Goal: Task Accomplishment & Management: Use online tool/utility

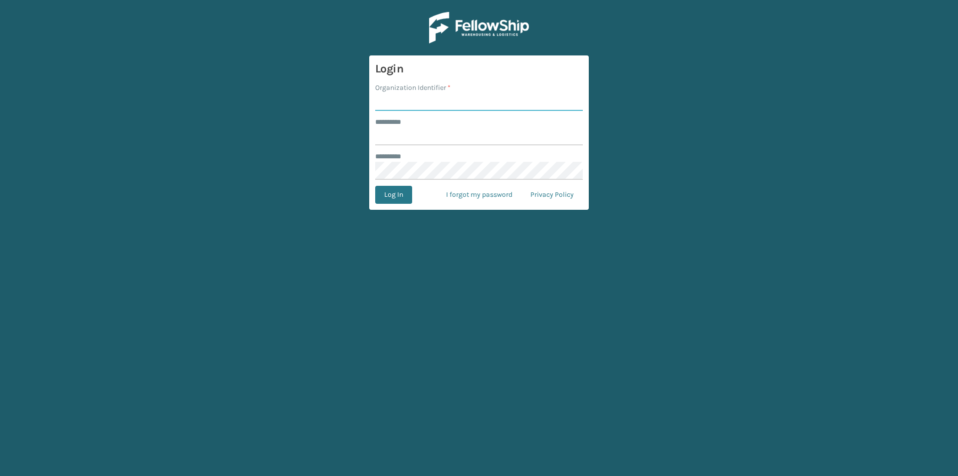
click at [410, 102] on input "Organization Identifier *" at bounding box center [479, 102] width 208 height 18
type input "FELLOWSHIP - WEST"
click at [456, 99] on input "FELLOWSHIP - WEST" at bounding box center [479, 102] width 208 height 18
click at [411, 128] on input "******** *" at bounding box center [479, 136] width 208 height 18
type input "******"
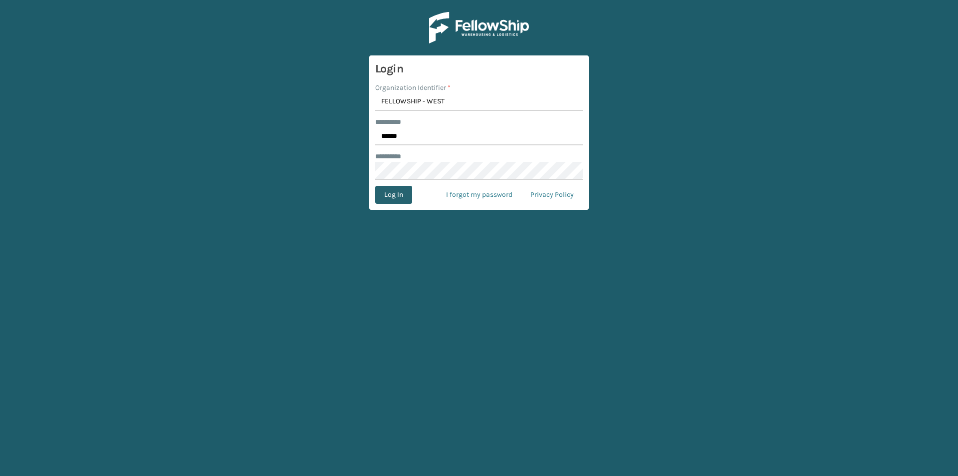
click at [398, 197] on button "Log In" at bounding box center [393, 195] width 37 height 18
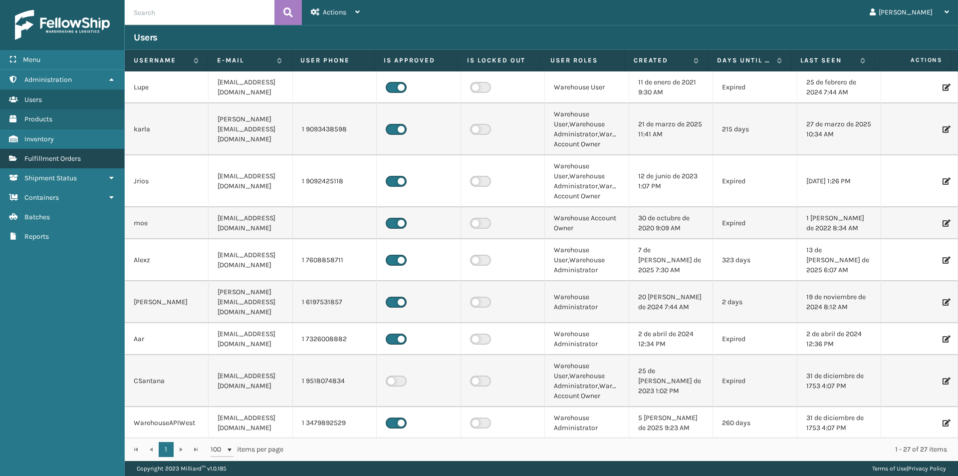
click at [68, 159] on span "Fulfillment Orders" at bounding box center [52, 158] width 56 height 8
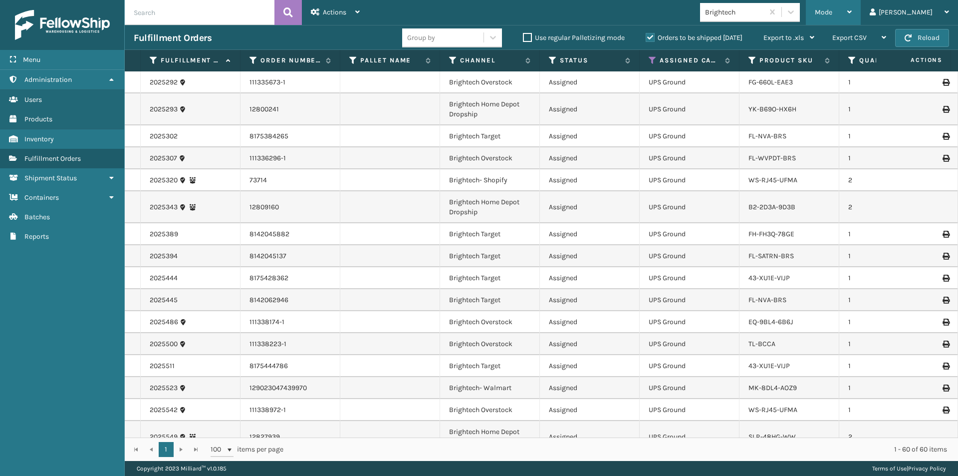
click at [852, 10] on icon at bounding box center [849, 11] width 4 height 7
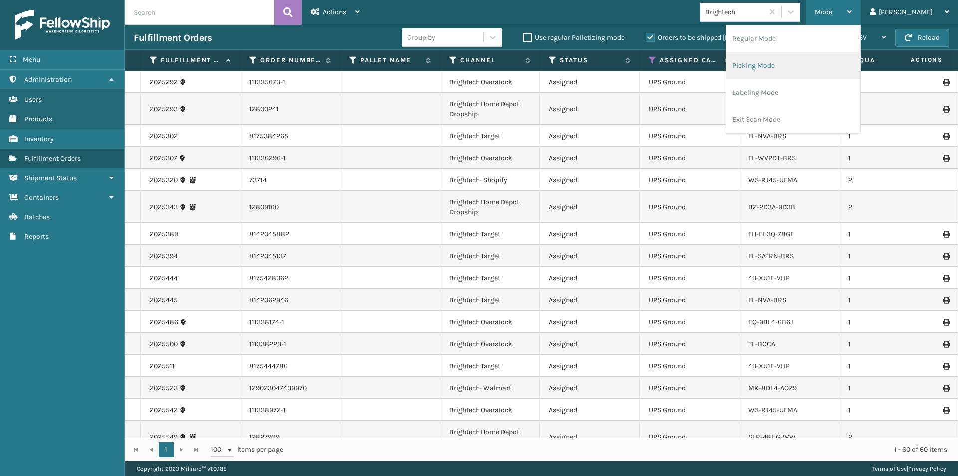
click at [816, 67] on li "Picking Mode" at bounding box center [794, 65] width 134 height 27
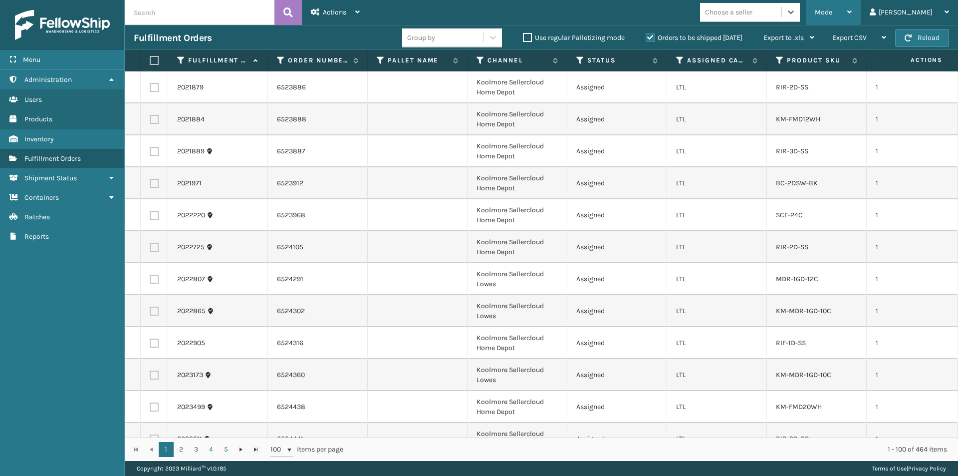
click at [852, 11] on icon at bounding box center [849, 11] width 4 height 7
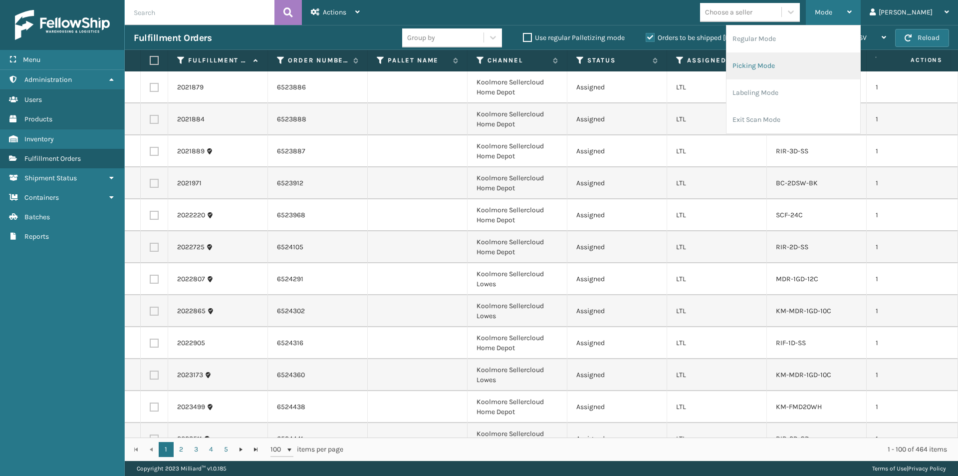
click at [832, 64] on li "Picking Mode" at bounding box center [794, 65] width 134 height 27
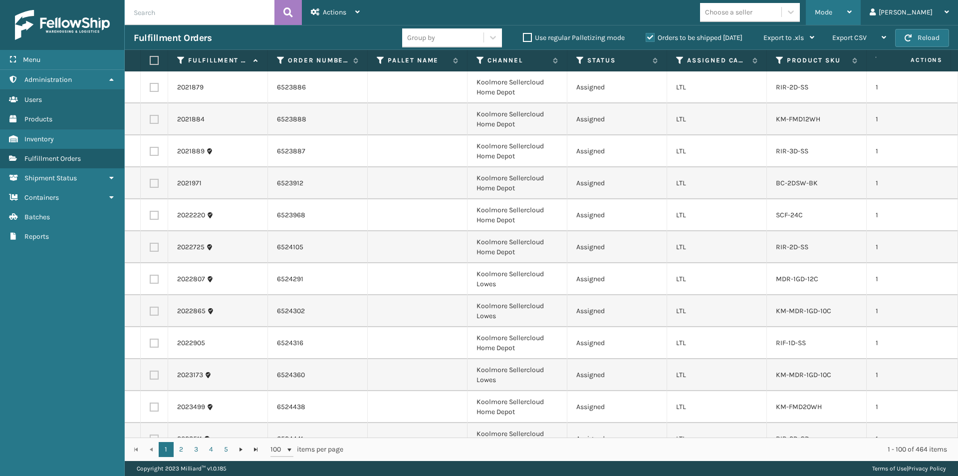
click at [852, 10] on icon at bounding box center [849, 11] width 4 height 7
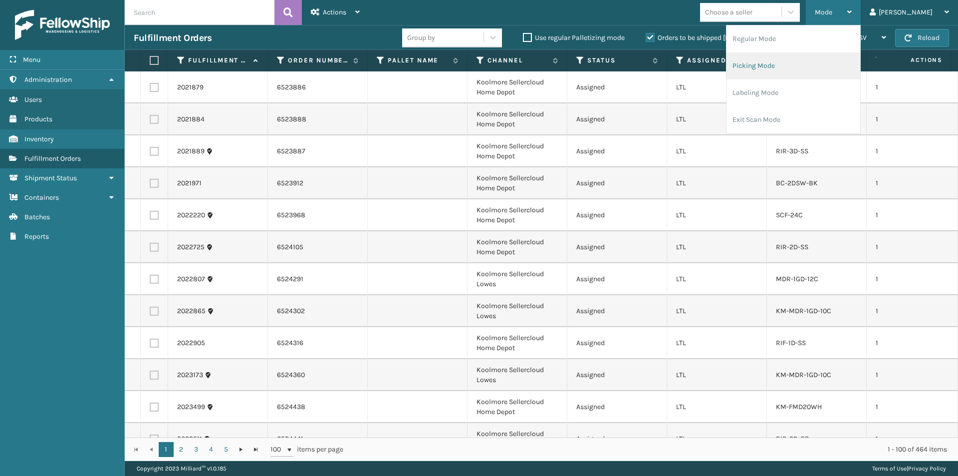
click at [820, 63] on li "Picking Mode" at bounding box center [794, 65] width 134 height 27
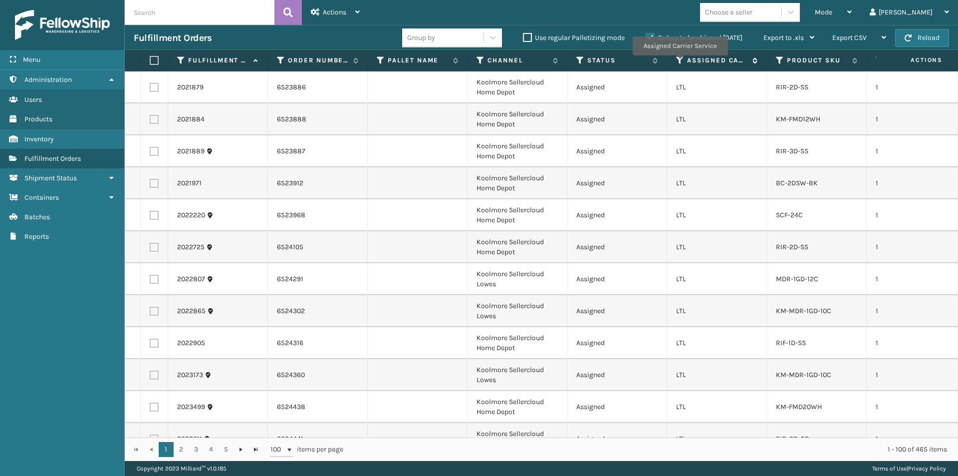
click at [680, 62] on icon at bounding box center [680, 60] width 8 height 9
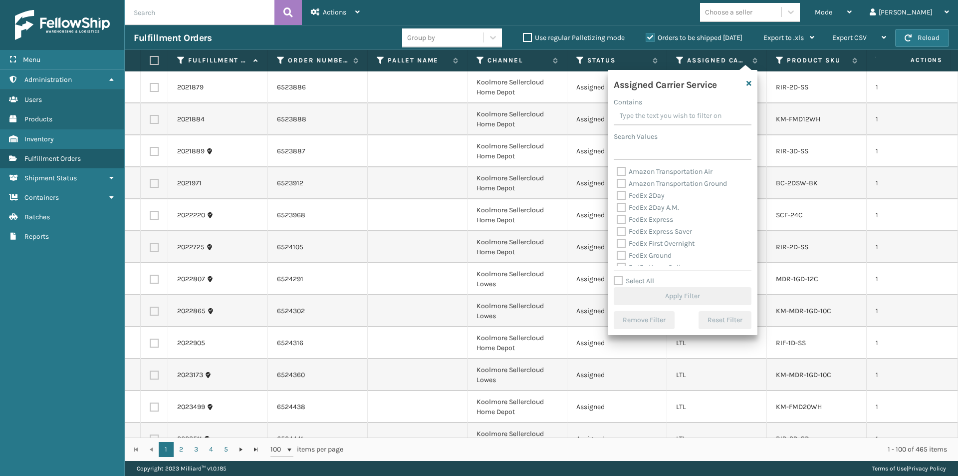
click at [624, 196] on label "FedEx 2Day" at bounding box center [641, 195] width 48 height 8
click at [617, 196] on input "FedEx 2Day" at bounding box center [617, 193] width 0 height 6
checkbox input "true"
click at [623, 205] on label "FedEx 2Day A.M." at bounding box center [648, 207] width 62 height 8
click at [617, 205] on input "FedEx 2Day A.M." at bounding box center [617, 205] width 0 height 6
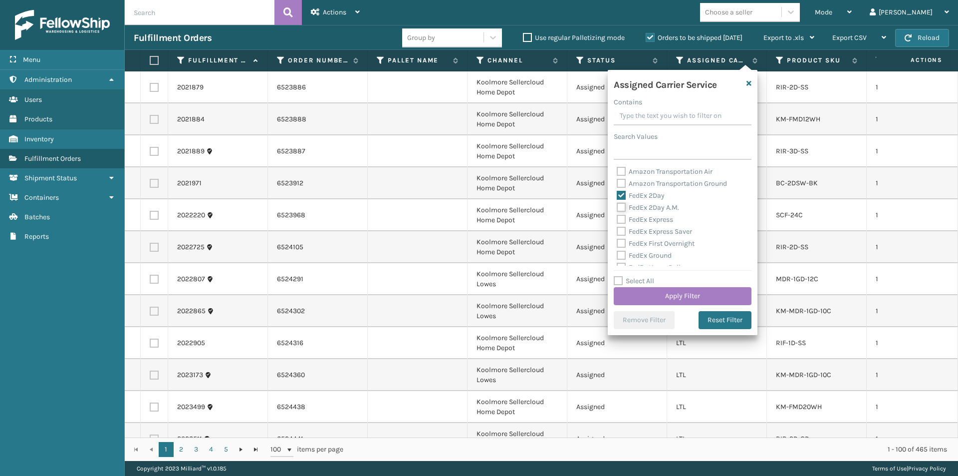
checkbox input "true"
click at [623, 221] on label "FedEx Express" at bounding box center [645, 219] width 56 height 8
click at [617, 220] on input "FedEx Express" at bounding box center [617, 217] width 0 height 6
checkbox input "true"
click at [621, 230] on label "FedEx Express Saver" at bounding box center [654, 231] width 75 height 8
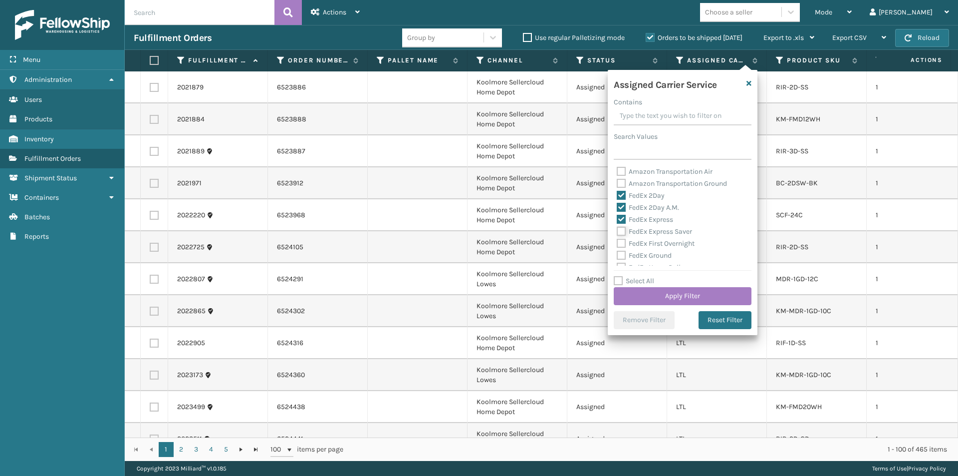
click at [617, 230] on input "FedEx Express Saver" at bounding box center [617, 229] width 0 height 6
checkbox input "true"
drag, startPoint x: 623, startPoint y: 243, endPoint x: 629, endPoint y: 244, distance: 6.1
click at [624, 243] on label "FedEx First Overnight" at bounding box center [656, 243] width 78 height 8
click at [617, 243] on input "FedEx First Overnight" at bounding box center [617, 241] width 0 height 6
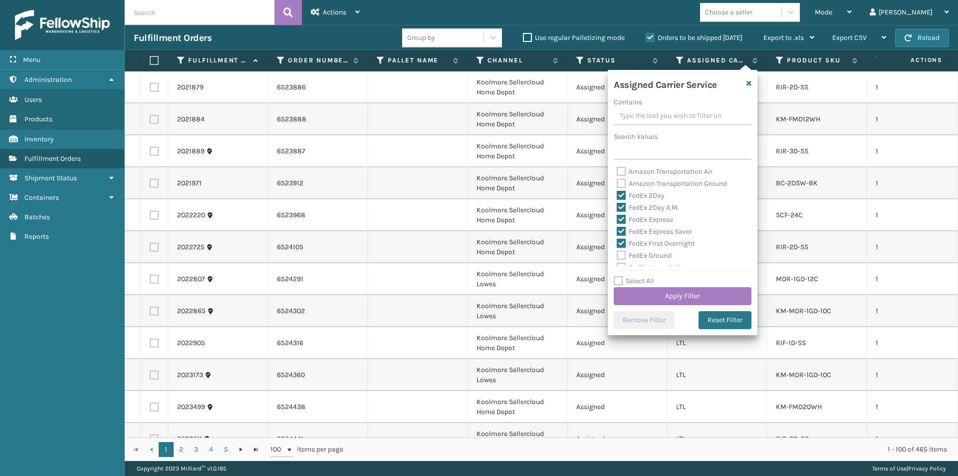
checkbox input "true"
click at [622, 204] on label "FedEx Ground" at bounding box center [644, 205] width 55 height 8
click at [617, 204] on input "FedEx Ground" at bounding box center [617, 203] width 0 height 6
checkbox input "true"
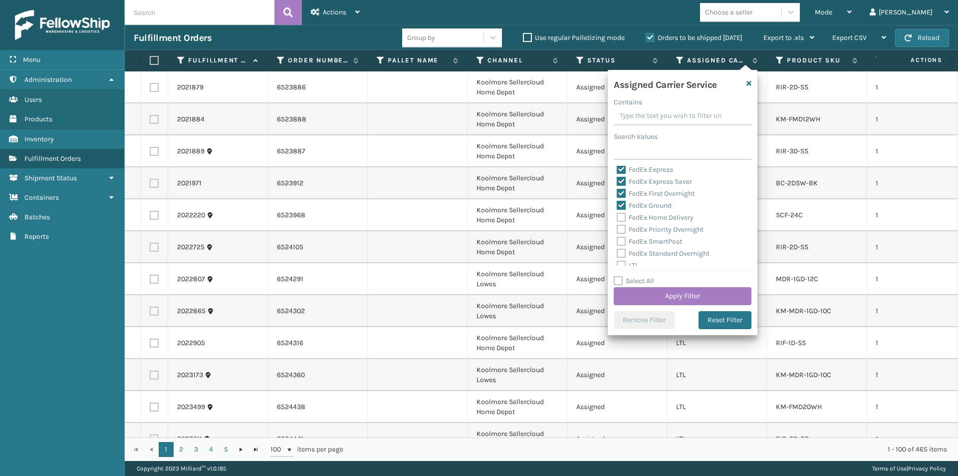
click at [622, 218] on label "FedEx Home Delivery" at bounding box center [655, 217] width 77 height 8
click at [617, 218] on input "FedEx Home Delivery" at bounding box center [617, 215] width 0 height 6
checkbox input "true"
click at [622, 229] on label "FedEx Priority Overnight" at bounding box center [660, 229] width 87 height 8
click at [617, 229] on input "FedEx Priority Overnight" at bounding box center [617, 227] width 0 height 6
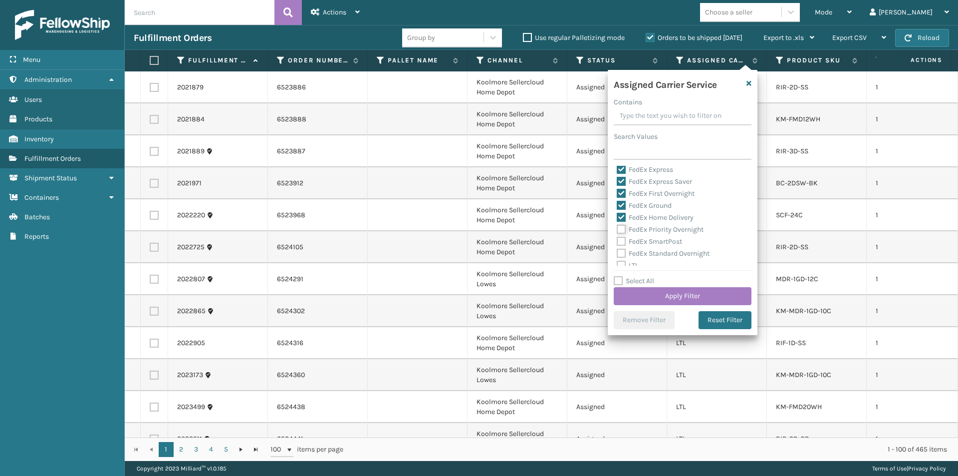
checkbox input "true"
click at [621, 242] on label "FedEx SmartPost" at bounding box center [649, 241] width 65 height 8
click at [617, 242] on input "FedEx SmartPost" at bounding box center [617, 239] width 0 height 6
checkbox input "true"
click at [620, 251] on label "FedEx Standard Overnight" at bounding box center [663, 253] width 93 height 8
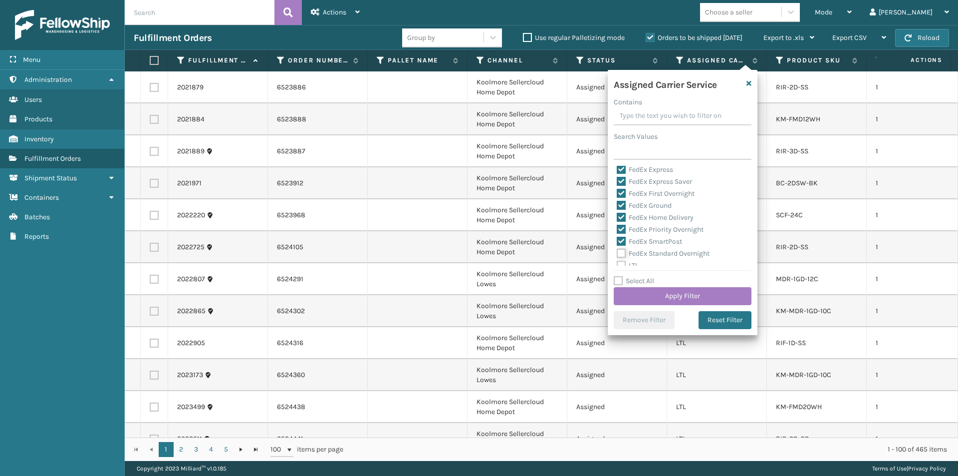
click at [617, 251] on input "FedEx Standard Overnight" at bounding box center [617, 251] width 0 height 6
checkbox input "true"
click at [619, 215] on label "UPS 2nd Day Air" at bounding box center [647, 213] width 61 height 8
click at [617, 214] on input "UPS 2nd Day Air" at bounding box center [617, 211] width 0 height 6
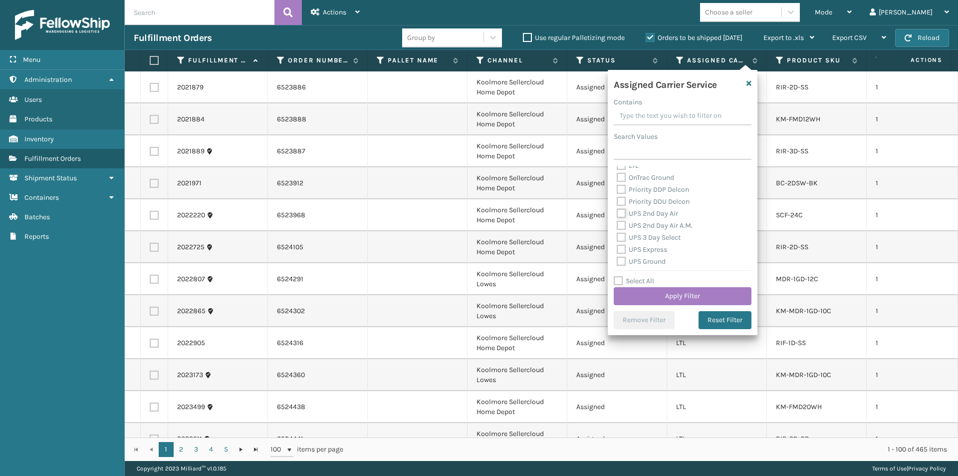
checkbox input "true"
click at [625, 226] on label "UPS 2nd Day Air A.M." at bounding box center [655, 225] width 76 height 8
click at [617, 226] on input "UPS 2nd Day Air A.M." at bounding box center [617, 223] width 0 height 6
checkbox input "true"
click at [621, 238] on label "UPS 3 Day Select" at bounding box center [649, 237] width 64 height 8
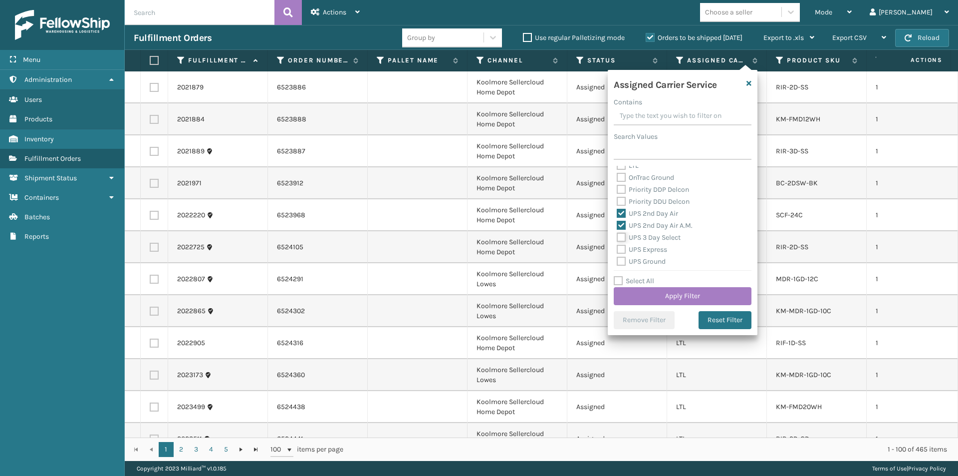
click at [617, 238] on input "UPS 3 Day Select" at bounding box center [617, 235] width 0 height 6
checkbox input "true"
click at [622, 250] on label "UPS Express" at bounding box center [642, 249] width 50 height 8
click at [617, 250] on input "UPS Express" at bounding box center [617, 247] width 0 height 6
checkbox input "true"
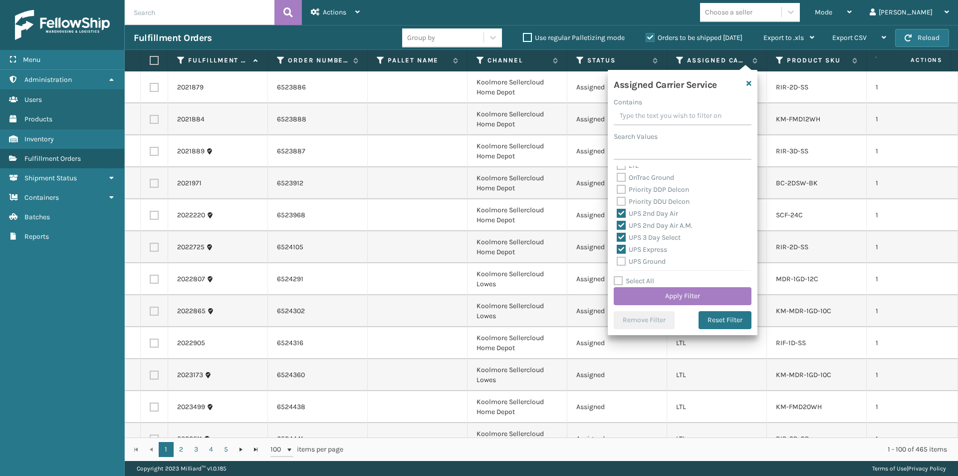
click at [622, 259] on label "UPS Ground" at bounding box center [641, 261] width 49 height 8
click at [617, 259] on input "UPS Ground" at bounding box center [617, 259] width 0 height 6
checkbox input "true"
click at [622, 222] on label "UPS Next Day Air" at bounding box center [649, 223] width 64 height 8
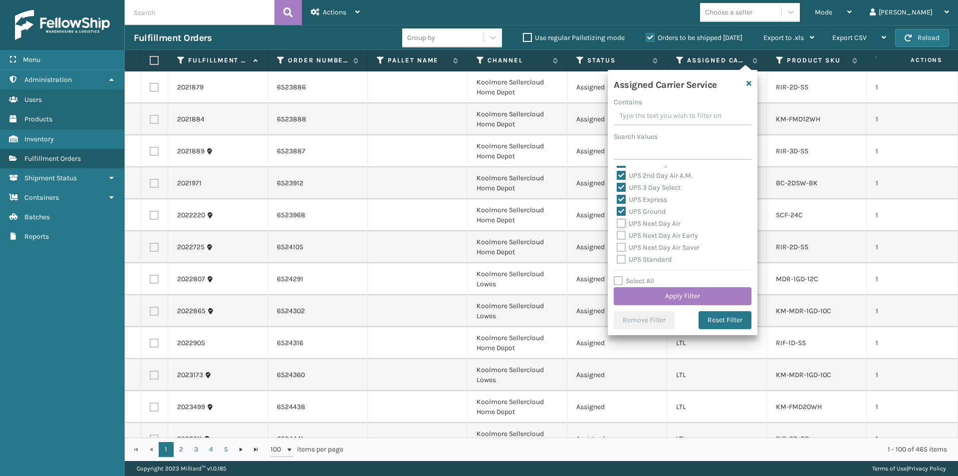
click at [617, 222] on input "UPS Next Day Air" at bounding box center [617, 221] width 0 height 6
checkbox input "true"
click at [623, 240] on div "UPS Next Day Air Early" at bounding box center [683, 236] width 132 height 12
click at [620, 238] on label "UPS Next Day Air Early" at bounding box center [657, 235] width 81 height 8
click at [617, 236] on input "UPS Next Day Air Early" at bounding box center [617, 233] width 0 height 6
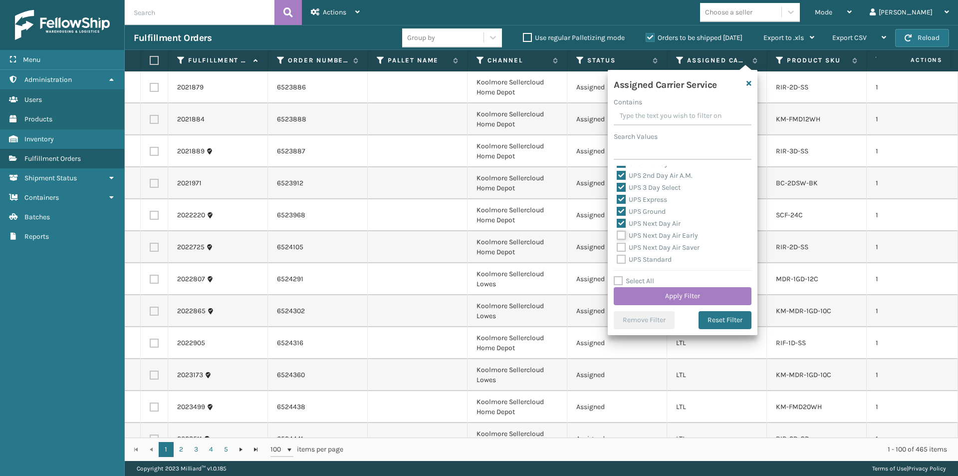
checkbox input "true"
click at [619, 247] on label "UPS Next Day Air Saver" at bounding box center [658, 247] width 83 height 8
click at [617, 247] on input "UPS Next Day Air Saver" at bounding box center [617, 245] width 0 height 6
checkbox input "true"
click at [623, 259] on label "UPS Standard" at bounding box center [644, 259] width 55 height 8
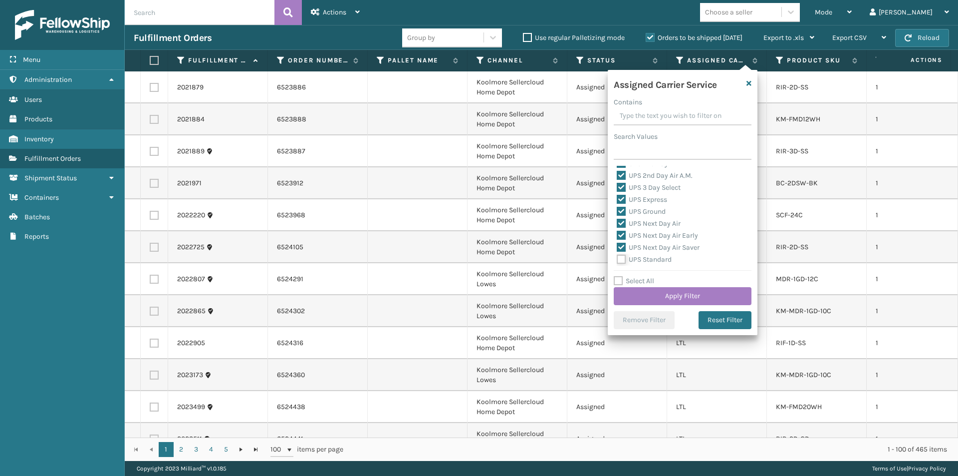
click at [617, 259] on input "UPS Standard" at bounding box center [617, 257] width 0 height 6
checkbox input "true"
click at [624, 222] on label "UPS SurePost 1LB or Greater" at bounding box center [666, 221] width 98 height 8
click at [617, 222] on input "UPS SurePost 1LB or Greater" at bounding box center [617, 219] width 0 height 6
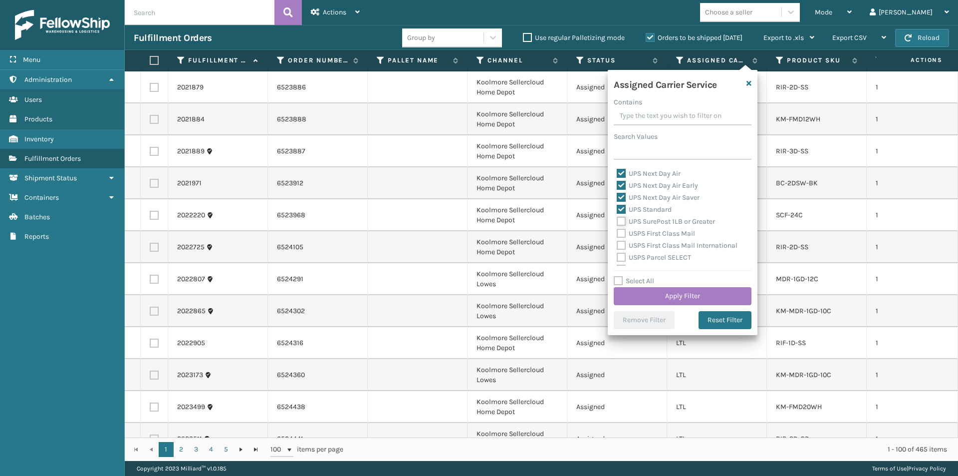
checkbox input "true"
click at [711, 299] on button "Apply Filter" at bounding box center [683, 296] width 138 height 18
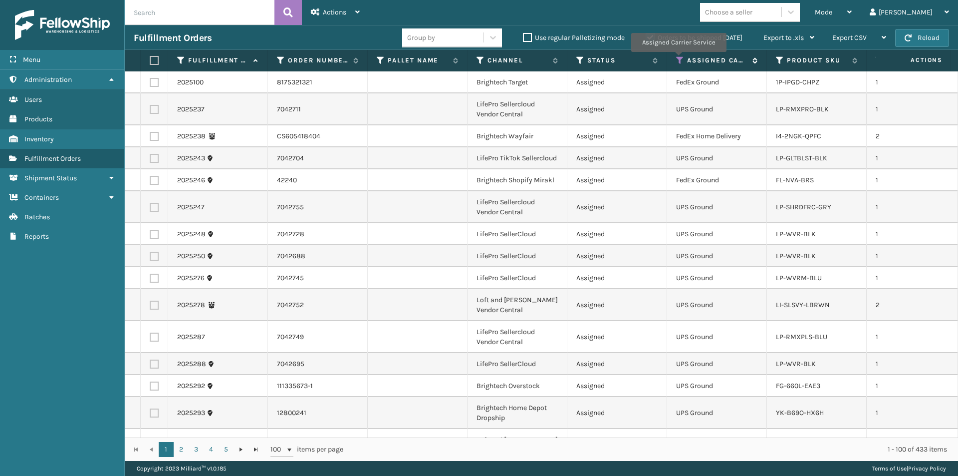
click at [678, 59] on icon at bounding box center [680, 60] width 8 height 9
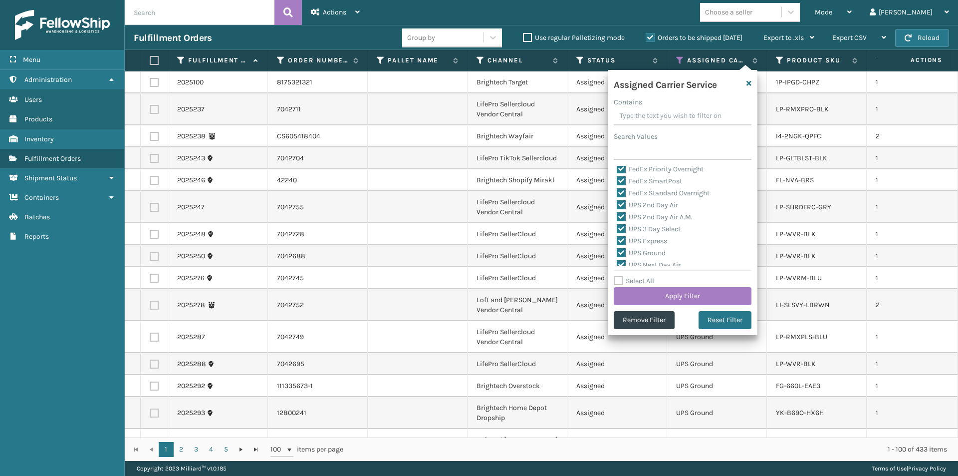
scroll to position [100, 0]
click at [718, 320] on button "Reset Filter" at bounding box center [725, 320] width 53 height 18
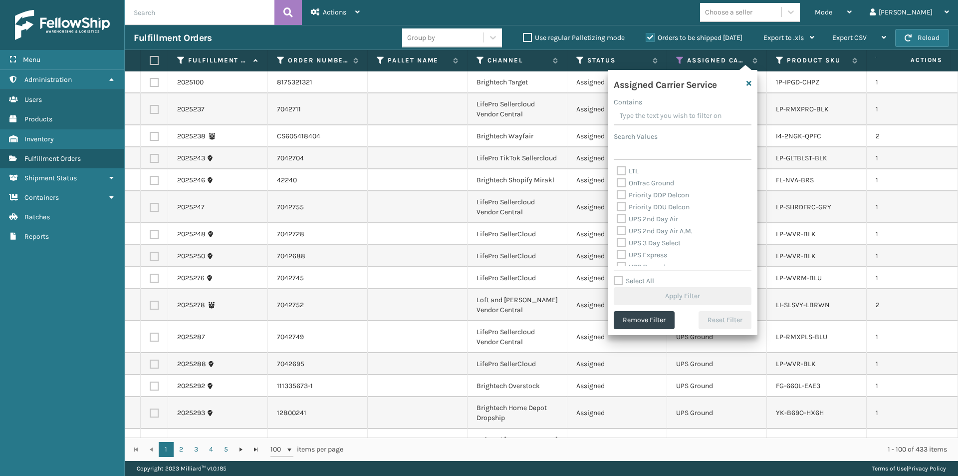
scroll to position [150, 0]
click at [621, 215] on label "UPS 2nd Day Air" at bounding box center [647, 213] width 61 height 8
click at [617, 214] on input "UPS 2nd Day Air" at bounding box center [617, 211] width 0 height 6
checkbox input "true"
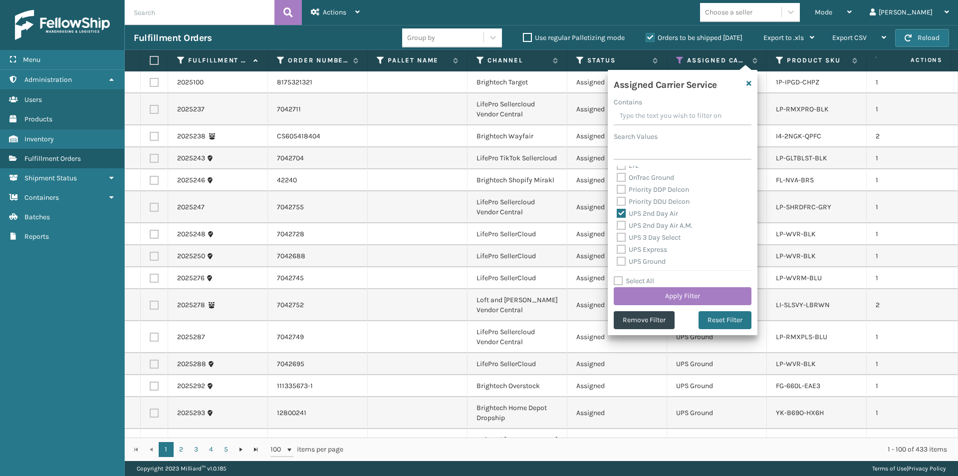
click at [622, 224] on label "UPS 2nd Day Air A.M." at bounding box center [655, 225] width 76 height 8
click at [617, 224] on input "UPS 2nd Day Air A.M." at bounding box center [617, 223] width 0 height 6
checkbox input "true"
click at [622, 248] on label "UPS Express" at bounding box center [642, 249] width 50 height 8
click at [617, 248] on input "UPS Express" at bounding box center [617, 247] width 0 height 6
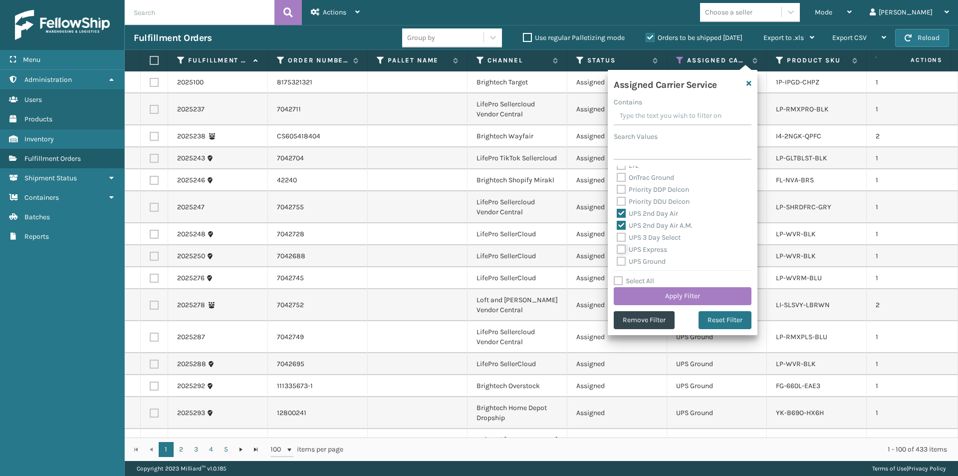
checkbox input "true"
click at [621, 223] on label "UPS Next Day Air" at bounding box center [649, 223] width 64 height 8
click at [617, 223] on input "UPS Next Day Air" at bounding box center [617, 221] width 0 height 6
checkbox input "true"
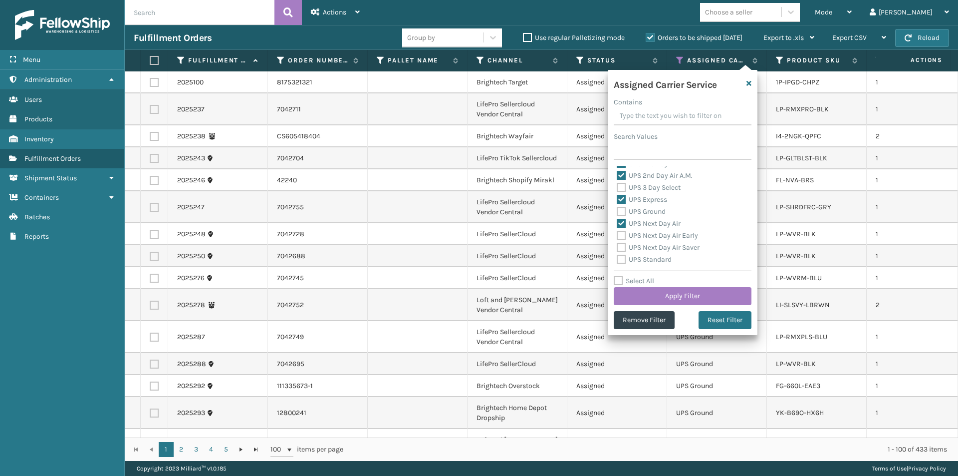
click at [620, 236] on label "UPS Next Day Air Early" at bounding box center [657, 235] width 81 height 8
click at [617, 236] on input "UPS Next Day Air Early" at bounding box center [617, 233] width 0 height 6
checkbox input "true"
click at [620, 247] on label "UPS Next Day Air Saver" at bounding box center [658, 247] width 83 height 8
click at [617, 247] on input "UPS Next Day Air Saver" at bounding box center [617, 245] width 0 height 6
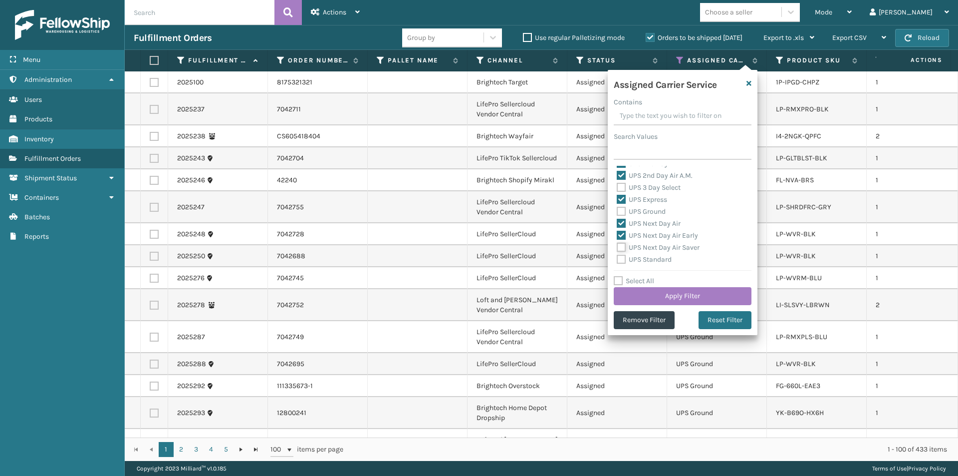
checkbox input "true"
click at [679, 295] on button "Apply Filter" at bounding box center [683, 296] width 138 height 18
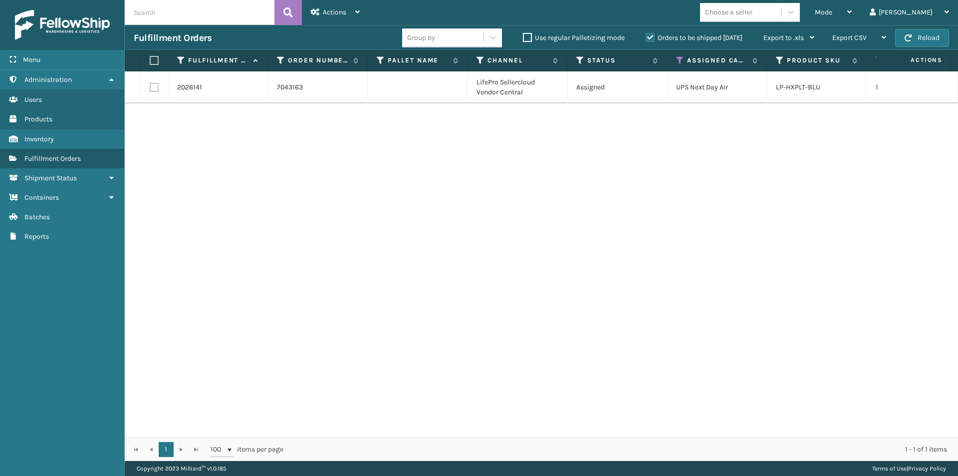
click at [153, 56] on label at bounding box center [153, 60] width 6 height 9
click at [150, 57] on input "checkbox" at bounding box center [150, 60] width 0 height 6
checkbox input "true"
click at [357, 9] on icon at bounding box center [357, 11] width 4 height 7
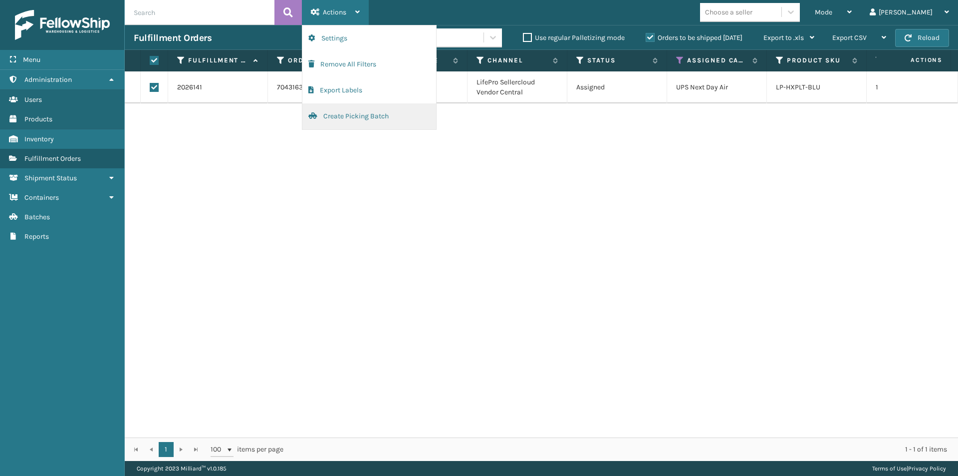
click at [336, 116] on button "Create Picking Batch" at bounding box center [369, 116] width 134 height 26
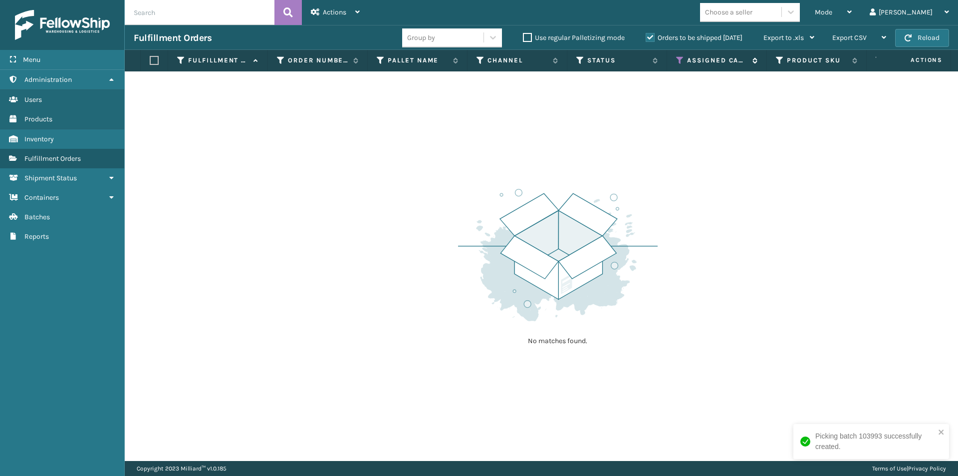
click at [678, 58] on icon at bounding box center [680, 60] width 8 height 9
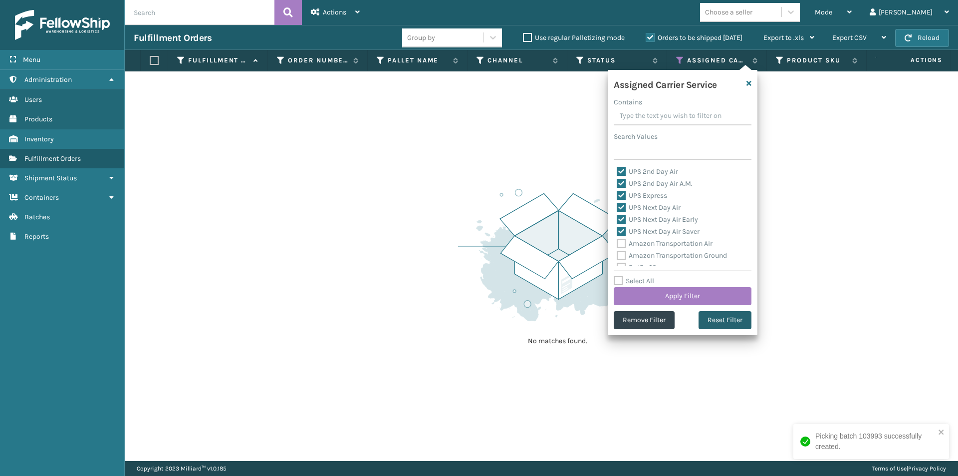
drag, startPoint x: 725, startPoint y: 320, endPoint x: 718, endPoint y: 308, distance: 14.6
click at [726, 321] on button "Reset Filter" at bounding box center [725, 320] width 53 height 18
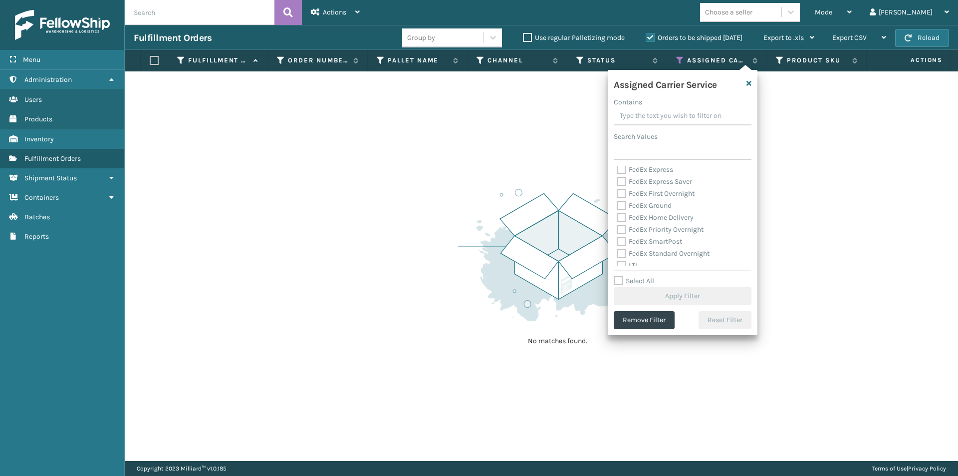
scroll to position [150, 0]
click at [623, 211] on label "UPS 2nd Day Air" at bounding box center [647, 213] width 61 height 8
click at [617, 211] on input "UPS 2nd Day Air" at bounding box center [617, 211] width 0 height 6
checkbox input "true"
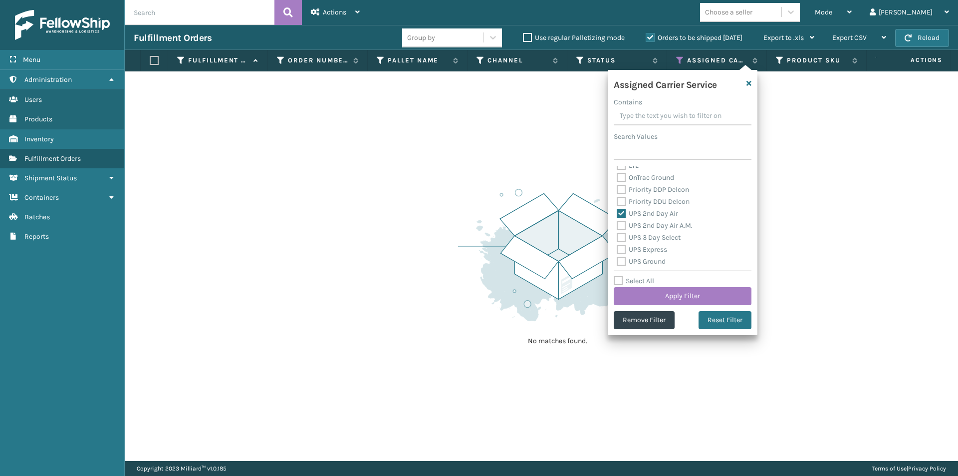
click at [624, 226] on label "UPS 2nd Day Air A.M." at bounding box center [655, 225] width 76 height 8
click at [617, 226] on input "UPS 2nd Day Air A.M." at bounding box center [617, 223] width 0 height 6
checkbox input "true"
click at [621, 237] on label "UPS 3 Day Select" at bounding box center [649, 237] width 64 height 8
click at [617, 237] on input "UPS 3 Day Select" at bounding box center [617, 235] width 0 height 6
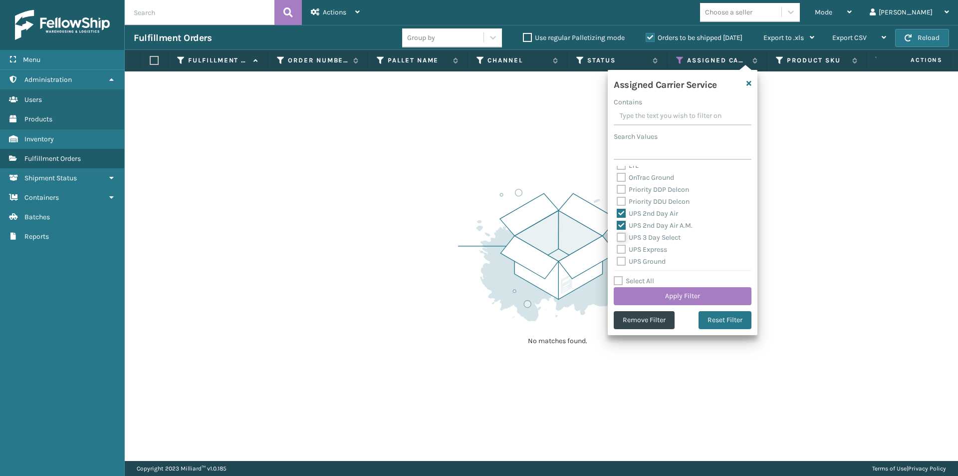
checkbox input "true"
click at [621, 248] on label "UPS Express" at bounding box center [642, 249] width 50 height 8
click at [617, 248] on input "UPS Express" at bounding box center [617, 247] width 0 height 6
checkbox input "true"
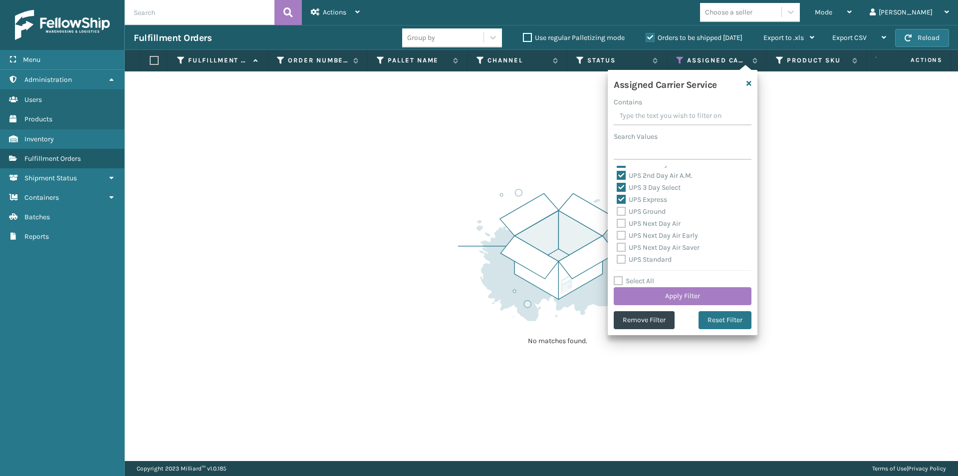
click at [622, 212] on label "UPS Ground" at bounding box center [641, 211] width 49 height 8
click at [617, 212] on input "UPS Ground" at bounding box center [617, 209] width 0 height 6
checkbox input "true"
click at [621, 222] on label "UPS Next Day Air" at bounding box center [649, 223] width 64 height 8
click at [617, 222] on input "UPS Next Day Air" at bounding box center [617, 221] width 0 height 6
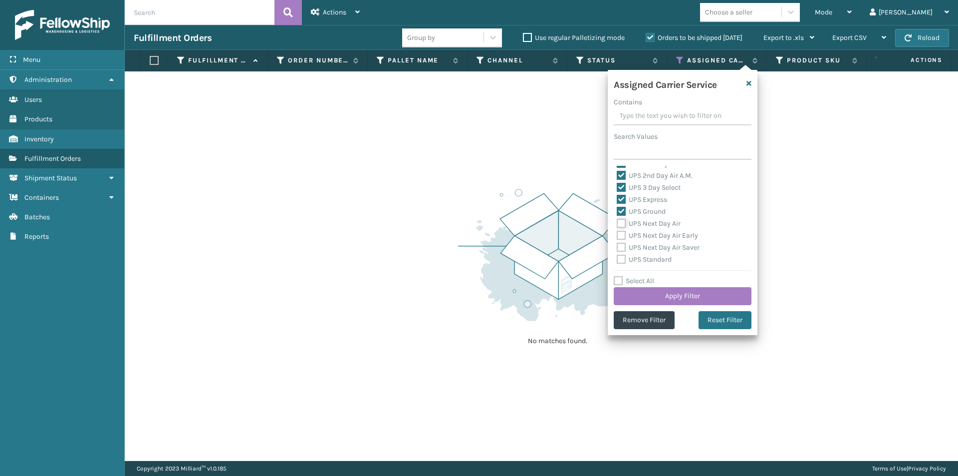
checkbox input "true"
click at [623, 236] on label "UPS Next Day Air Early" at bounding box center [657, 235] width 81 height 8
click at [617, 236] on input "UPS Next Day Air Early" at bounding box center [617, 233] width 0 height 6
checkbox input "true"
click at [623, 246] on label "UPS Next Day Air Saver" at bounding box center [658, 247] width 83 height 8
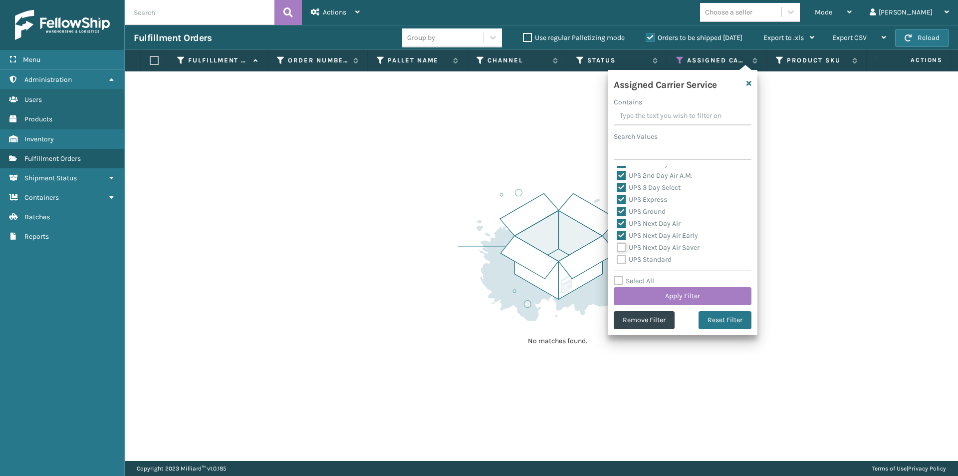
click at [617, 246] on input "UPS Next Day Air Saver" at bounding box center [617, 245] width 0 height 6
checkbox input "true"
click at [623, 258] on label "UPS Standard" at bounding box center [644, 259] width 55 height 8
click at [617, 258] on input "UPS Standard" at bounding box center [617, 257] width 0 height 6
checkbox input "true"
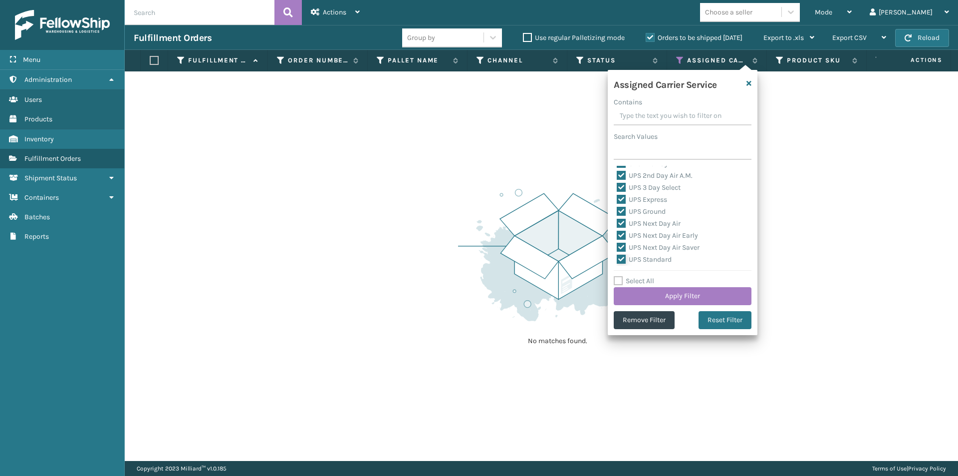
scroll to position [250, 0]
click at [621, 221] on label "UPS SurePost 1LB or Greater" at bounding box center [666, 221] width 98 height 8
click at [617, 221] on input "UPS SurePost 1LB or Greater" at bounding box center [617, 219] width 0 height 6
checkbox input "true"
click at [712, 299] on button "Apply Filter" at bounding box center [683, 296] width 138 height 18
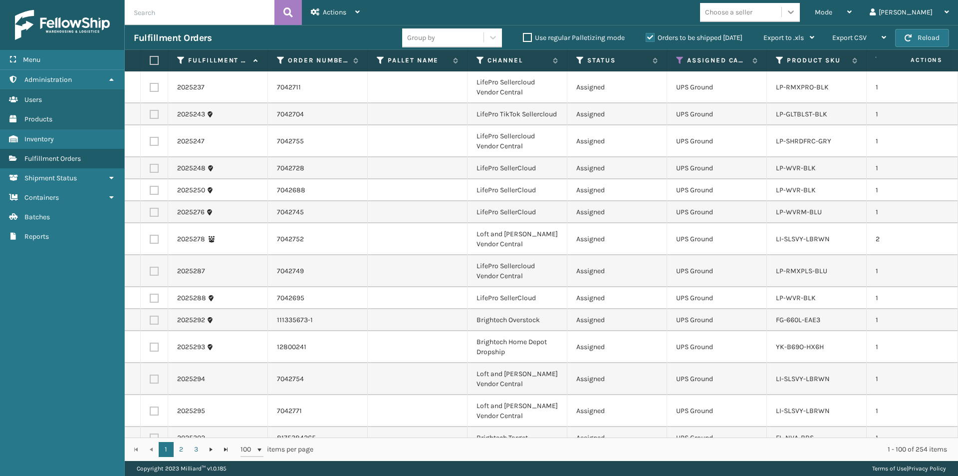
click at [796, 7] on icon at bounding box center [791, 12] width 10 height 10
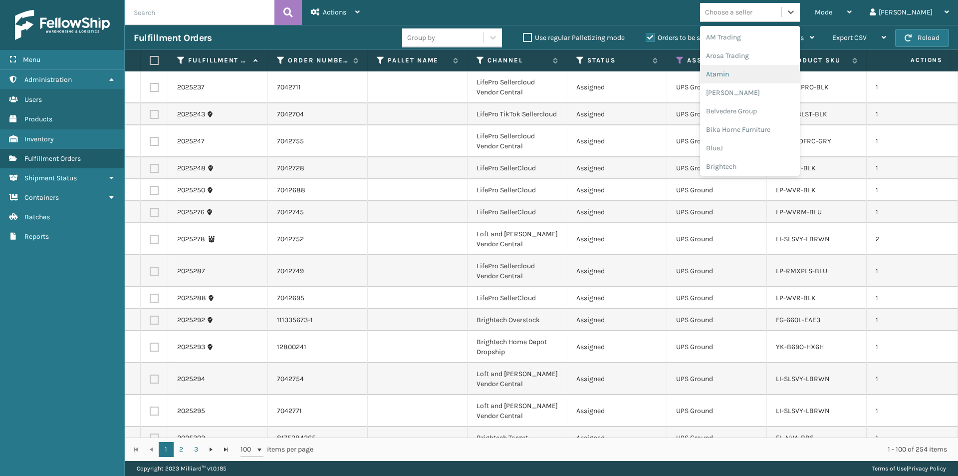
click at [764, 74] on div "Atamin" at bounding box center [750, 74] width 100 height 18
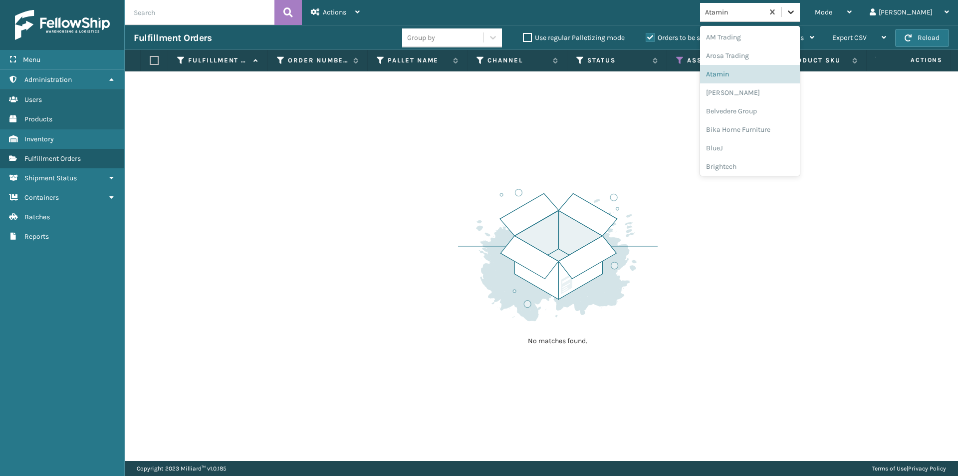
click at [796, 13] on icon at bounding box center [791, 12] width 10 height 10
click at [779, 93] on div "[PERSON_NAME]" at bounding box center [750, 92] width 100 height 18
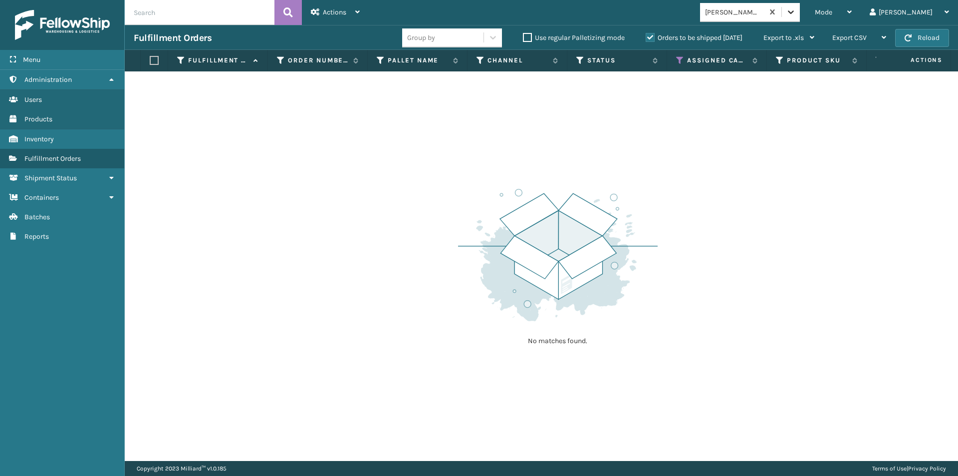
click at [796, 11] on icon at bounding box center [791, 12] width 10 height 10
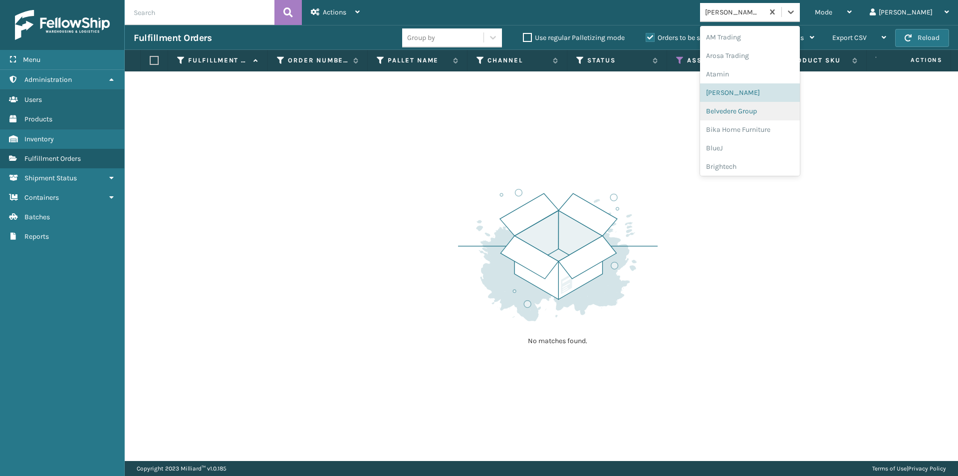
click at [759, 117] on div "Belvedere Group" at bounding box center [750, 111] width 100 height 18
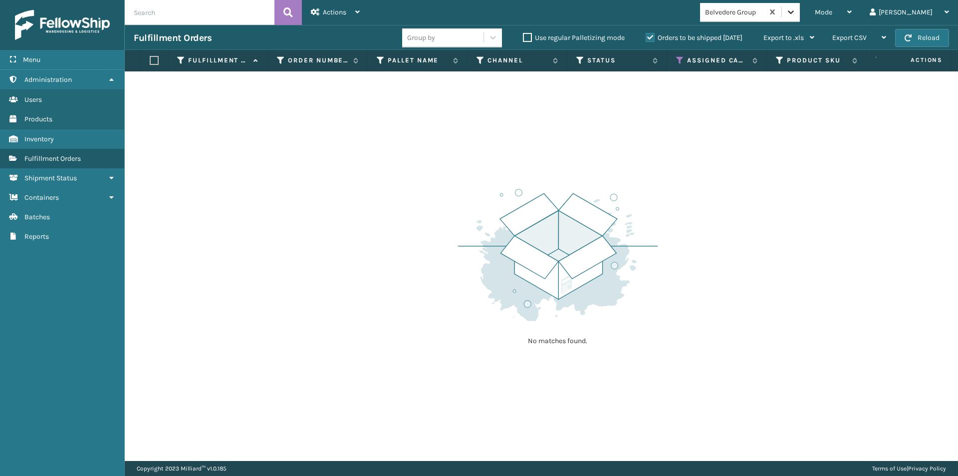
click at [796, 10] on icon at bounding box center [791, 12] width 10 height 10
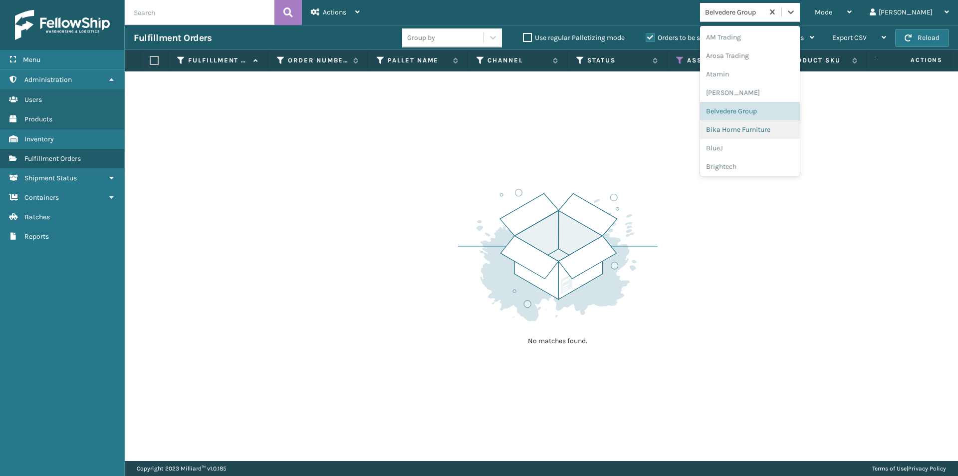
click at [797, 126] on div "Bika Home Furniture" at bounding box center [750, 129] width 100 height 18
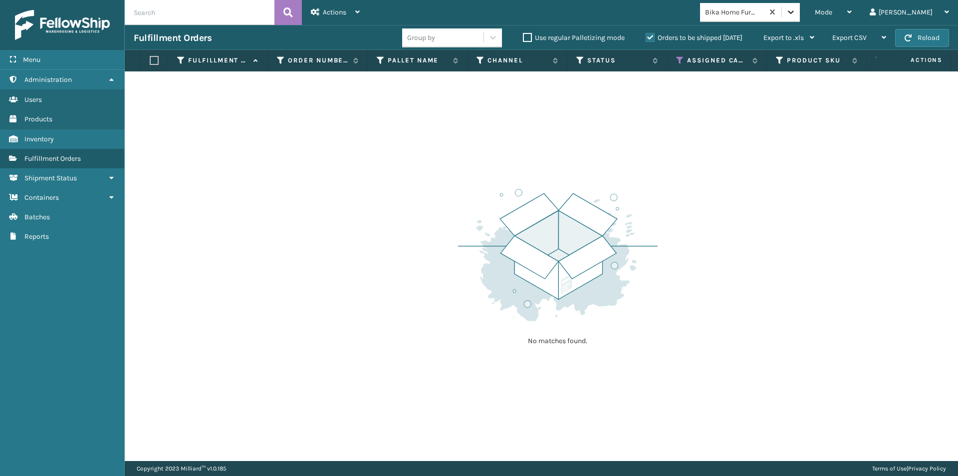
click at [796, 14] on icon at bounding box center [791, 12] width 10 height 10
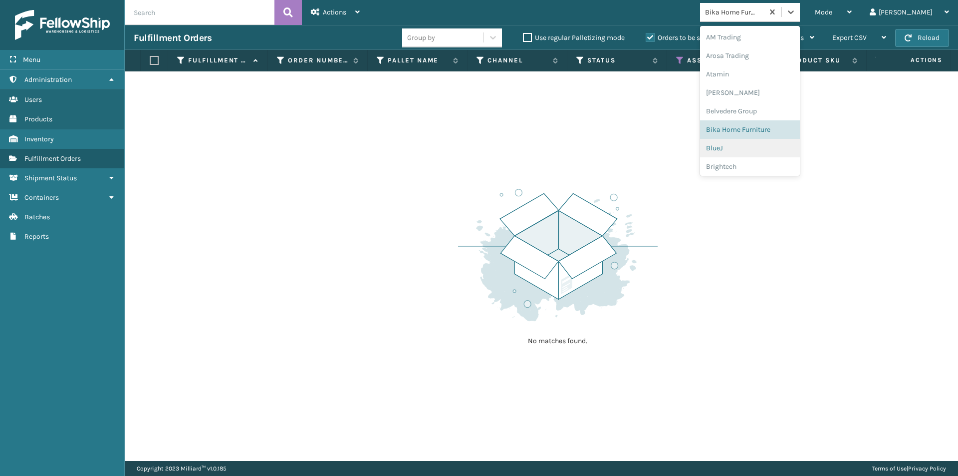
click at [774, 147] on div "BlueJ" at bounding box center [750, 148] width 100 height 18
click at [794, 12] on icon at bounding box center [791, 11] width 6 height 3
click at [796, 167] on div "Brightech" at bounding box center [750, 166] width 100 height 18
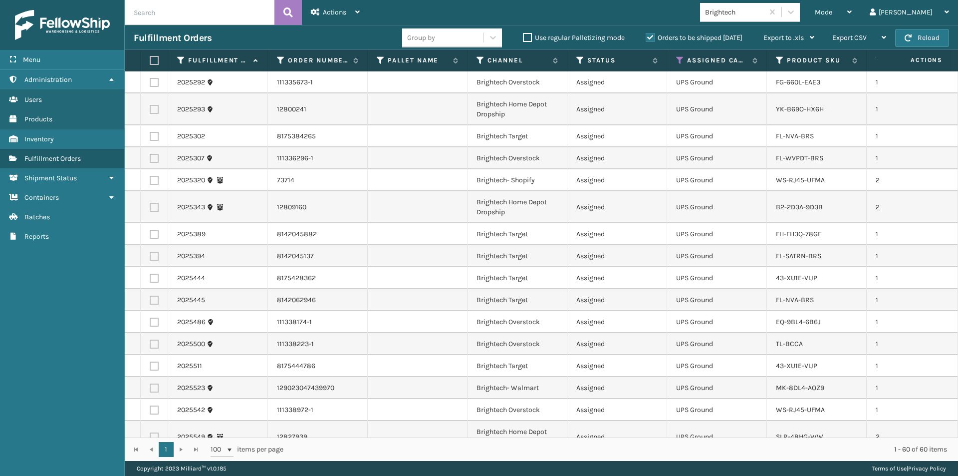
click at [155, 60] on label at bounding box center [153, 60] width 6 height 9
click at [150, 60] on input "checkbox" at bounding box center [150, 60] width 0 height 6
checkbox input "true"
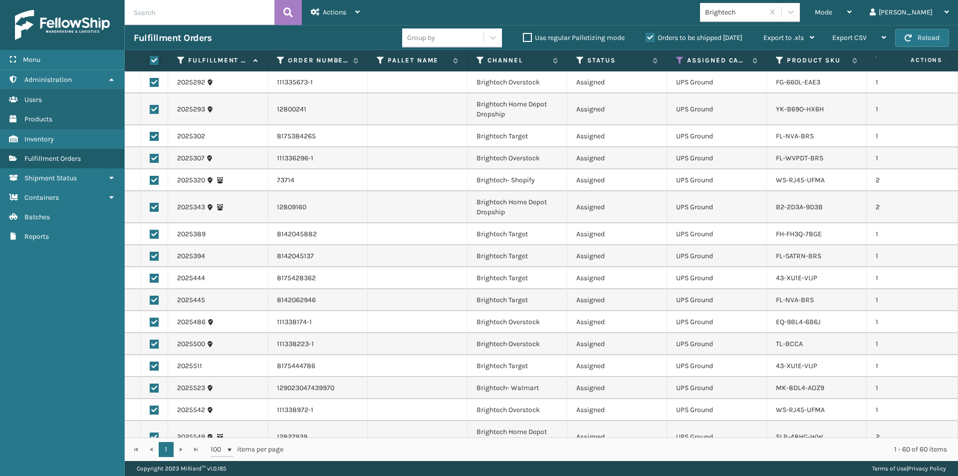
checkbox input "true"
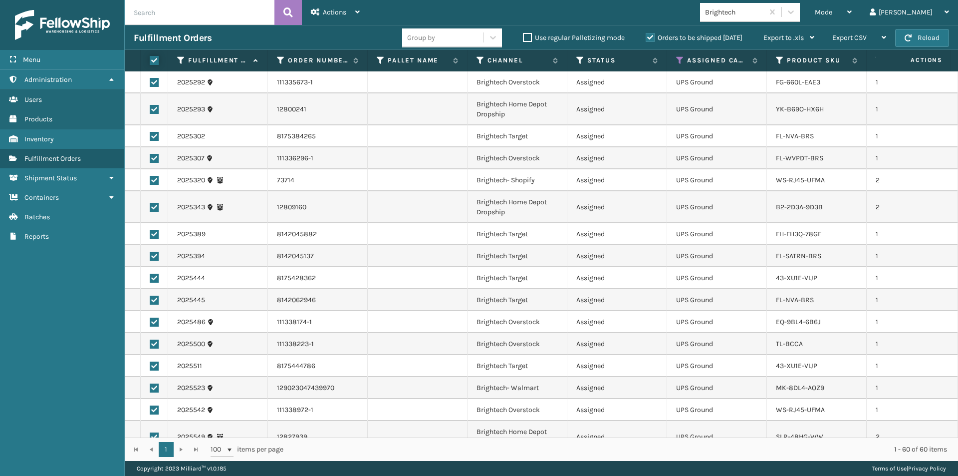
checkbox input "true"
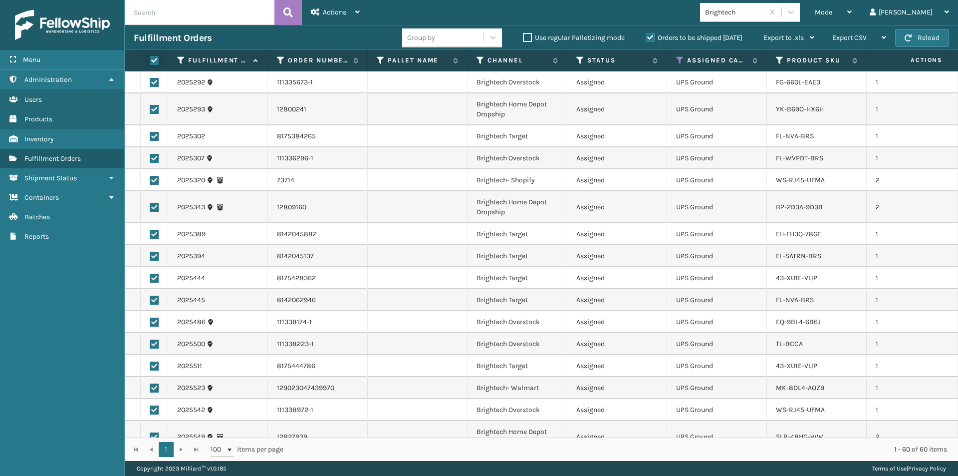
checkbox input "true"
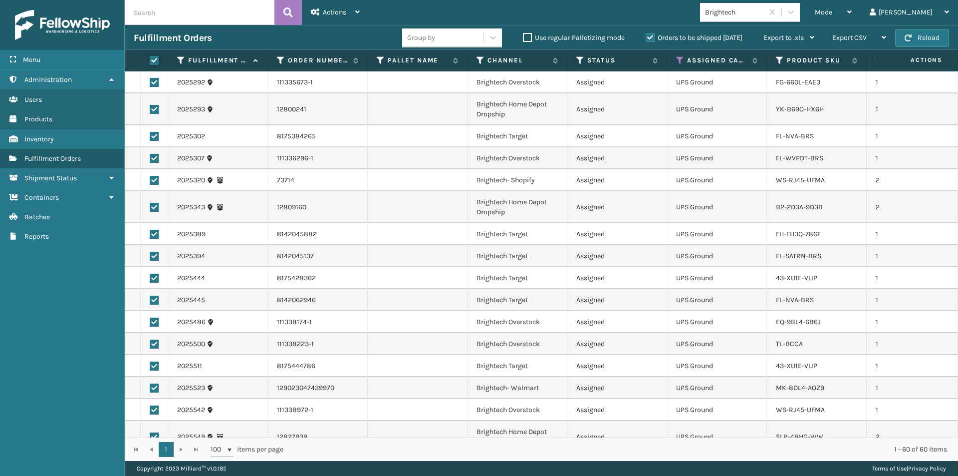
checkbox input "true"
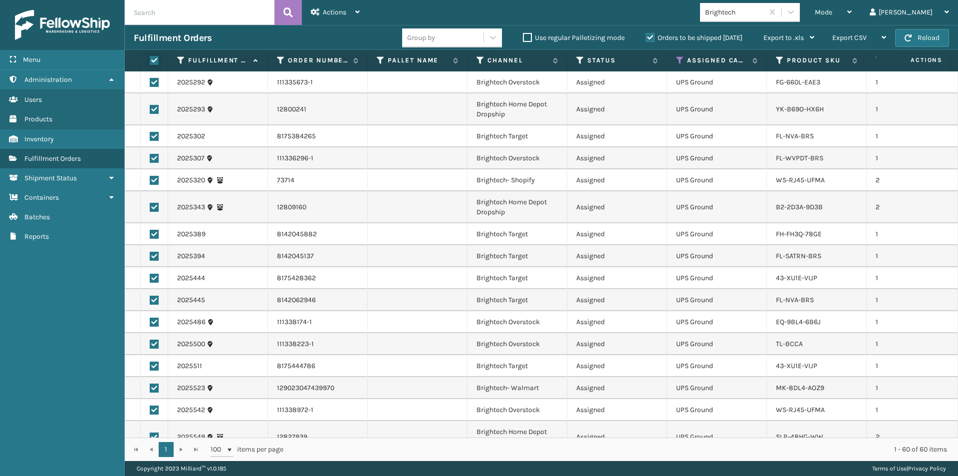
checkbox input "true"
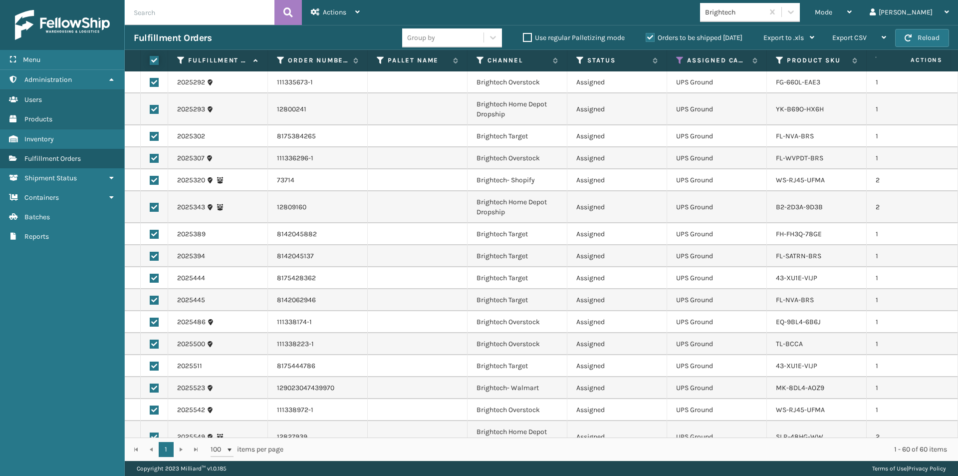
checkbox input "true"
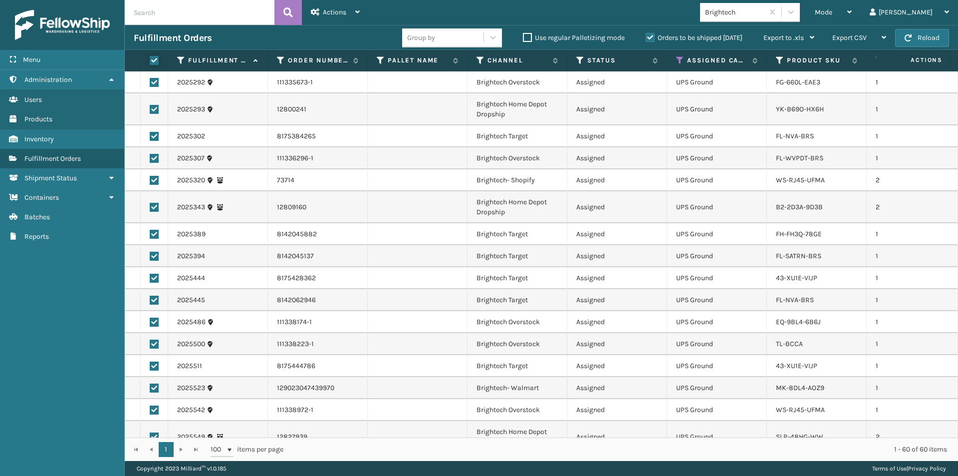
checkbox input "true"
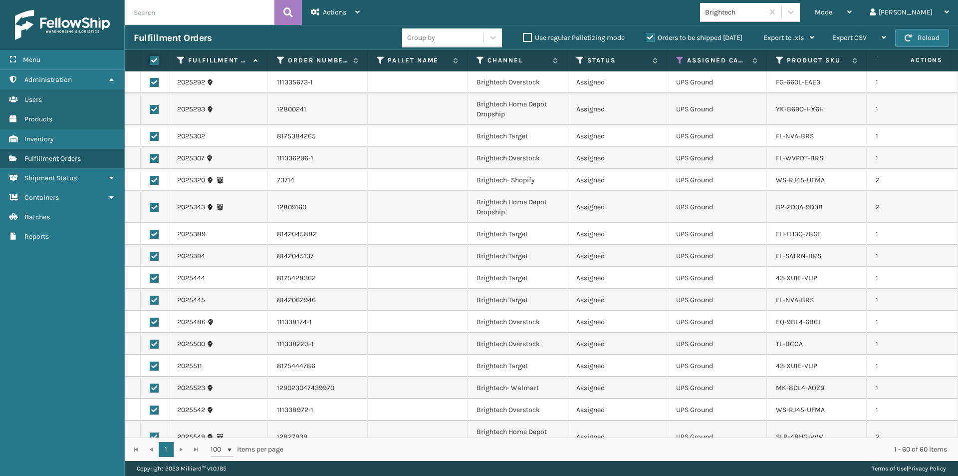
checkbox input "true"
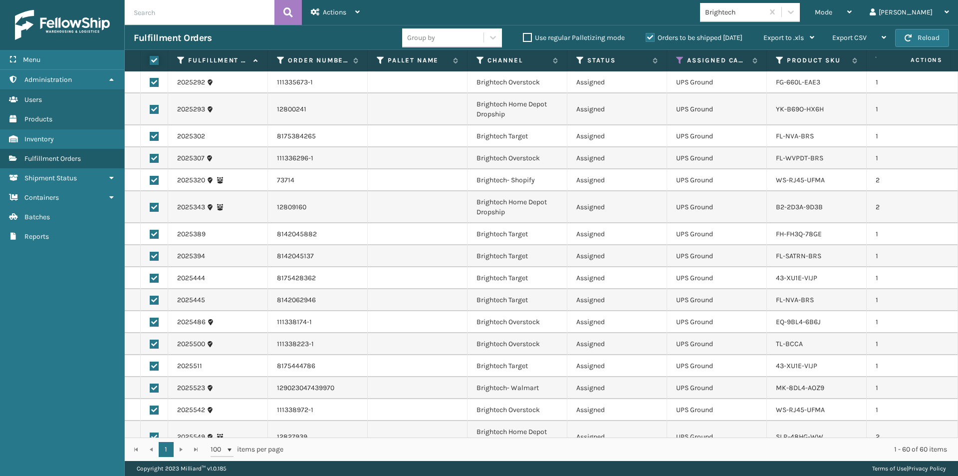
checkbox input "true"
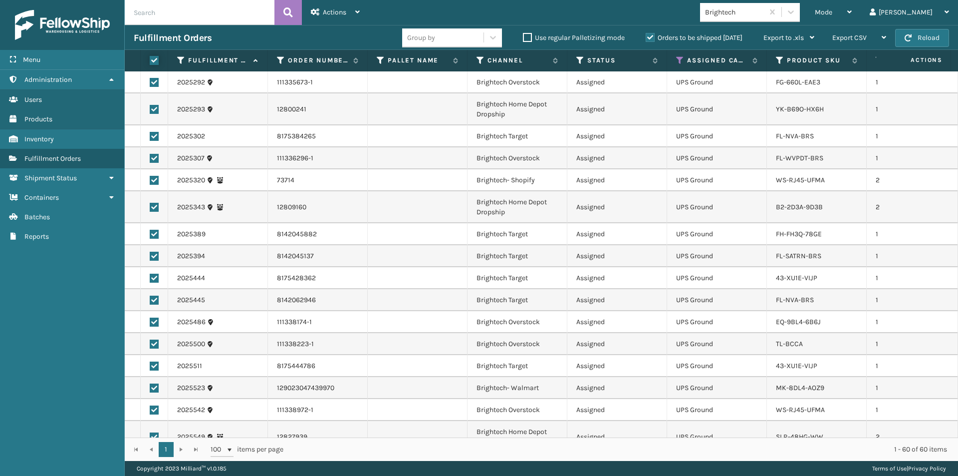
checkbox input "true"
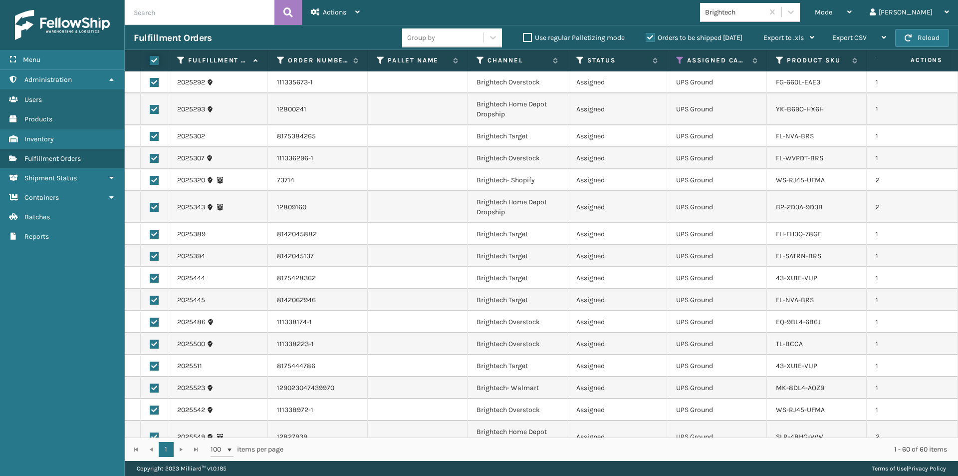
checkbox input "true"
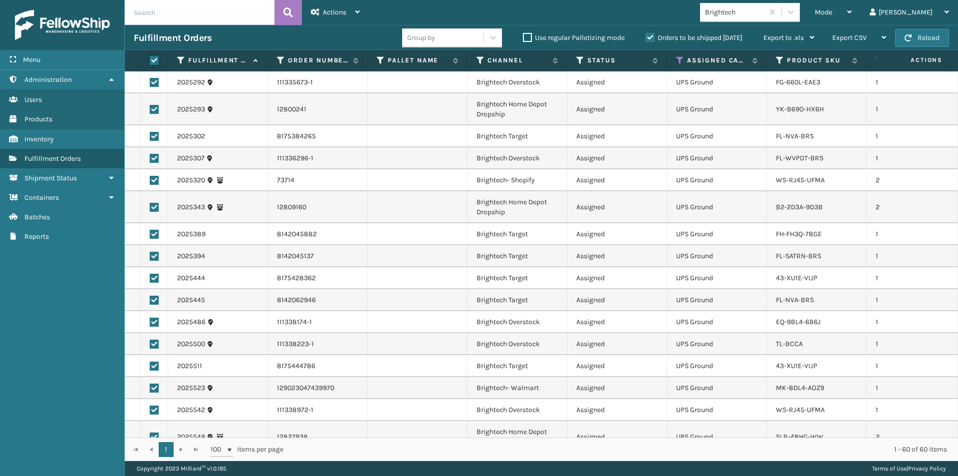
checkbox input "true"
click at [362, 9] on div "Actions Settings Remove All Filters Export Labels Create Picking Batch" at bounding box center [335, 12] width 67 height 25
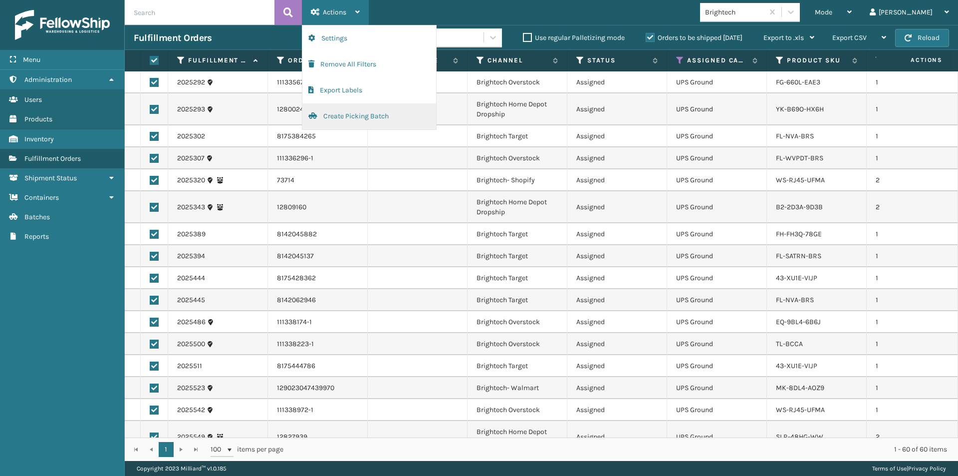
click at [347, 116] on button "Create Picking Batch" at bounding box center [369, 116] width 134 height 26
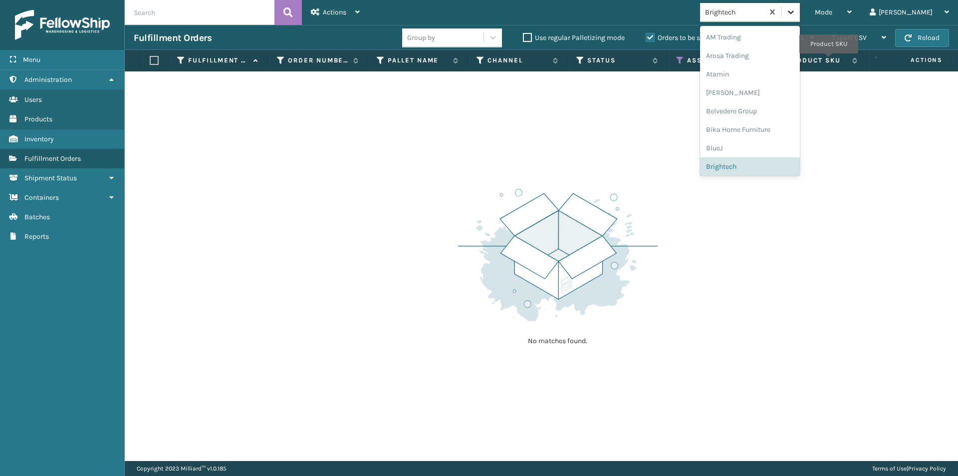
click at [800, 16] on div at bounding box center [791, 12] width 18 height 18
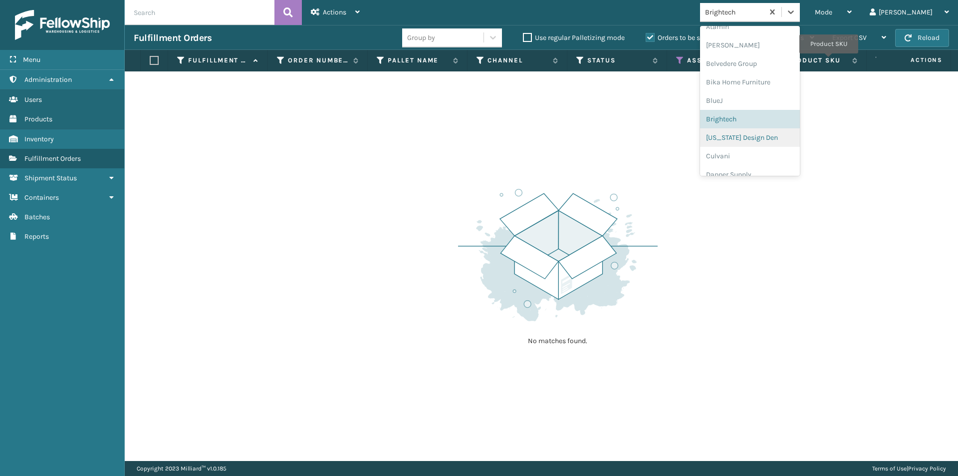
scroll to position [66, 0]
click at [767, 121] on div "[US_STATE] Design Den" at bounding box center [750, 119] width 100 height 18
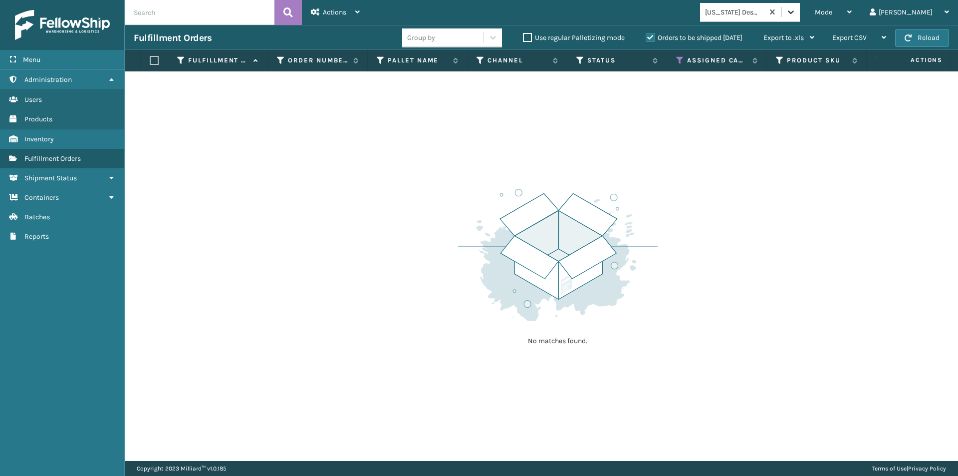
click at [800, 11] on div at bounding box center [791, 12] width 18 height 18
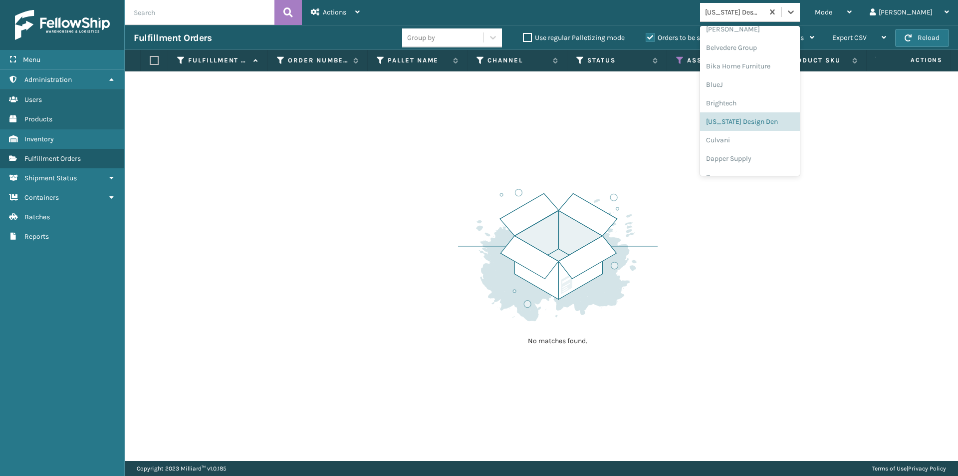
scroll to position [64, 0]
click at [785, 144] on div "Culvani" at bounding box center [750, 139] width 100 height 18
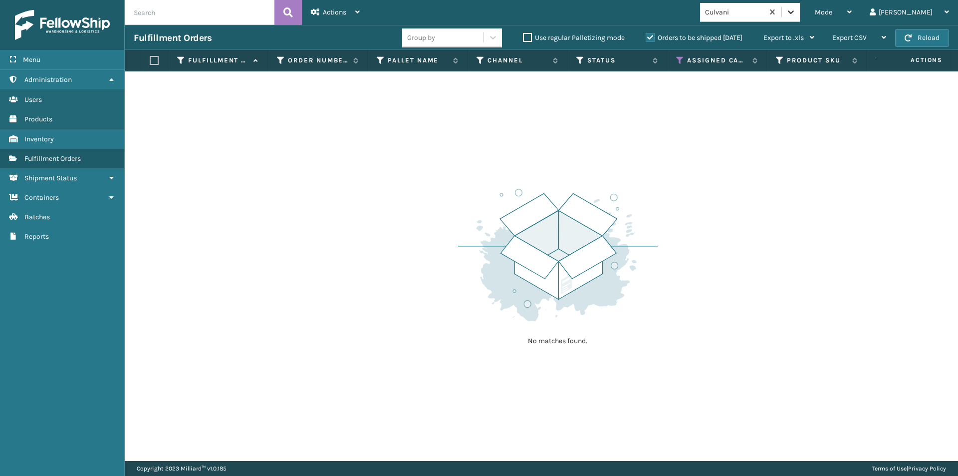
click at [796, 15] on icon at bounding box center [791, 12] width 10 height 10
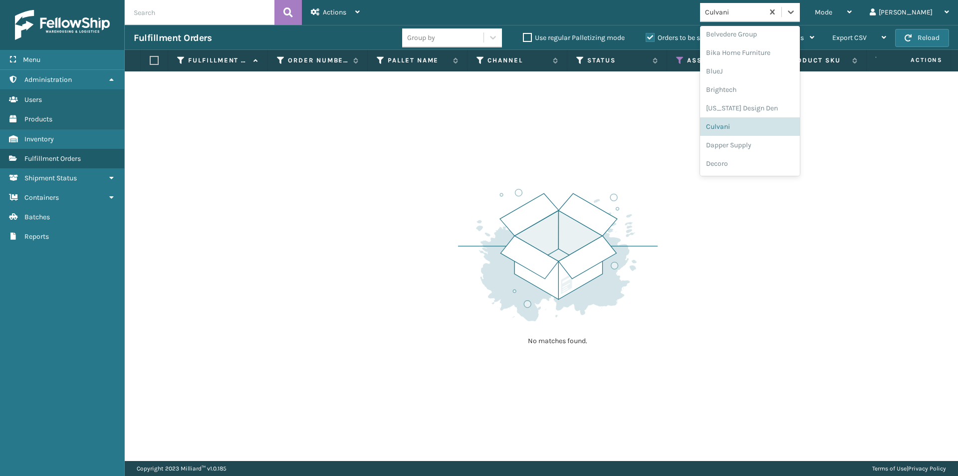
scroll to position [83, 0]
click at [777, 140] on div "Dapper Supply" at bounding box center [750, 139] width 100 height 18
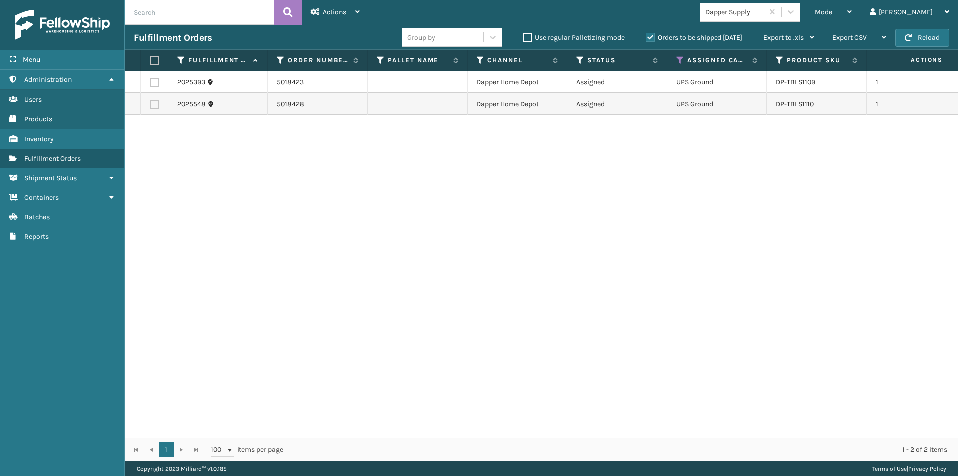
click at [153, 59] on label at bounding box center [153, 60] width 6 height 9
click at [150, 59] on input "checkbox" at bounding box center [150, 60] width 0 height 6
checkbox input "true"
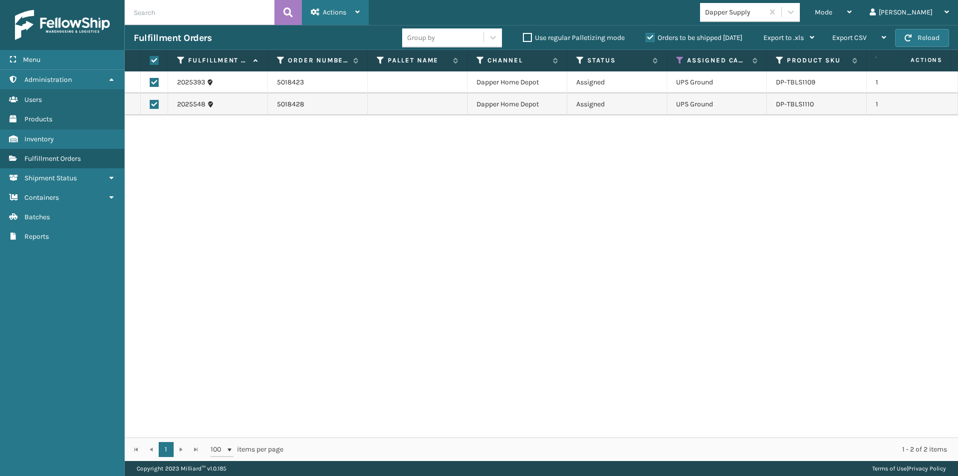
click at [355, 12] on div "Actions" at bounding box center [335, 12] width 49 height 25
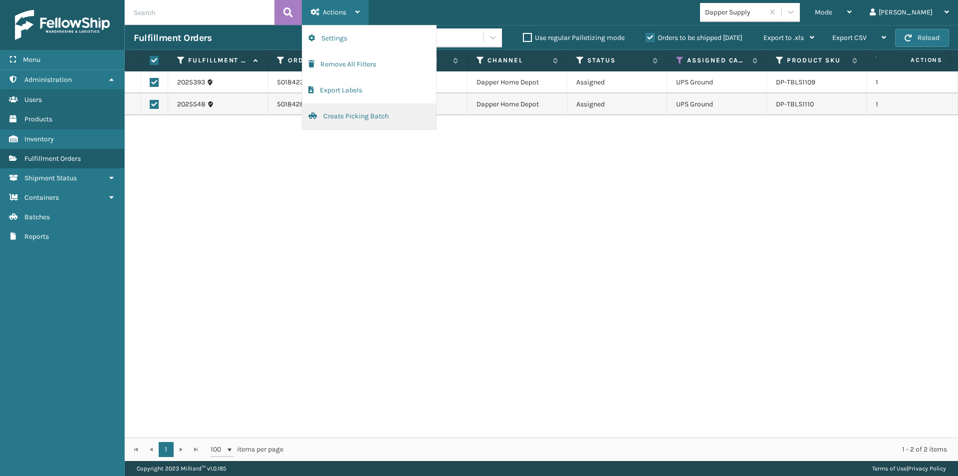
click at [359, 114] on button "Create Picking Batch" at bounding box center [369, 116] width 134 height 26
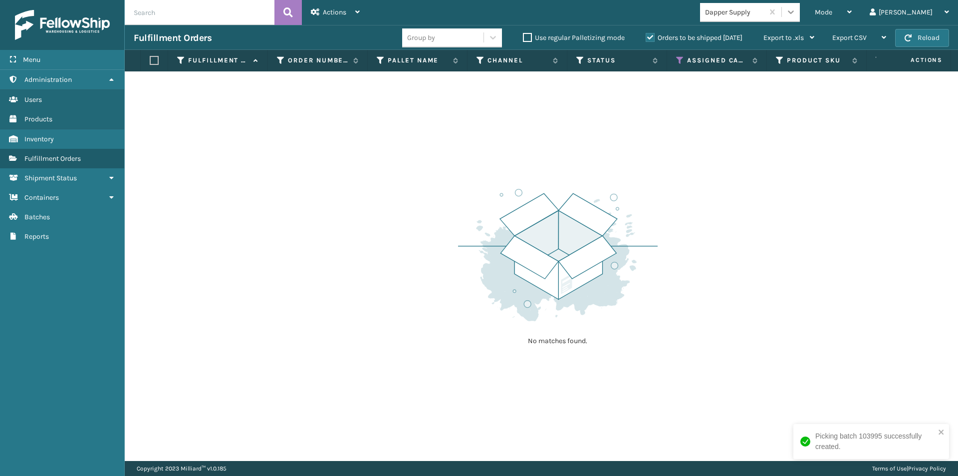
click at [800, 17] on div at bounding box center [791, 12] width 18 height 18
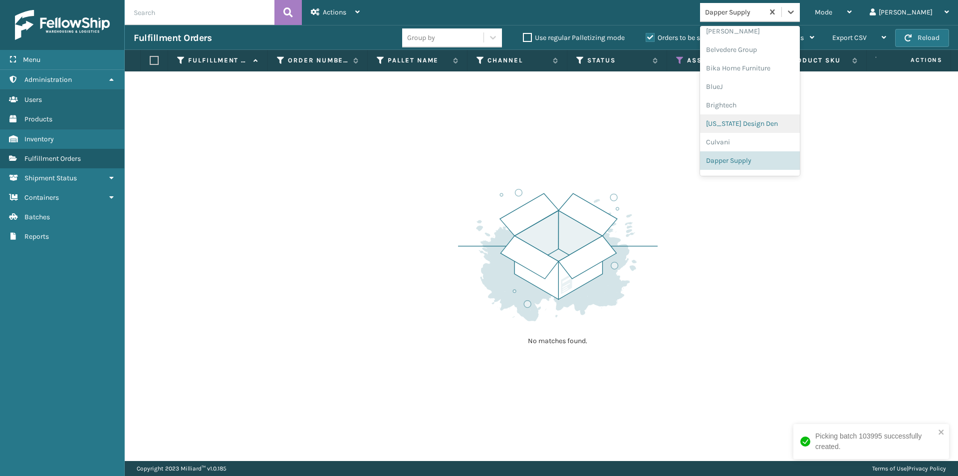
scroll to position [111, 0]
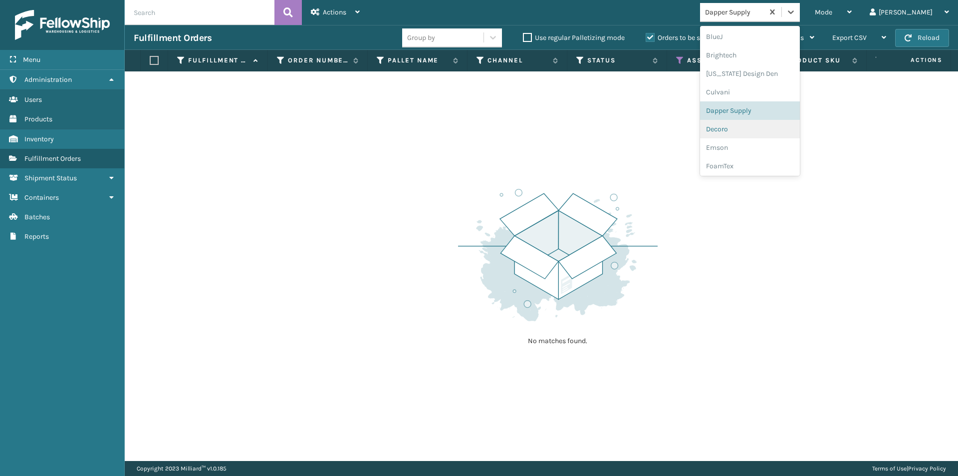
click at [759, 137] on div "Decoro" at bounding box center [750, 129] width 100 height 18
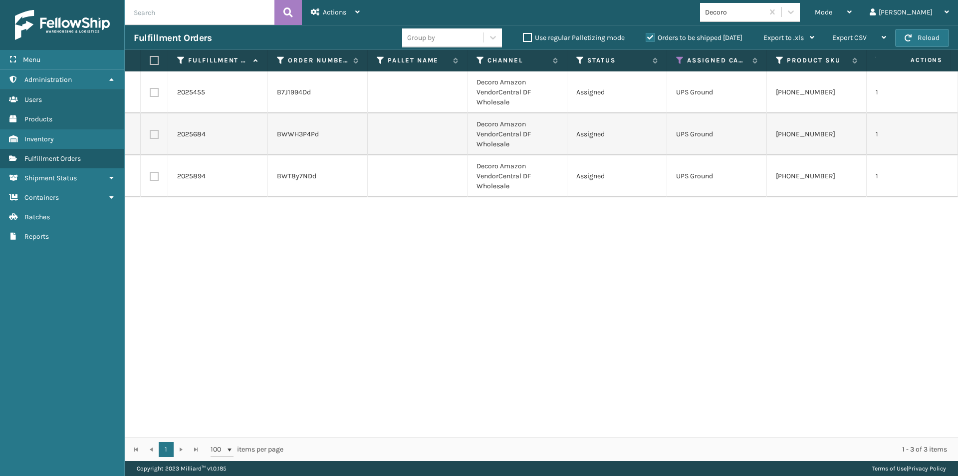
click at [154, 59] on label at bounding box center [153, 60] width 6 height 9
click at [150, 59] on input "checkbox" at bounding box center [150, 60] width 0 height 6
checkbox input "true"
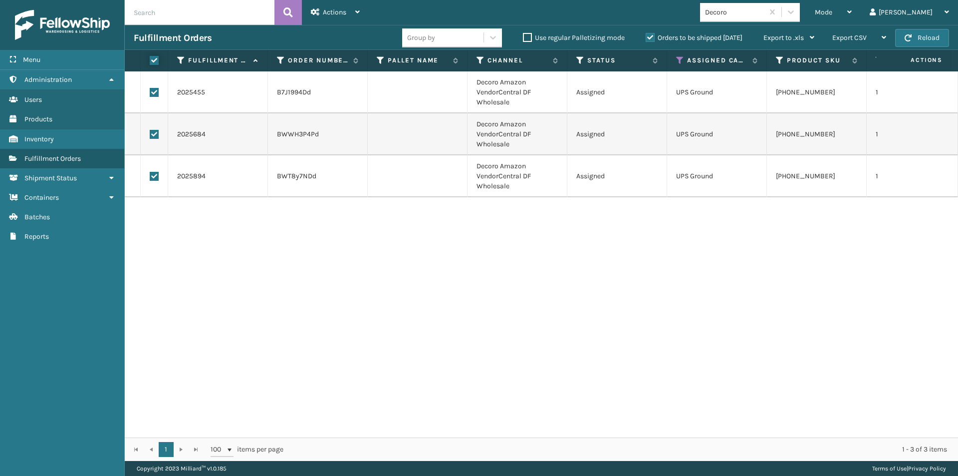
checkbox input "true"
click at [354, 12] on div "Actions" at bounding box center [335, 12] width 49 height 25
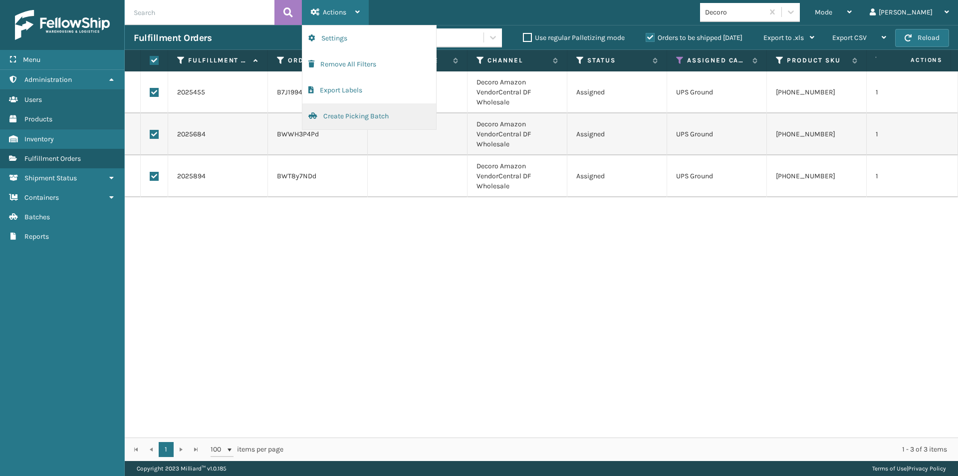
click at [341, 114] on button "Create Picking Batch" at bounding box center [369, 116] width 134 height 26
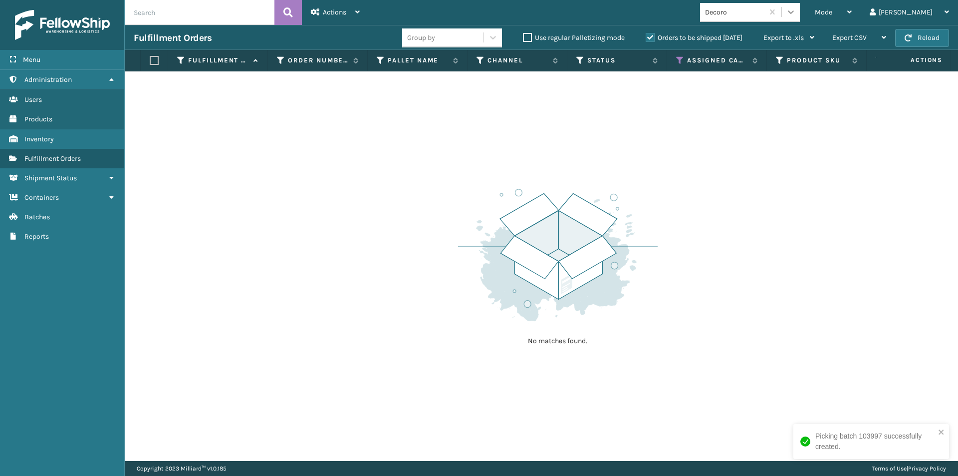
click at [796, 10] on icon at bounding box center [791, 12] width 10 height 10
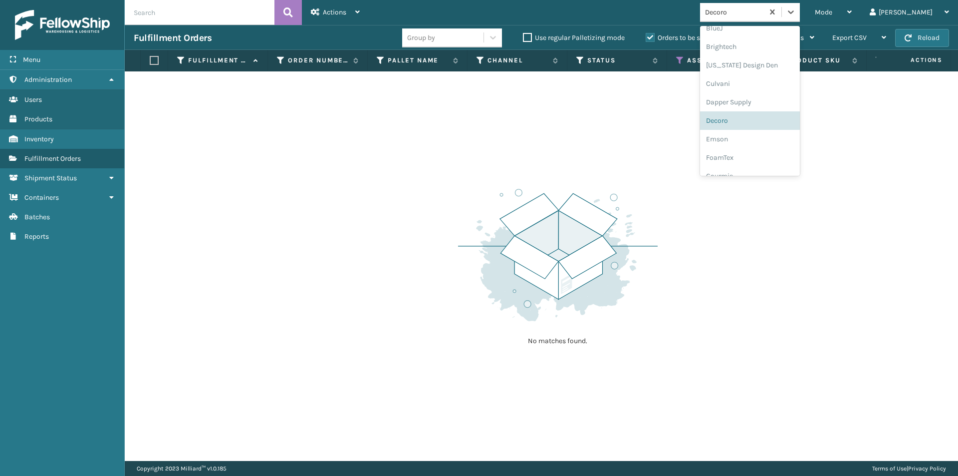
scroll to position [140, 0]
click at [752, 121] on div "Emson" at bounding box center [750, 119] width 100 height 18
click at [796, 16] on icon at bounding box center [791, 12] width 10 height 10
click at [761, 121] on div "FoamTex" at bounding box center [750, 119] width 100 height 18
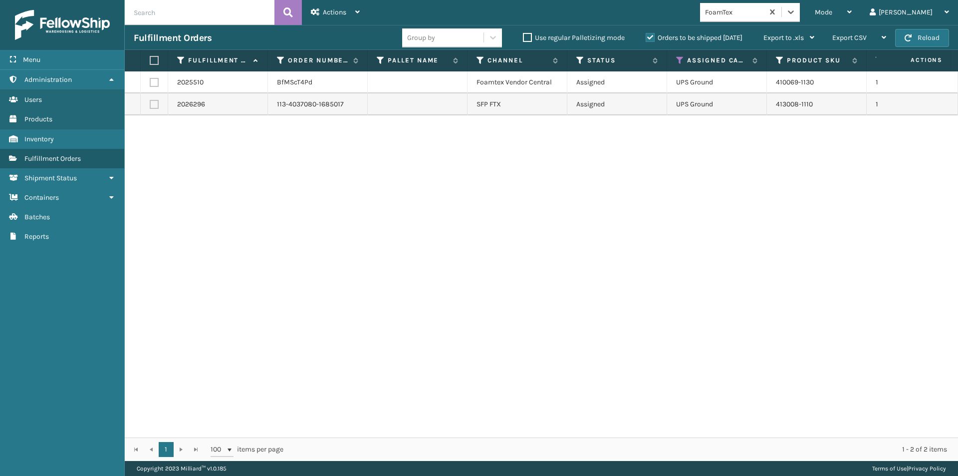
click at [154, 60] on label at bounding box center [153, 60] width 6 height 9
click at [150, 60] on input "checkbox" at bounding box center [150, 60] width 0 height 6
checkbox input "true"
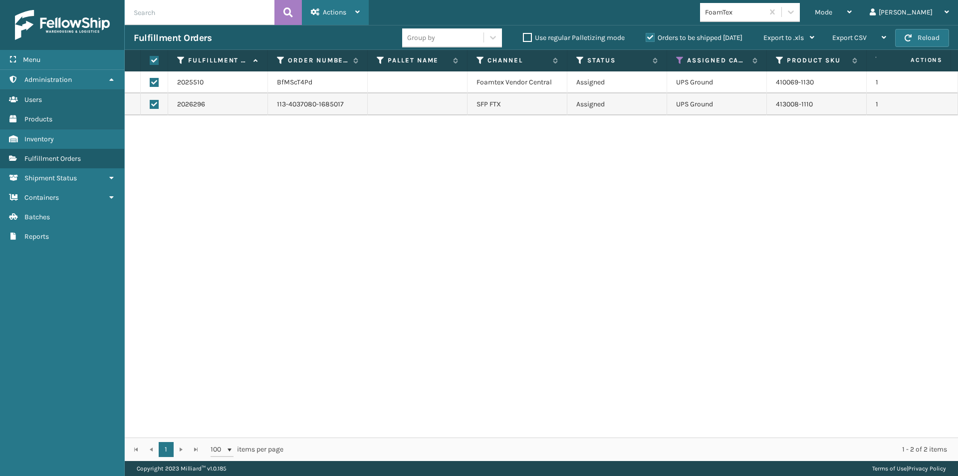
click at [358, 17] on div "Actions" at bounding box center [335, 12] width 49 height 25
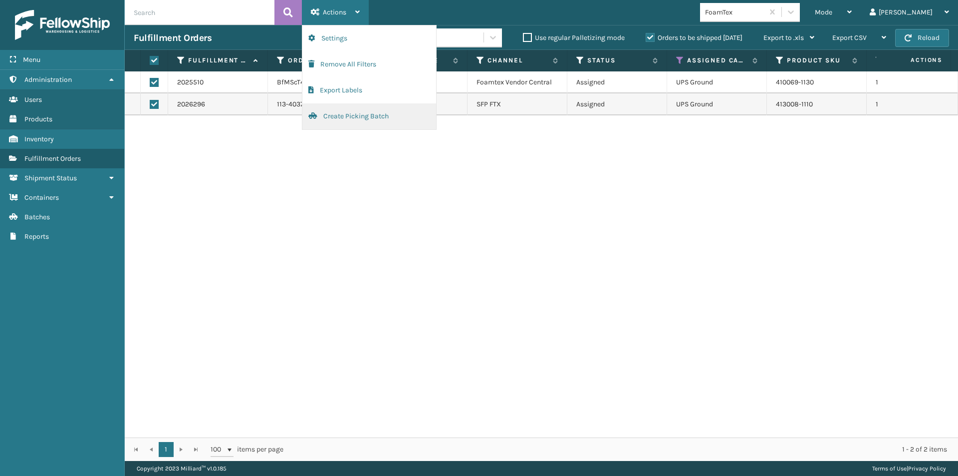
click at [353, 119] on button "Create Picking Batch" at bounding box center [369, 116] width 134 height 26
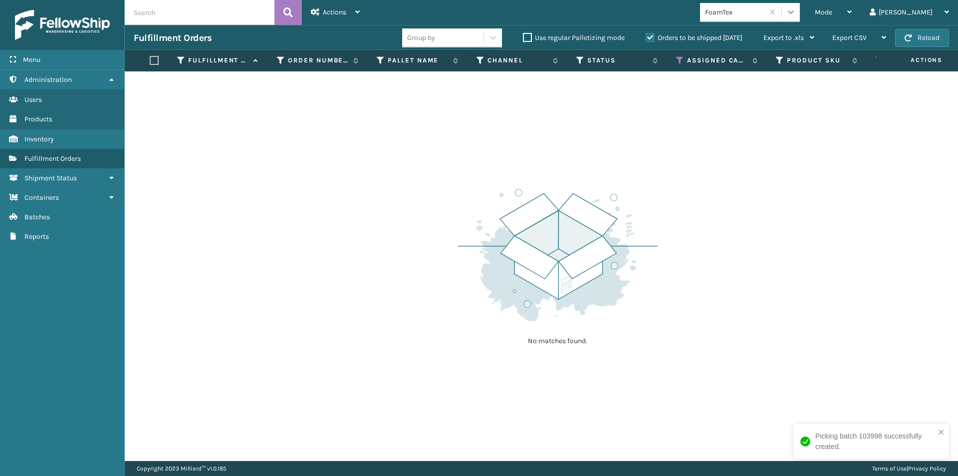
click at [796, 15] on icon at bounding box center [791, 12] width 10 height 10
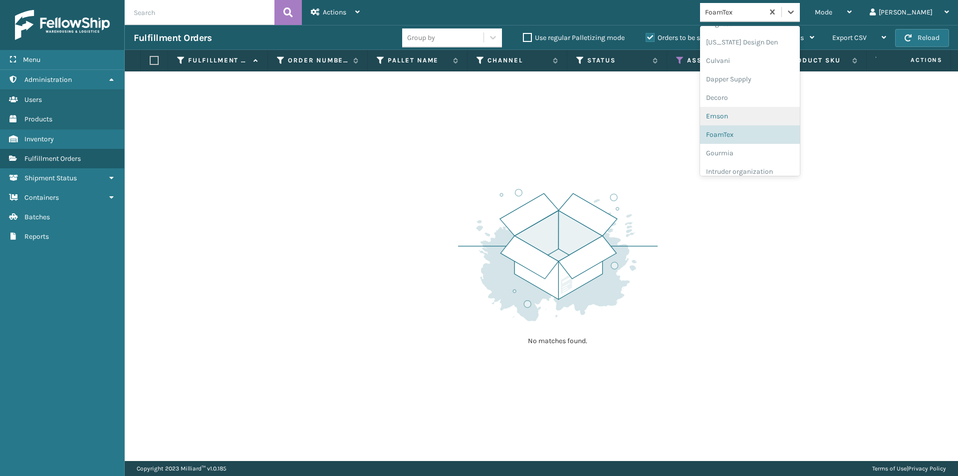
scroll to position [167, 0]
click at [769, 130] on div "Gourmia" at bounding box center [750, 129] width 100 height 18
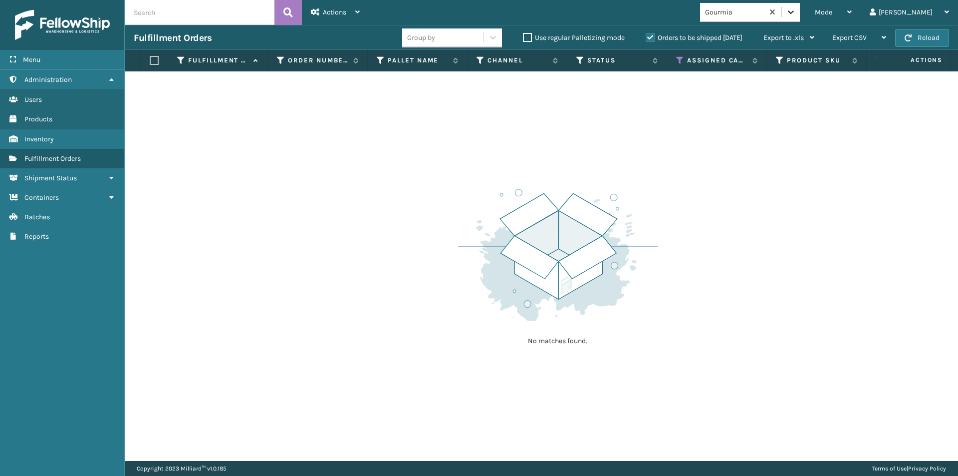
click at [800, 14] on div at bounding box center [791, 12] width 18 height 18
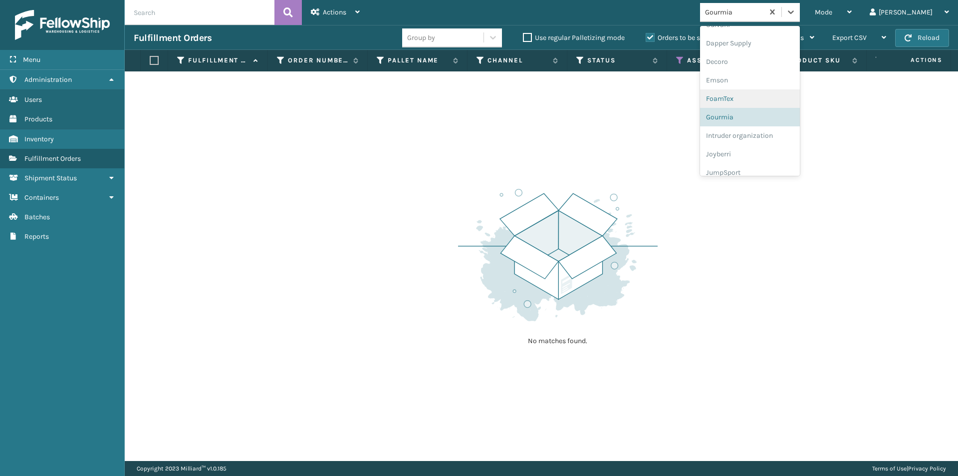
scroll to position [235, 0]
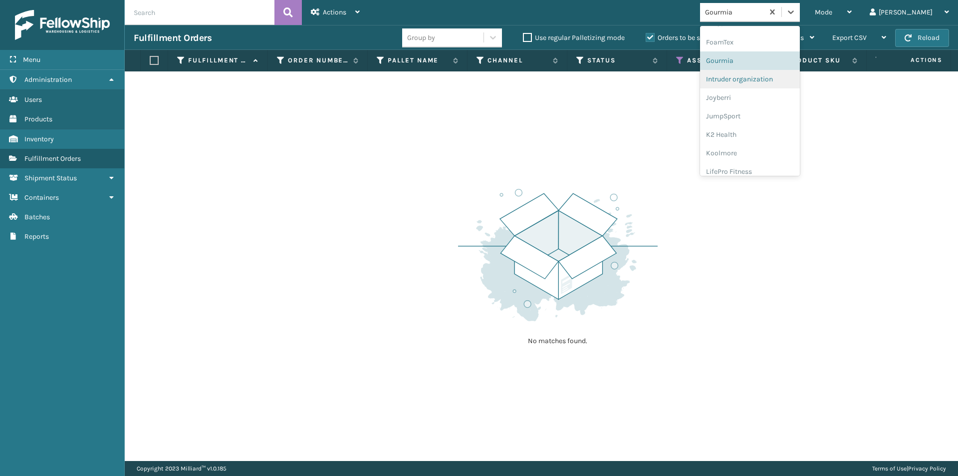
click at [768, 83] on div "Intruder organization" at bounding box center [750, 79] width 100 height 18
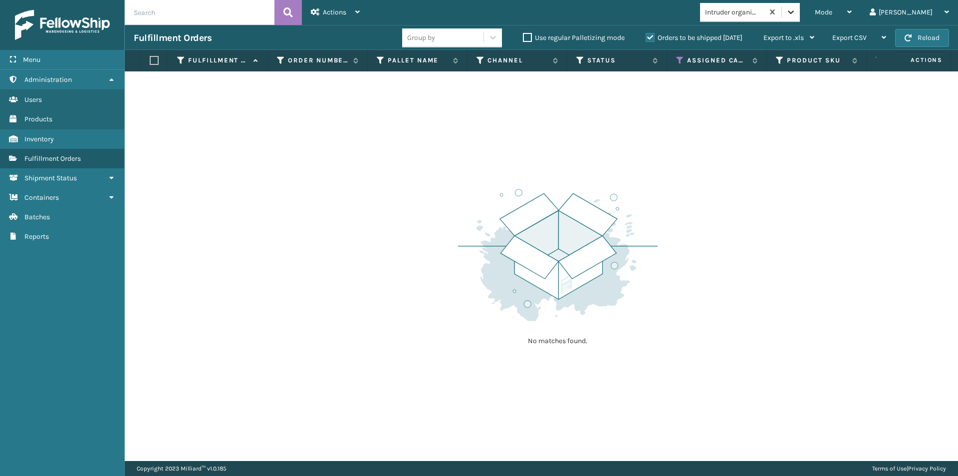
click at [796, 12] on icon at bounding box center [791, 12] width 10 height 10
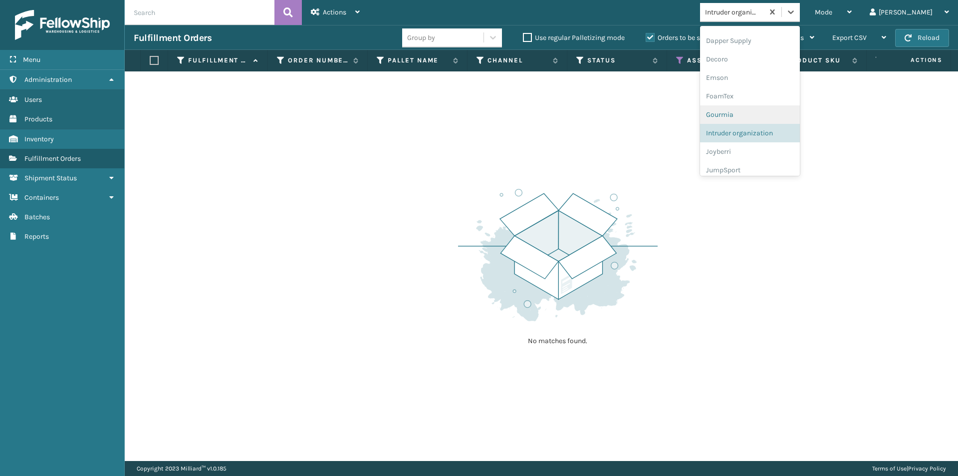
scroll to position [204, 0]
click at [766, 131] on div "Joyberri" at bounding box center [750, 129] width 100 height 18
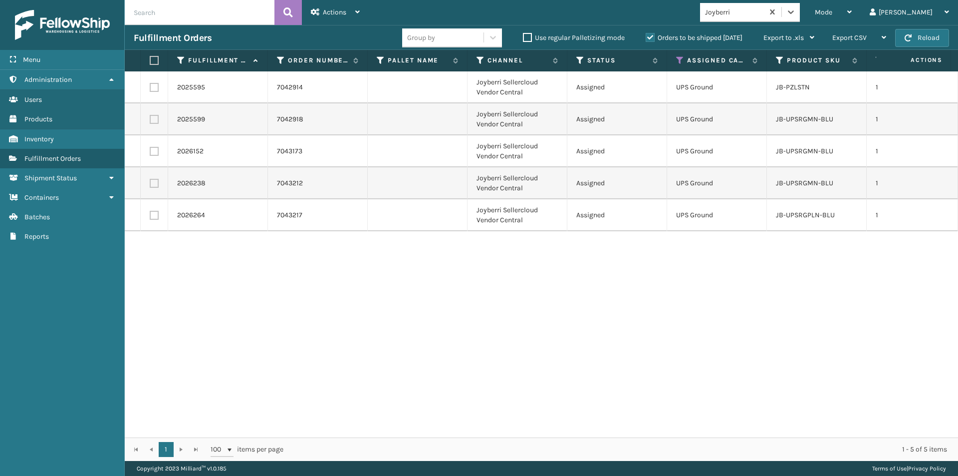
click at [156, 60] on label at bounding box center [153, 60] width 6 height 9
click at [150, 60] on input "checkbox" at bounding box center [150, 60] width 0 height 6
checkbox input "true"
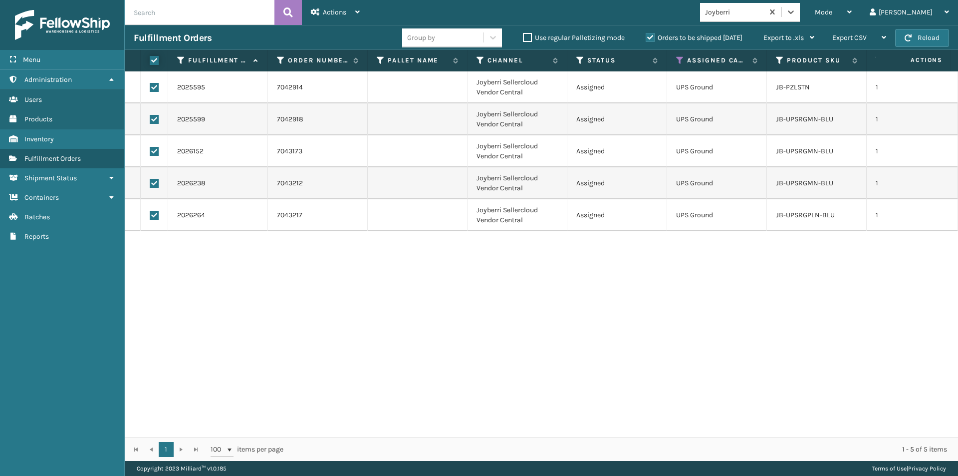
checkbox input "true"
click at [358, 14] on icon at bounding box center [357, 11] width 4 height 7
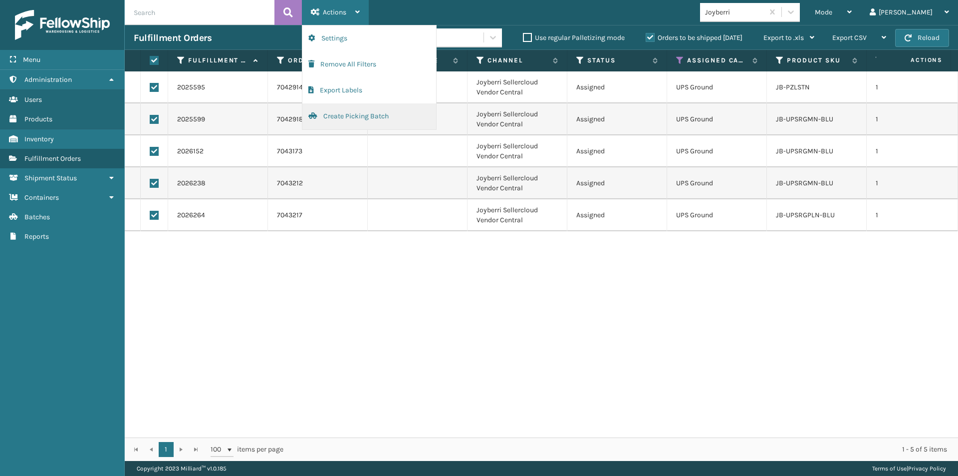
click at [346, 116] on button "Create Picking Batch" at bounding box center [369, 116] width 134 height 26
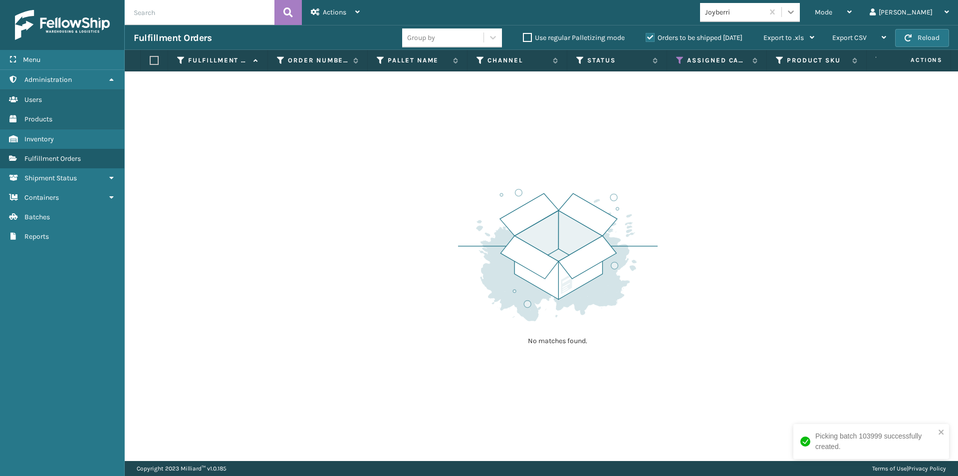
click at [794, 11] on icon at bounding box center [791, 11] width 6 height 3
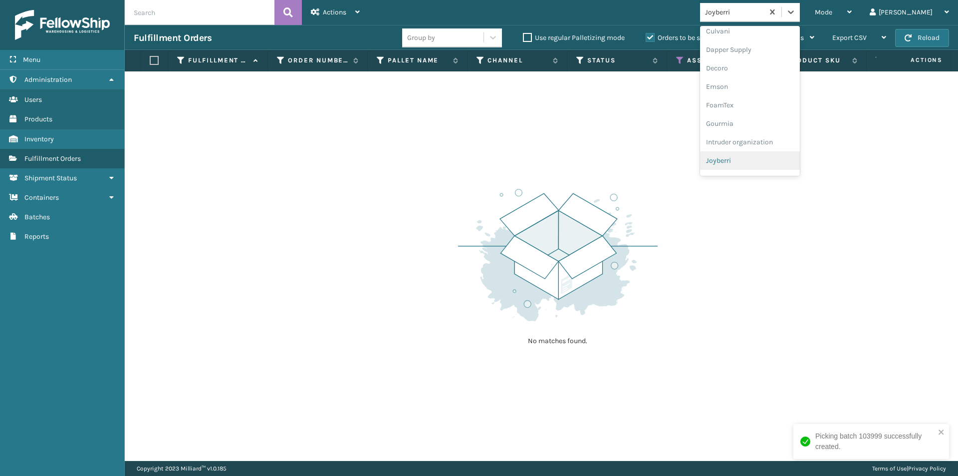
scroll to position [222, 0]
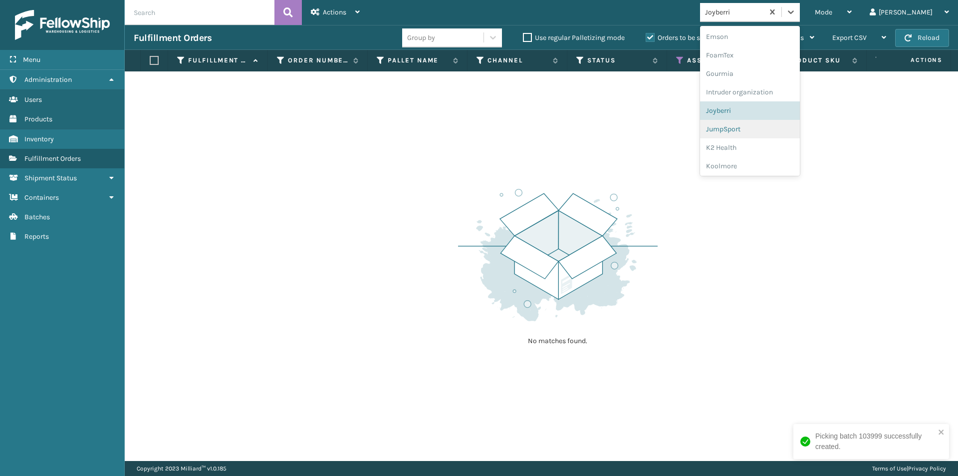
click at [771, 129] on div "JumpSport" at bounding box center [750, 129] width 100 height 18
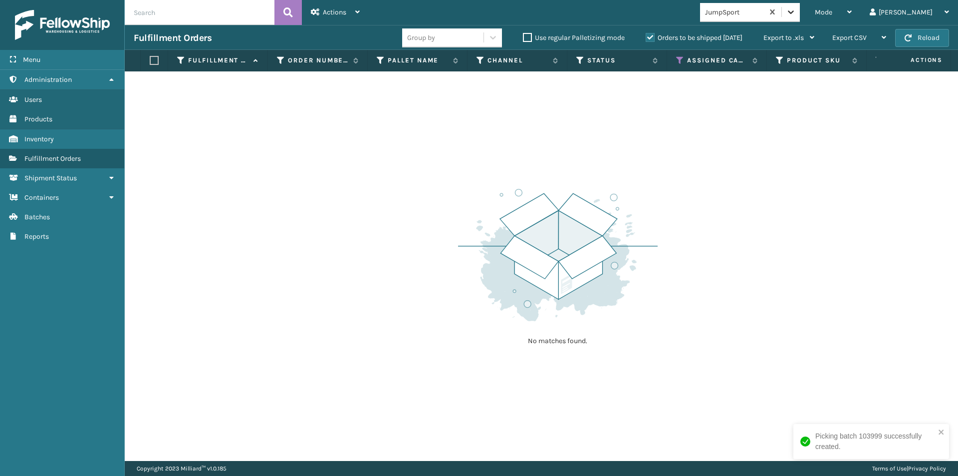
click at [796, 13] on icon at bounding box center [791, 12] width 10 height 10
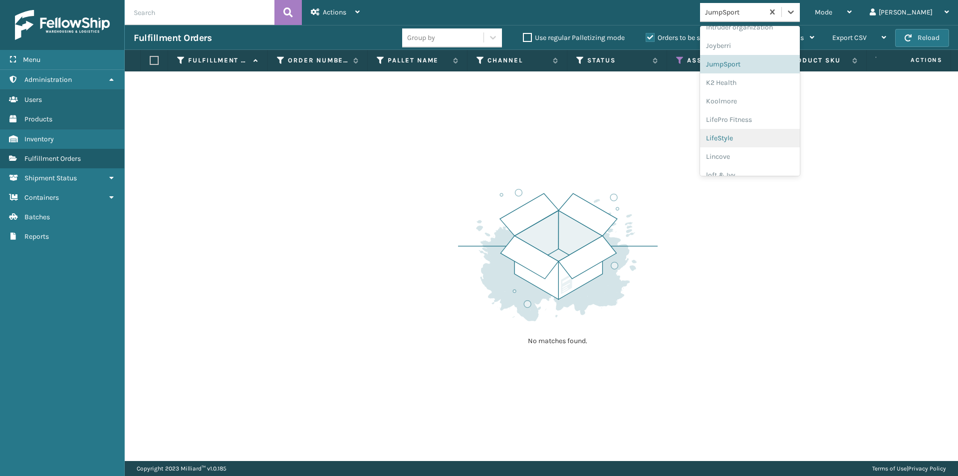
scroll to position [290, 0]
click at [771, 80] on div "K2 Health" at bounding box center [750, 79] width 100 height 18
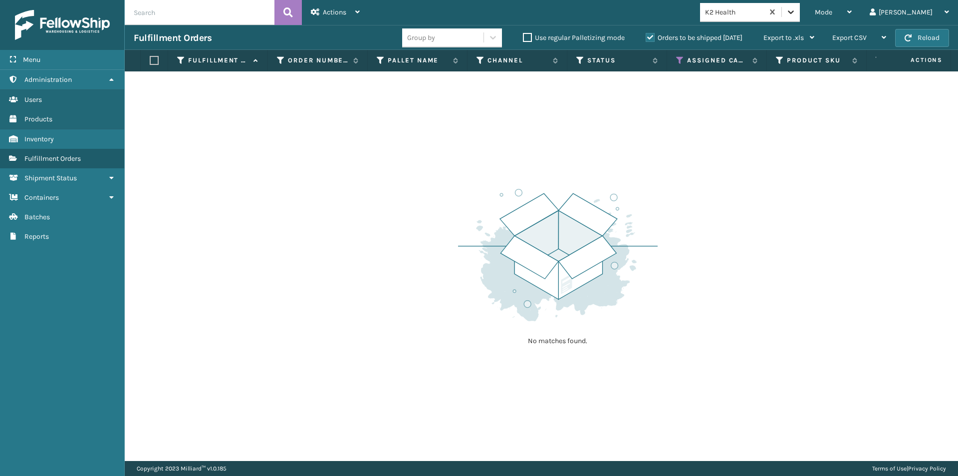
click at [796, 13] on icon at bounding box center [791, 12] width 10 height 10
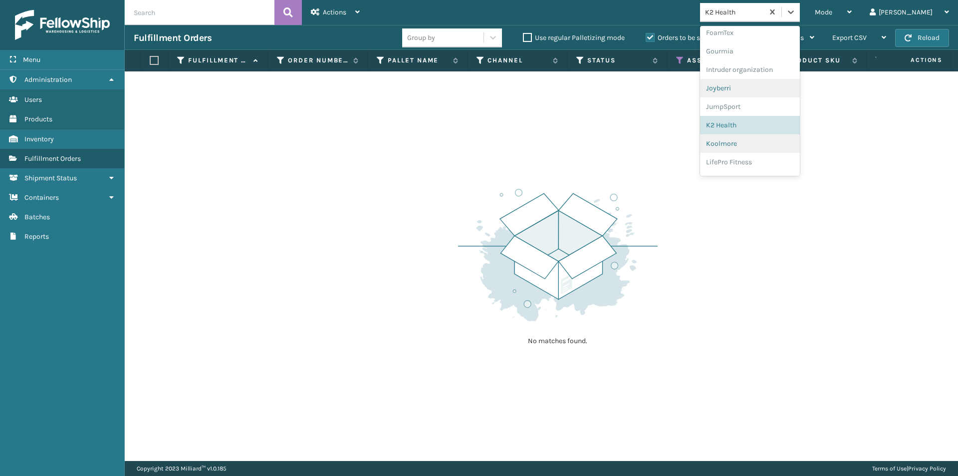
scroll to position [259, 0]
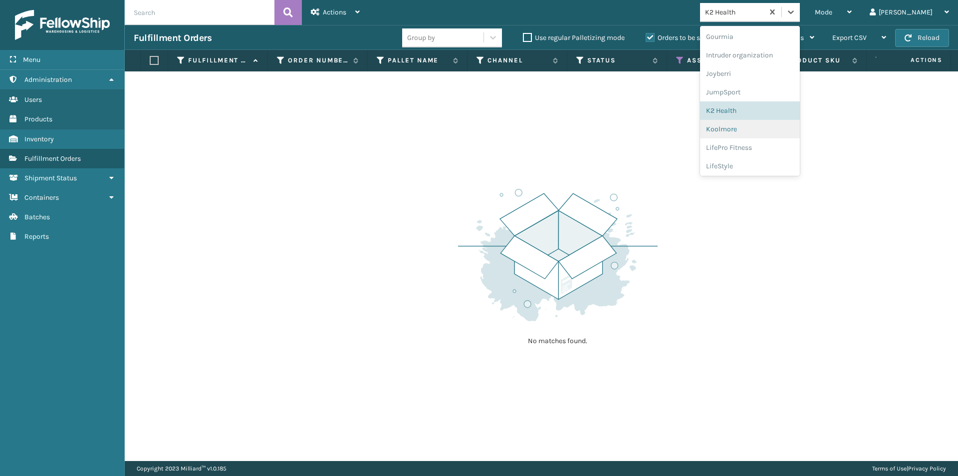
click at [789, 134] on div "Koolmore" at bounding box center [750, 129] width 100 height 18
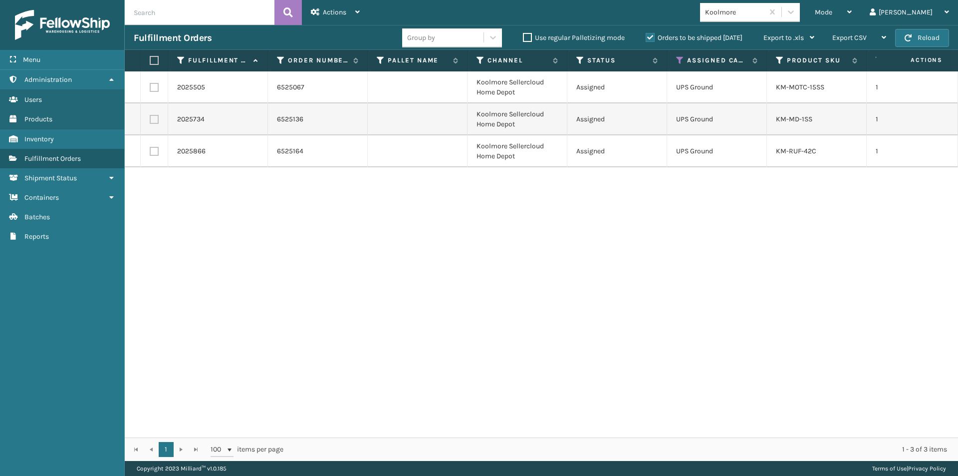
click at [155, 61] on label at bounding box center [153, 60] width 6 height 9
click at [150, 61] on input "checkbox" at bounding box center [150, 60] width 0 height 6
checkbox input "true"
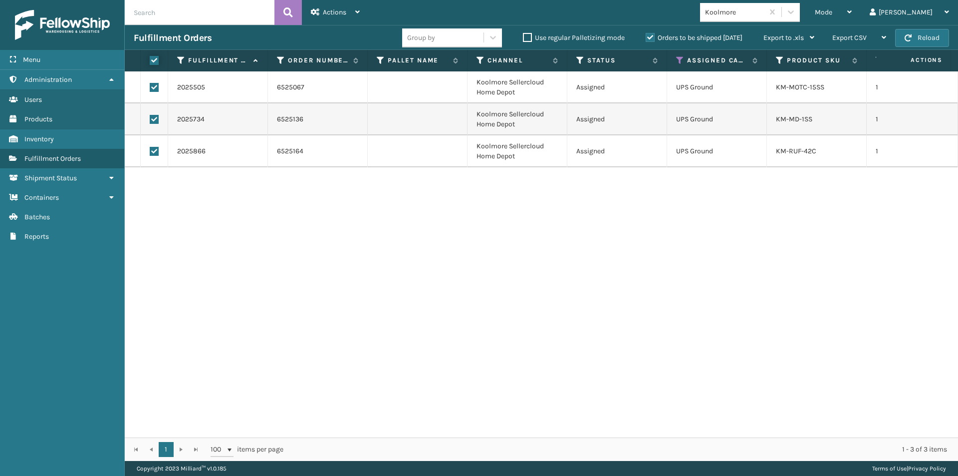
checkbox input "true"
click at [356, 14] on icon at bounding box center [357, 11] width 4 height 7
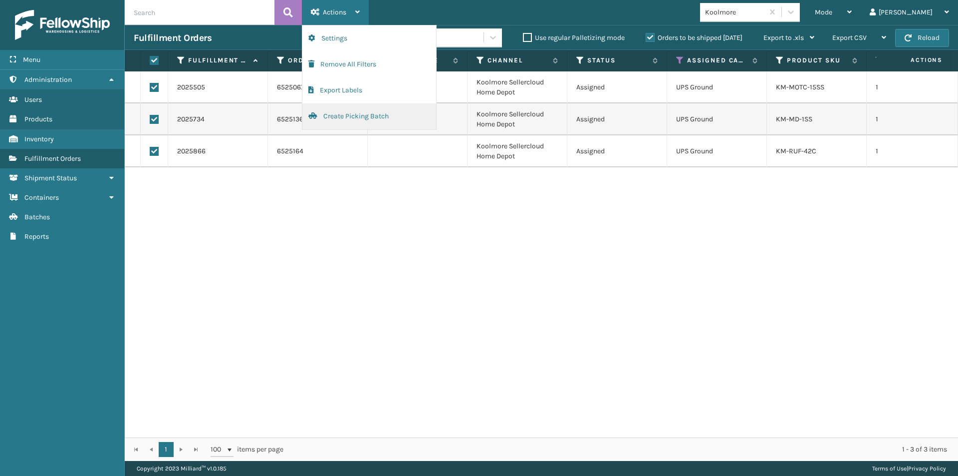
click at [359, 117] on button "Create Picking Batch" at bounding box center [369, 116] width 134 height 26
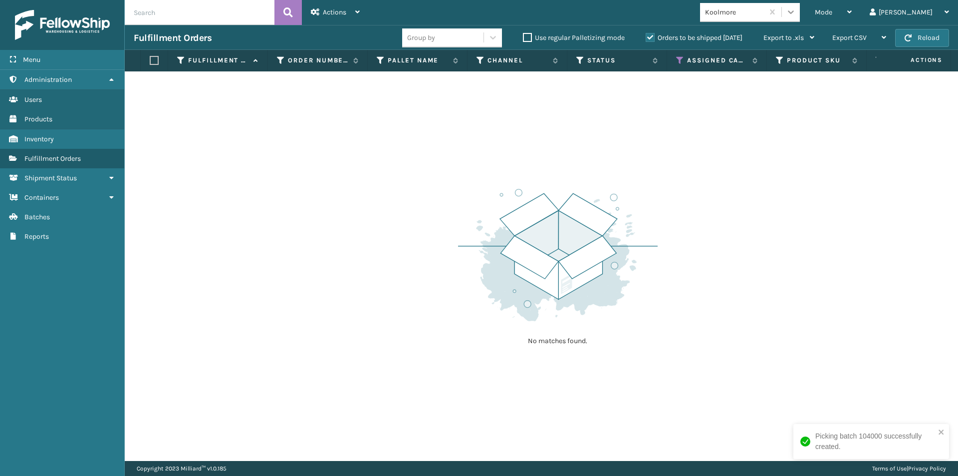
click at [796, 13] on icon at bounding box center [791, 12] width 10 height 10
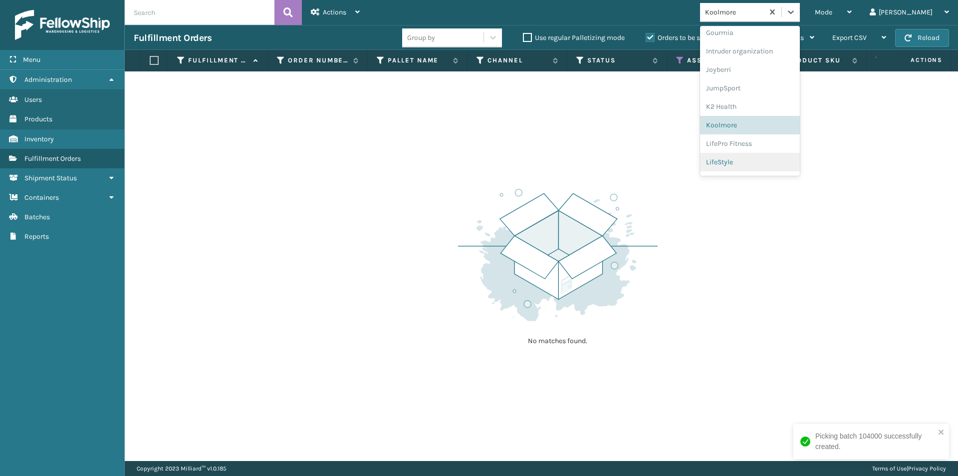
scroll to position [277, 0]
click at [765, 127] on div "LifePro Fitness" at bounding box center [750, 129] width 100 height 18
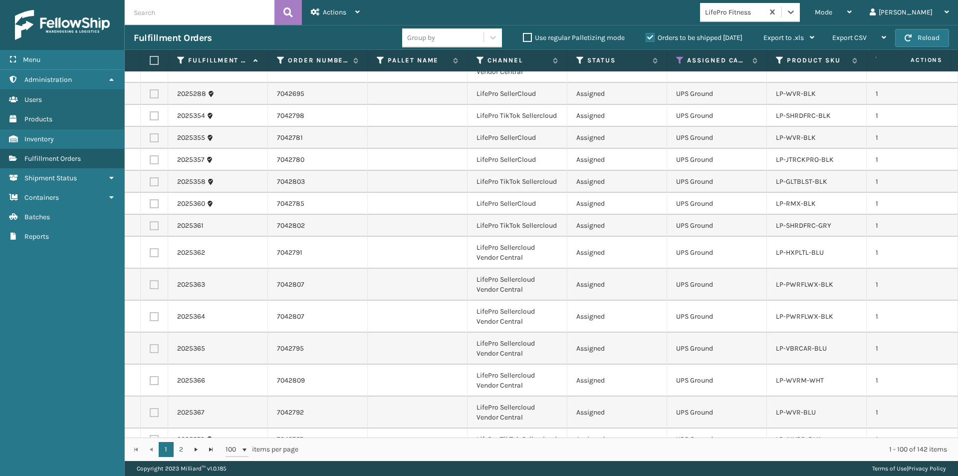
scroll to position [250, 0]
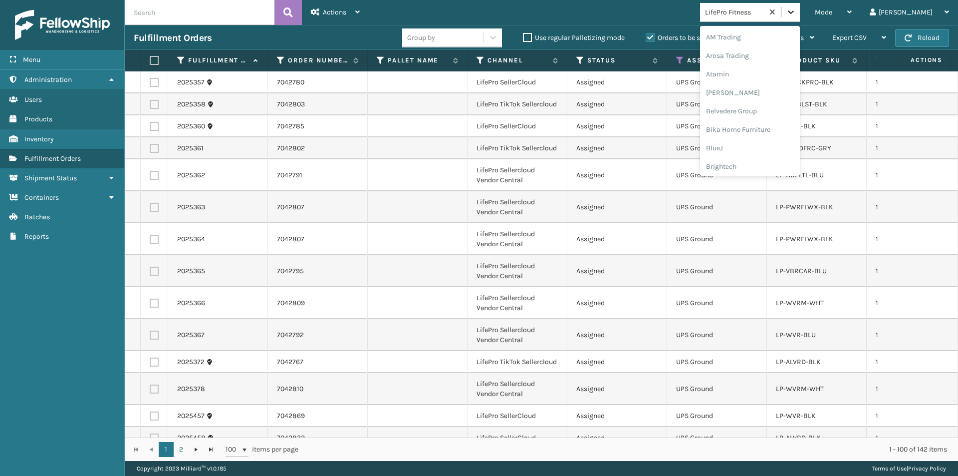
click at [796, 11] on icon at bounding box center [791, 12] width 10 height 10
click at [754, 136] on div "LifeStyle" at bounding box center [750, 129] width 100 height 18
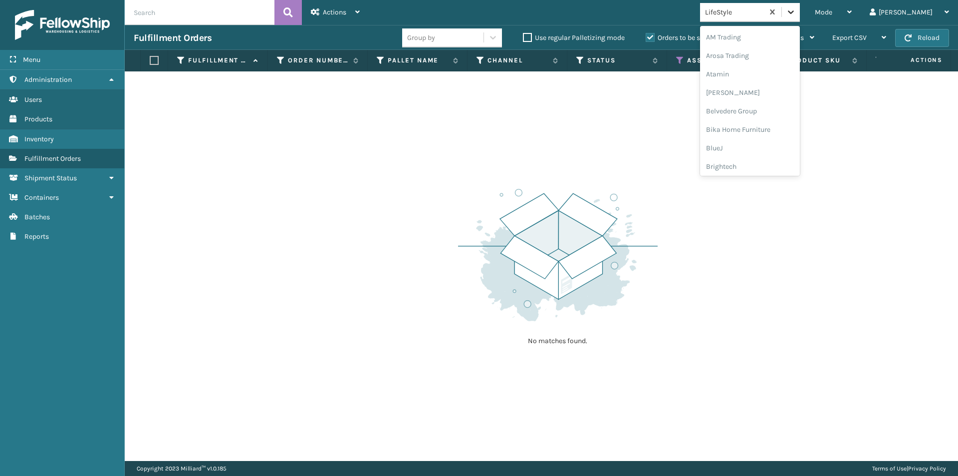
click at [796, 14] on icon at bounding box center [791, 12] width 10 height 10
click at [790, 131] on div "Lincove" at bounding box center [750, 129] width 100 height 18
click at [794, 13] on icon at bounding box center [791, 11] width 6 height 3
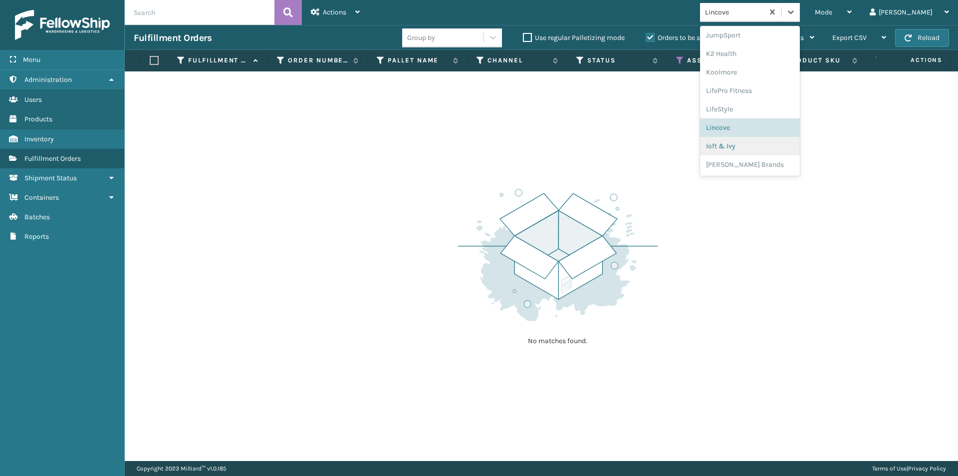
click at [774, 150] on div "loft & Ivy" at bounding box center [750, 146] width 100 height 18
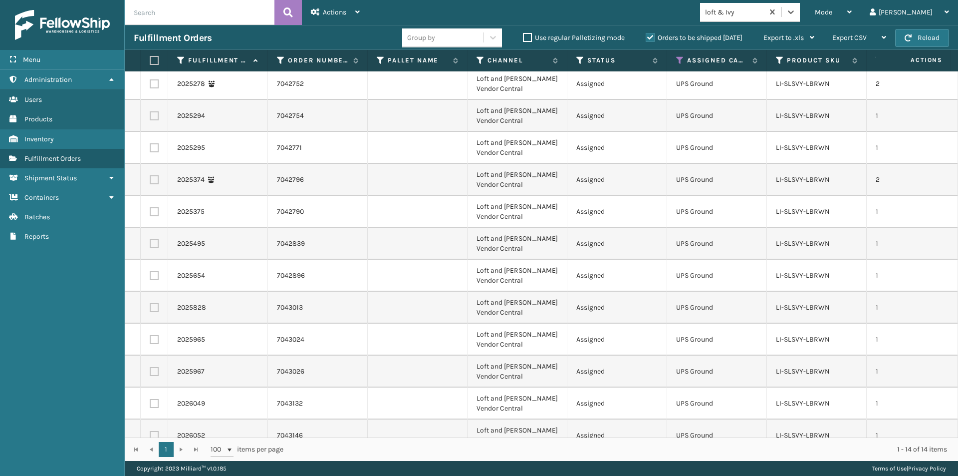
scroll to position [0, 0]
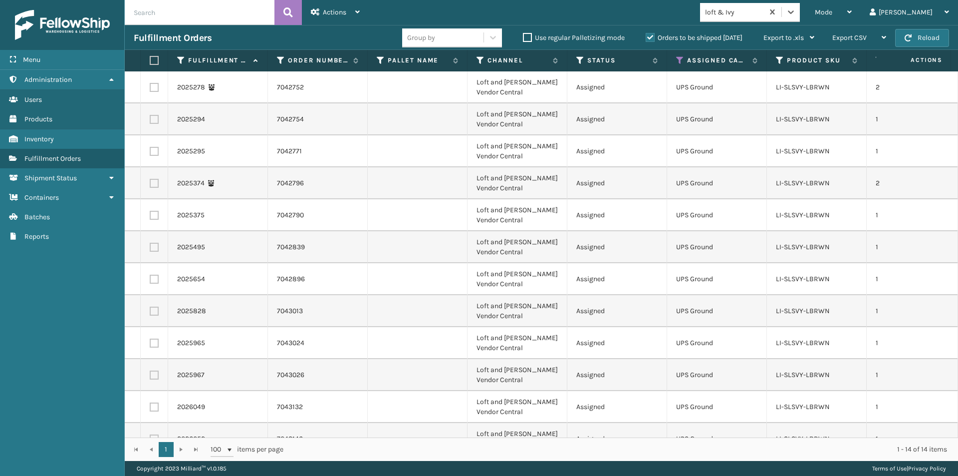
click at [152, 61] on label at bounding box center [153, 60] width 6 height 9
click at [150, 61] on input "checkbox" at bounding box center [150, 60] width 0 height 6
checkbox input "true"
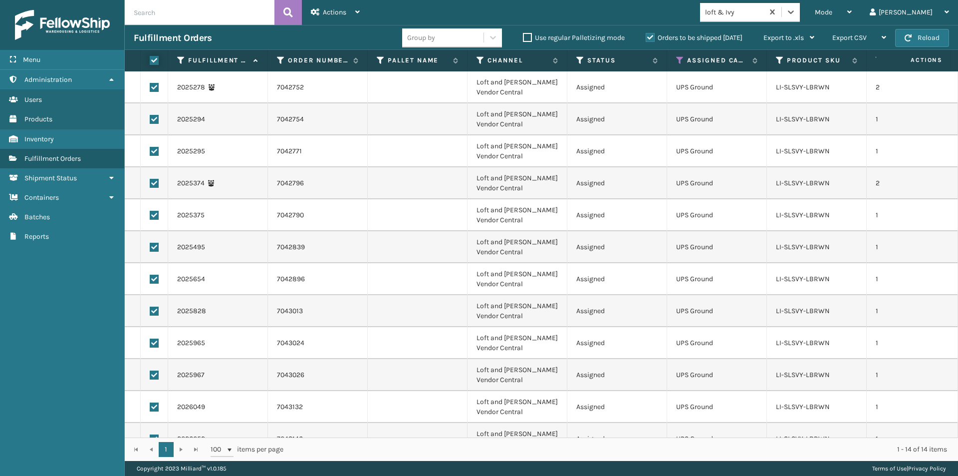
checkbox input "true"
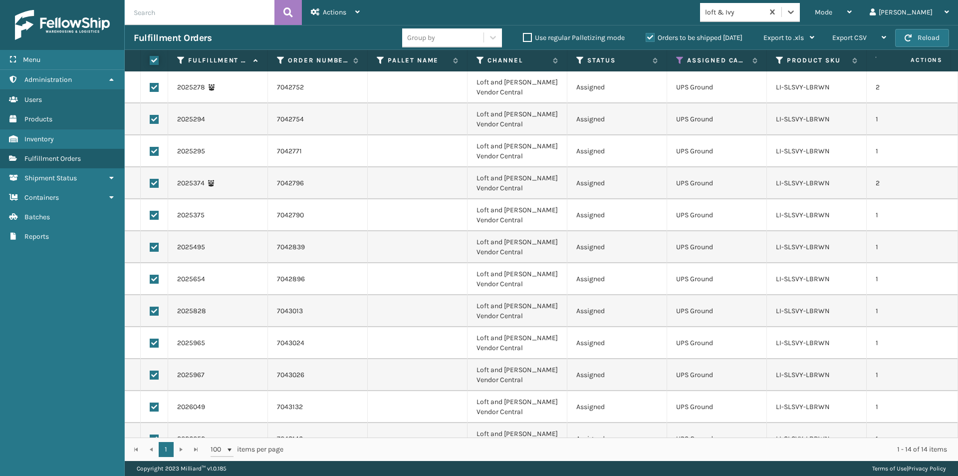
checkbox input "true"
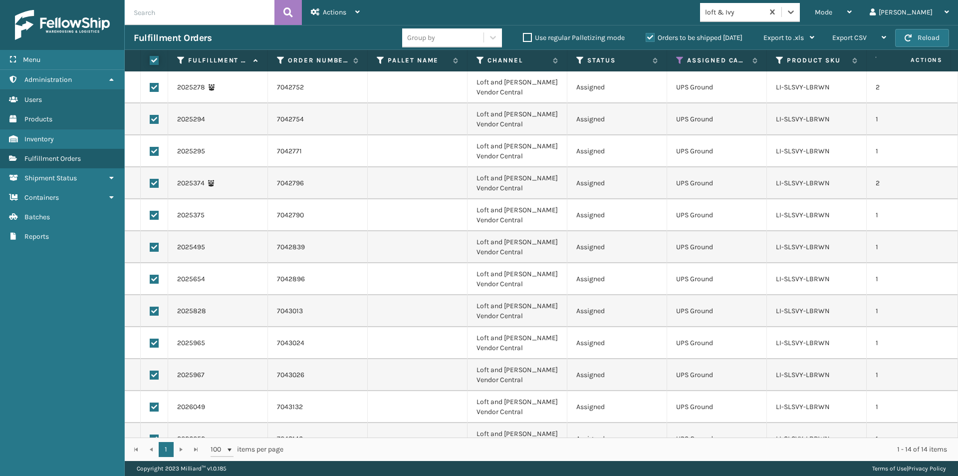
checkbox input "true"
click at [355, 15] on div "Actions" at bounding box center [335, 12] width 49 height 25
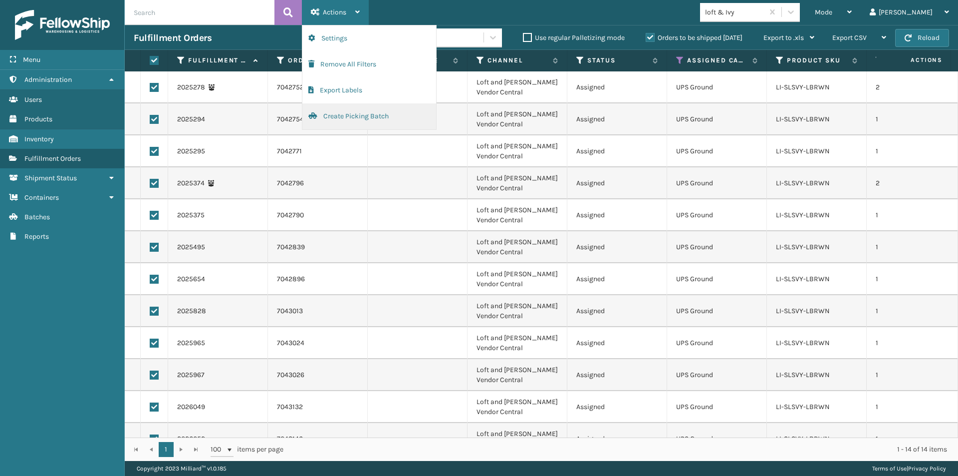
click at [345, 117] on button "Create Picking Batch" at bounding box center [369, 116] width 134 height 26
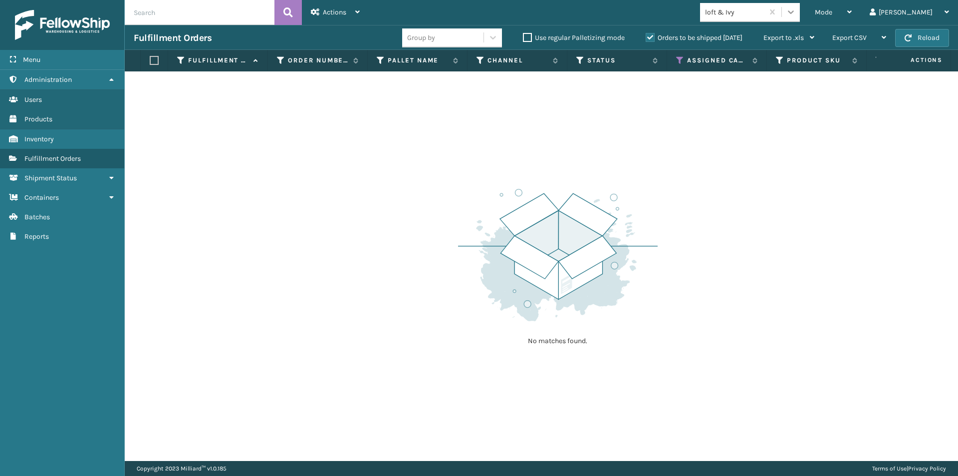
click at [796, 14] on icon at bounding box center [791, 12] width 10 height 10
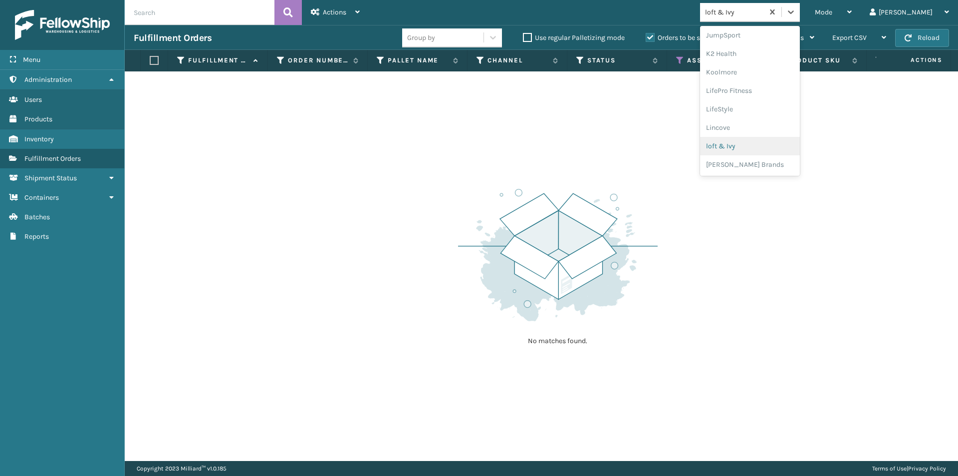
scroll to position [366, 0]
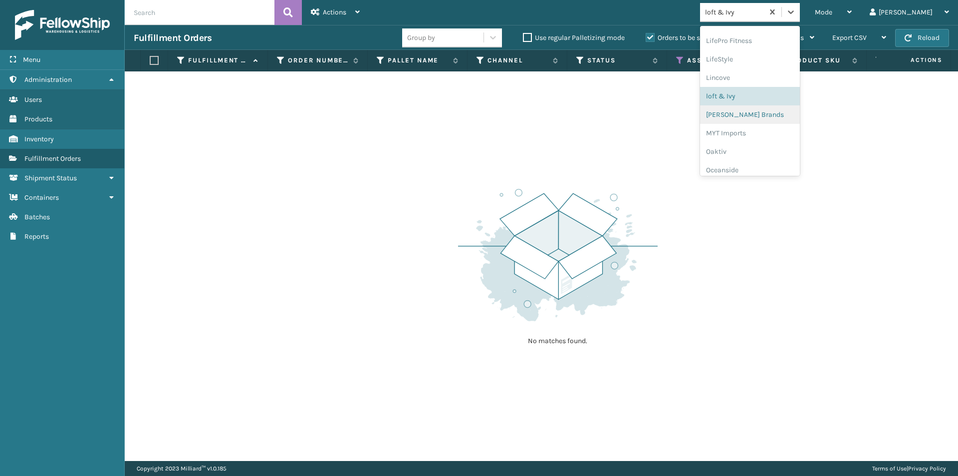
click at [782, 112] on div "[PERSON_NAME] Brands" at bounding box center [750, 114] width 100 height 18
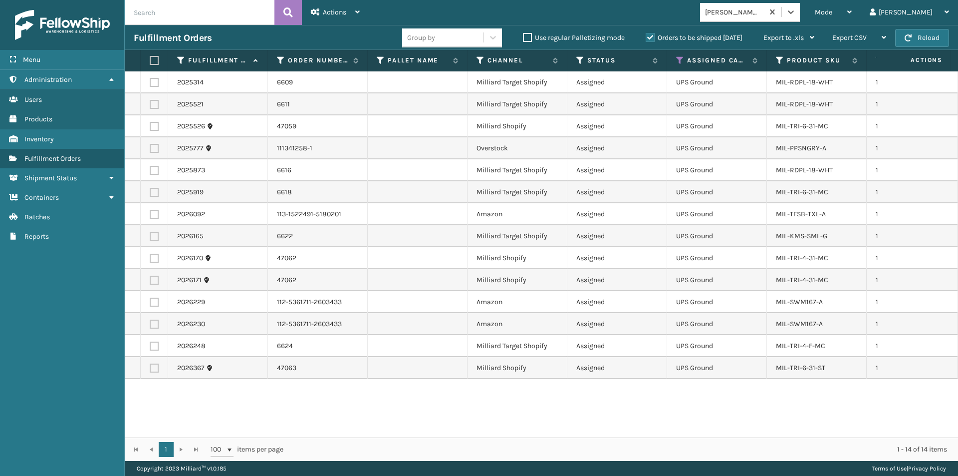
click at [153, 61] on label at bounding box center [153, 60] width 6 height 9
click at [150, 61] on input "checkbox" at bounding box center [150, 60] width 0 height 6
checkbox input "true"
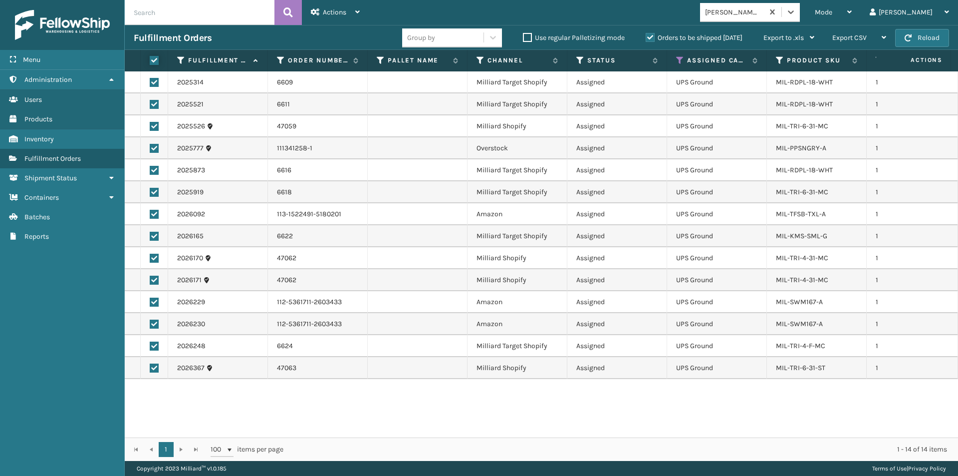
checkbox input "true"
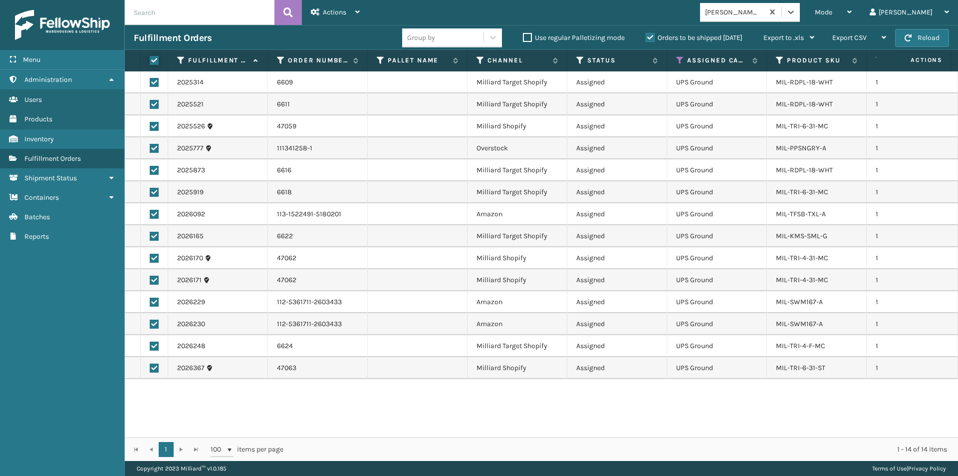
checkbox input "true"
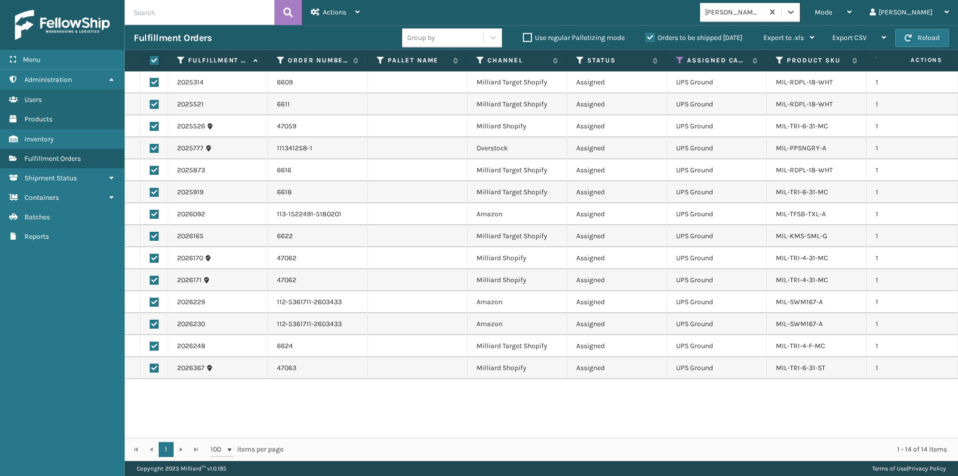
checkbox input "true"
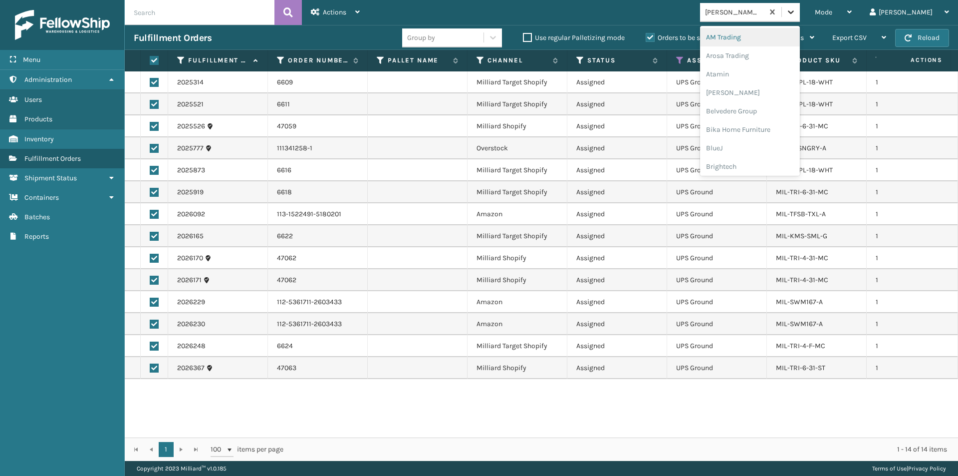
click at [800, 14] on div at bounding box center [791, 12] width 18 height 18
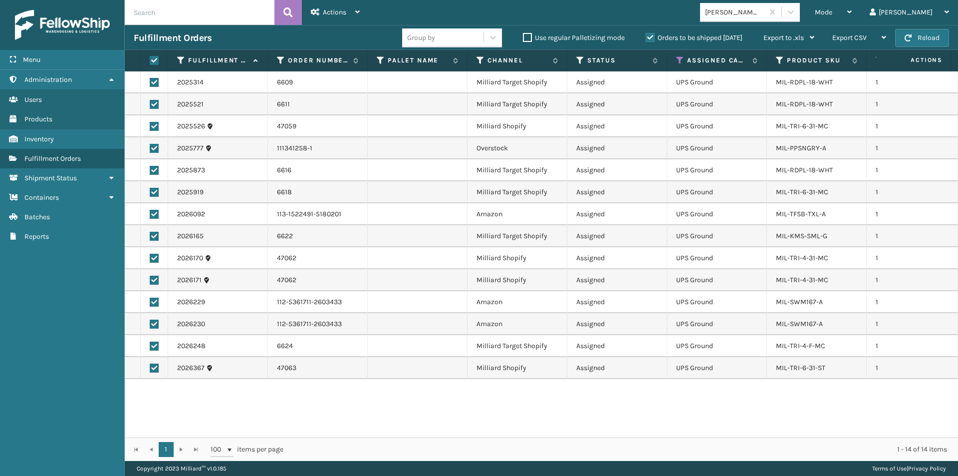
click at [896, 215] on td at bounding box center [920, 214] width 75 height 22
click at [357, 14] on icon at bounding box center [357, 11] width 4 height 7
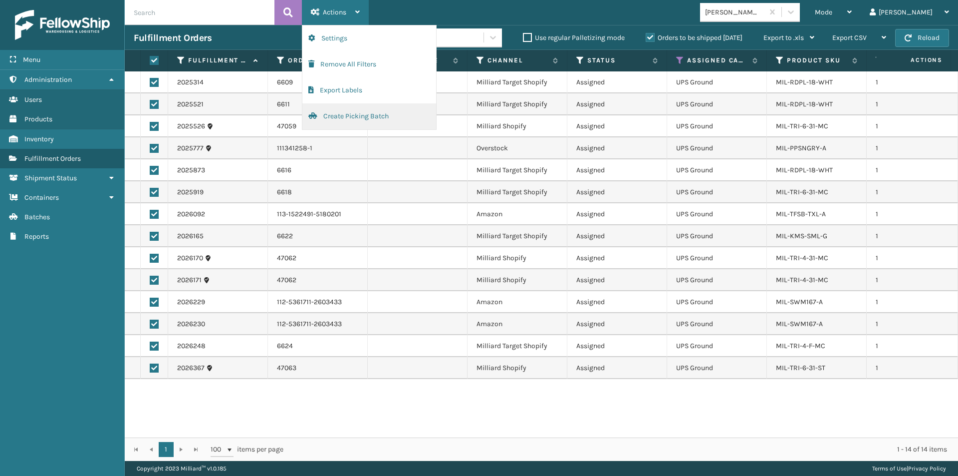
click at [351, 117] on button "Create Picking Batch" at bounding box center [369, 116] width 134 height 26
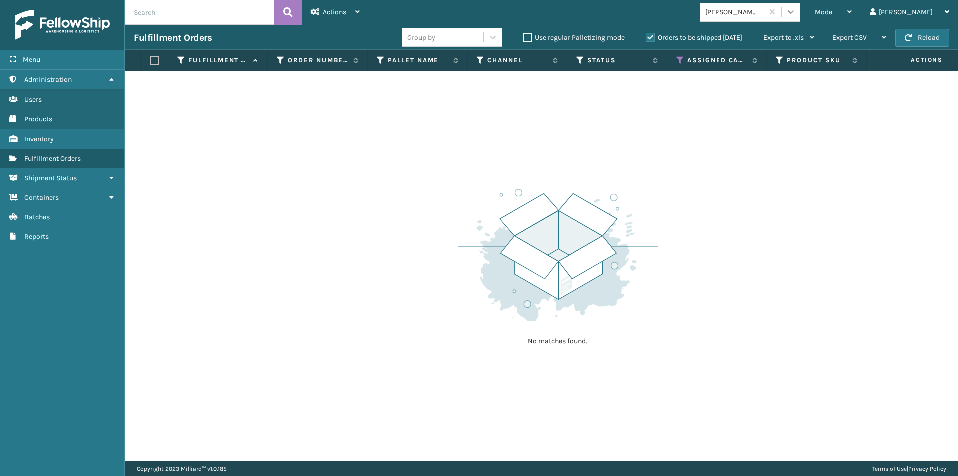
click at [796, 10] on icon at bounding box center [791, 12] width 10 height 10
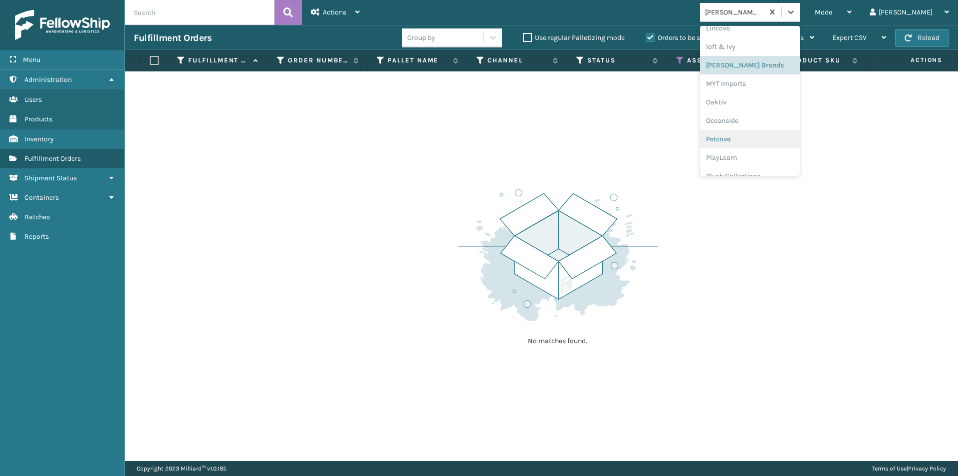
scroll to position [416, 0]
click at [782, 88] on div "MYT Imports" at bounding box center [750, 83] width 100 height 18
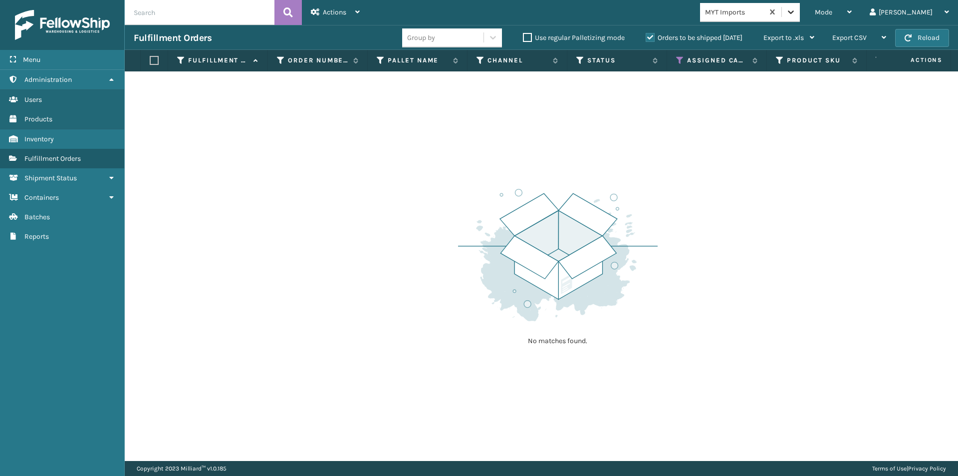
click at [796, 13] on icon at bounding box center [791, 12] width 10 height 10
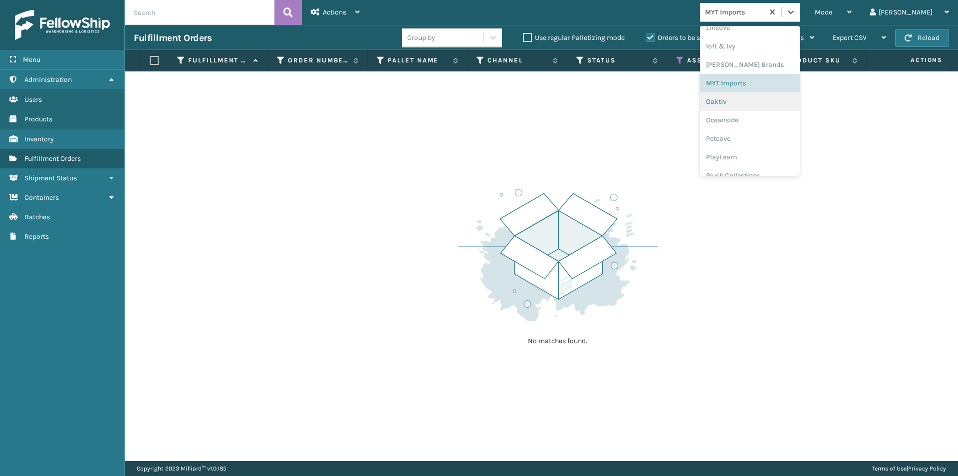
click at [760, 106] on div "Oaktiv" at bounding box center [750, 101] width 100 height 18
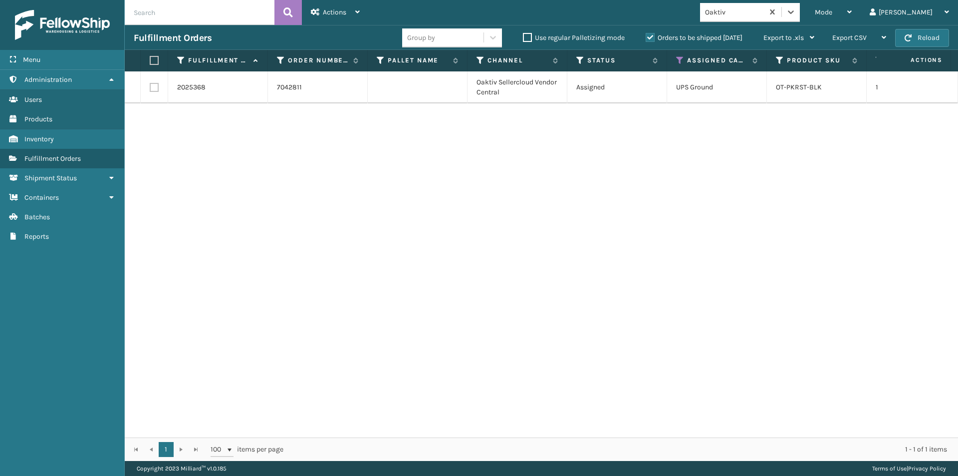
click at [153, 60] on label at bounding box center [153, 60] width 6 height 9
click at [150, 60] on input "checkbox" at bounding box center [150, 60] width 0 height 6
checkbox input "true"
click at [356, 9] on icon at bounding box center [357, 11] width 4 height 7
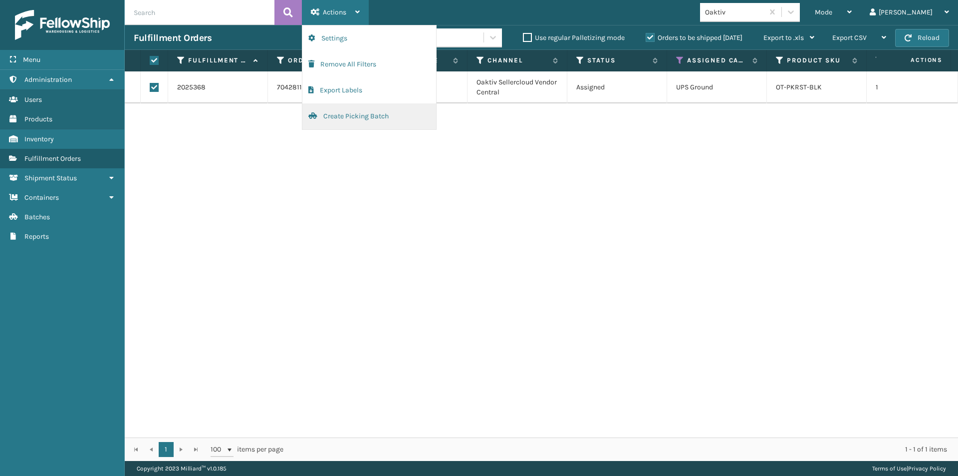
click at [345, 120] on button "Create Picking Batch" at bounding box center [369, 116] width 134 height 26
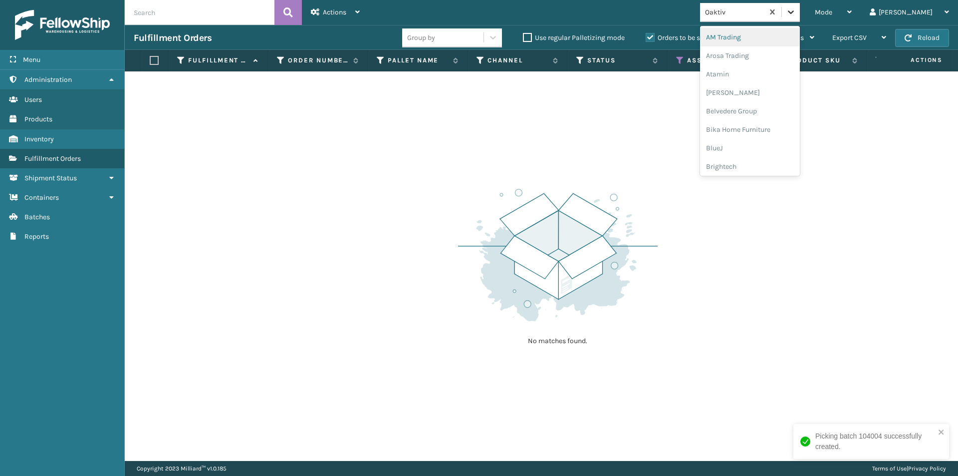
click at [796, 9] on icon at bounding box center [791, 12] width 10 height 10
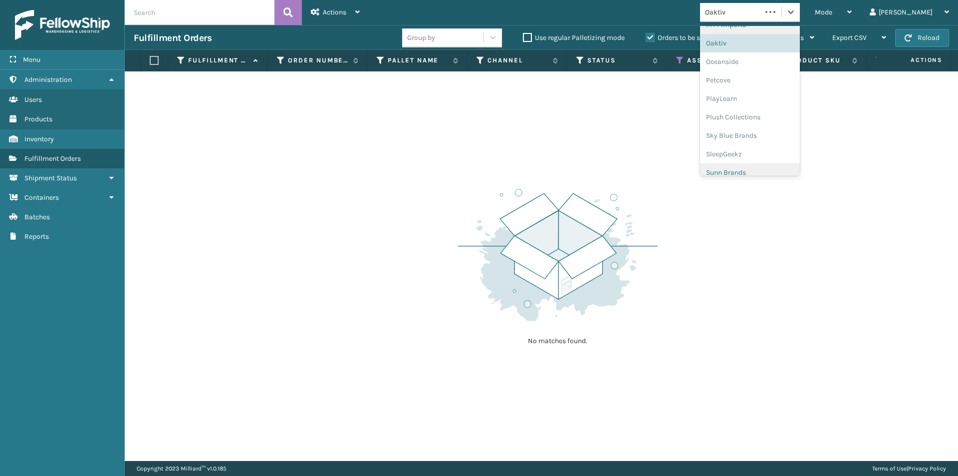
scroll to position [482, 0]
click at [772, 57] on div "Oceanside" at bounding box center [750, 53] width 100 height 18
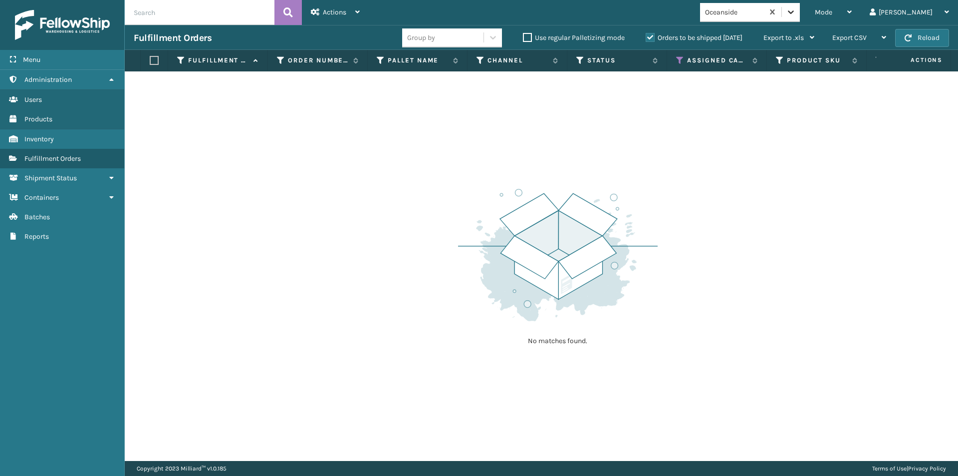
click at [796, 13] on icon at bounding box center [791, 12] width 10 height 10
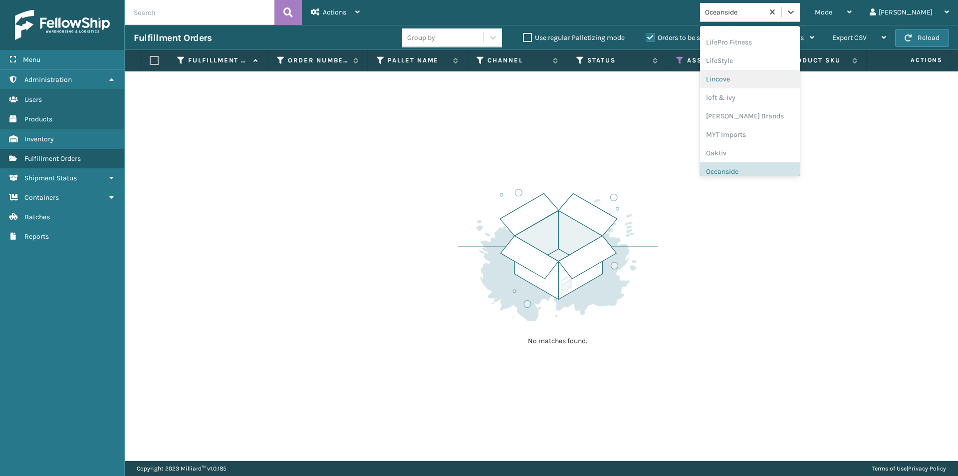
scroll to position [416, 0]
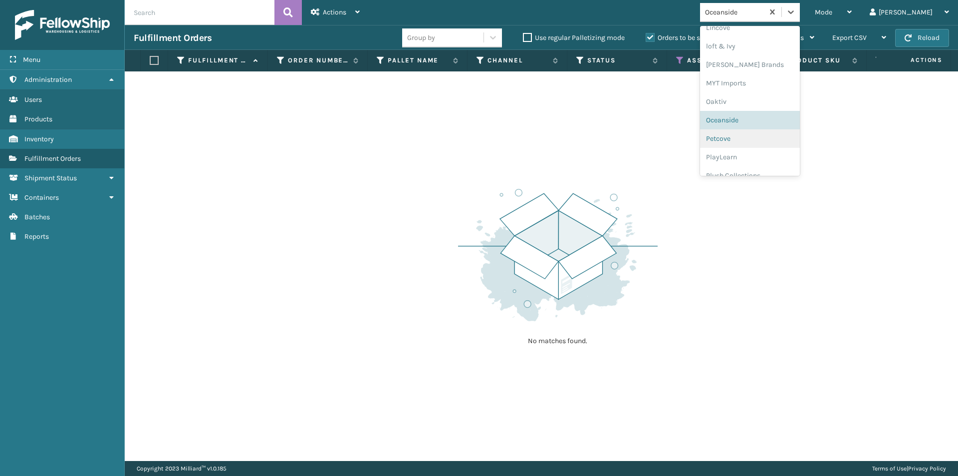
click at [768, 140] on div "Petcove" at bounding box center [750, 138] width 100 height 18
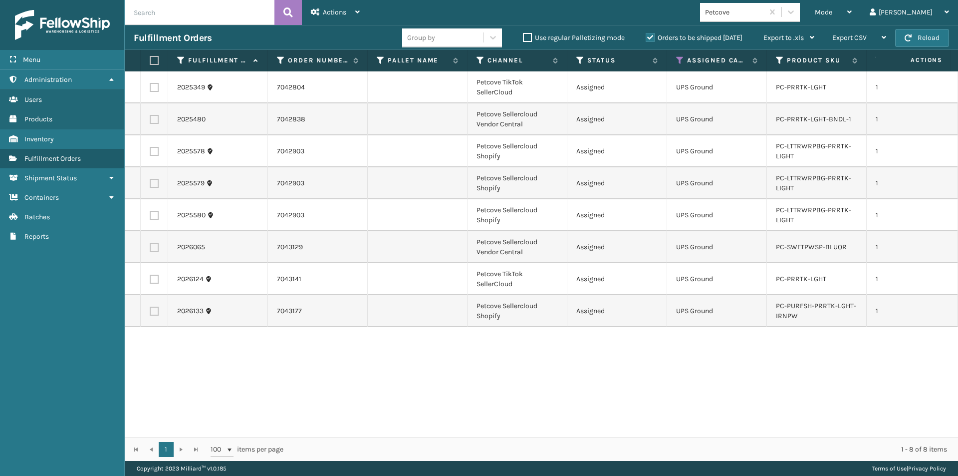
click at [155, 61] on label at bounding box center [153, 60] width 6 height 9
click at [150, 61] on input "checkbox" at bounding box center [150, 60] width 0 height 6
checkbox input "true"
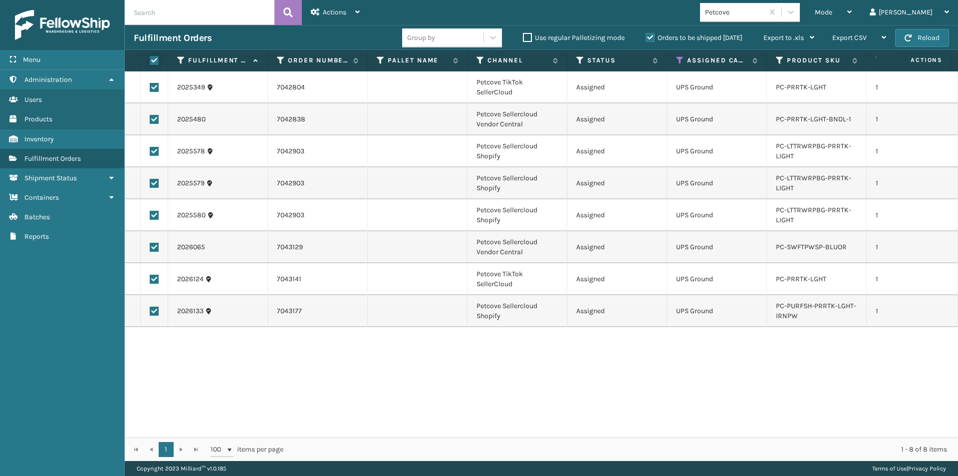
checkbox input "true"
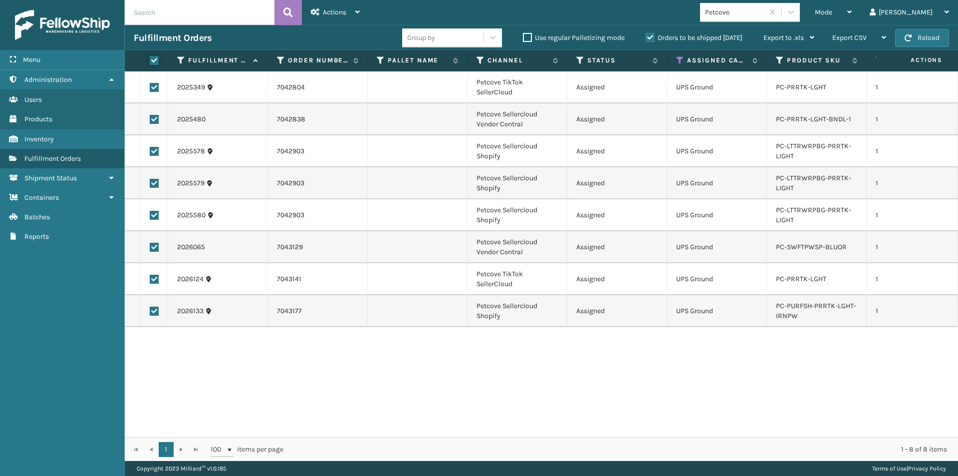
checkbox input "true"
click at [357, 14] on icon at bounding box center [357, 11] width 4 height 7
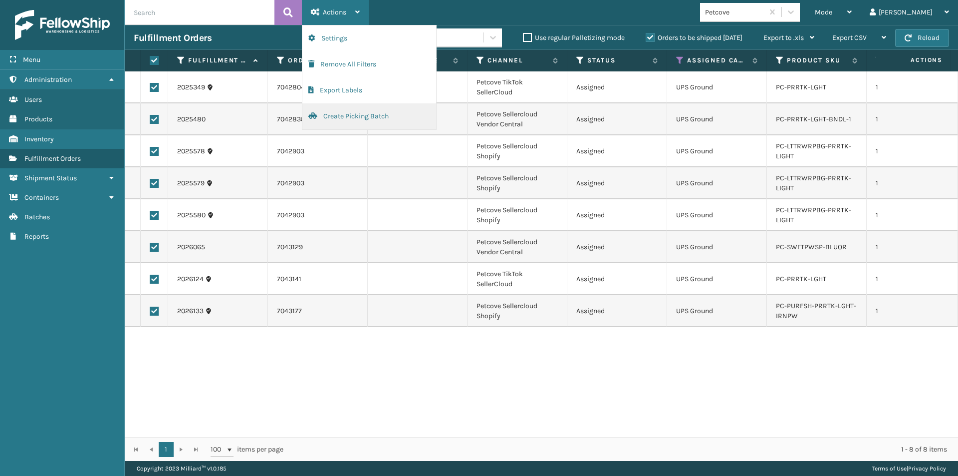
click at [366, 120] on button "Create Picking Batch" at bounding box center [369, 116] width 134 height 26
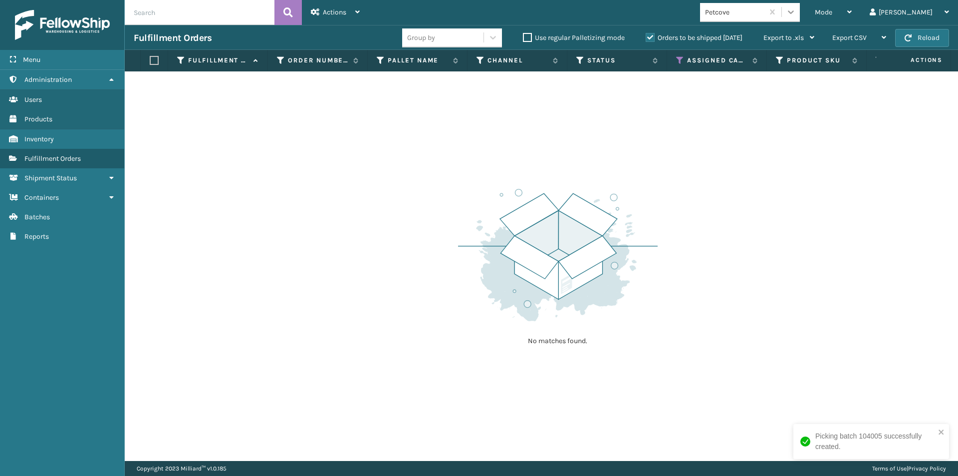
click at [796, 9] on icon at bounding box center [791, 12] width 10 height 10
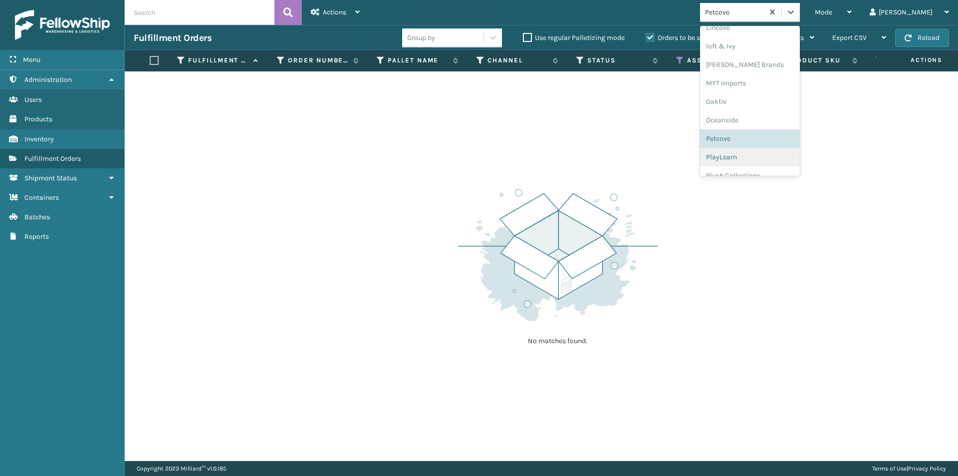
scroll to position [466, 0]
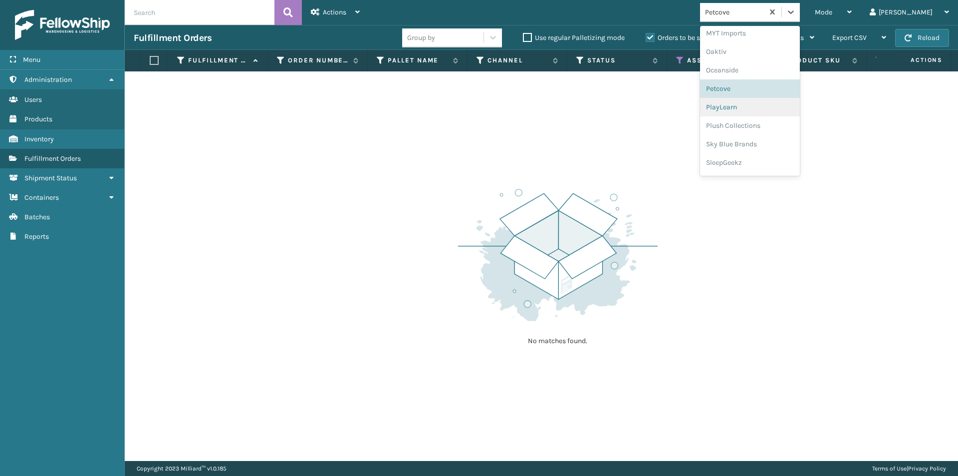
click at [766, 112] on div "PlayLearn" at bounding box center [750, 107] width 100 height 18
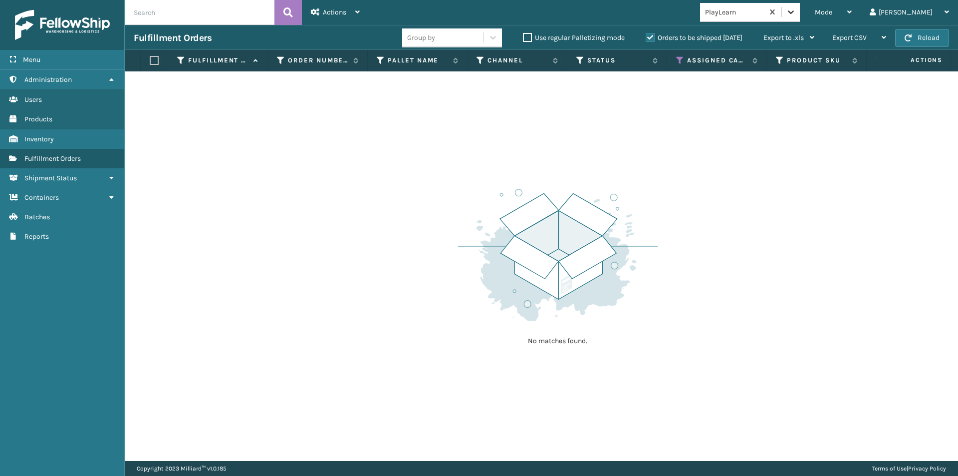
click at [796, 13] on icon at bounding box center [791, 12] width 10 height 10
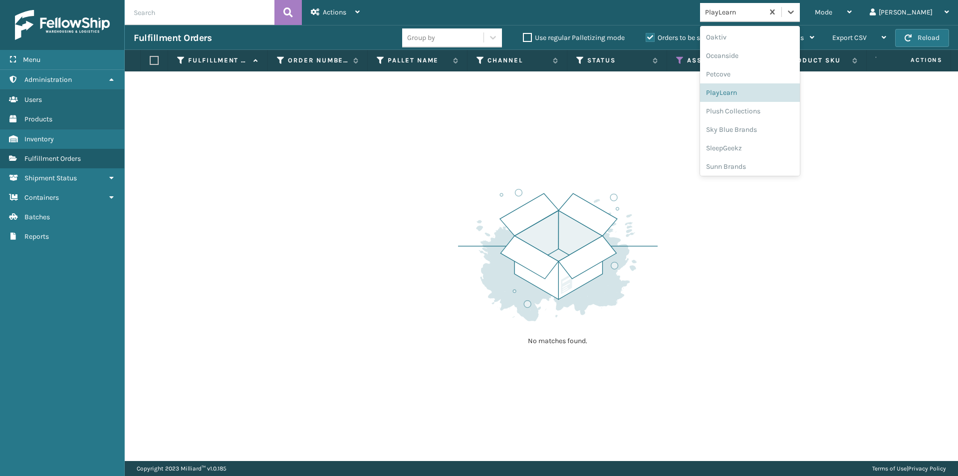
scroll to position [482, 0]
click at [788, 109] on div "Plush Collections" at bounding box center [750, 109] width 100 height 18
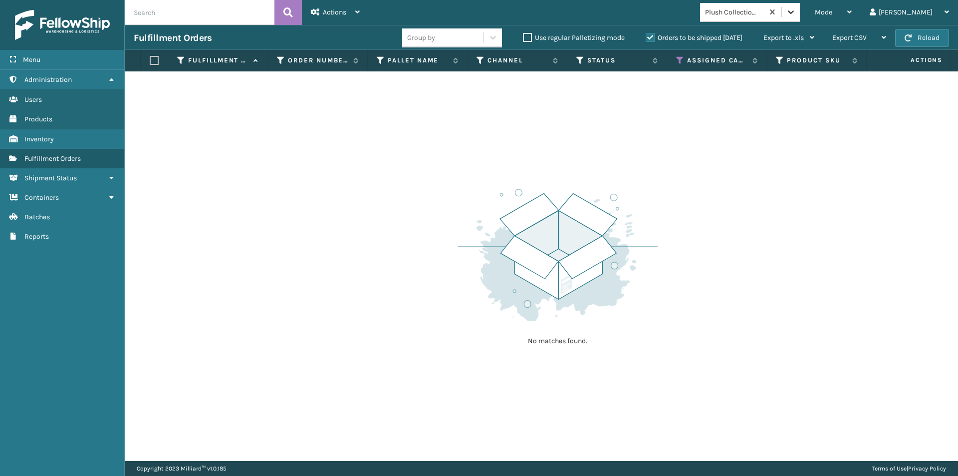
click at [796, 14] on icon at bounding box center [791, 12] width 10 height 10
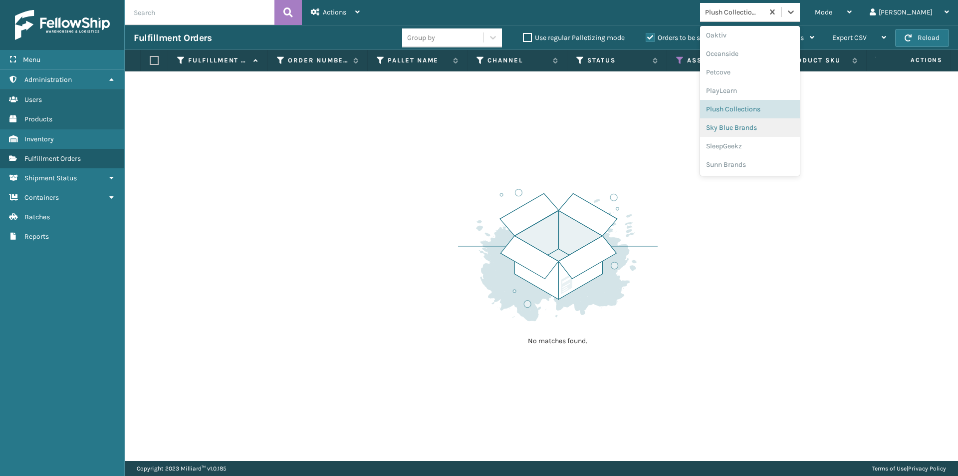
click at [775, 126] on div "Sky Blue Brands" at bounding box center [750, 127] width 100 height 18
click at [794, 11] on icon at bounding box center [791, 11] width 6 height 3
click at [774, 150] on div "SleepGeekz" at bounding box center [750, 146] width 100 height 18
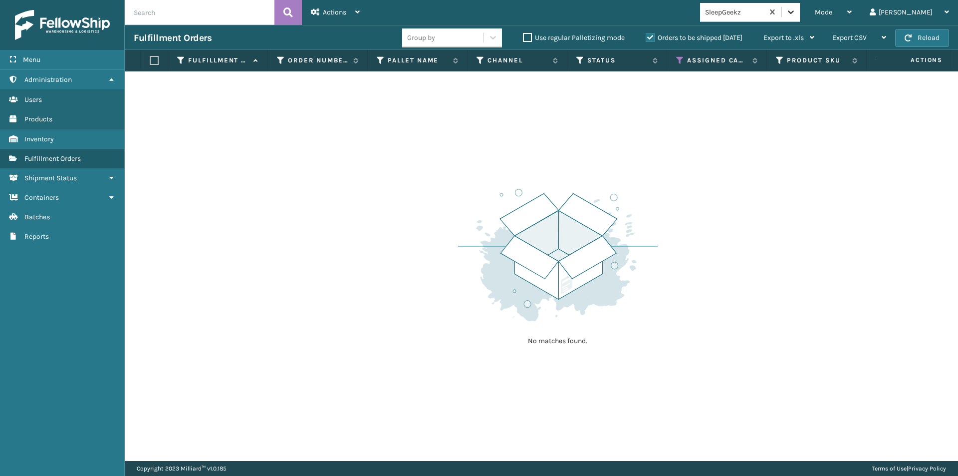
click at [794, 13] on icon at bounding box center [791, 11] width 6 height 3
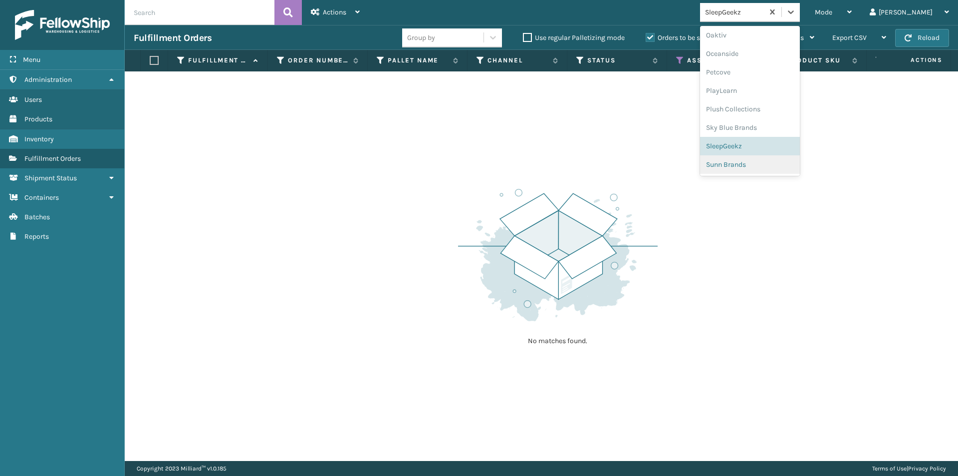
click at [783, 171] on div "Sunn Brands" at bounding box center [750, 164] width 100 height 18
click at [796, 16] on icon at bounding box center [791, 12] width 10 height 10
click at [768, 108] on div "LifePro Fitness" at bounding box center [750, 107] width 100 height 18
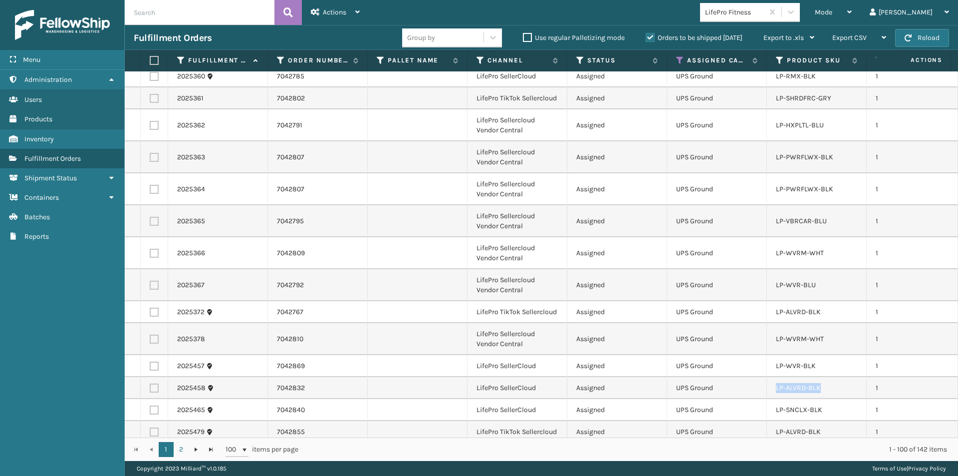
drag, startPoint x: 823, startPoint y: 387, endPoint x: 775, endPoint y: 388, distance: 47.9
click at [775, 387] on td "LP-ALVRD-BLK" at bounding box center [817, 388] width 100 height 22
copy link "LP-ALVRD-BLK"
click at [188, 18] on input "text" at bounding box center [200, 12] width 150 height 25
paste input "LP-ALVRD-BLK"
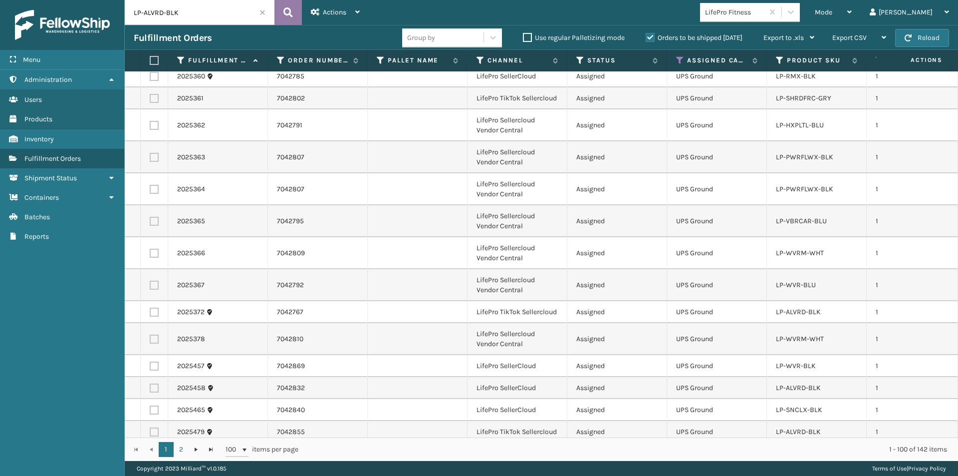
type input "LP-ALVRD-BLK"
click at [292, 15] on icon at bounding box center [287, 12] width 9 height 15
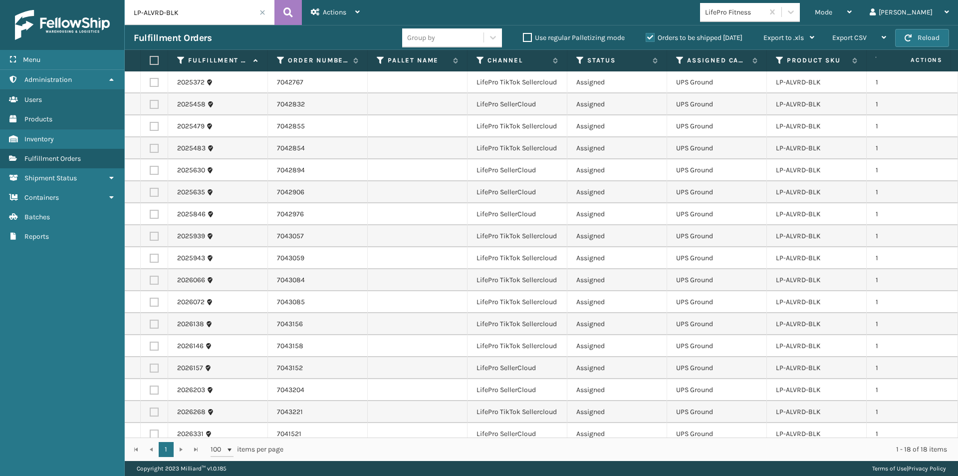
click at [154, 60] on label at bounding box center [153, 60] width 6 height 9
click at [150, 60] on input "checkbox" at bounding box center [150, 60] width 0 height 6
checkbox input "true"
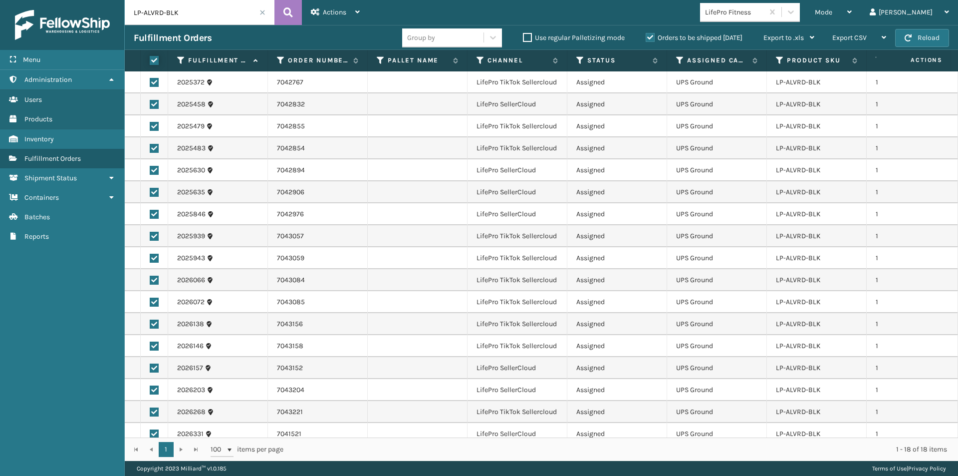
checkbox input "true"
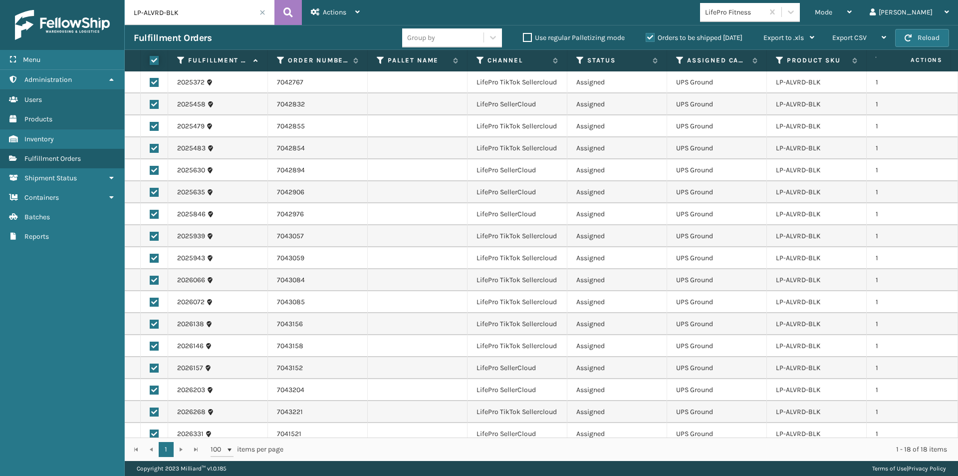
checkbox input "true"
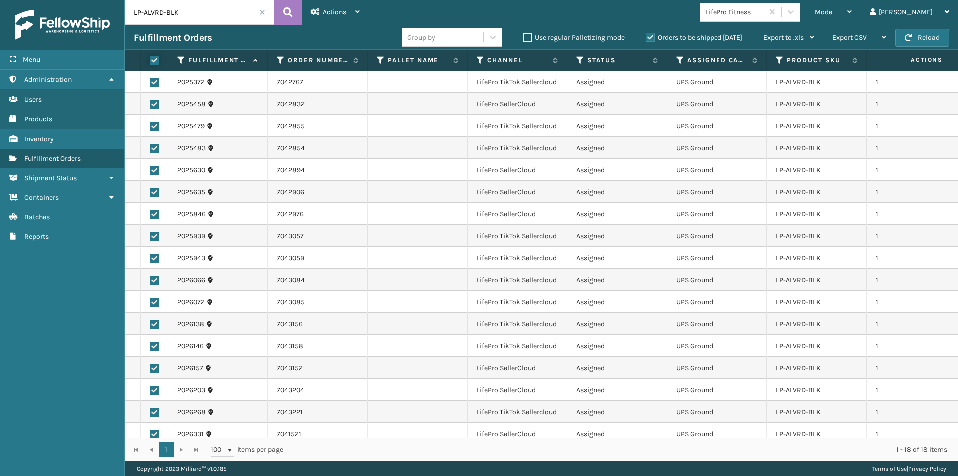
checkbox input "true"
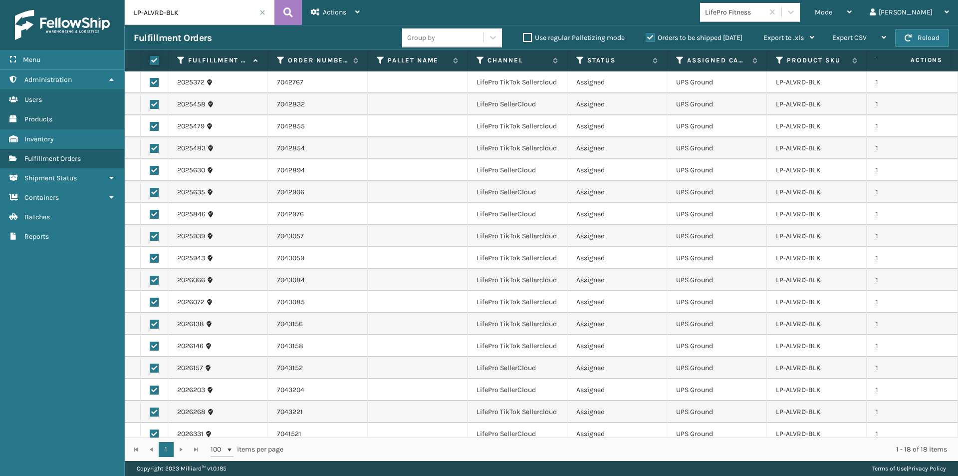
checkbox input "true"
click at [352, 16] on div "Actions" at bounding box center [335, 12] width 49 height 25
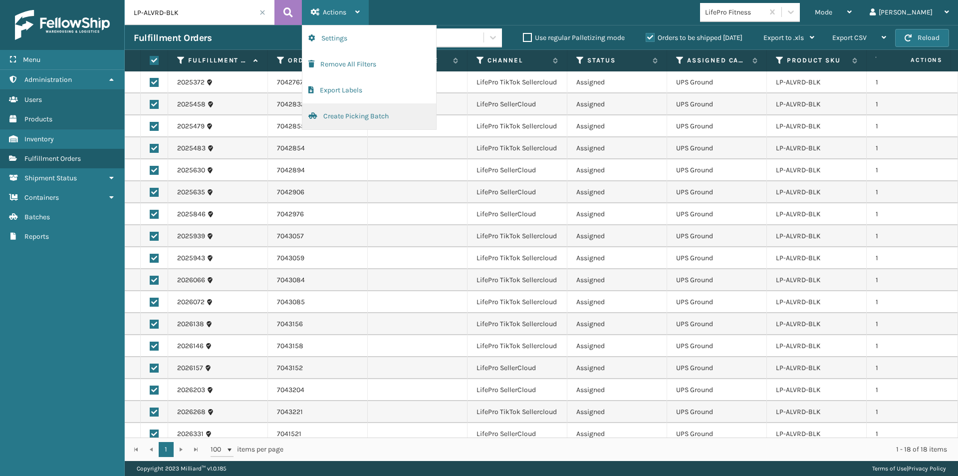
click at [348, 113] on button "Create Picking Batch" at bounding box center [369, 116] width 134 height 26
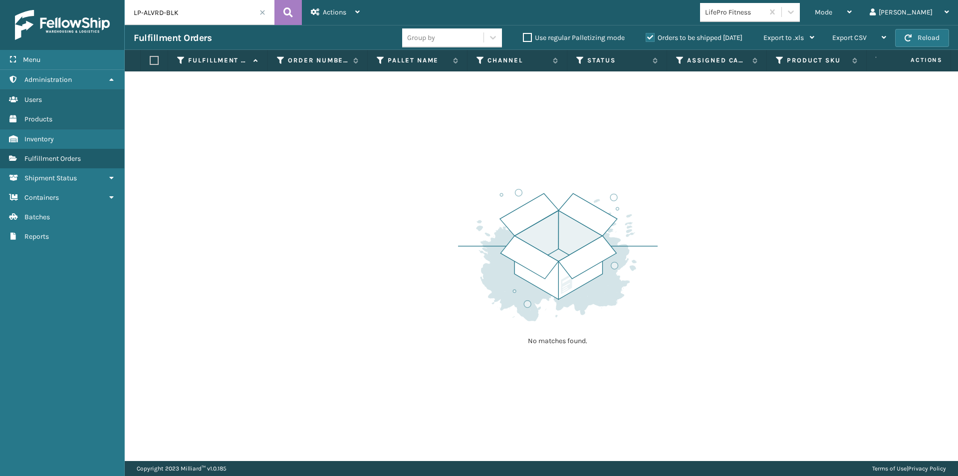
click at [261, 15] on input "LP-ALVRD-BLK" at bounding box center [200, 12] width 150 height 25
click at [263, 12] on span at bounding box center [263, 12] width 6 height 6
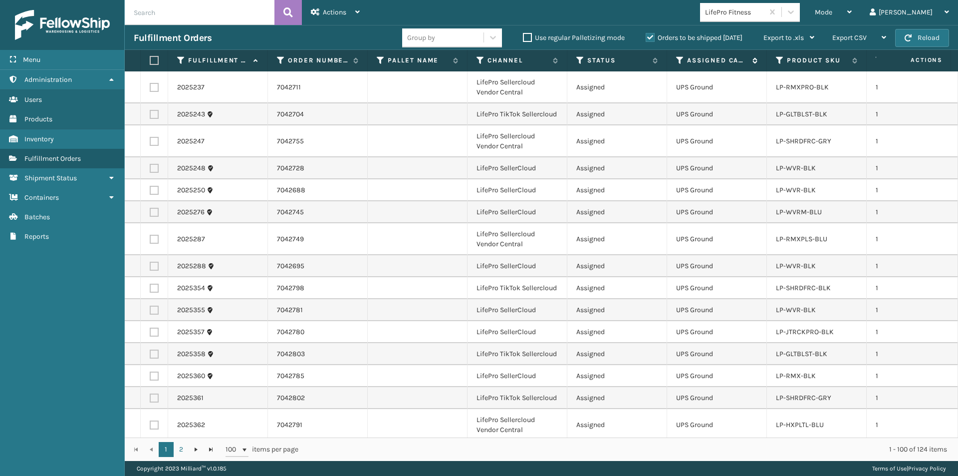
click at [679, 59] on icon at bounding box center [680, 60] width 8 height 9
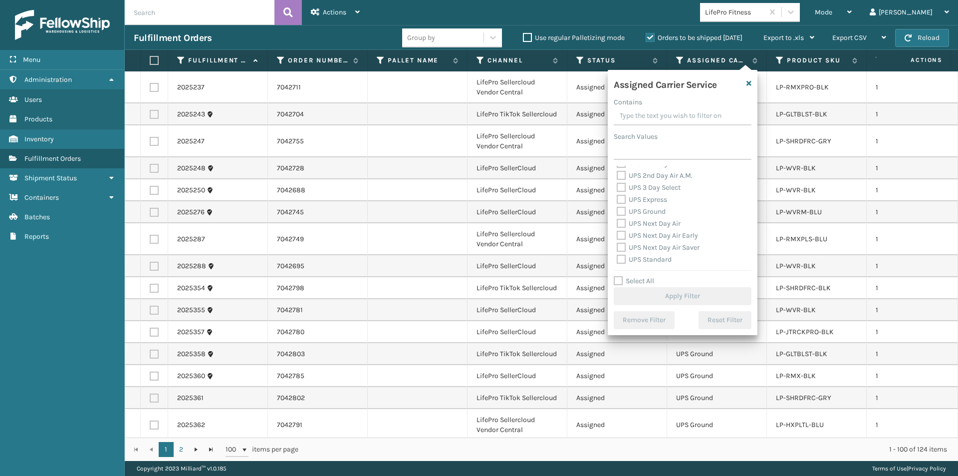
scroll to position [150, 0]
click at [623, 212] on label "UPS 2nd Day Air" at bounding box center [647, 213] width 61 height 8
click at [617, 212] on input "UPS 2nd Day Air" at bounding box center [617, 211] width 0 height 6
checkbox input "true"
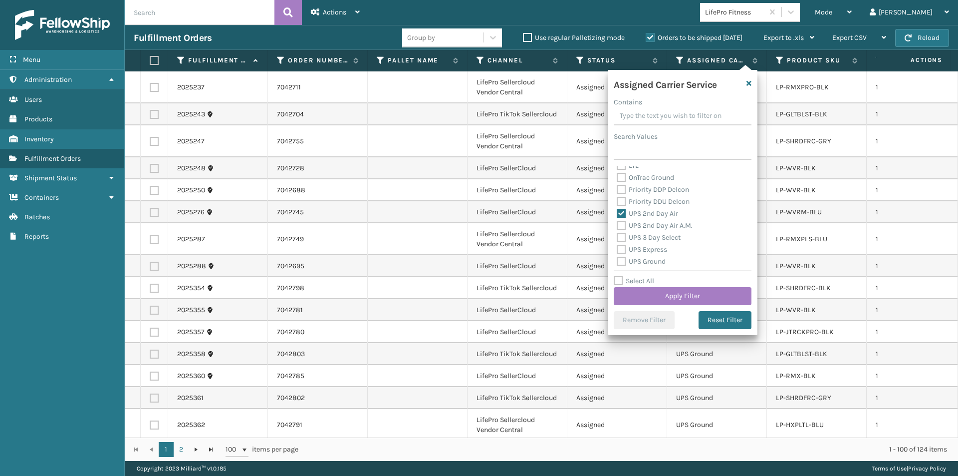
click at [618, 224] on label "UPS 2nd Day Air A.M." at bounding box center [655, 225] width 76 height 8
click at [617, 224] on input "UPS 2nd Day Air A.M." at bounding box center [617, 223] width 0 height 6
checkbox input "true"
click at [621, 237] on label "UPS 3 Day Select" at bounding box center [649, 237] width 64 height 8
click at [617, 237] on input "UPS 3 Day Select" at bounding box center [617, 235] width 0 height 6
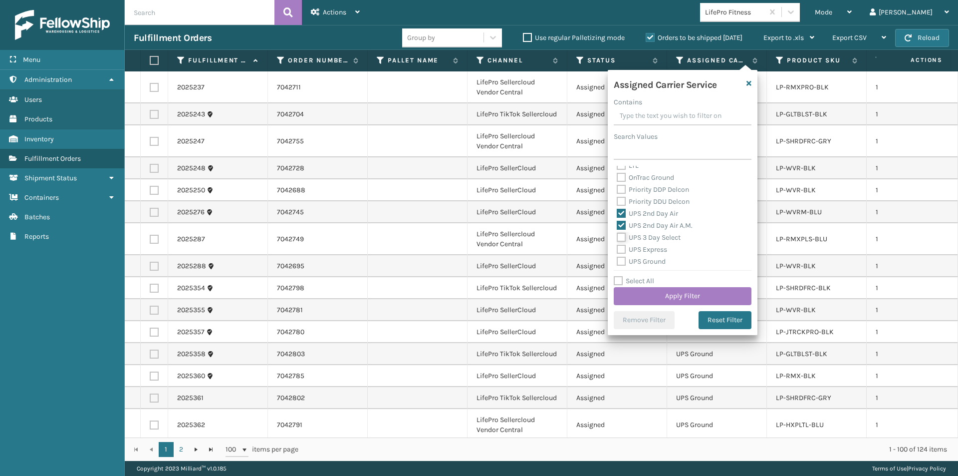
checkbox input "true"
click at [620, 247] on label "UPS Express" at bounding box center [642, 249] width 50 height 8
click at [617, 247] on input "UPS Express" at bounding box center [617, 247] width 0 height 6
checkbox input "true"
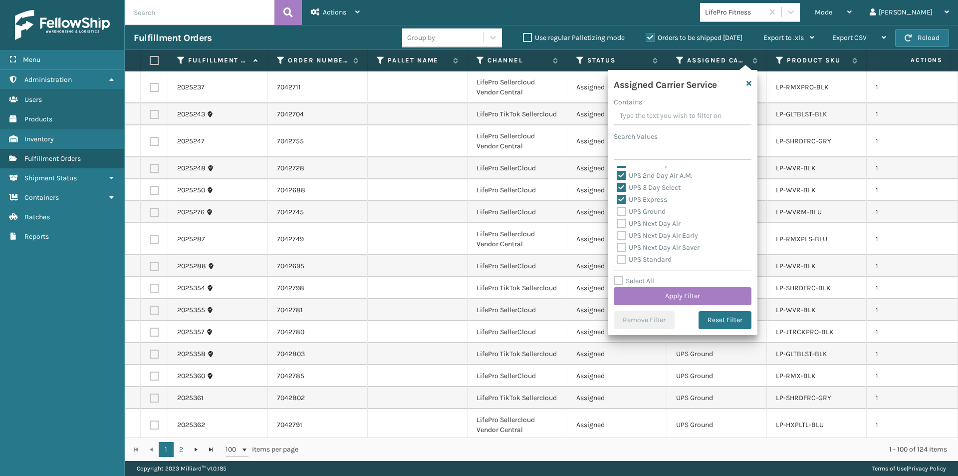
click at [622, 213] on label "UPS Ground" at bounding box center [641, 211] width 49 height 8
click at [617, 212] on input "UPS Ground" at bounding box center [617, 209] width 0 height 6
checkbox input "true"
click at [618, 221] on label "UPS Next Day Air" at bounding box center [649, 223] width 64 height 8
click at [617, 221] on input "UPS Next Day Air" at bounding box center [617, 221] width 0 height 6
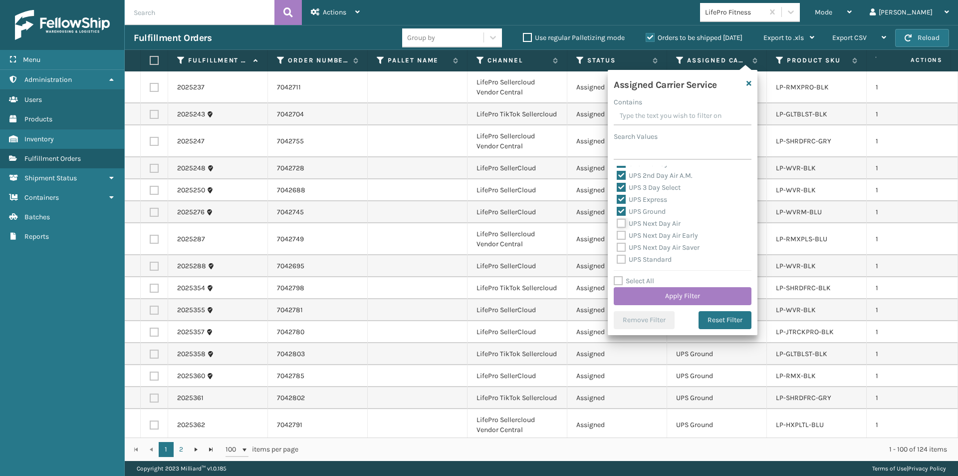
checkbox input "true"
click at [619, 234] on label "UPS Next Day Air Early" at bounding box center [657, 235] width 81 height 8
click at [617, 234] on input "UPS Next Day Air Early" at bounding box center [617, 233] width 0 height 6
checkbox input "true"
click at [624, 246] on label "UPS Next Day Air Saver" at bounding box center [658, 247] width 83 height 8
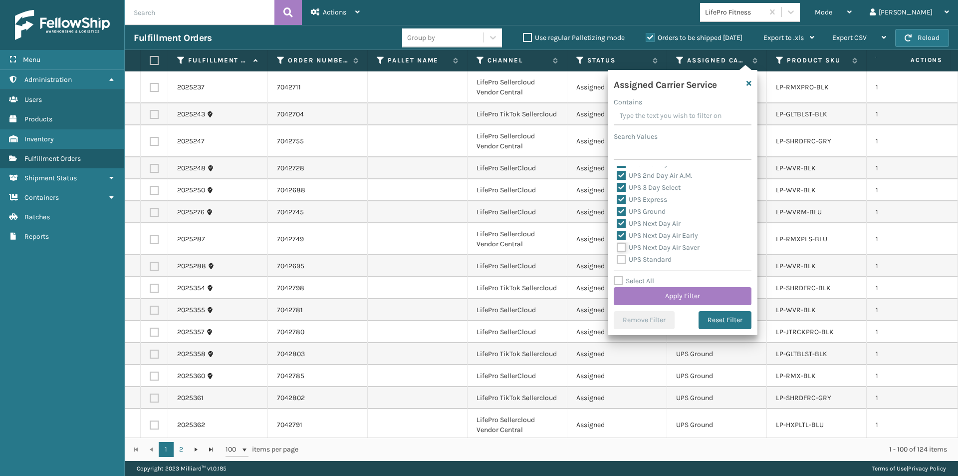
click at [617, 246] on input "UPS Next Day Air Saver" at bounding box center [617, 245] width 0 height 6
checkbox input "true"
click at [623, 259] on label "UPS Standard" at bounding box center [644, 259] width 55 height 8
click at [617, 259] on input "UPS Standard" at bounding box center [617, 257] width 0 height 6
checkbox input "true"
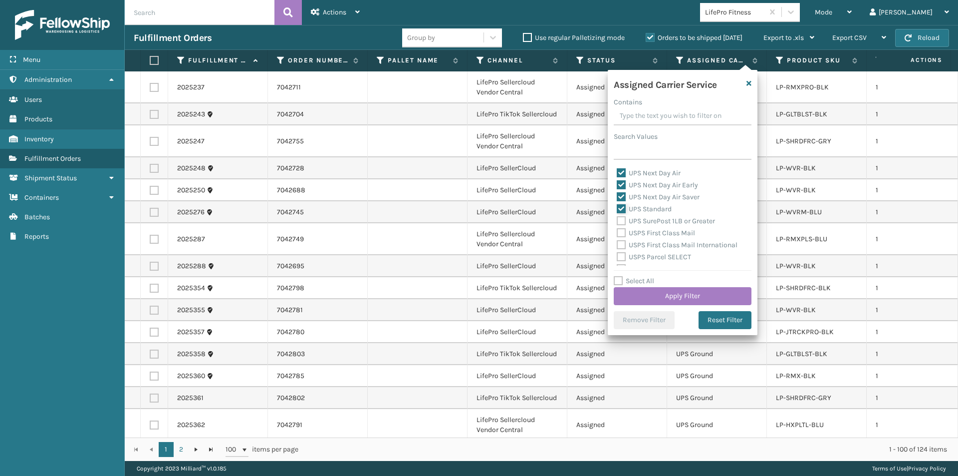
scroll to position [250, 0]
click at [620, 223] on label "UPS SurePost 1LB or Greater" at bounding box center [666, 221] width 98 height 8
click at [617, 222] on input "UPS SurePost 1LB or Greater" at bounding box center [617, 219] width 0 height 6
checkbox input "true"
click at [700, 295] on button "Apply Filter" at bounding box center [683, 296] width 138 height 18
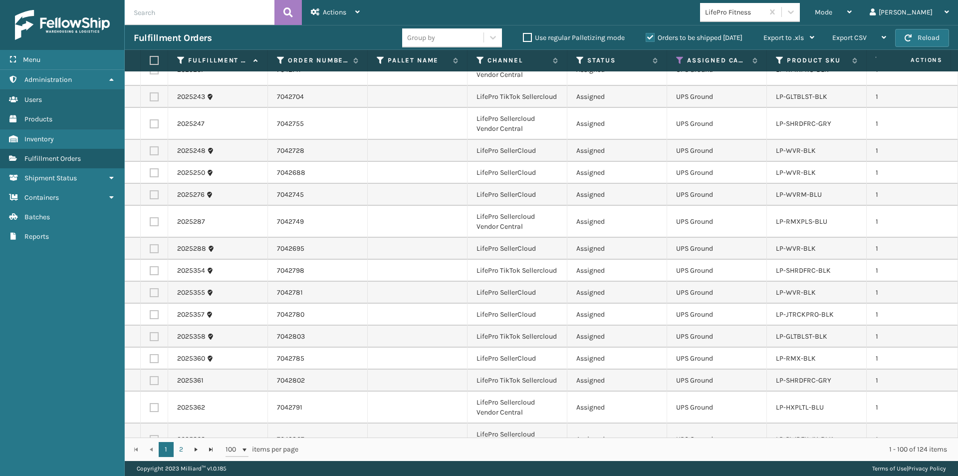
scroll to position [0, 0]
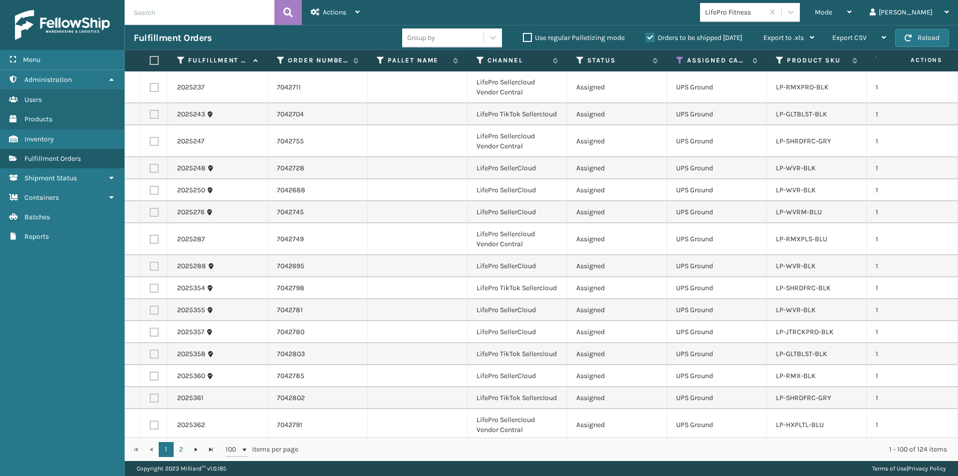
click at [154, 61] on label at bounding box center [153, 60] width 6 height 9
click at [150, 61] on input "checkbox" at bounding box center [150, 60] width 0 height 6
checkbox input "true"
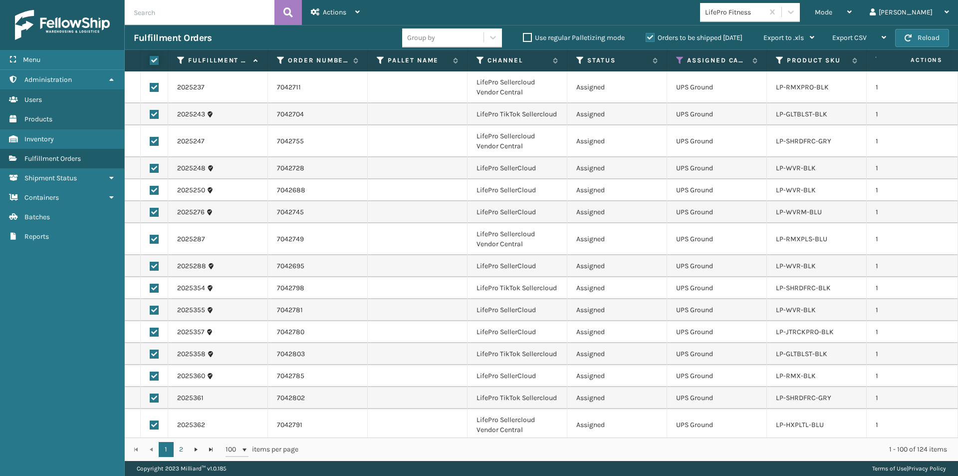
checkbox input "true"
click at [359, 12] on icon at bounding box center [357, 11] width 4 height 7
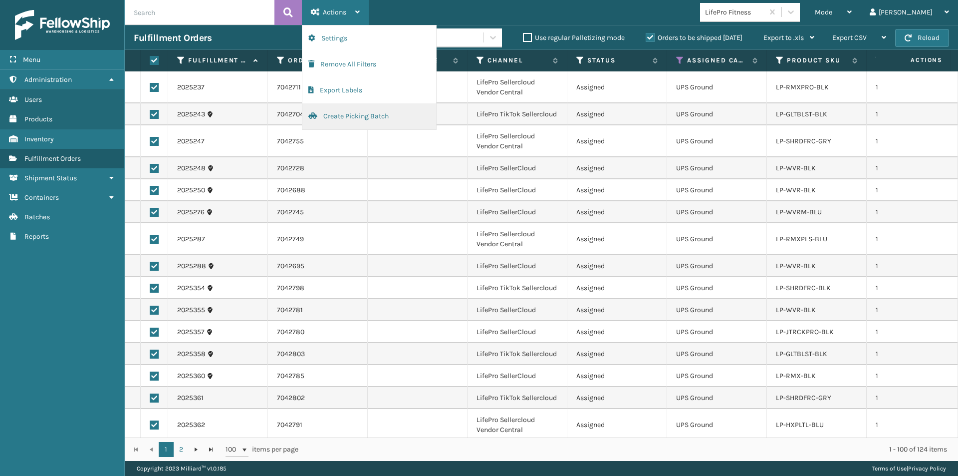
click at [356, 115] on button "Create Picking Batch" at bounding box center [369, 116] width 134 height 26
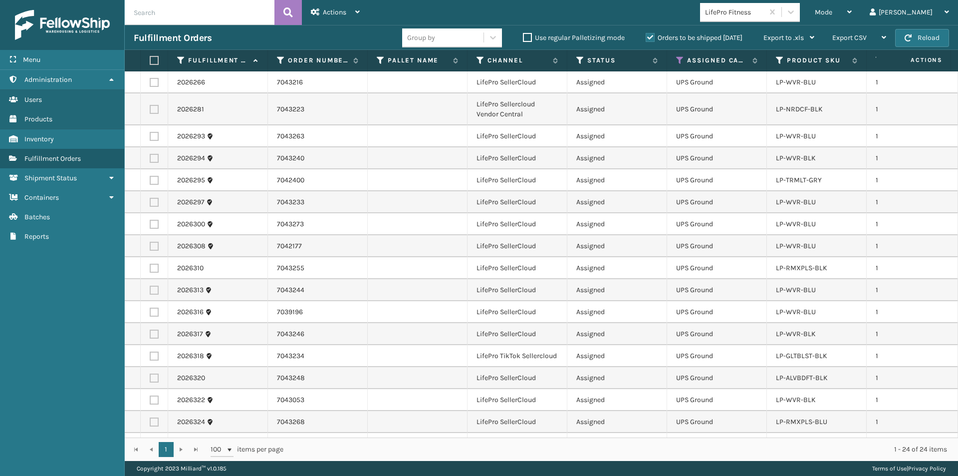
click at [155, 61] on label at bounding box center [153, 60] width 6 height 9
click at [150, 61] on input "checkbox" at bounding box center [150, 60] width 0 height 6
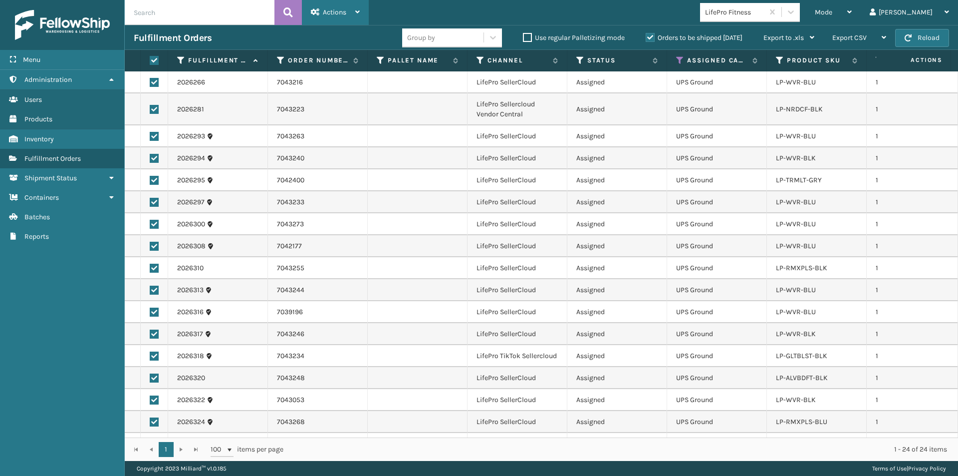
click at [358, 15] on div "Actions" at bounding box center [335, 12] width 49 height 25
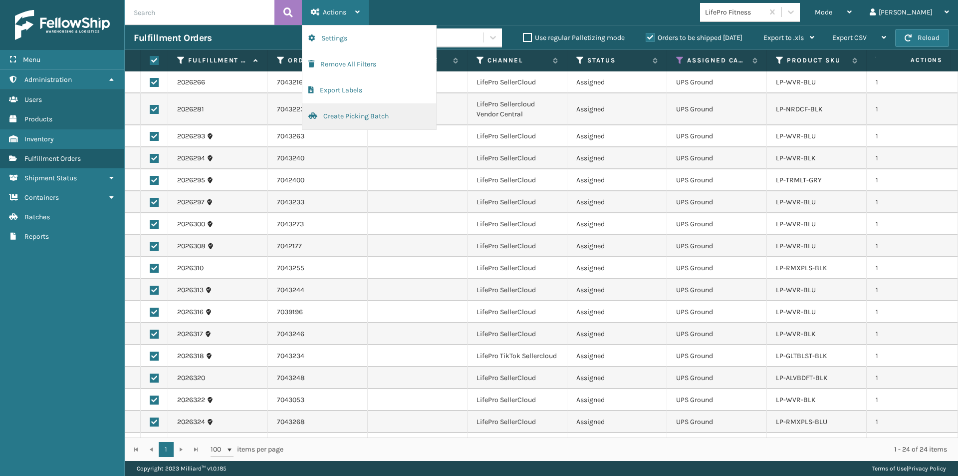
click at [340, 116] on button "Create Picking Batch" at bounding box center [369, 116] width 134 height 26
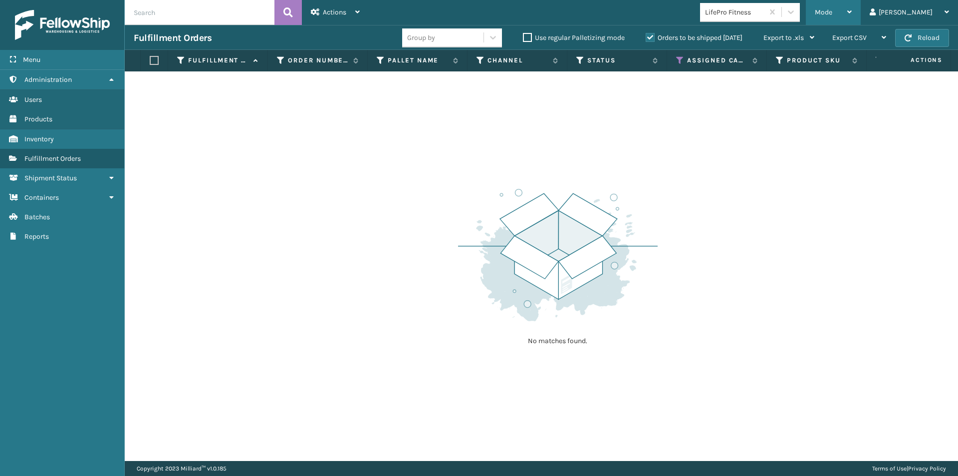
click at [852, 10] on icon at bounding box center [849, 11] width 4 height 7
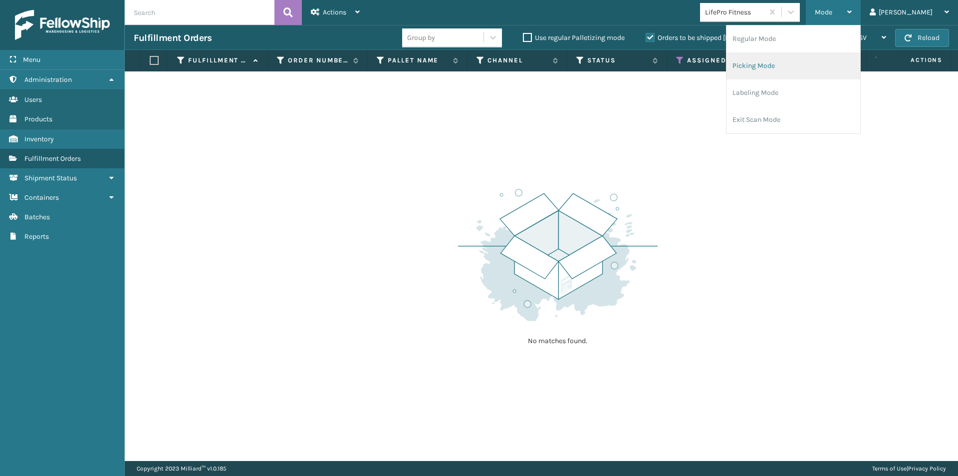
click at [836, 71] on li "Picking Mode" at bounding box center [794, 65] width 134 height 27
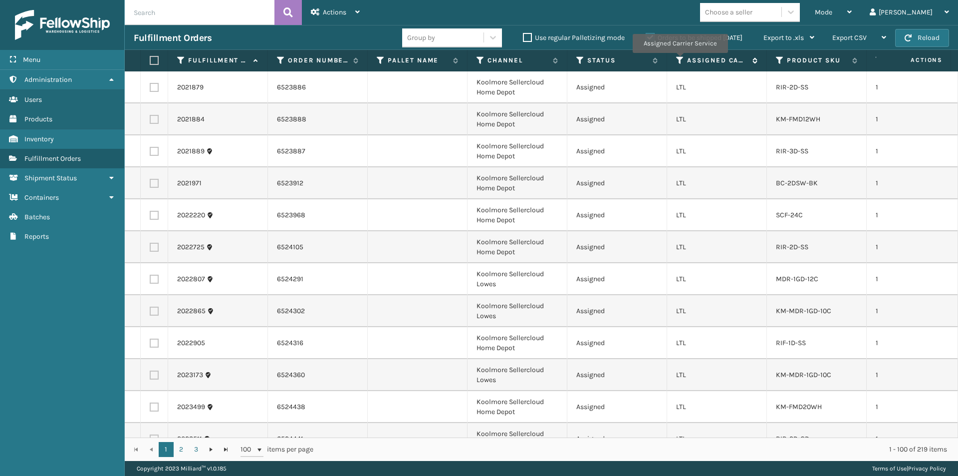
click at [680, 60] on icon at bounding box center [680, 60] width 8 height 9
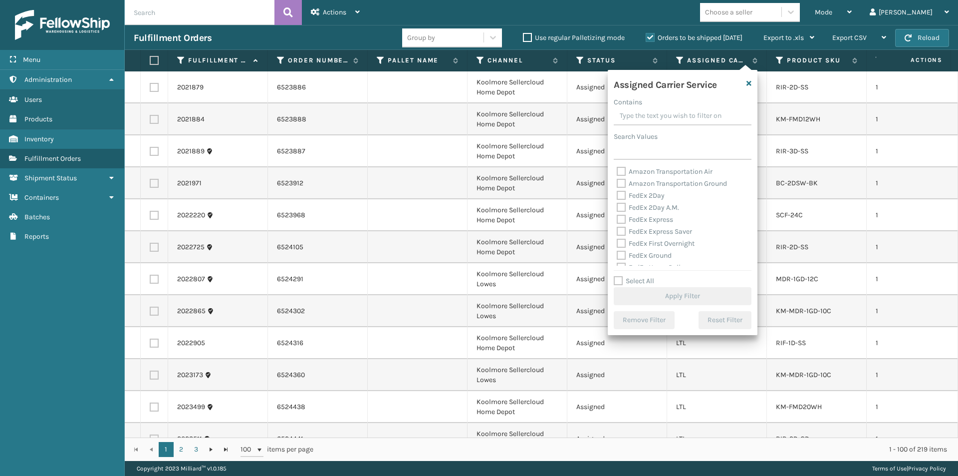
click at [623, 195] on label "FedEx 2Day" at bounding box center [641, 195] width 48 height 8
click at [617, 195] on input "FedEx 2Day" at bounding box center [617, 193] width 0 height 6
click at [619, 207] on label "FedEx 2Day A.M." at bounding box center [648, 207] width 62 height 8
click at [617, 207] on input "FedEx 2Day A.M." at bounding box center [617, 205] width 0 height 6
click at [619, 217] on label "FedEx Express" at bounding box center [645, 219] width 56 height 8
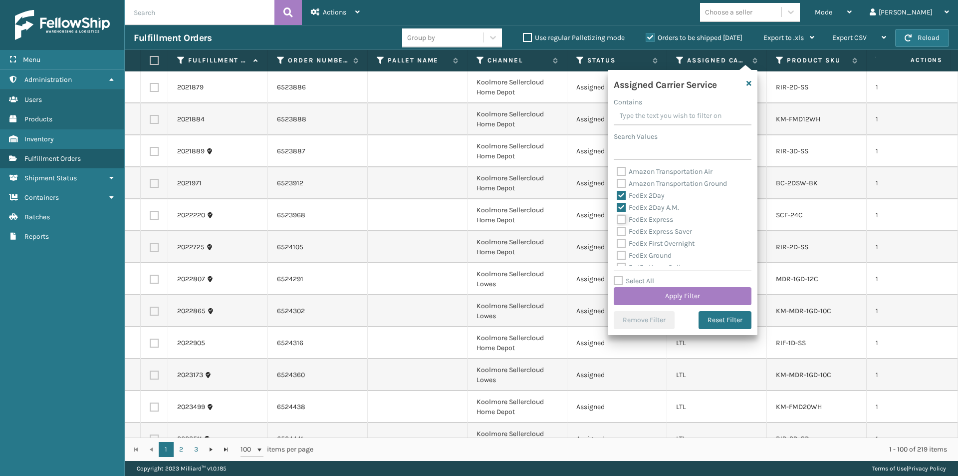
click at [617, 217] on input "FedEx Express" at bounding box center [617, 217] width 0 height 6
click at [624, 229] on label "FedEx Express Saver" at bounding box center [654, 231] width 75 height 8
click at [617, 229] on input "FedEx Express Saver" at bounding box center [617, 229] width 0 height 6
click at [623, 242] on label "FedEx First Overnight" at bounding box center [656, 243] width 78 height 8
click at [617, 242] on input "FedEx First Overnight" at bounding box center [617, 241] width 0 height 6
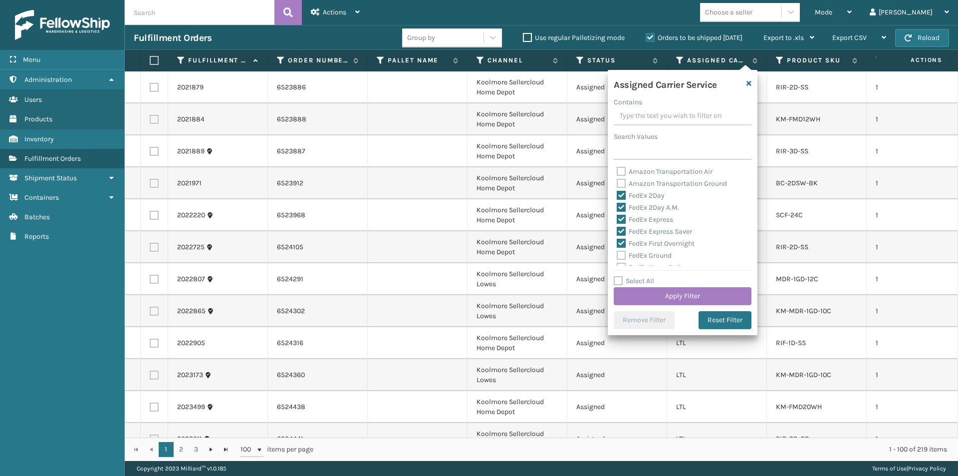
drag, startPoint x: 624, startPoint y: 253, endPoint x: 639, endPoint y: 250, distance: 14.9
click at [624, 254] on label "FedEx Ground" at bounding box center [644, 255] width 55 height 8
click at [617, 254] on input "FedEx Ground" at bounding box center [617, 253] width 0 height 6
click at [620, 243] on label "FedEx First Overnight" at bounding box center [656, 243] width 78 height 8
click at [617, 243] on input "FedEx First Overnight" at bounding box center [617, 241] width 0 height 6
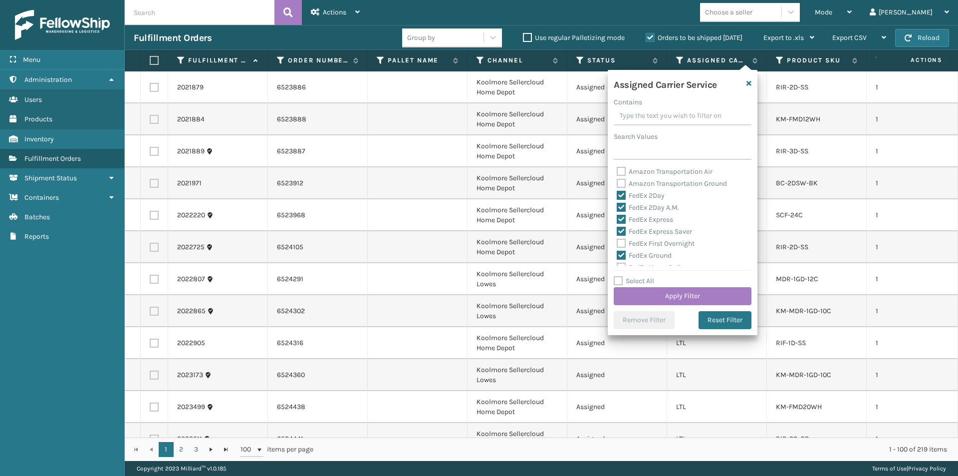
click at [619, 253] on label "FedEx Ground" at bounding box center [644, 255] width 55 height 8
click at [617, 253] on input "FedEx Ground" at bounding box center [617, 253] width 0 height 6
click at [623, 230] on label "FedEx Priority Overnight" at bounding box center [660, 229] width 87 height 8
click at [617, 230] on input "FedEx Priority Overnight" at bounding box center [617, 227] width 0 height 6
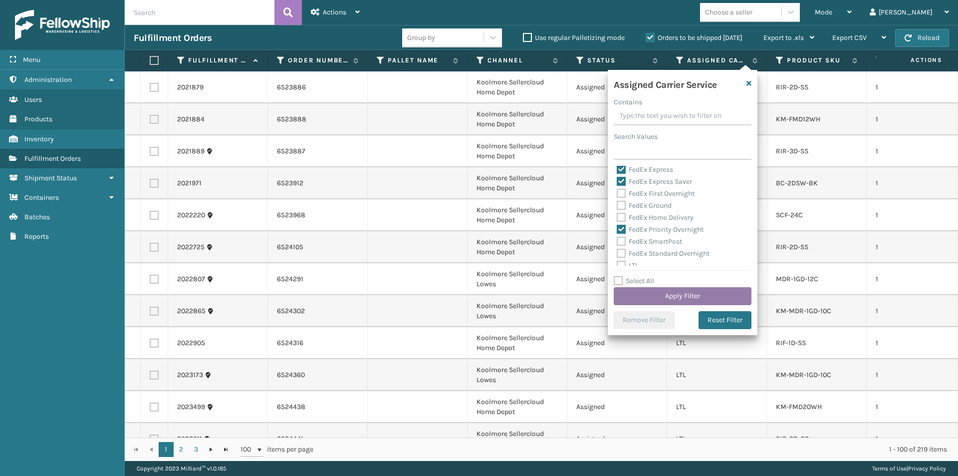
click at [699, 300] on button "Apply Filter" at bounding box center [683, 296] width 138 height 18
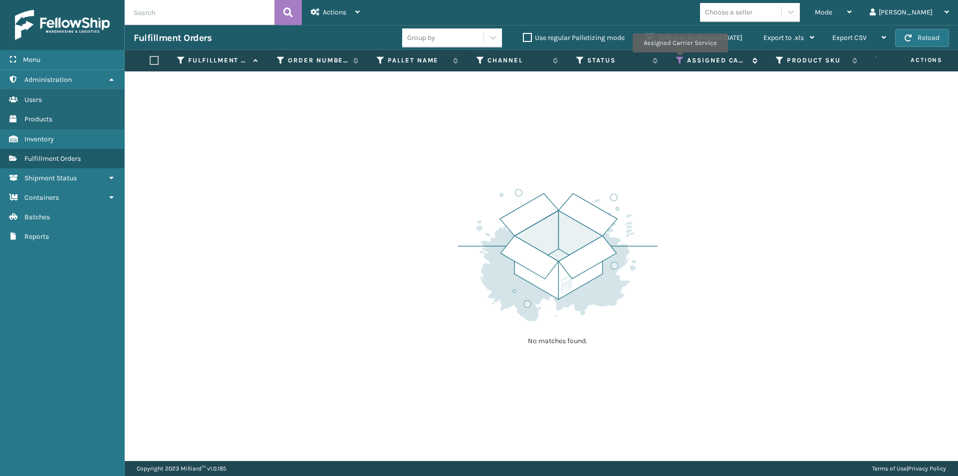
click at [680, 59] on icon at bounding box center [680, 60] width 8 height 9
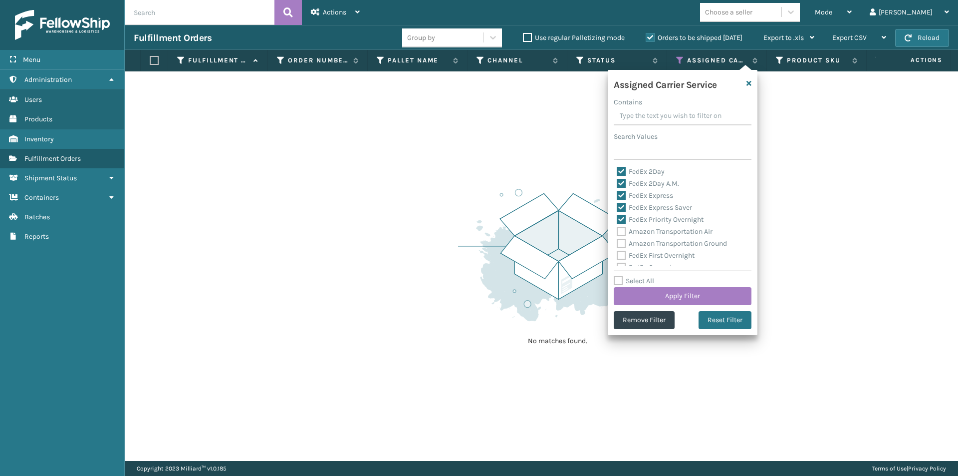
click at [623, 216] on label "FedEx Priority Overnight" at bounding box center [660, 219] width 87 height 8
click at [617, 216] on input "FedEx Priority Overnight" at bounding box center [617, 217] width 0 height 6
click at [623, 206] on label "FedEx Express Saver" at bounding box center [654, 207] width 75 height 8
click at [617, 206] on input "FedEx Express Saver" at bounding box center [617, 205] width 0 height 6
click at [622, 196] on label "FedEx Express" at bounding box center [645, 195] width 56 height 8
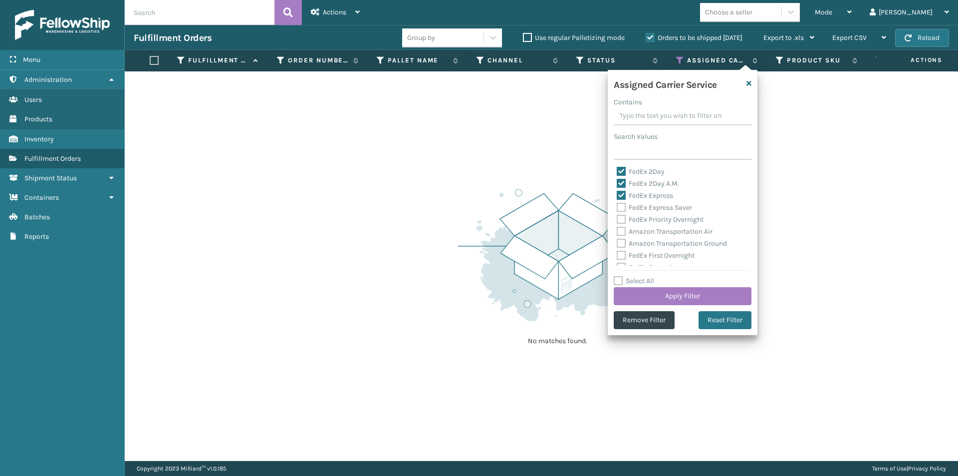
click at [617, 196] on input "FedEx Express" at bounding box center [617, 193] width 0 height 6
click at [620, 183] on label "FedEx 2Day A.M." at bounding box center [648, 183] width 62 height 8
click at [617, 183] on input "FedEx 2Day A.M." at bounding box center [617, 181] width 0 height 6
click at [621, 173] on label "FedEx 2Day" at bounding box center [641, 171] width 48 height 8
click at [617, 172] on input "FedEx 2Day" at bounding box center [617, 169] width 0 height 6
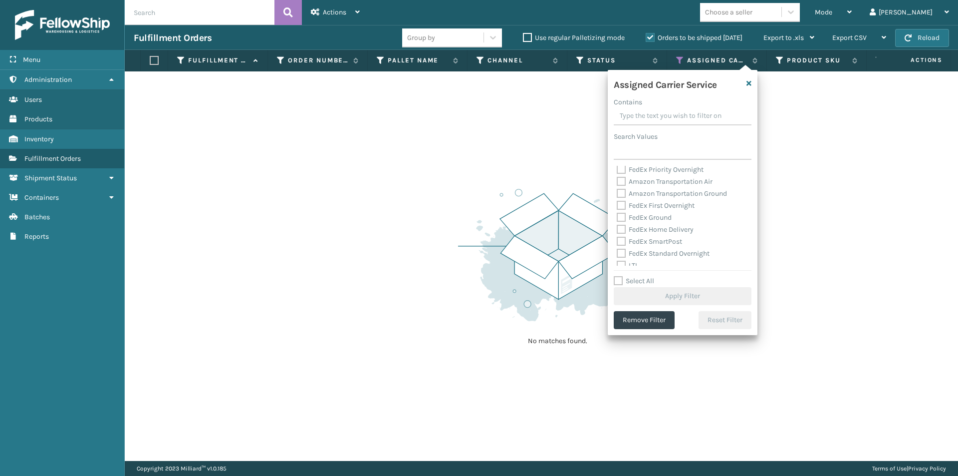
scroll to position [0, 0]
click at [619, 170] on label "FedEx 2Day" at bounding box center [641, 171] width 48 height 8
click at [617, 170] on input "FedEx 2Day" at bounding box center [617, 169] width 0 height 6
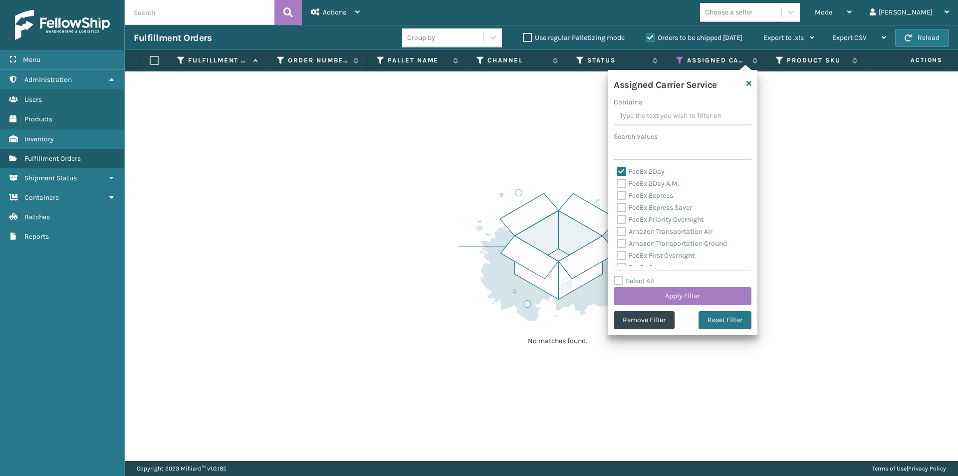
click at [622, 184] on label "FedEx 2Day A.M." at bounding box center [648, 183] width 62 height 8
click at [617, 184] on input "FedEx 2Day A.M." at bounding box center [617, 181] width 0 height 6
click at [621, 196] on label "FedEx Express" at bounding box center [645, 195] width 56 height 8
click at [617, 196] on input "FedEx Express" at bounding box center [617, 193] width 0 height 6
click at [624, 207] on label "FedEx Express Saver" at bounding box center [654, 207] width 75 height 8
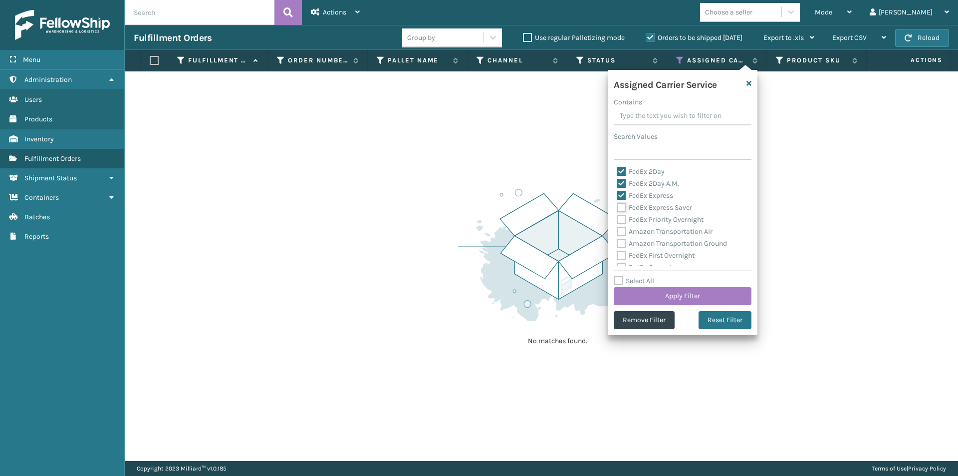
click at [617, 207] on input "FedEx Express Saver" at bounding box center [617, 205] width 0 height 6
click at [624, 219] on label "FedEx Priority Overnight" at bounding box center [660, 219] width 87 height 8
click at [617, 219] on input "FedEx Priority Overnight" at bounding box center [617, 217] width 0 height 6
click at [622, 233] on label "Amazon Transportation Air" at bounding box center [665, 231] width 96 height 8
click at [617, 232] on input "Amazon Transportation Air" at bounding box center [617, 229] width 0 height 6
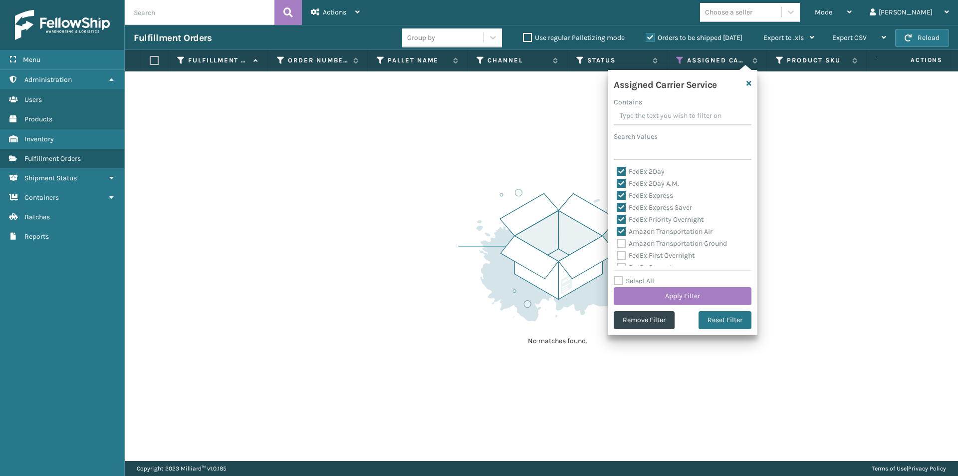
click at [622, 231] on label "Amazon Transportation Air" at bounding box center [665, 231] width 96 height 8
click at [617, 231] on input "Amazon Transportation Air" at bounding box center [617, 229] width 0 height 6
click at [731, 316] on button "Reset Filter" at bounding box center [725, 320] width 53 height 18
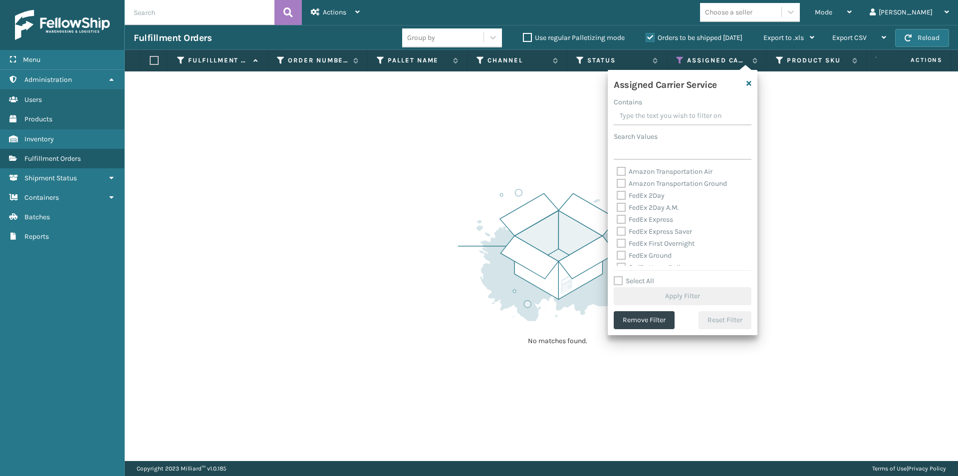
click at [624, 195] on label "FedEx 2Day" at bounding box center [641, 195] width 48 height 8
click at [617, 195] on input "FedEx 2Day" at bounding box center [617, 193] width 0 height 6
click at [623, 205] on label "FedEx 2Day A.M." at bounding box center [648, 207] width 62 height 8
click at [617, 205] on input "FedEx 2Day A.M." at bounding box center [617, 205] width 0 height 6
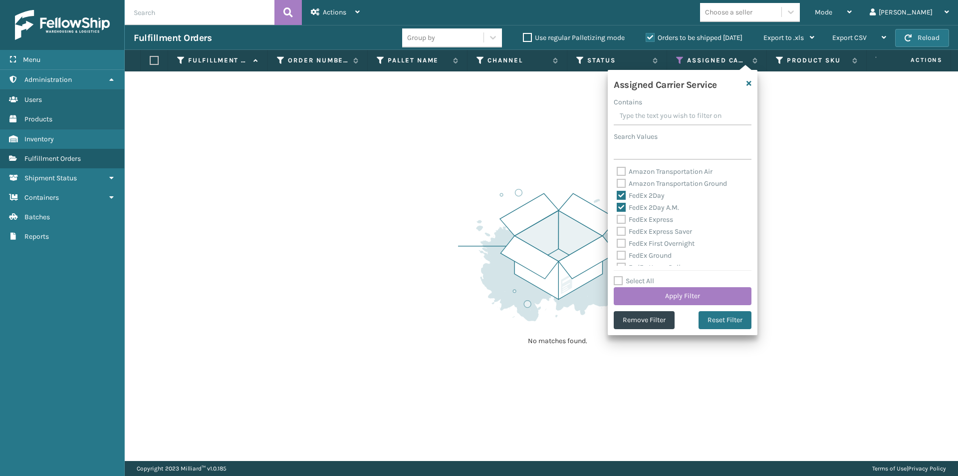
click at [619, 221] on label "FedEx Express" at bounding box center [645, 219] width 56 height 8
click at [617, 220] on input "FedEx Express" at bounding box center [617, 217] width 0 height 6
click at [621, 228] on label "FedEx Express Saver" at bounding box center [654, 231] width 75 height 8
click at [617, 228] on input "FedEx Express Saver" at bounding box center [617, 229] width 0 height 6
click at [622, 241] on label "FedEx First Overnight" at bounding box center [656, 243] width 78 height 8
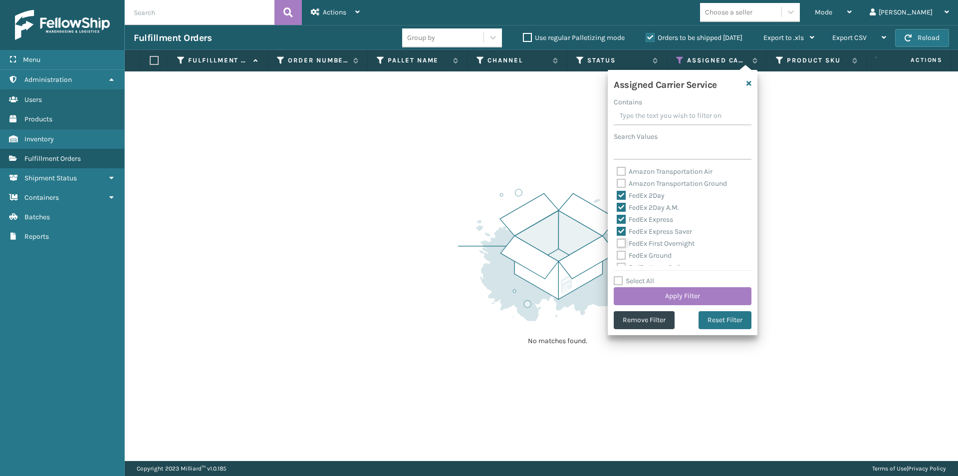
click at [617, 241] on input "FedEx First Overnight" at bounding box center [617, 241] width 0 height 6
click at [622, 255] on label "FedEx Ground" at bounding box center [644, 255] width 55 height 8
click at [617, 255] on input "FedEx Ground" at bounding box center [617, 253] width 0 height 6
click at [618, 216] on label "FedEx Home Delivery" at bounding box center [655, 217] width 77 height 8
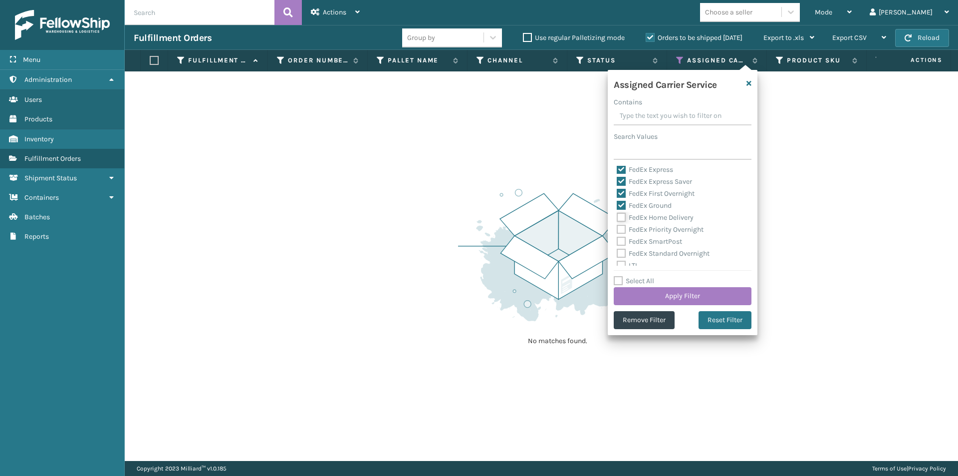
click at [617, 216] on input "FedEx Home Delivery" at bounding box center [617, 215] width 0 height 6
click at [623, 229] on label "FedEx Priority Overnight" at bounding box center [660, 229] width 87 height 8
click at [617, 229] on input "FedEx Priority Overnight" at bounding box center [617, 227] width 0 height 6
click at [622, 241] on label "FedEx SmartPost" at bounding box center [649, 241] width 65 height 8
click at [617, 241] on input "FedEx SmartPost" at bounding box center [617, 239] width 0 height 6
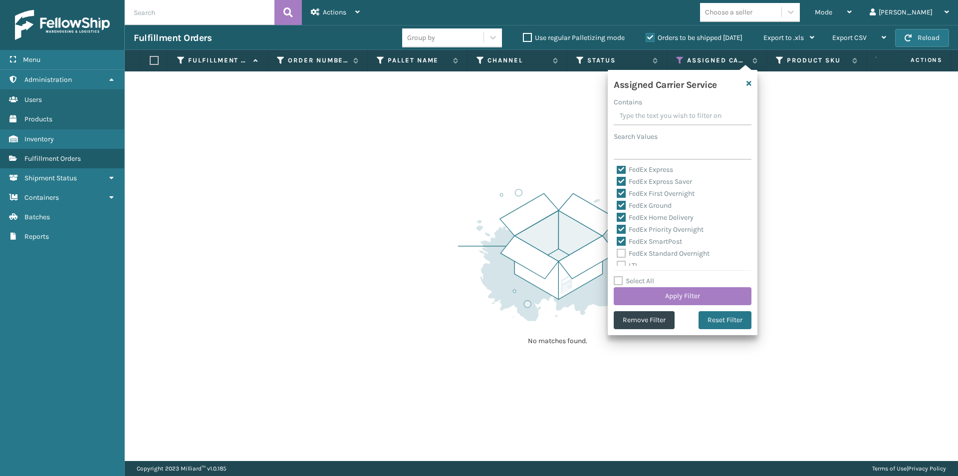
click at [621, 250] on label "FedEx Standard Overnight" at bounding box center [663, 253] width 93 height 8
click at [617, 250] on input "FedEx Standard Overnight" at bounding box center [617, 251] width 0 height 6
click at [688, 293] on button "Apply Filter" at bounding box center [683, 296] width 138 height 18
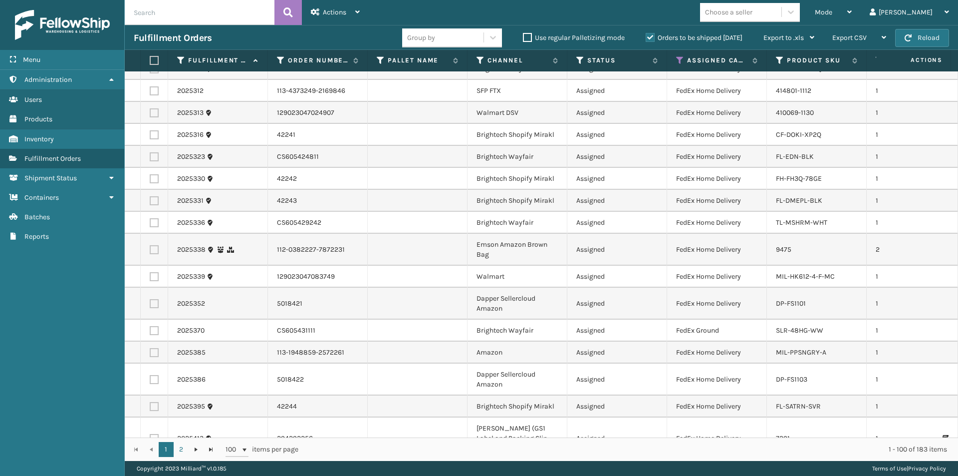
scroll to position [150, 0]
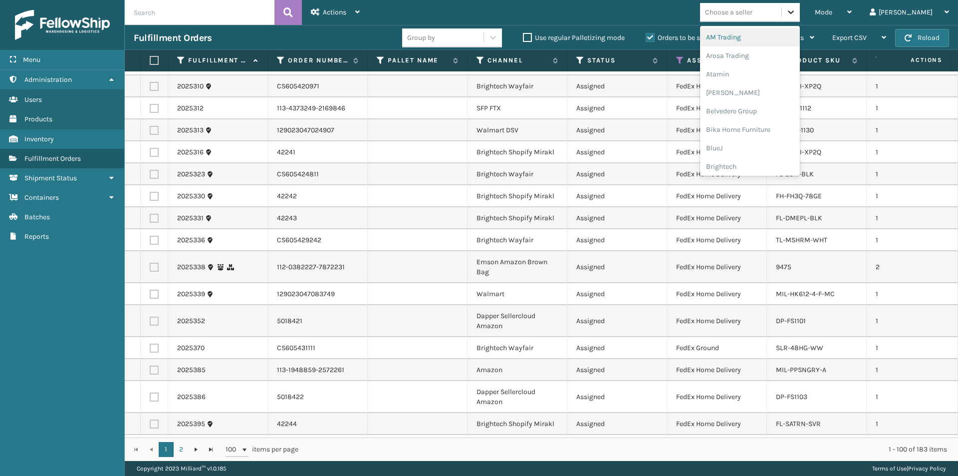
click at [796, 11] on icon at bounding box center [791, 12] width 10 height 10
click at [781, 58] on div "Arosa Trading" at bounding box center [750, 55] width 100 height 18
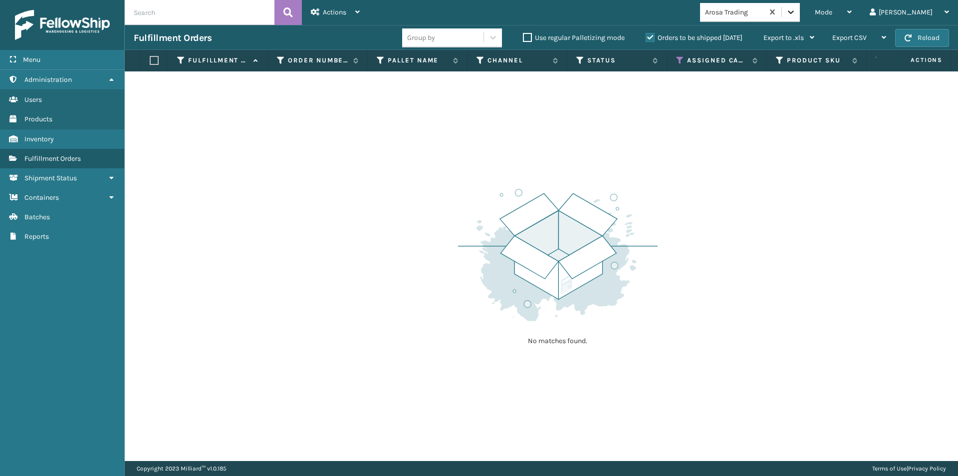
click at [796, 16] on icon at bounding box center [791, 12] width 10 height 10
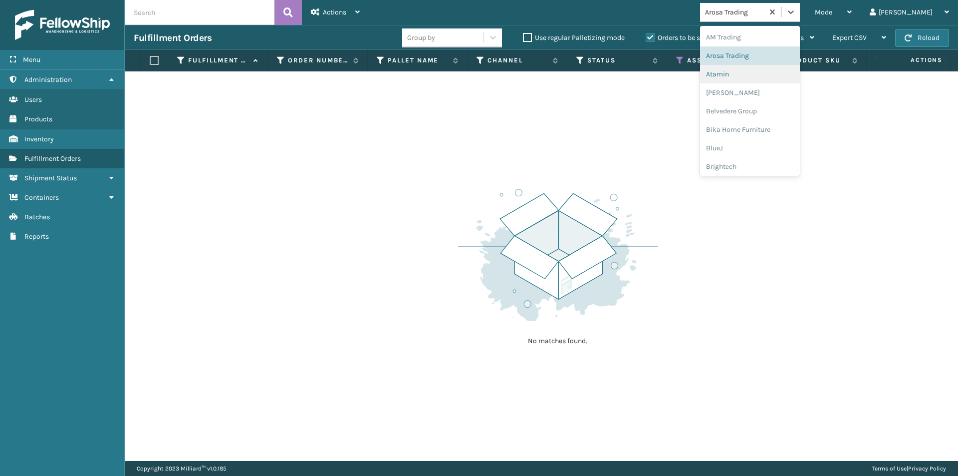
click at [771, 79] on div "Atamin" at bounding box center [750, 74] width 100 height 18
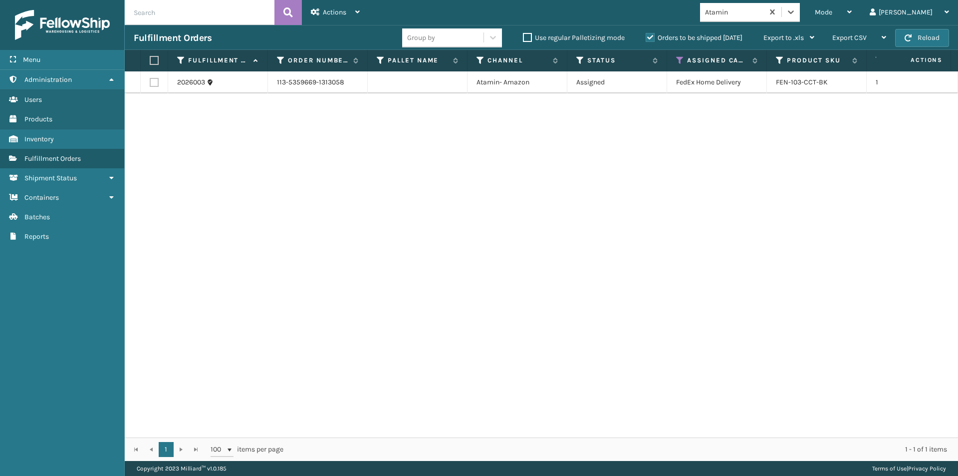
click at [153, 57] on label at bounding box center [153, 60] width 6 height 9
click at [150, 57] on input "checkbox" at bounding box center [150, 60] width 0 height 6
click at [358, 12] on icon at bounding box center [357, 11] width 4 height 7
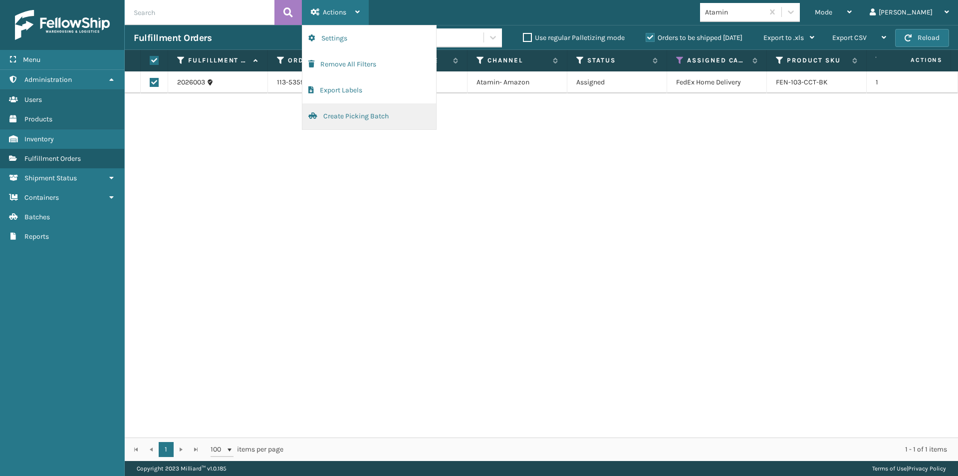
click at [337, 113] on button "Create Picking Batch" at bounding box center [369, 116] width 134 height 26
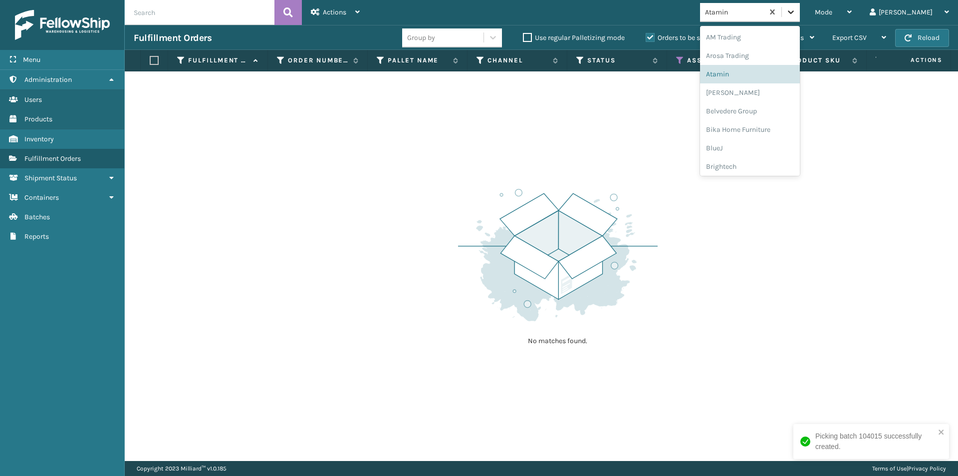
click at [796, 15] on icon at bounding box center [791, 12] width 10 height 10
click at [784, 98] on div "[PERSON_NAME]" at bounding box center [750, 92] width 100 height 18
click at [796, 10] on icon at bounding box center [791, 12] width 10 height 10
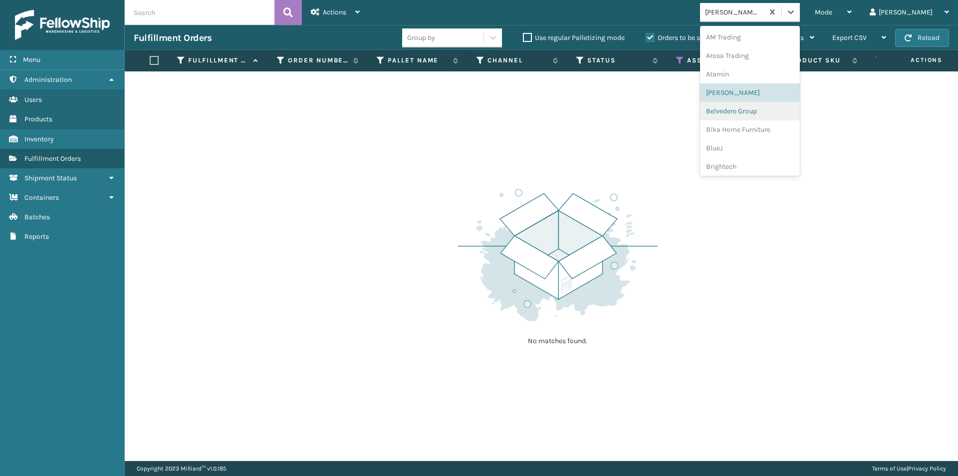
click at [796, 112] on div "Belvedere Group" at bounding box center [750, 111] width 100 height 18
click at [800, 16] on div at bounding box center [791, 12] width 18 height 18
click at [800, 132] on div "Bika Home Furniture" at bounding box center [750, 129] width 100 height 18
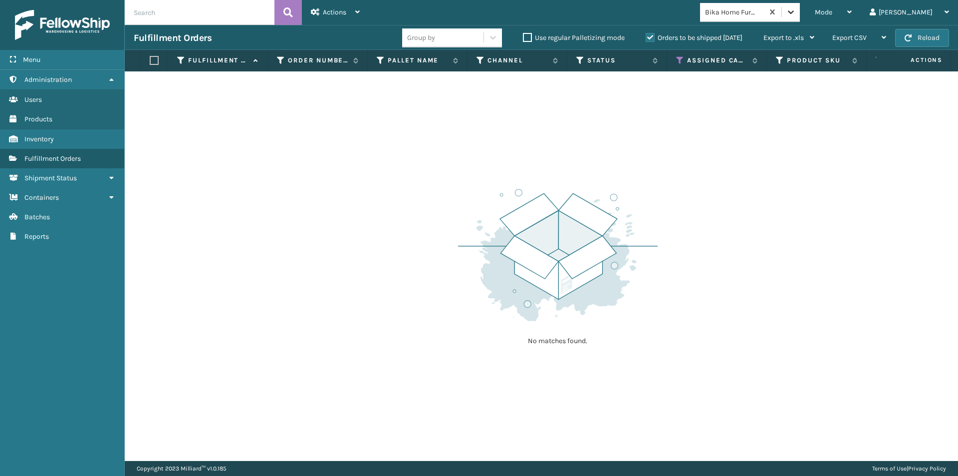
click at [796, 15] on icon at bounding box center [791, 12] width 10 height 10
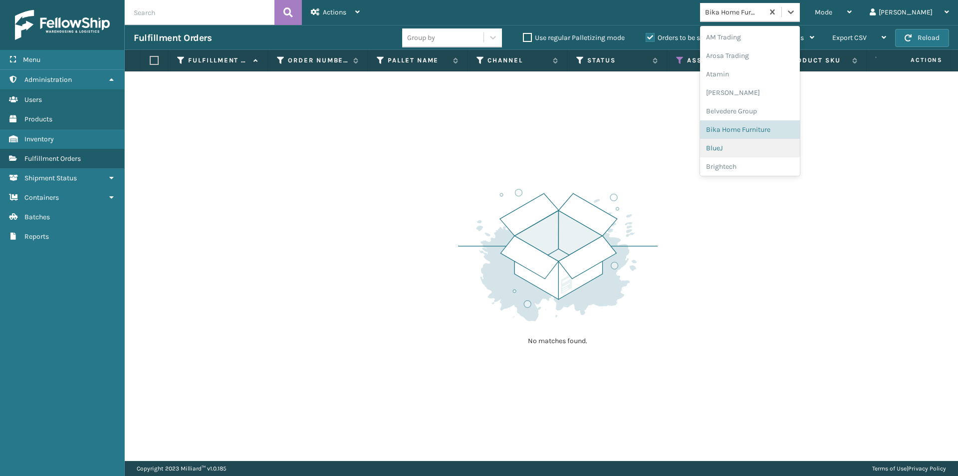
click at [759, 149] on div "BlueJ" at bounding box center [750, 148] width 100 height 18
click at [796, 16] on icon at bounding box center [791, 12] width 10 height 10
click at [766, 167] on div "Brightech" at bounding box center [750, 166] width 100 height 18
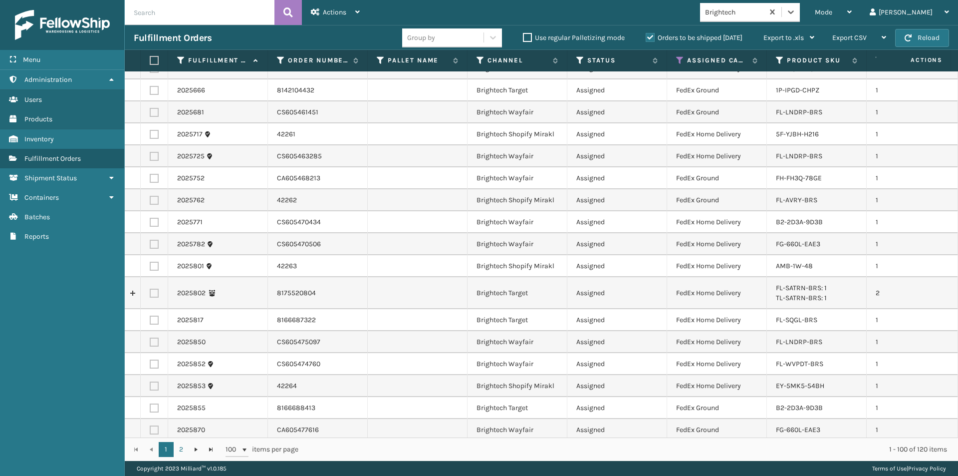
scroll to position [799, 0]
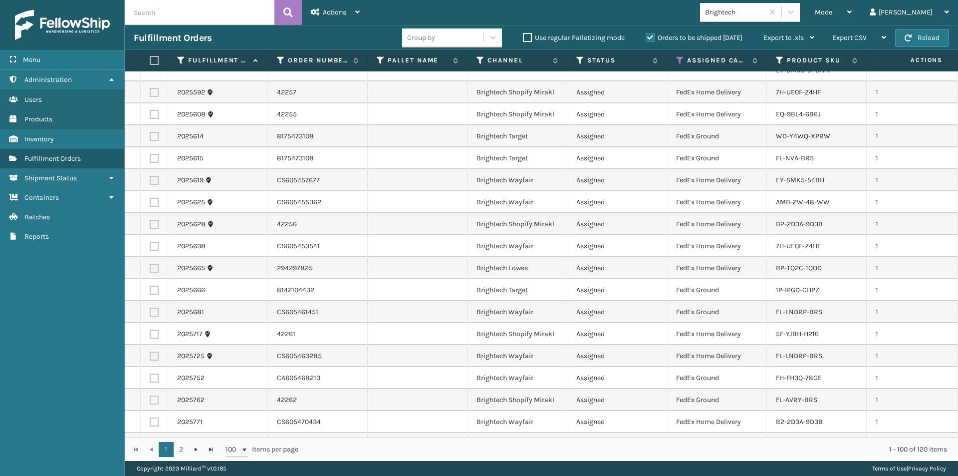
click at [154, 62] on label at bounding box center [153, 60] width 6 height 9
click at [150, 62] on input "checkbox" at bounding box center [150, 60] width 0 height 6
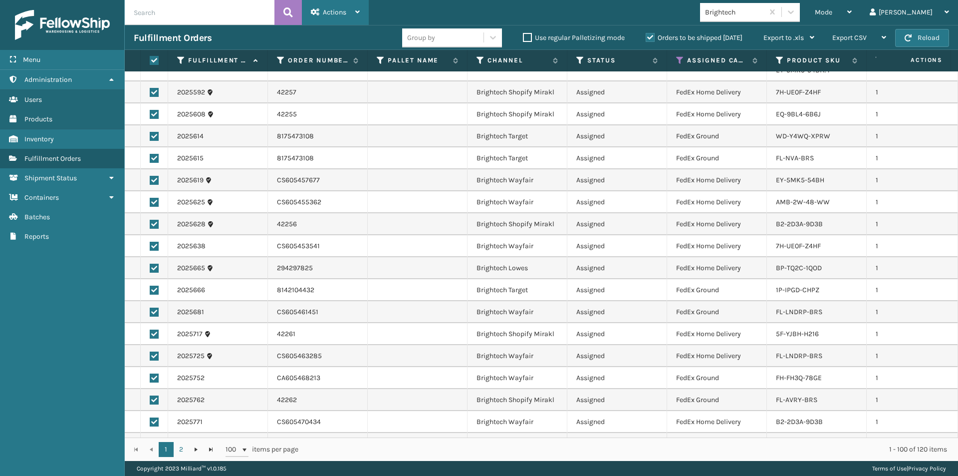
click at [354, 12] on div "Actions" at bounding box center [335, 12] width 49 height 25
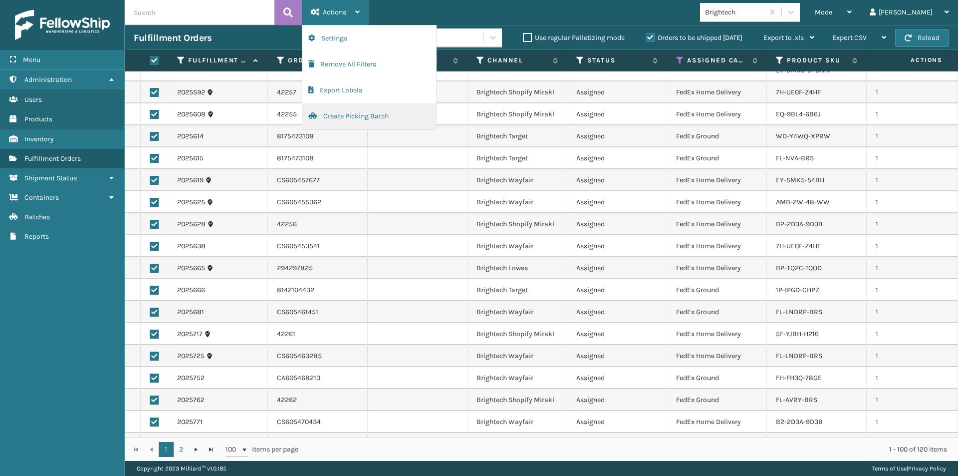
click at [341, 117] on button "Create Picking Batch" at bounding box center [369, 116] width 134 height 26
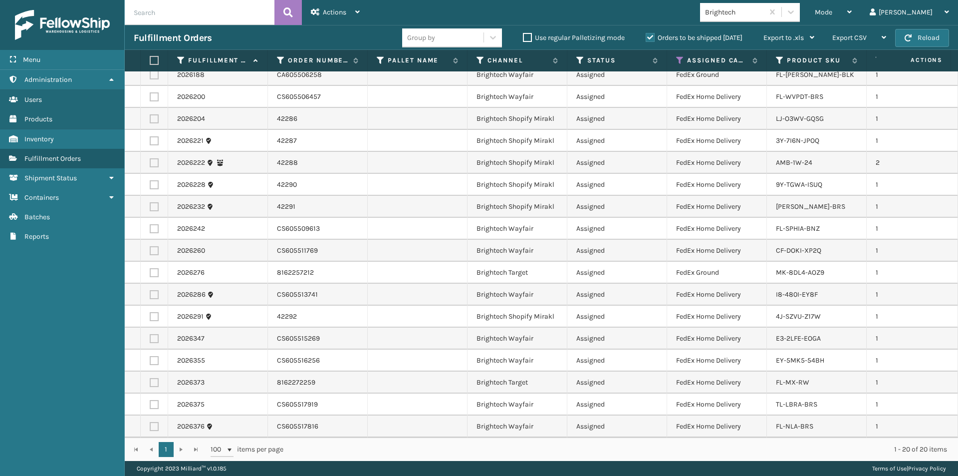
scroll to position [81, 0]
click at [154, 61] on label at bounding box center [153, 60] width 6 height 9
click at [150, 61] on input "checkbox" at bounding box center [150, 60] width 0 height 6
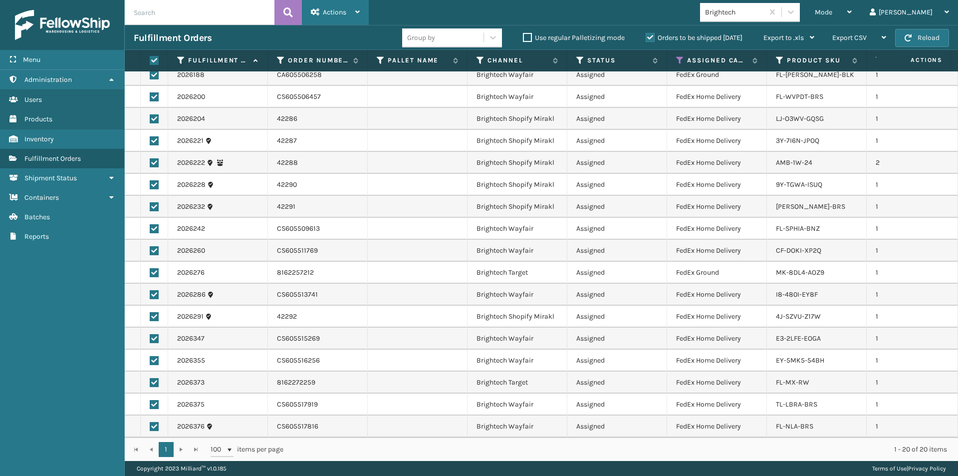
click at [361, 7] on div "Actions Settings Remove All Filters Export Labels Create Picking Batch" at bounding box center [335, 12] width 67 height 25
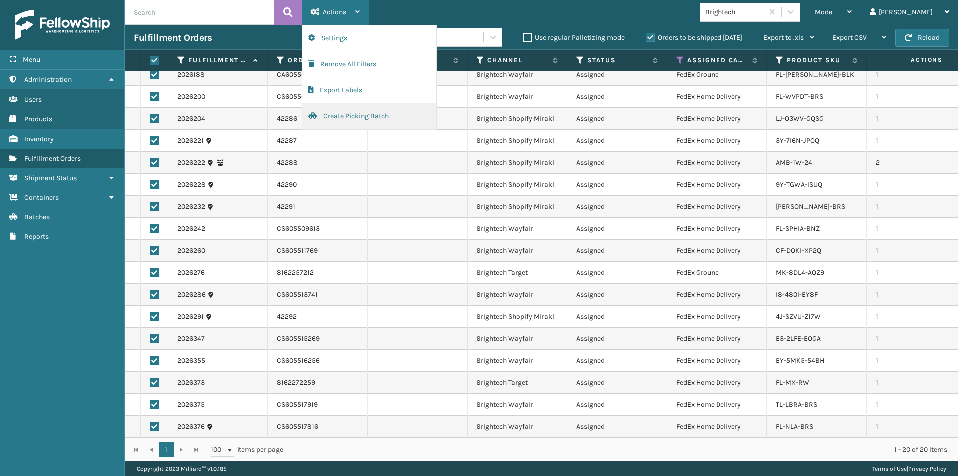
click at [347, 115] on button "Create Picking Batch" at bounding box center [369, 116] width 134 height 26
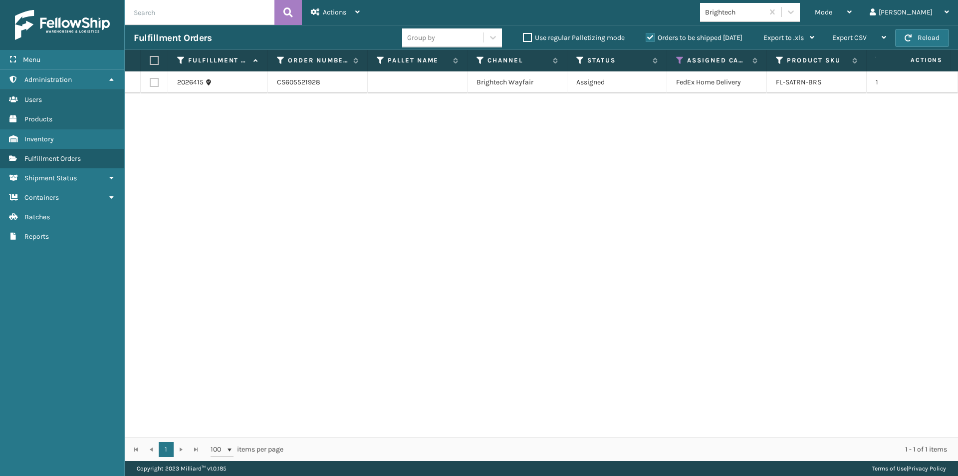
click at [155, 64] on label at bounding box center [153, 60] width 6 height 9
click at [150, 64] on input "checkbox" at bounding box center [150, 60] width 0 height 6
click at [359, 11] on icon at bounding box center [357, 11] width 4 height 7
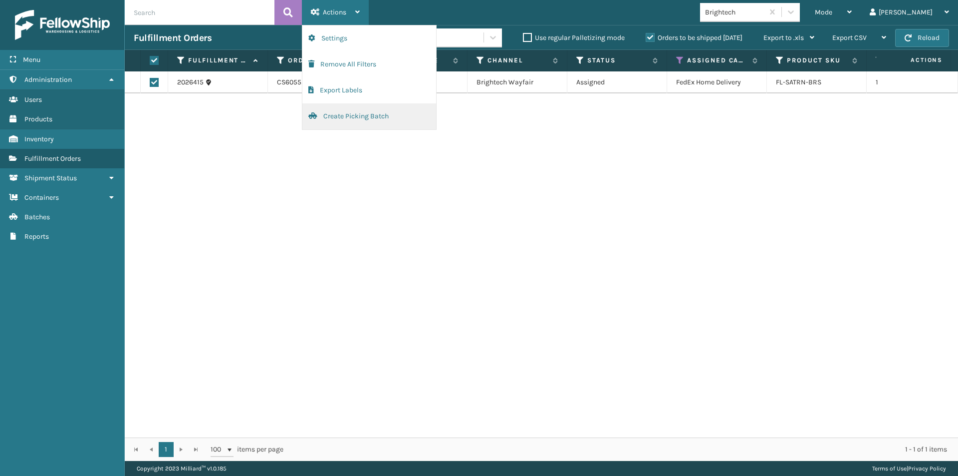
click at [349, 118] on button "Create Picking Batch" at bounding box center [369, 116] width 134 height 26
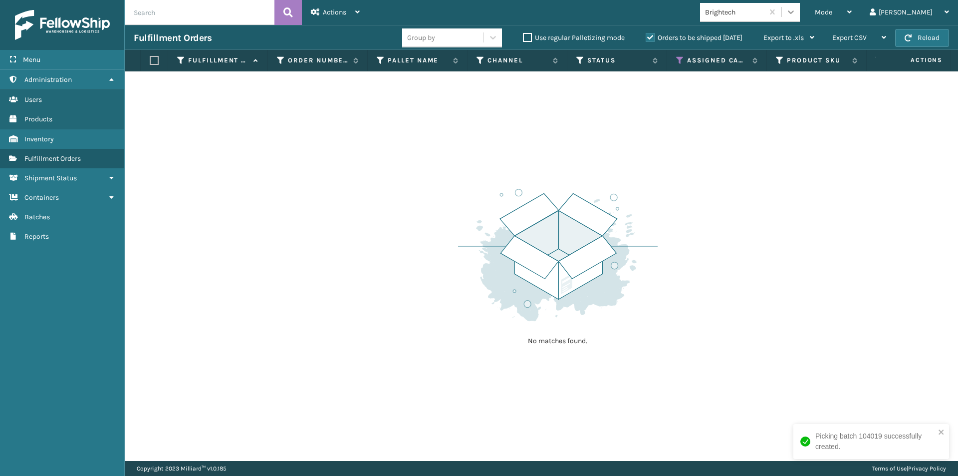
click at [796, 14] on icon at bounding box center [791, 12] width 10 height 10
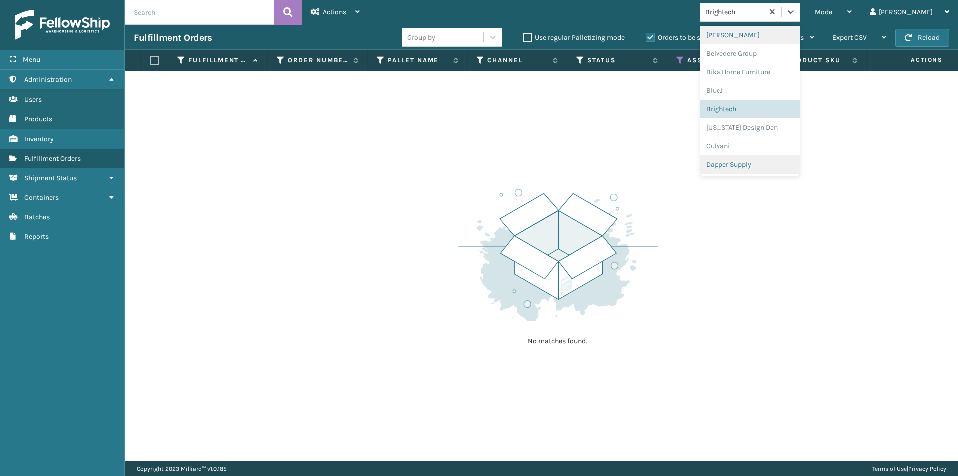
scroll to position [66, 0]
click at [786, 122] on div "[US_STATE] Design Den" at bounding box center [750, 119] width 100 height 18
click at [794, 12] on icon at bounding box center [791, 11] width 6 height 3
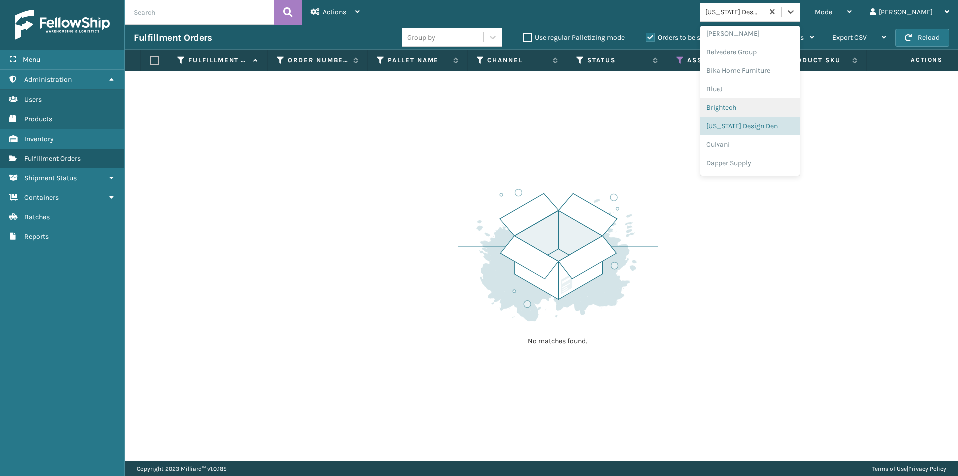
scroll to position [74, 0]
click at [772, 135] on div "Culvani" at bounding box center [750, 129] width 100 height 18
click at [800, 15] on div at bounding box center [791, 12] width 18 height 18
click at [788, 129] on div "Dapper Supply" at bounding box center [750, 129] width 100 height 18
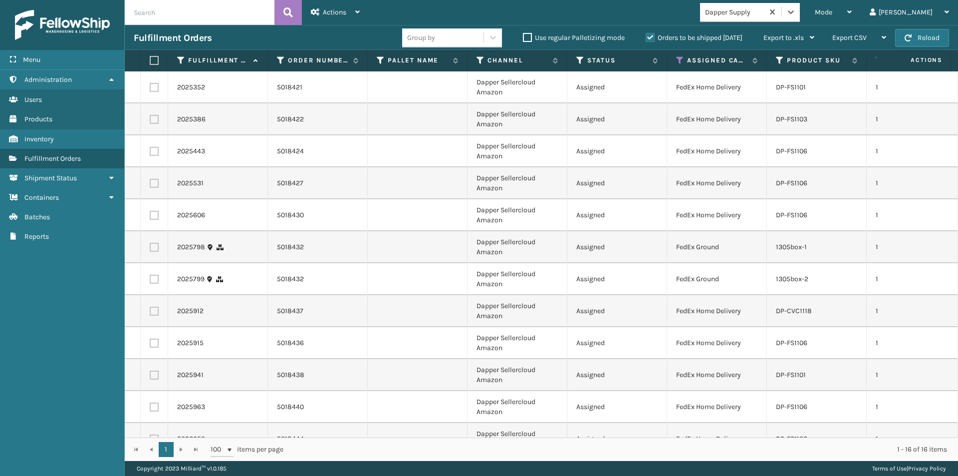
click at [152, 61] on label at bounding box center [153, 60] width 6 height 9
click at [150, 61] on input "checkbox" at bounding box center [150, 60] width 0 height 6
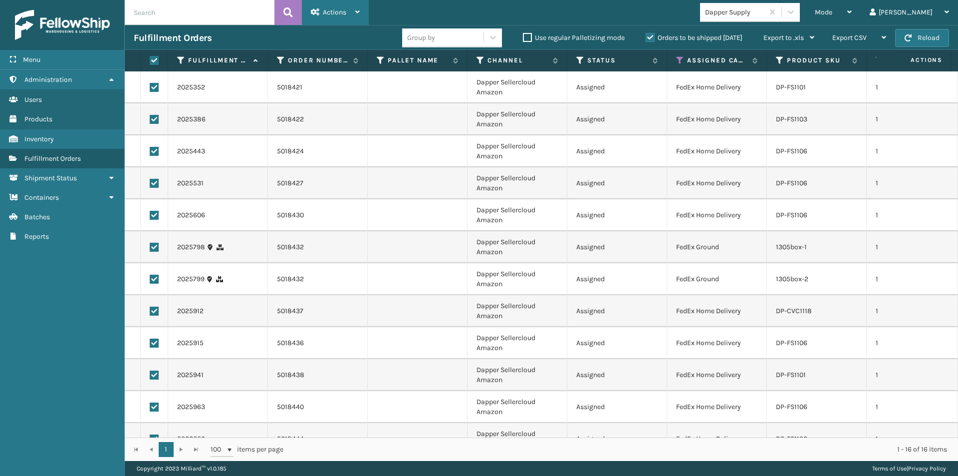
click at [354, 9] on div "Actions" at bounding box center [335, 12] width 49 height 25
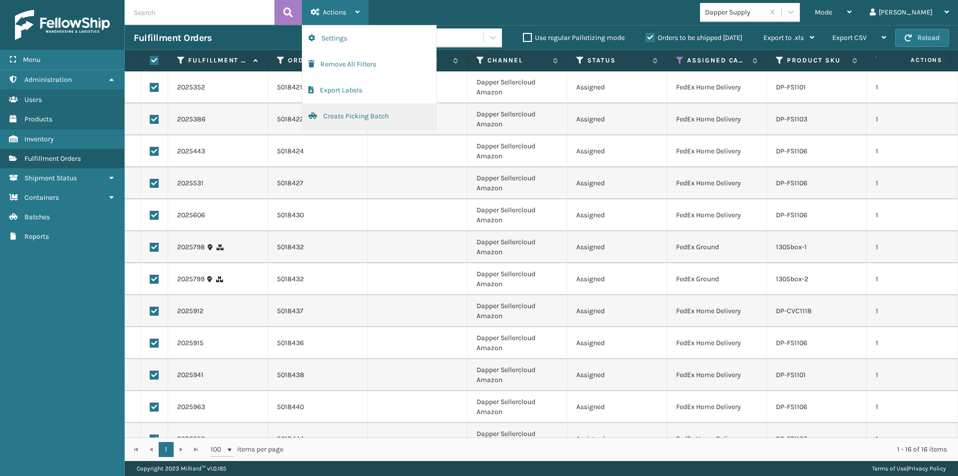
click at [344, 113] on button "Create Picking Batch" at bounding box center [369, 116] width 134 height 26
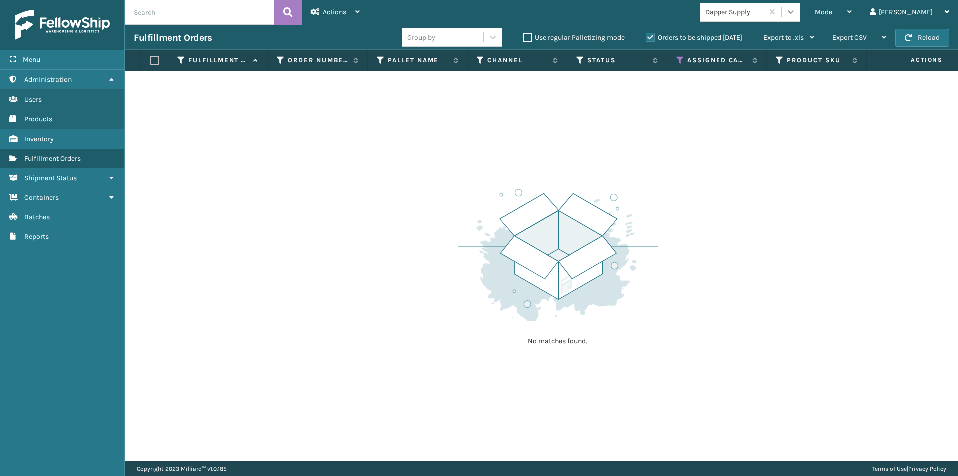
click at [796, 15] on icon at bounding box center [791, 12] width 10 height 10
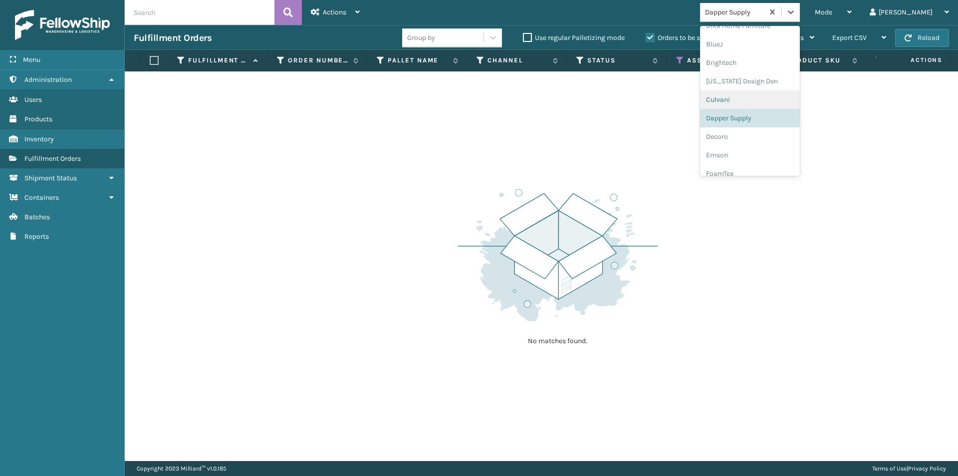
scroll to position [121, 0]
click at [796, 13] on icon at bounding box center [791, 12] width 10 height 10
click at [758, 123] on div "Decoro" at bounding box center [750, 119] width 100 height 18
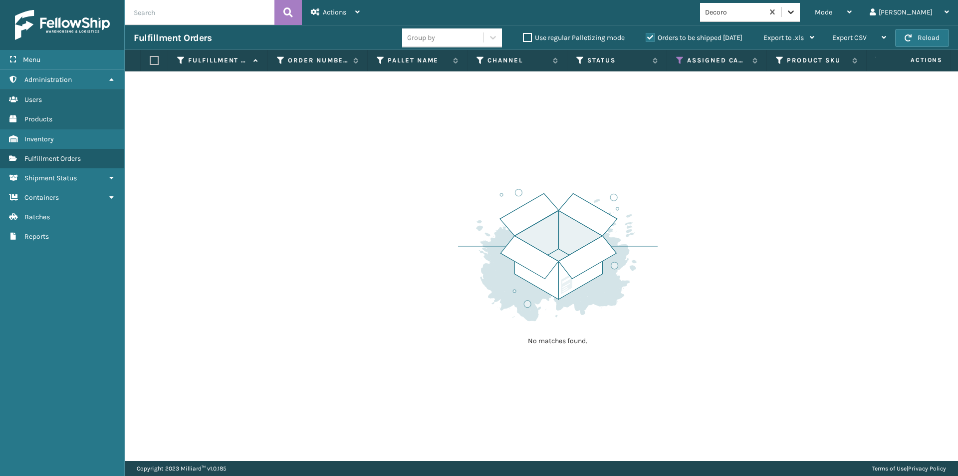
click at [800, 18] on div at bounding box center [791, 12] width 18 height 18
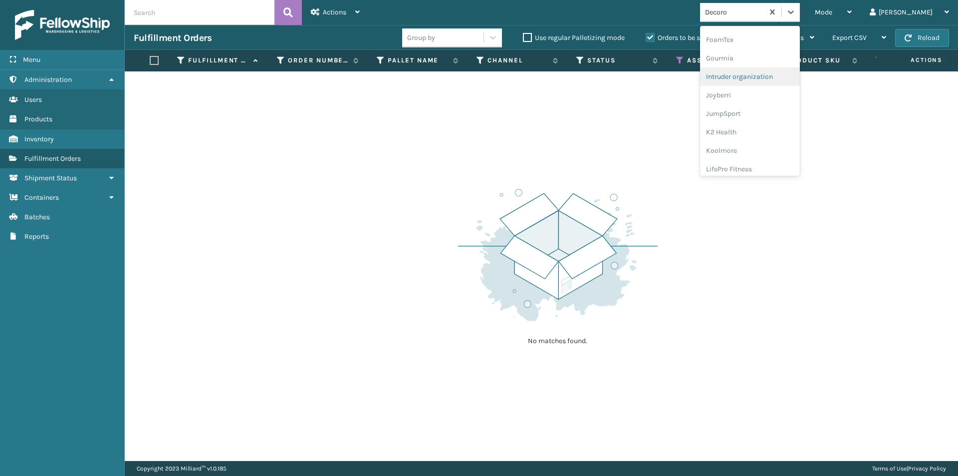
scroll to position [221, 0]
click at [765, 43] on div "Emson" at bounding box center [750, 38] width 100 height 18
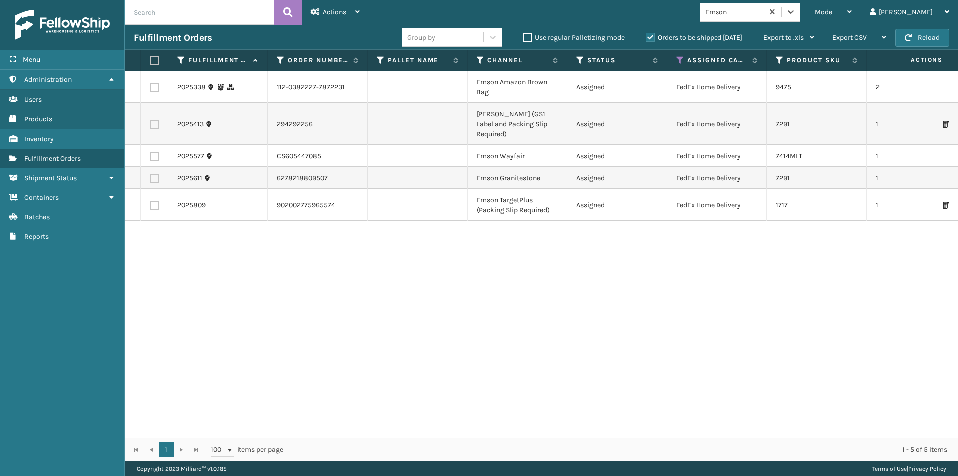
click at [155, 60] on label at bounding box center [153, 60] width 6 height 9
click at [150, 60] on input "checkbox" at bounding box center [150, 60] width 0 height 6
click at [356, 12] on icon at bounding box center [357, 11] width 4 height 7
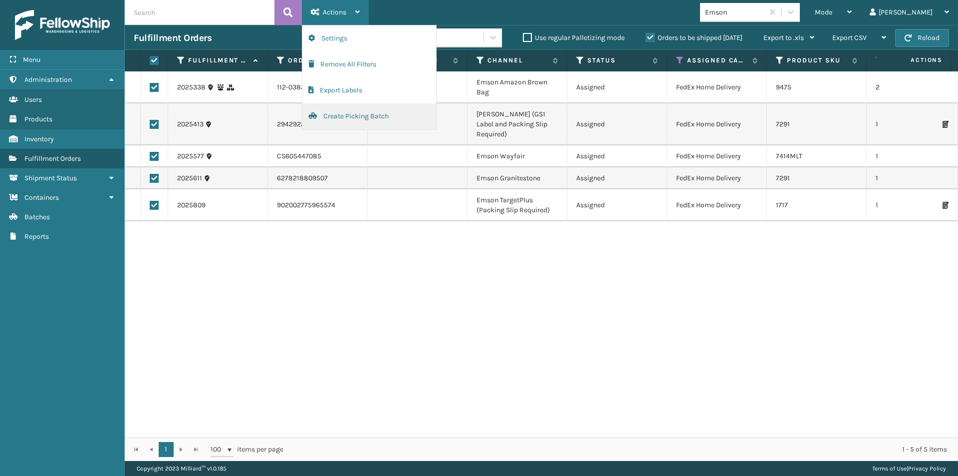
click at [349, 118] on button "Create Picking Batch" at bounding box center [369, 116] width 134 height 26
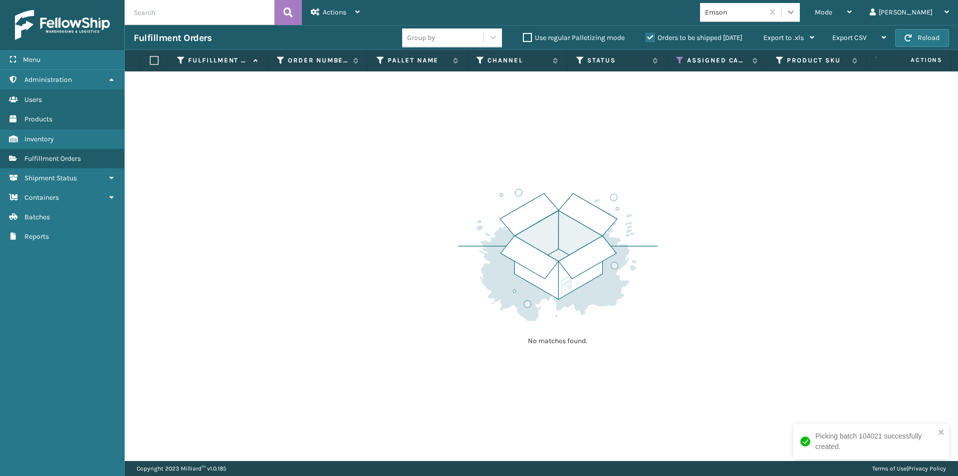
click at [796, 9] on icon at bounding box center [791, 12] width 10 height 10
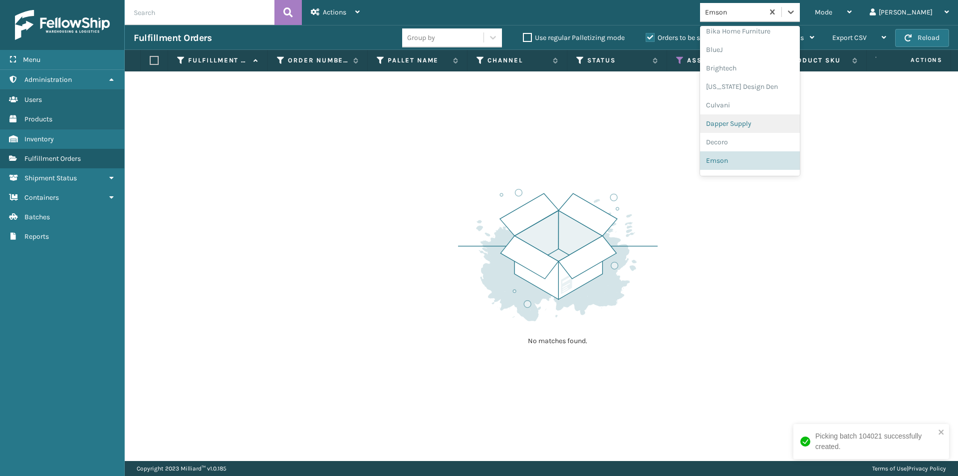
scroll to position [148, 0]
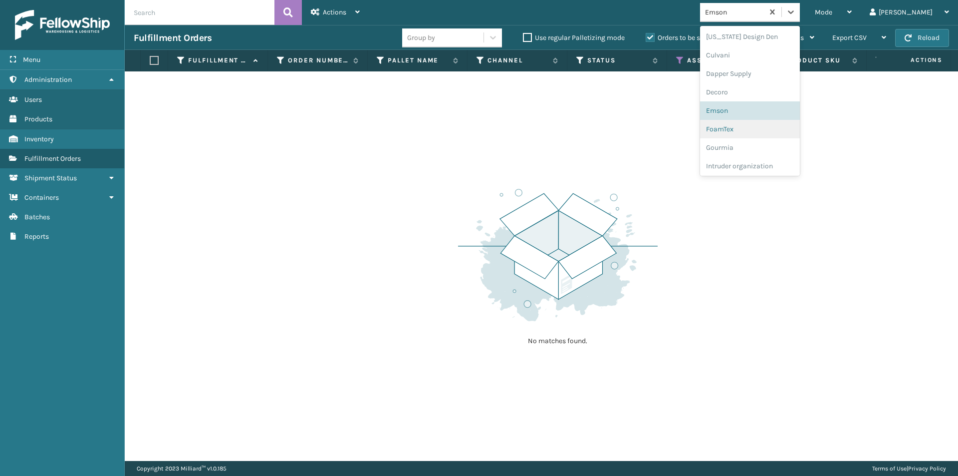
click at [779, 130] on div "FoamTex" at bounding box center [750, 129] width 100 height 18
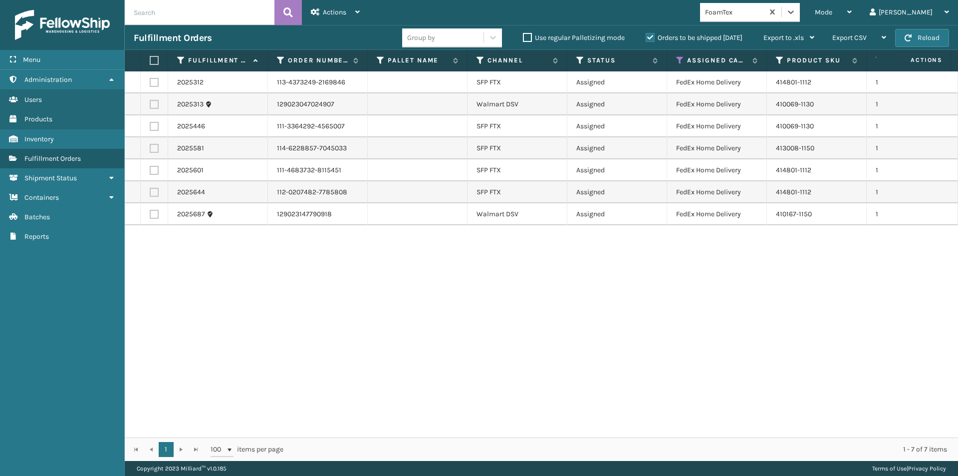
click at [153, 59] on label at bounding box center [153, 60] width 6 height 9
click at [150, 59] on input "checkbox" at bounding box center [150, 60] width 0 height 6
click at [358, 16] on div "Actions" at bounding box center [335, 12] width 49 height 25
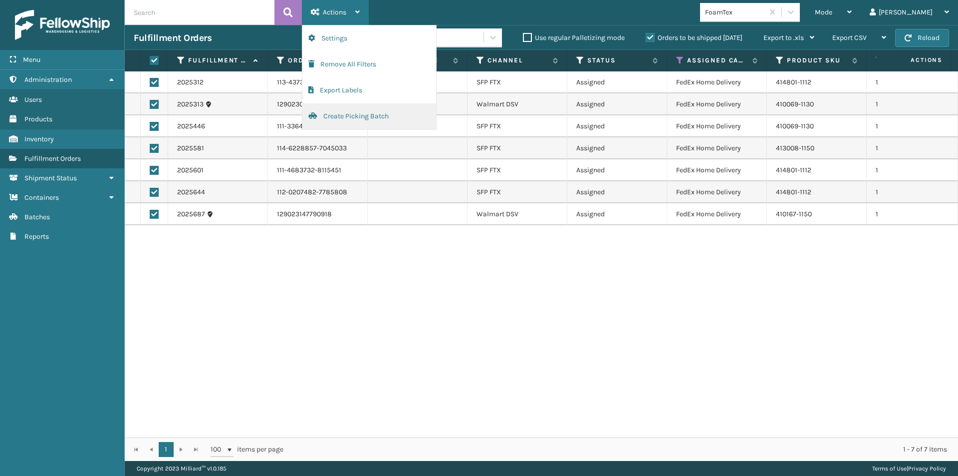
click at [350, 117] on button "Create Picking Batch" at bounding box center [369, 116] width 134 height 26
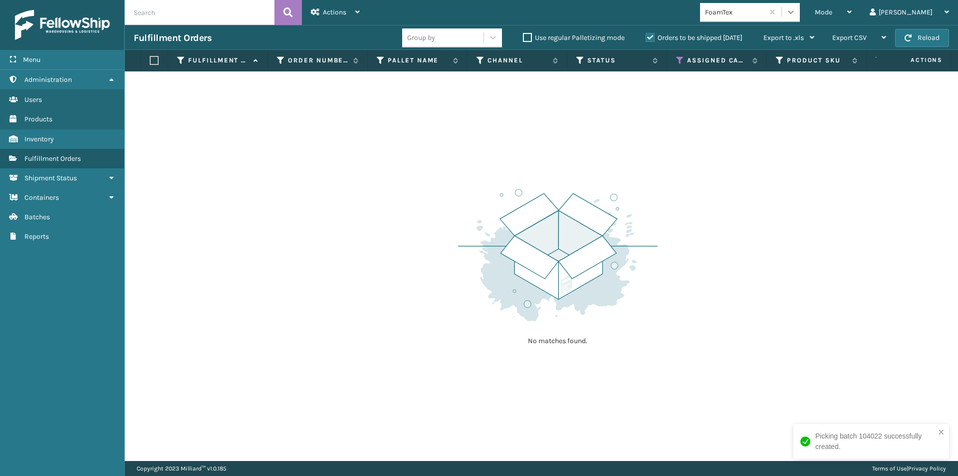
click at [796, 14] on icon at bounding box center [791, 12] width 10 height 10
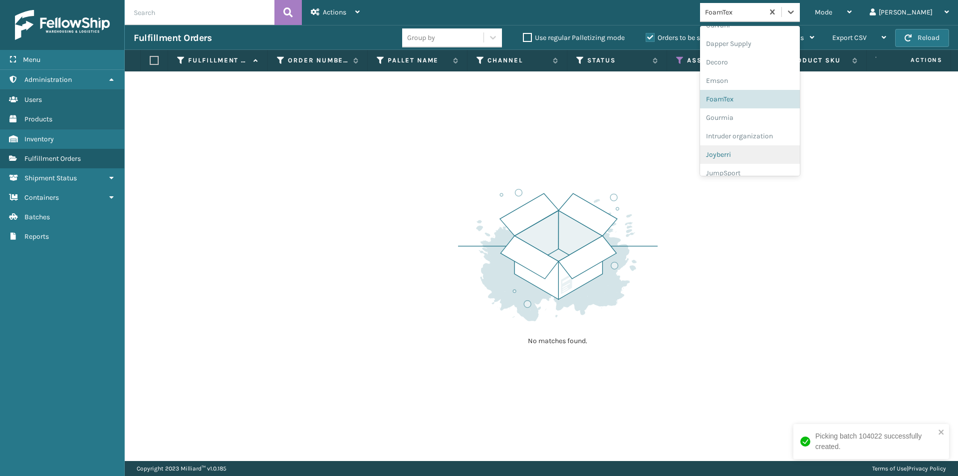
scroll to position [197, 0]
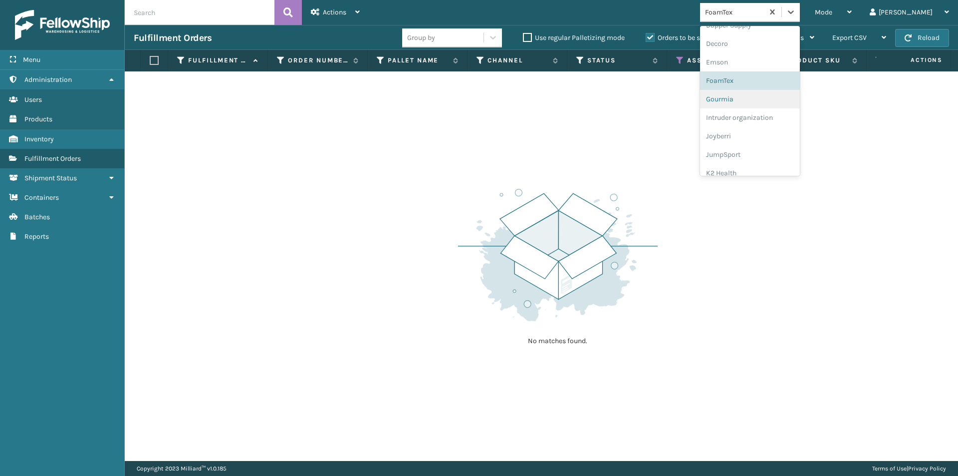
click at [772, 104] on div "Gourmia" at bounding box center [750, 99] width 100 height 18
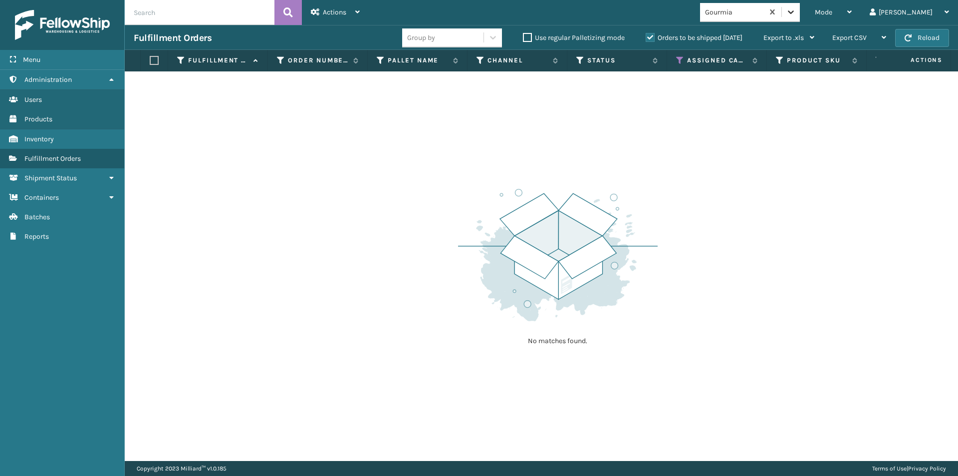
click at [800, 9] on div at bounding box center [791, 12] width 18 height 18
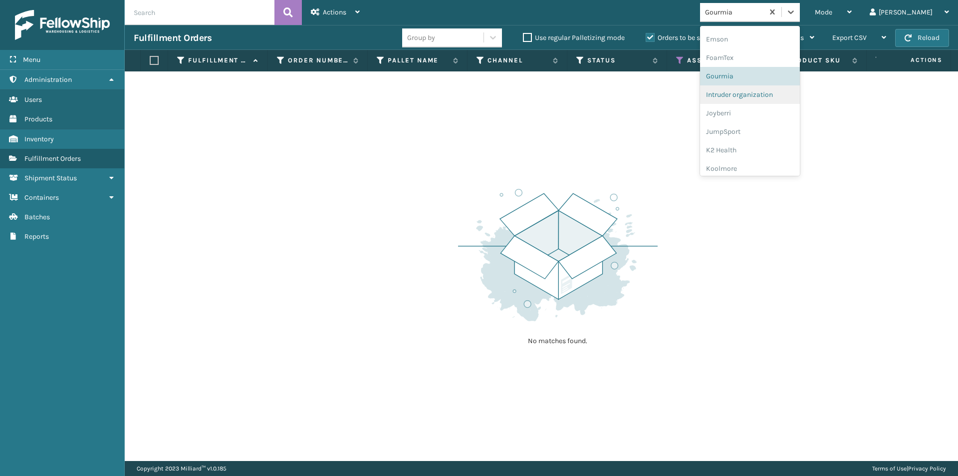
scroll to position [235, 0]
click at [774, 86] on div "Intruder organization" at bounding box center [750, 79] width 100 height 18
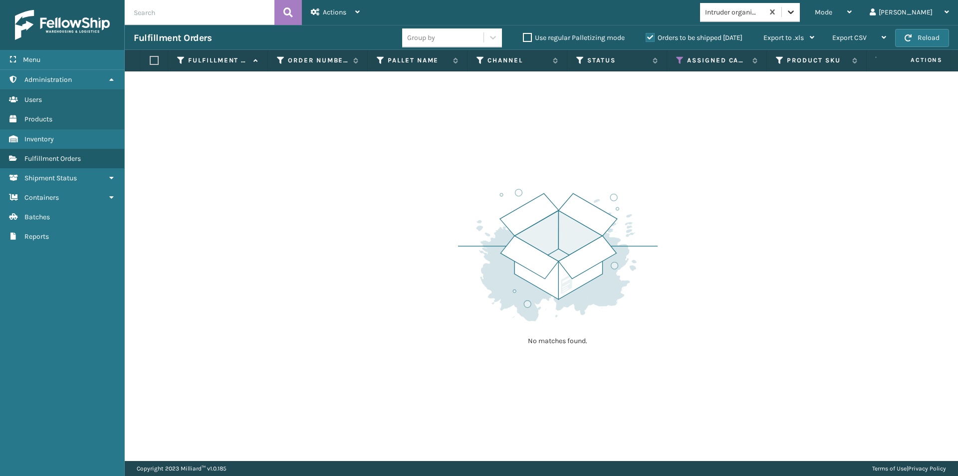
click at [796, 14] on icon at bounding box center [791, 12] width 10 height 10
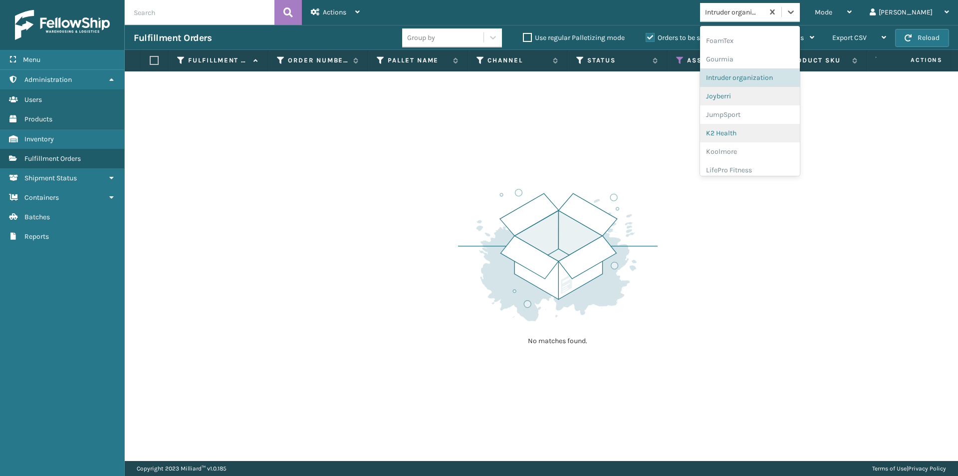
scroll to position [254, 0]
click at [761, 85] on div "Joyberri" at bounding box center [750, 79] width 100 height 18
click at [796, 10] on icon at bounding box center [791, 12] width 10 height 10
click at [751, 134] on div "JumpSport" at bounding box center [750, 129] width 100 height 18
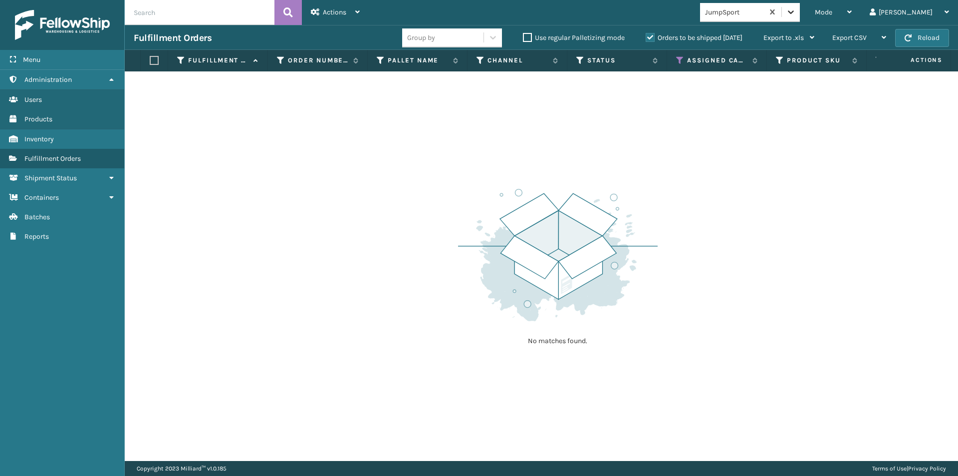
click at [794, 11] on icon at bounding box center [791, 11] width 6 height 3
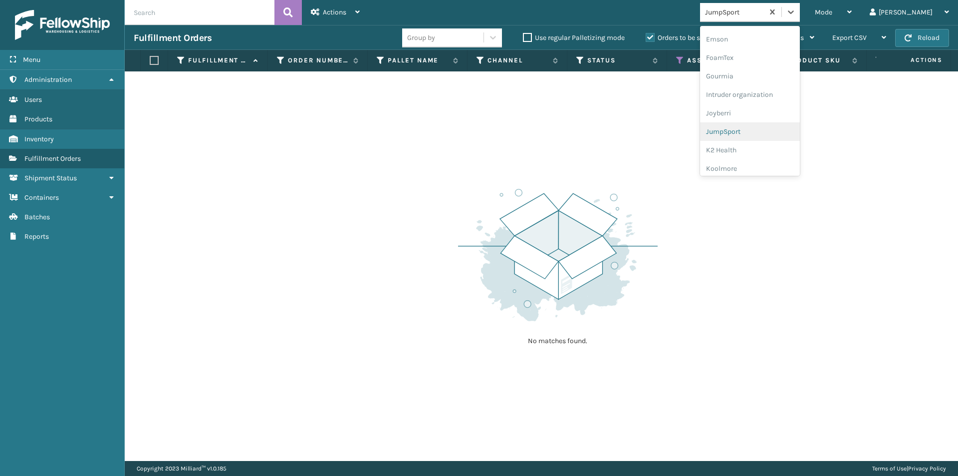
scroll to position [241, 0]
click at [760, 132] on div "K2 Health" at bounding box center [750, 129] width 100 height 18
click at [796, 11] on icon at bounding box center [791, 12] width 10 height 10
click at [759, 128] on div "Koolmore" at bounding box center [750, 129] width 100 height 18
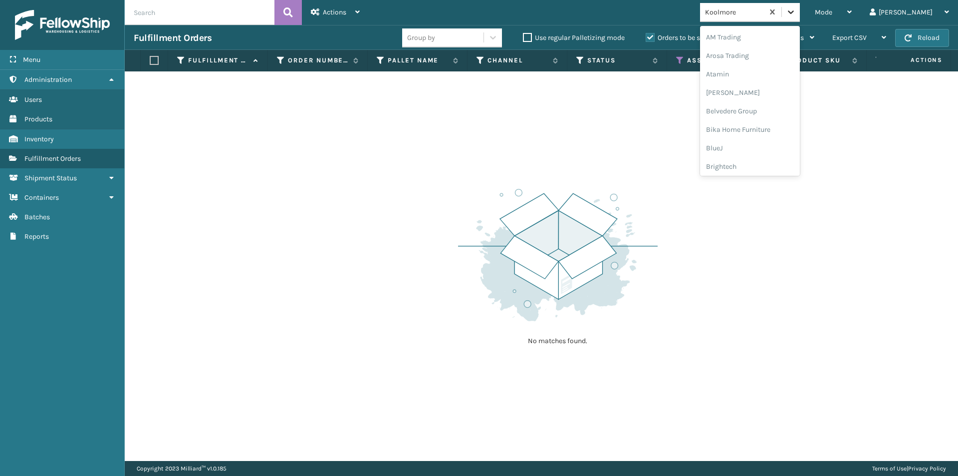
click at [796, 10] on icon at bounding box center [791, 12] width 10 height 10
click at [764, 83] on div "LifePro Fitness" at bounding box center [750, 90] width 100 height 18
click at [796, 10] on icon at bounding box center [791, 12] width 10 height 10
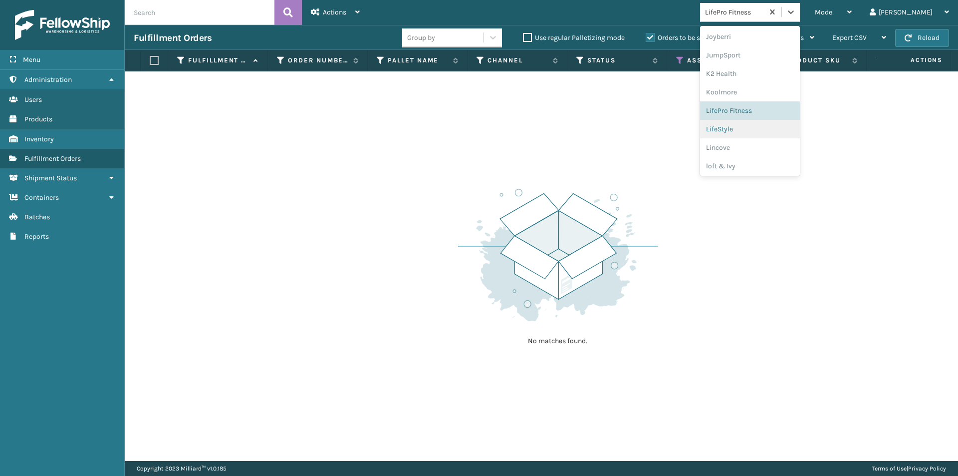
click at [778, 132] on div "LifeStyle" at bounding box center [750, 129] width 100 height 18
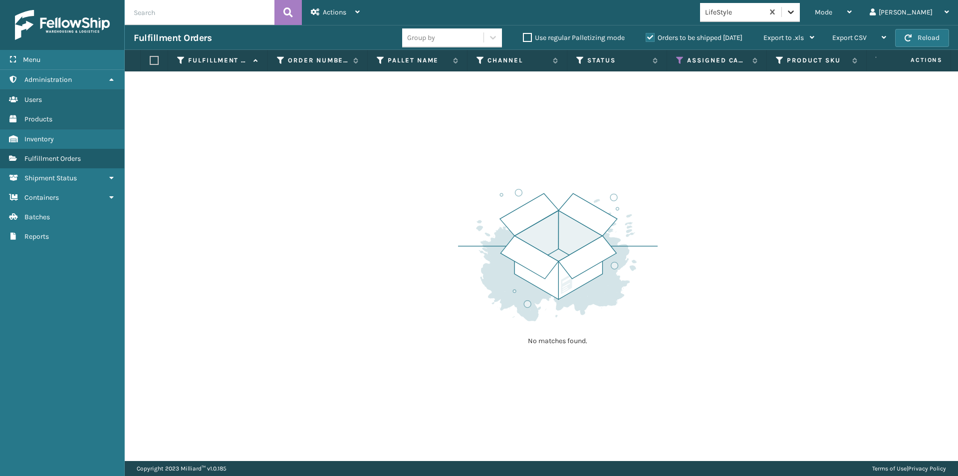
click at [796, 14] on icon at bounding box center [791, 12] width 10 height 10
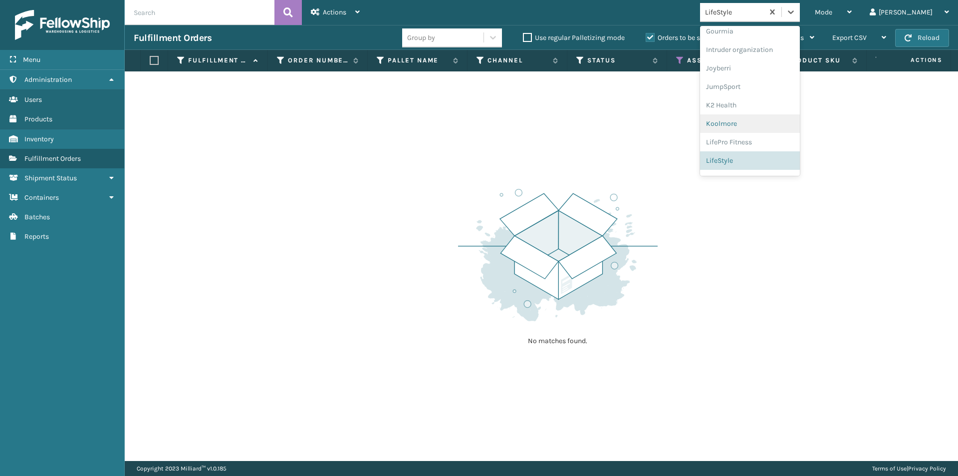
scroll to position [314, 0]
click at [776, 138] on div "loft & Ivy" at bounding box center [750, 147] width 100 height 18
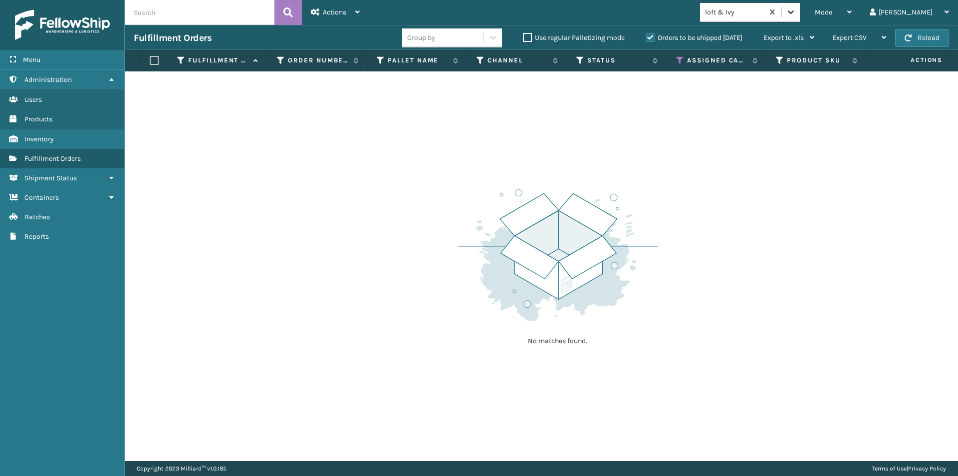
click at [796, 10] on icon at bounding box center [791, 12] width 10 height 10
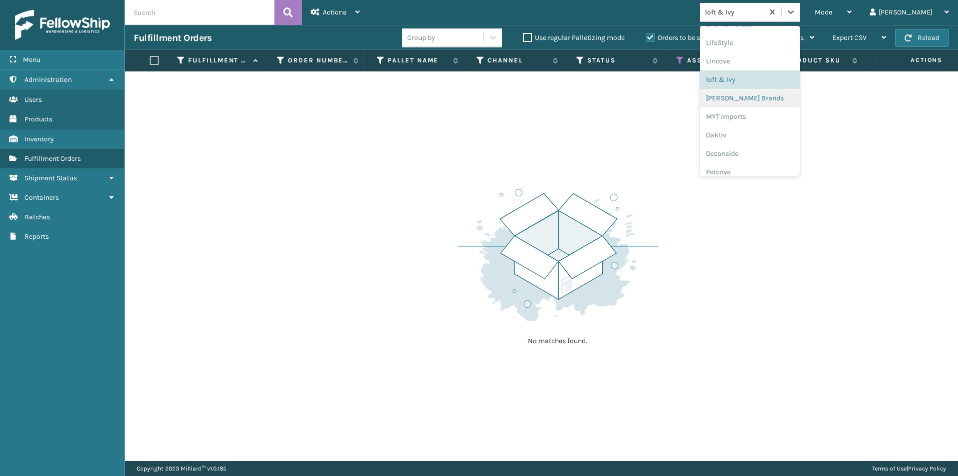
scroll to position [332, 0]
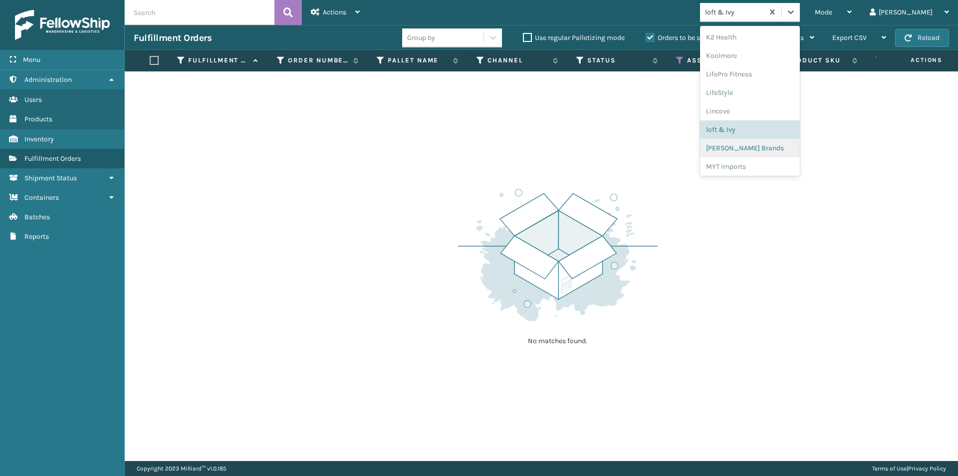
click at [782, 153] on div "[PERSON_NAME] Brands" at bounding box center [750, 148] width 100 height 18
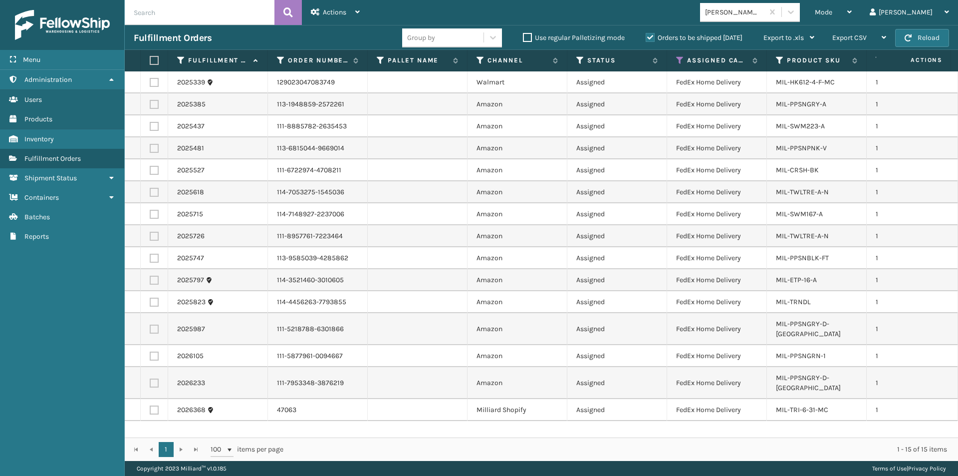
click at [152, 58] on label at bounding box center [153, 60] width 6 height 9
click at [150, 58] on input "checkbox" at bounding box center [150, 60] width 0 height 6
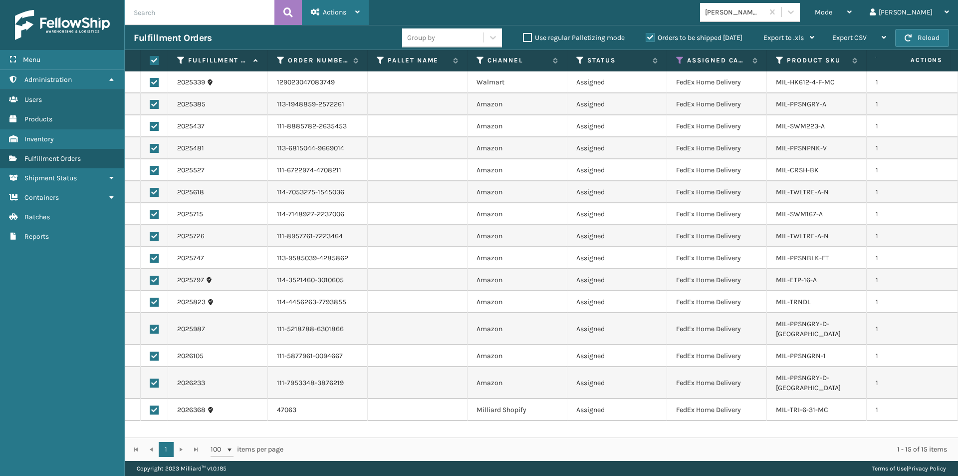
click at [357, 8] on icon at bounding box center [357, 11] width 4 height 7
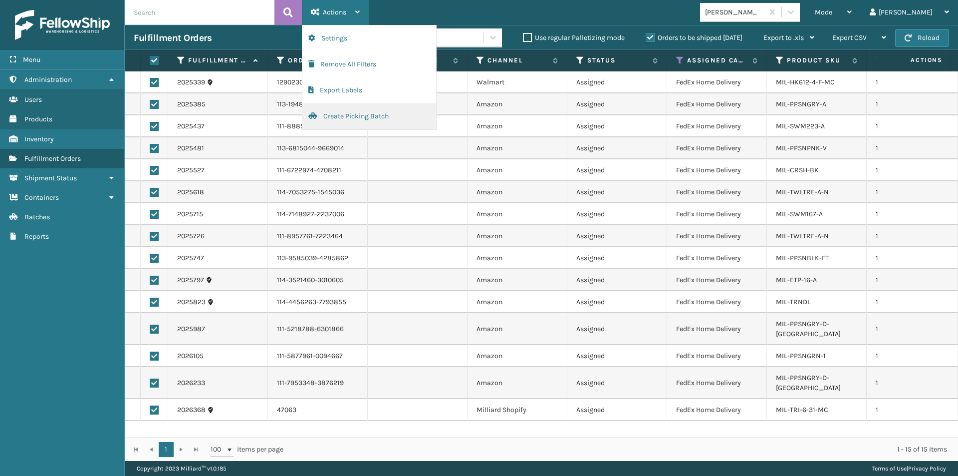
click at [376, 115] on button "Create Picking Batch" at bounding box center [369, 116] width 134 height 26
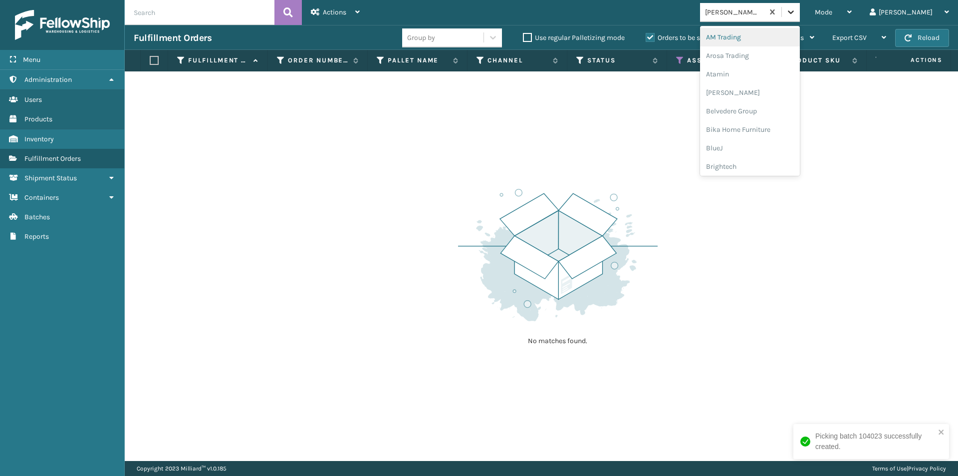
click at [796, 14] on icon at bounding box center [791, 12] width 10 height 10
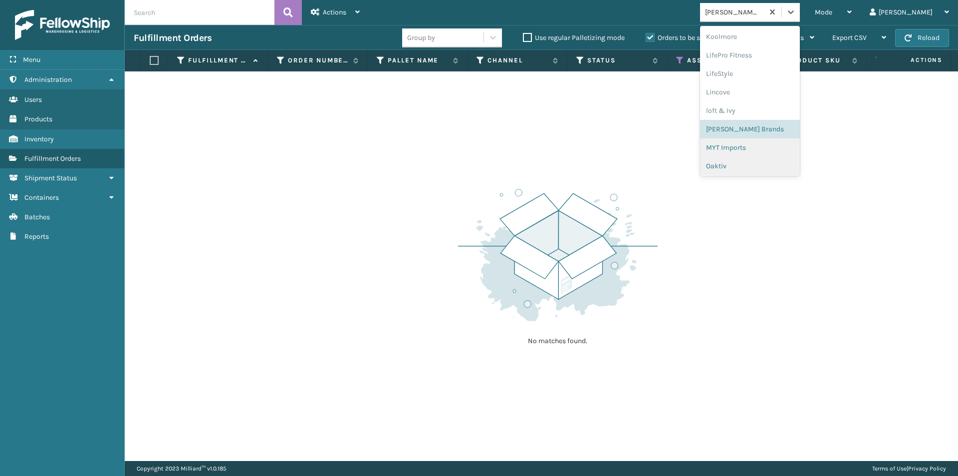
scroll to position [416, 0]
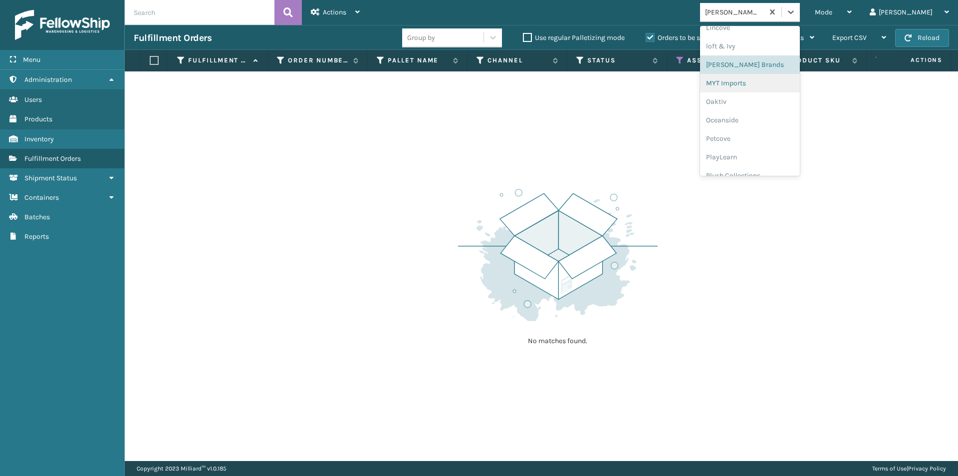
click at [775, 86] on div "MYT Imports" at bounding box center [750, 83] width 100 height 18
click at [796, 12] on icon at bounding box center [791, 12] width 10 height 10
click at [766, 99] on div "Oaktiv" at bounding box center [750, 101] width 100 height 18
click at [796, 11] on icon at bounding box center [791, 12] width 10 height 10
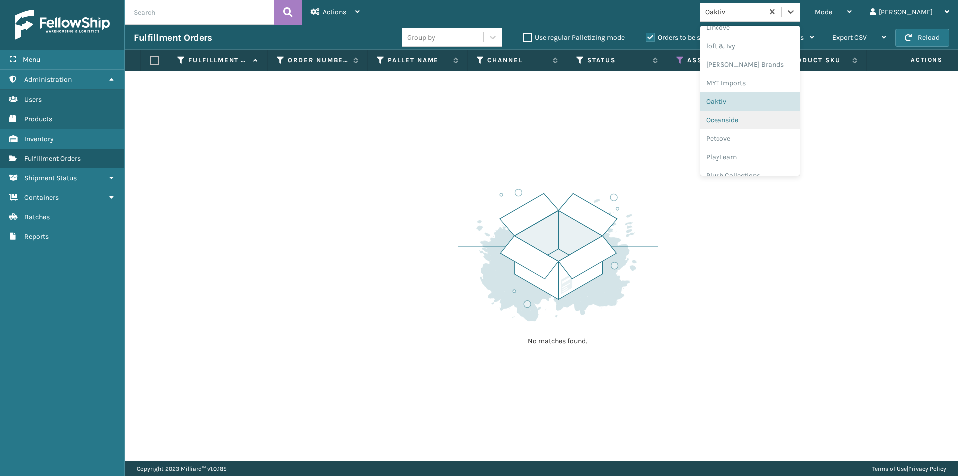
click at [771, 121] on div "Oceanside" at bounding box center [750, 120] width 100 height 18
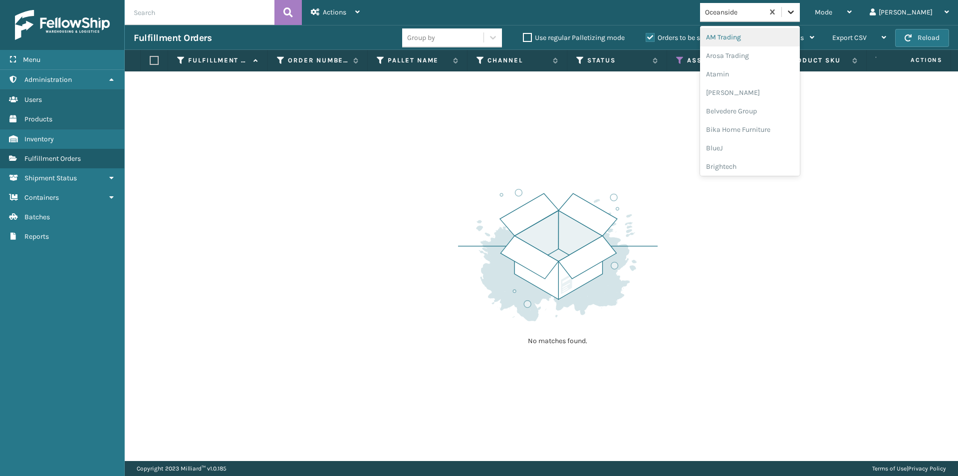
click at [796, 8] on icon at bounding box center [791, 12] width 10 height 10
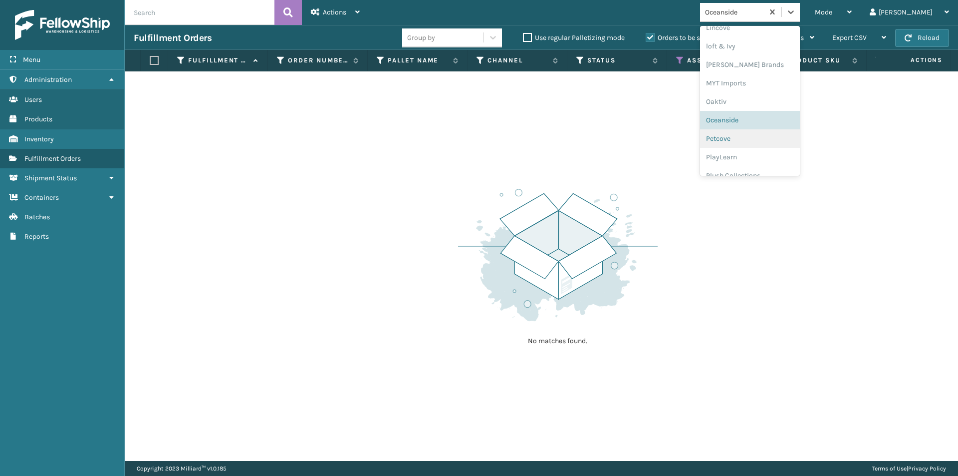
click at [783, 140] on div "Petcove" at bounding box center [750, 138] width 100 height 18
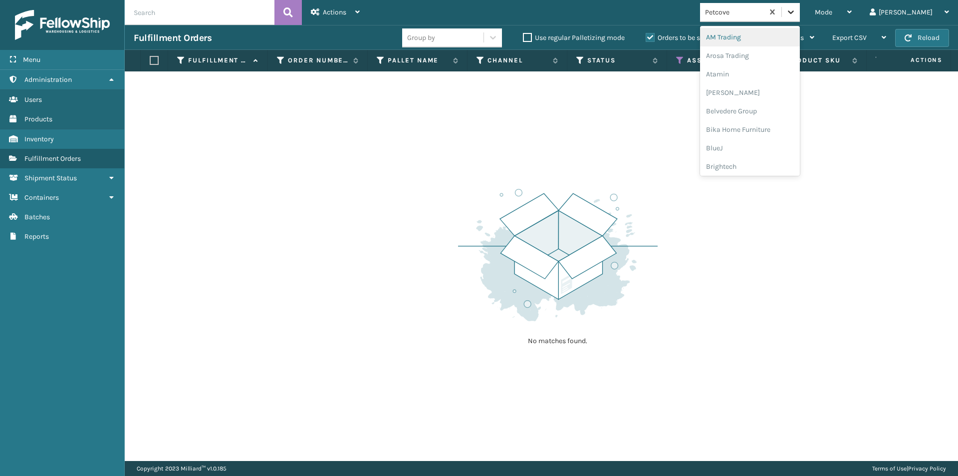
click at [796, 15] on icon at bounding box center [791, 12] width 10 height 10
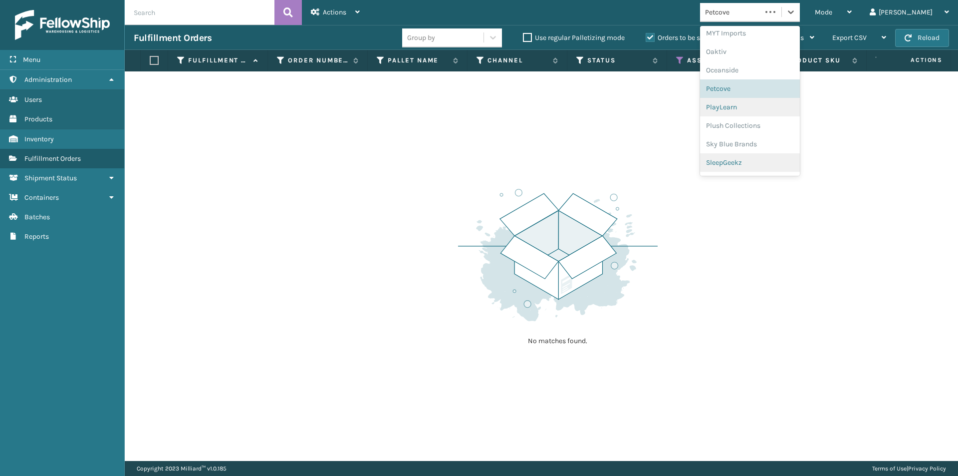
scroll to position [482, 0]
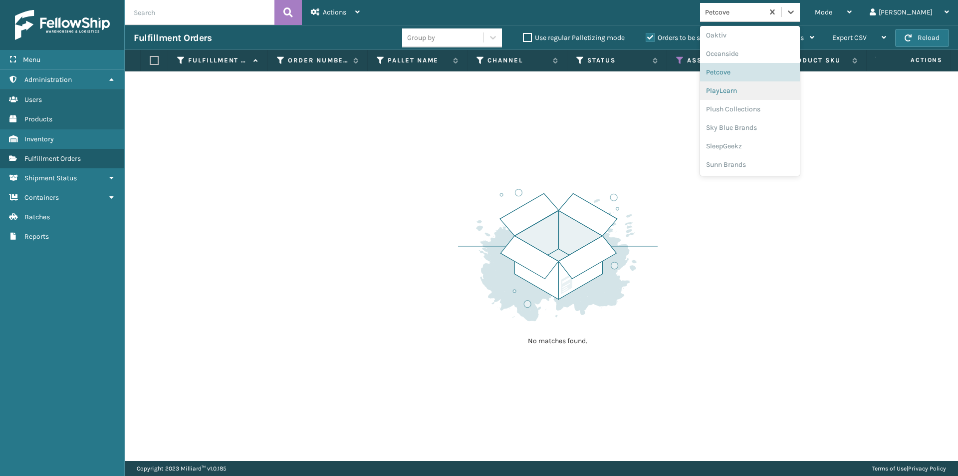
click at [770, 89] on div "PlayLearn" at bounding box center [750, 90] width 100 height 18
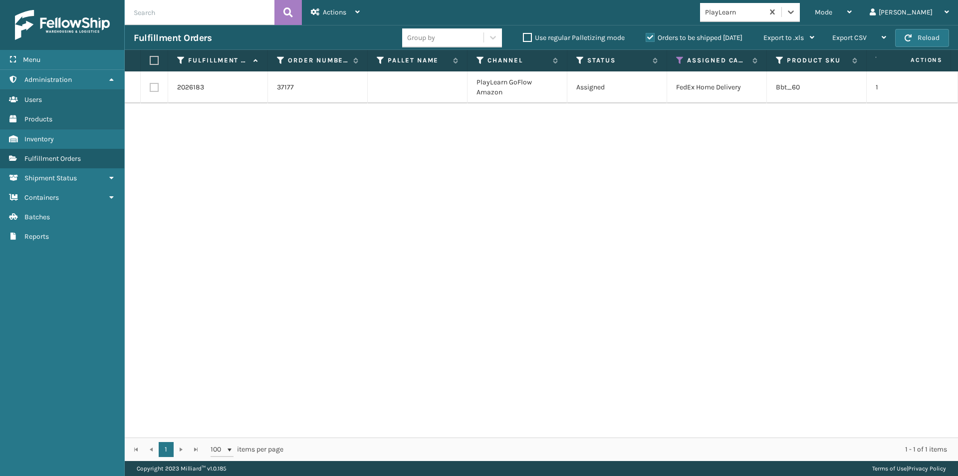
click at [151, 61] on label at bounding box center [153, 60] width 6 height 9
click at [150, 61] on input "checkbox" at bounding box center [150, 60] width 0 height 6
click at [352, 14] on div "Actions" at bounding box center [335, 12] width 49 height 25
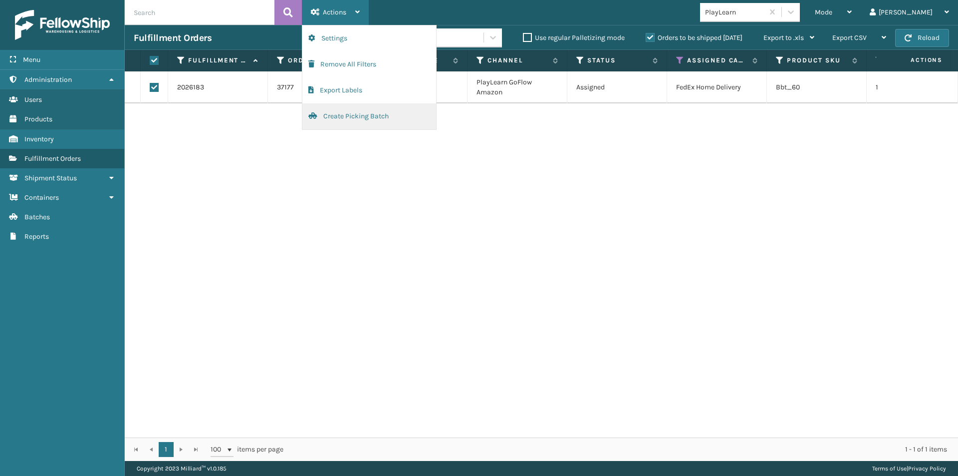
click at [358, 121] on button "Create Picking Batch" at bounding box center [369, 116] width 134 height 26
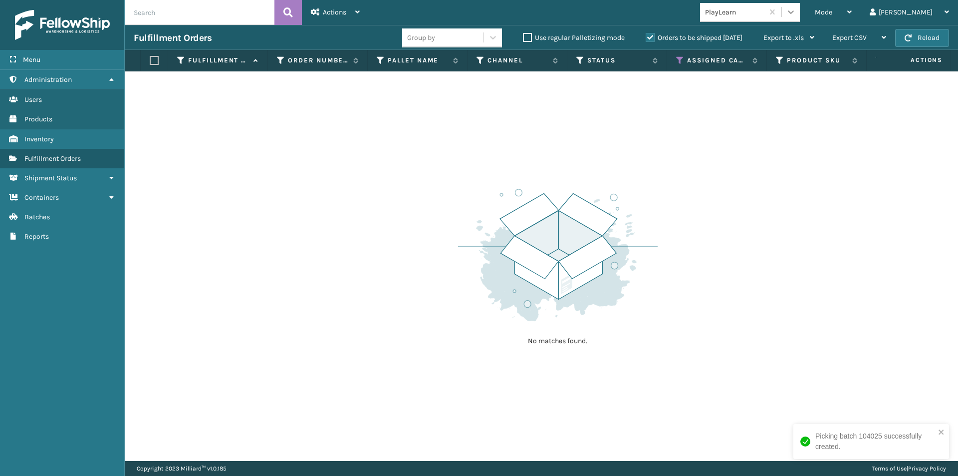
click at [796, 14] on icon at bounding box center [791, 12] width 10 height 10
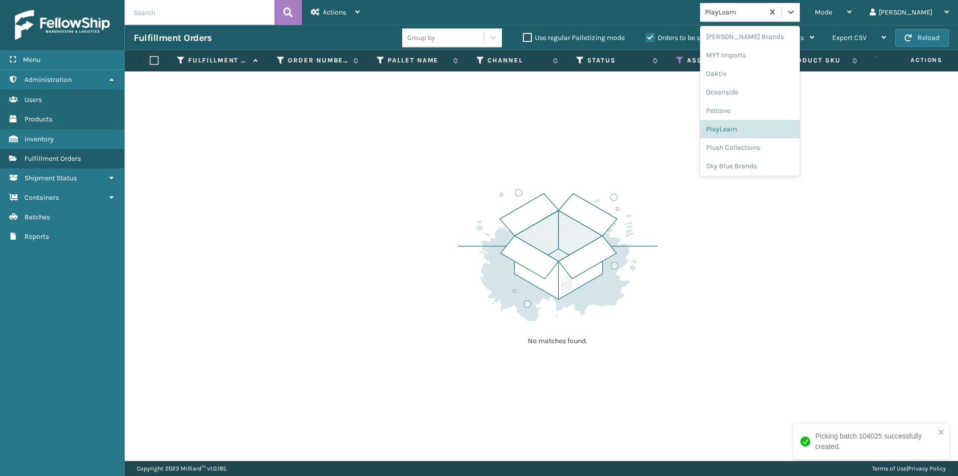
scroll to position [466, 0]
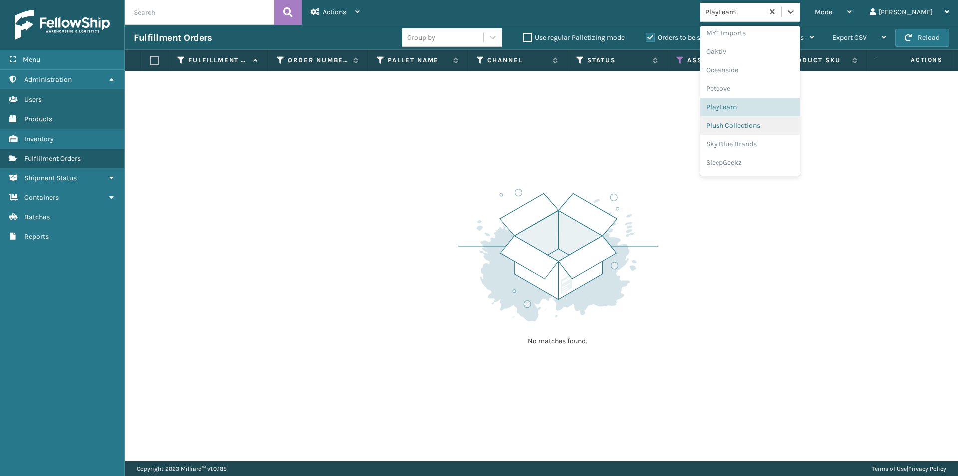
click at [790, 131] on div "Plush Collections" at bounding box center [750, 125] width 100 height 18
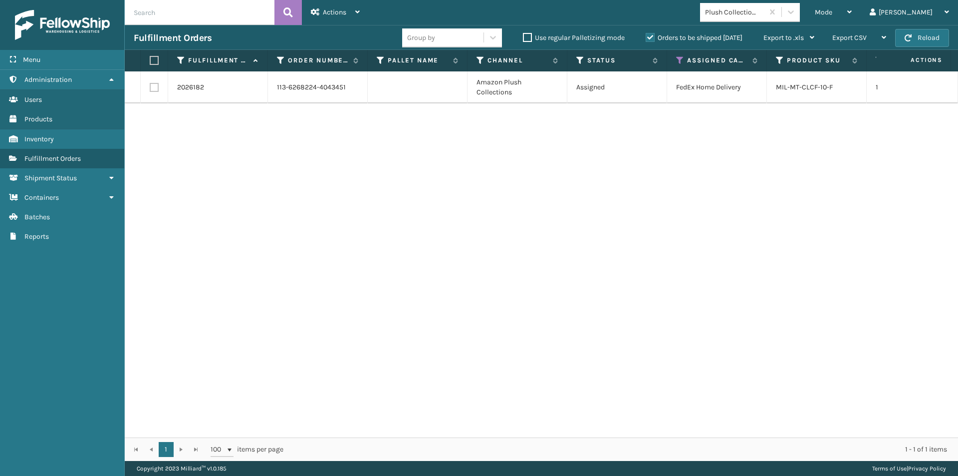
click at [155, 57] on label at bounding box center [153, 60] width 6 height 9
click at [150, 57] on input "checkbox" at bounding box center [150, 60] width 0 height 6
click at [347, 14] on div "Actions" at bounding box center [335, 12] width 49 height 25
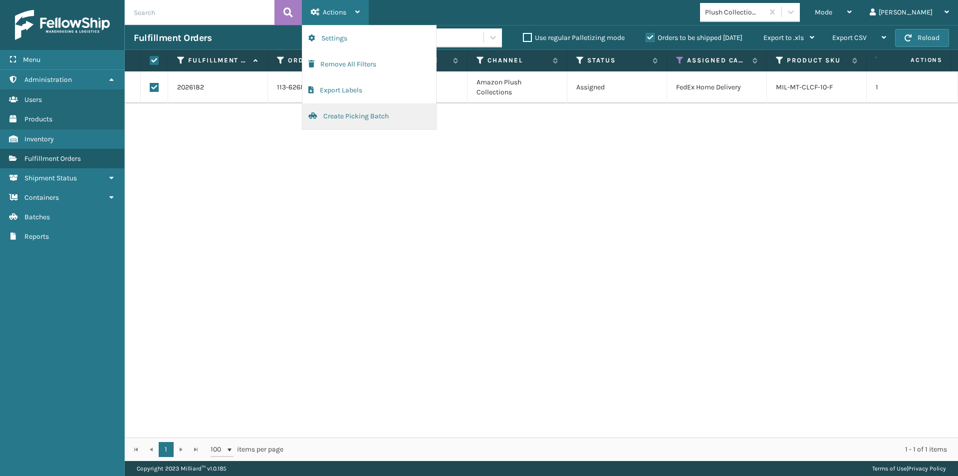
click at [339, 123] on button "Create Picking Batch" at bounding box center [369, 116] width 134 height 26
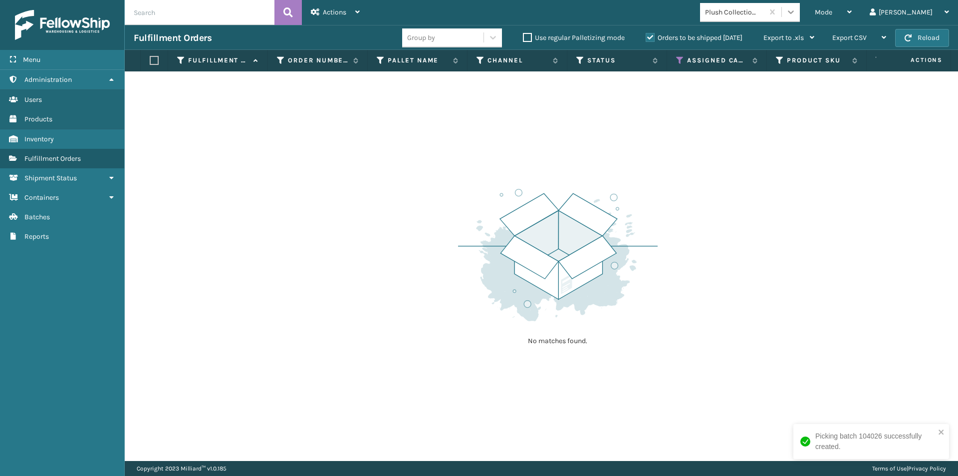
click at [796, 7] on icon at bounding box center [791, 12] width 10 height 10
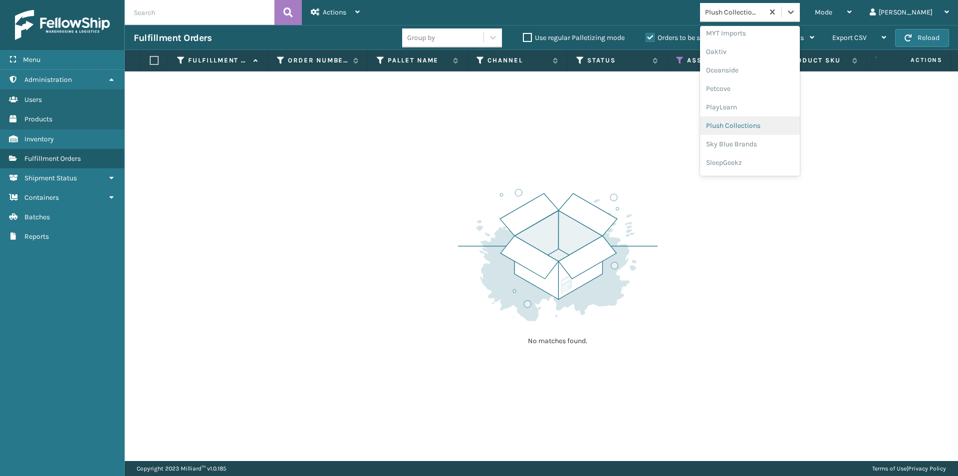
click at [780, 125] on div "Plush Collections" at bounding box center [750, 125] width 100 height 18
click at [796, 16] on icon at bounding box center [791, 12] width 10 height 10
click at [781, 132] on div "Sky Blue Brands" at bounding box center [750, 127] width 100 height 18
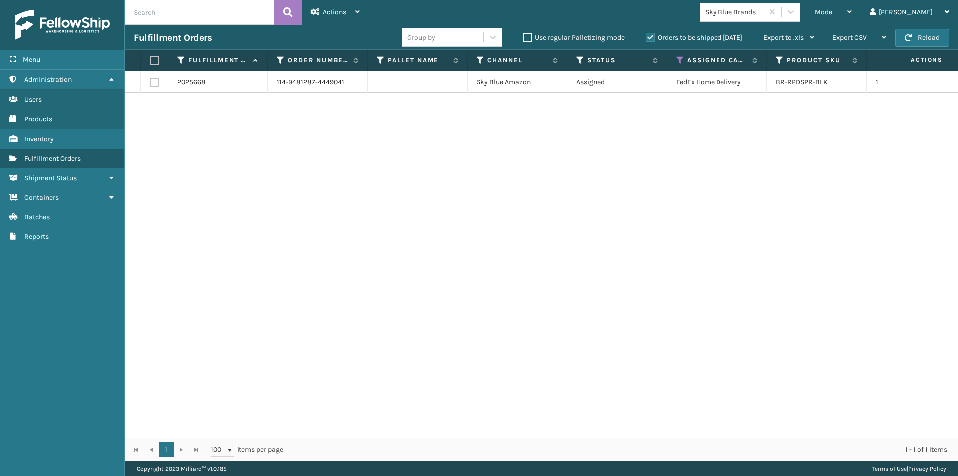
click at [153, 57] on label at bounding box center [153, 60] width 6 height 9
click at [150, 57] on input "checkbox" at bounding box center [150, 60] width 0 height 6
click at [360, 12] on div "Actions Settings Remove All Filters Export Labels Create Picking Batch" at bounding box center [335, 12] width 67 height 25
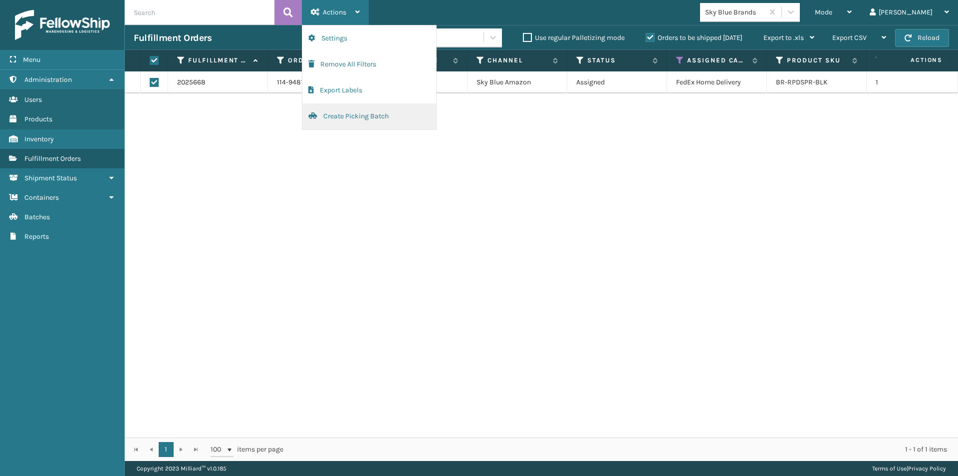
click at [372, 111] on button "Create Picking Batch" at bounding box center [369, 116] width 134 height 26
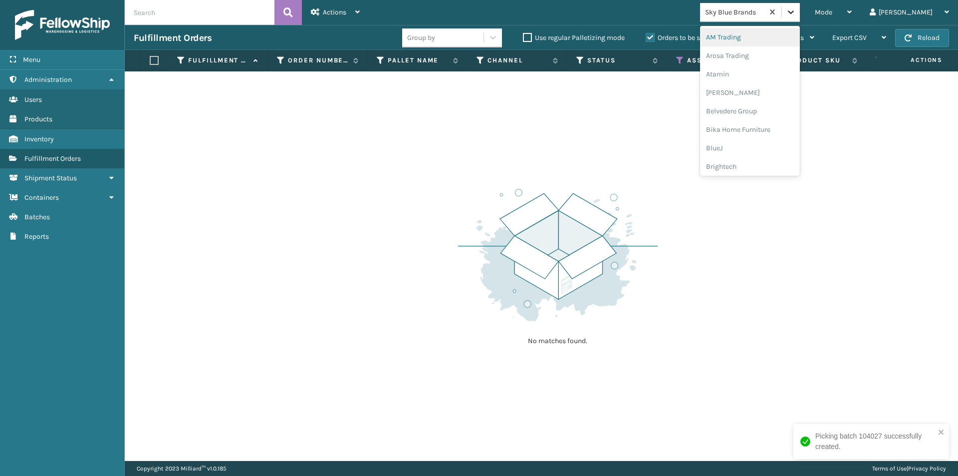
click at [796, 15] on icon at bounding box center [791, 12] width 10 height 10
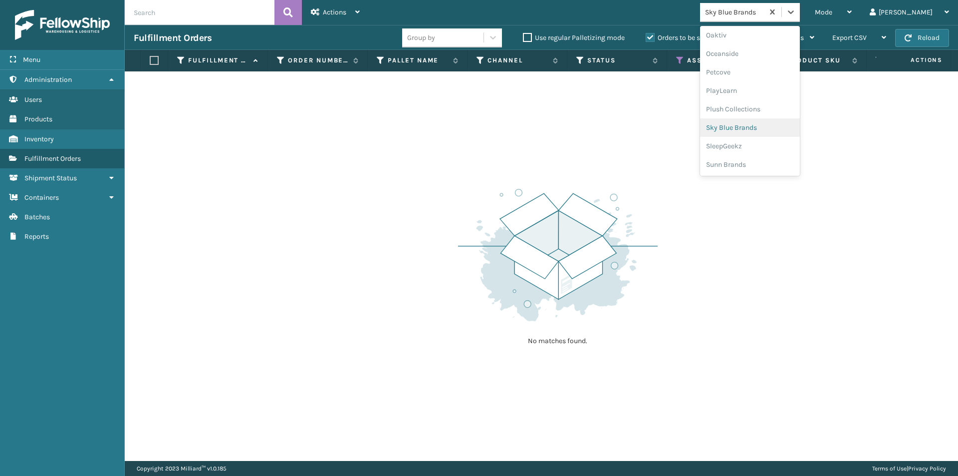
click at [800, 127] on div "Sky Blue Brands" at bounding box center [750, 127] width 100 height 18
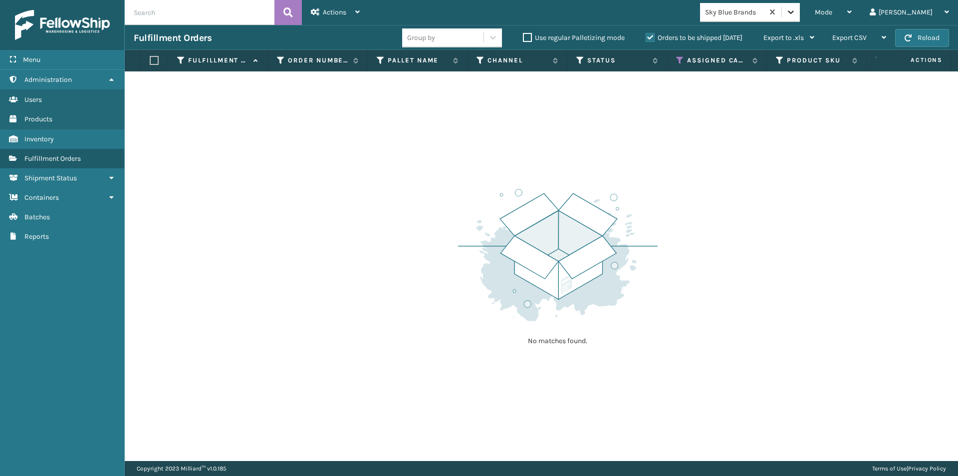
click at [794, 13] on icon at bounding box center [791, 11] width 6 height 3
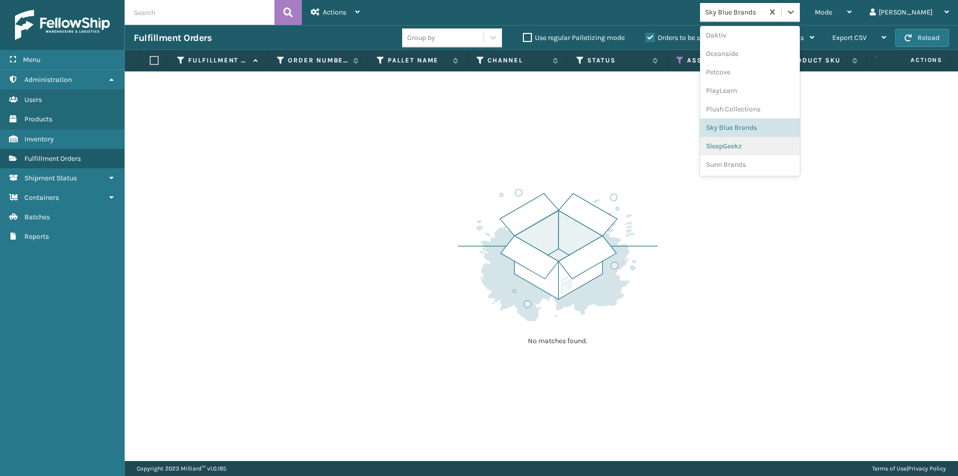
click at [790, 147] on div "SleepGeekz" at bounding box center [750, 146] width 100 height 18
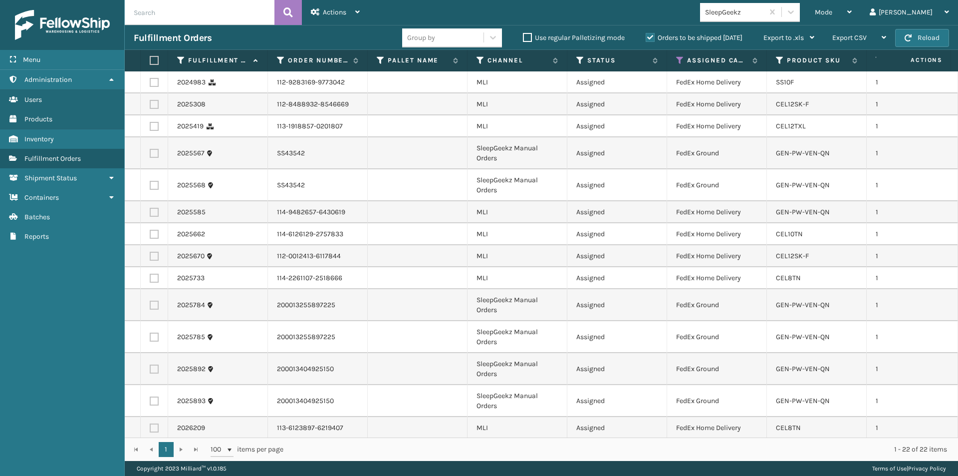
click at [152, 61] on label at bounding box center [153, 60] width 6 height 9
click at [150, 61] on input "checkbox" at bounding box center [150, 60] width 0 height 6
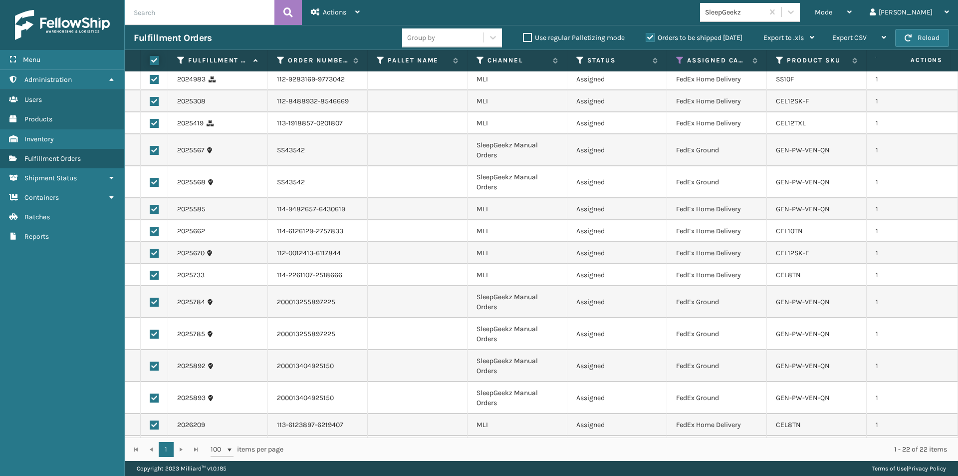
scroll to position [0, 0]
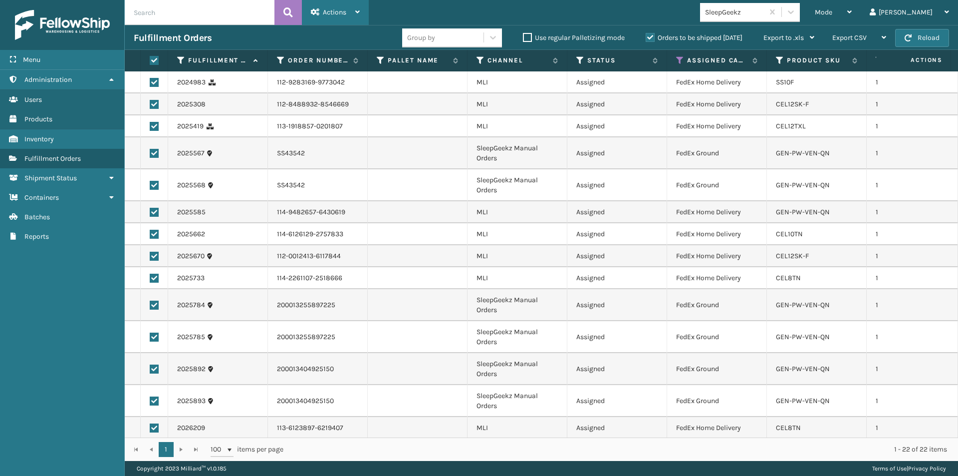
click at [360, 12] on div "Actions Settings Remove All Filters Export Labels Create Picking Batch" at bounding box center [335, 12] width 67 height 25
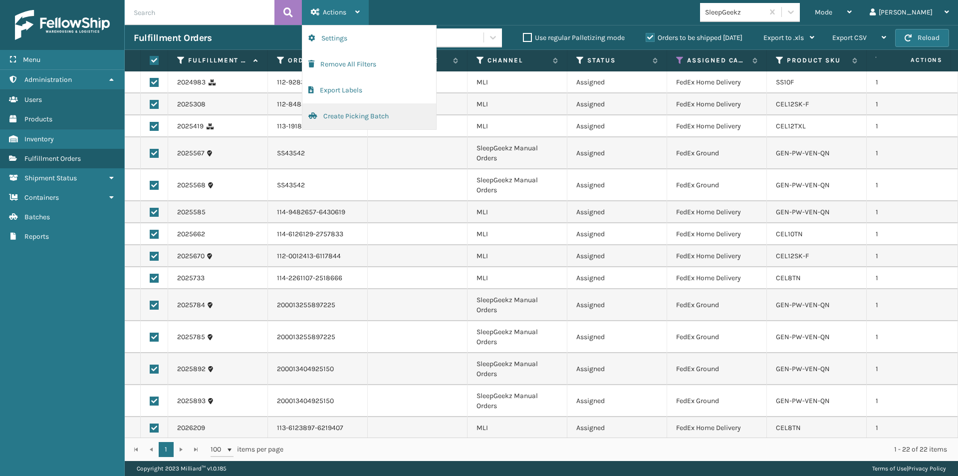
click at [361, 113] on button "Create Picking Batch" at bounding box center [369, 116] width 134 height 26
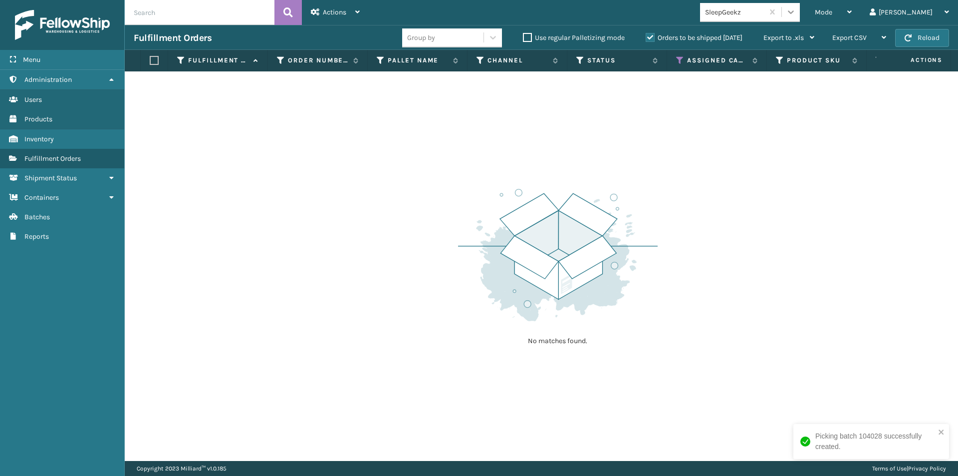
click at [796, 11] on icon at bounding box center [791, 12] width 10 height 10
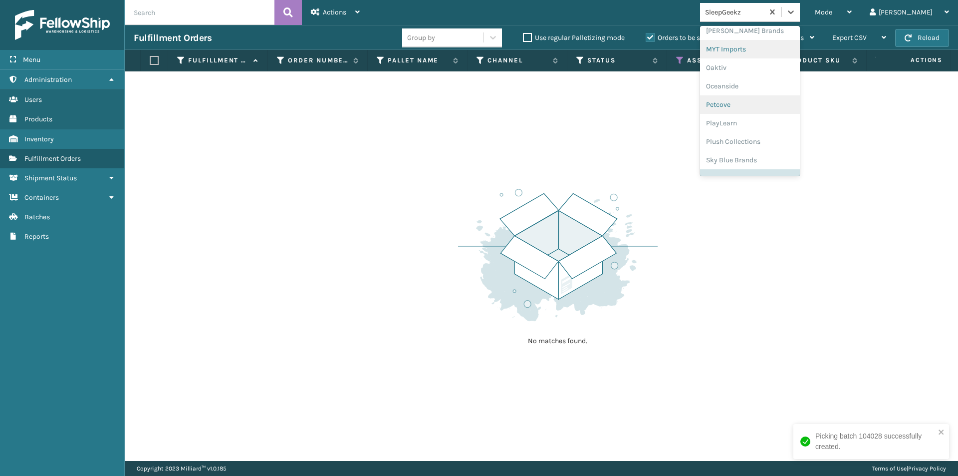
scroll to position [482, 0]
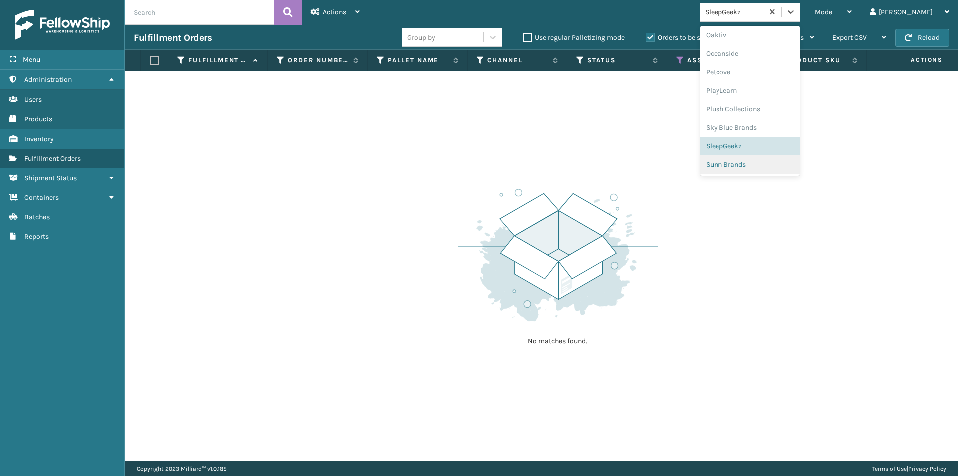
click at [791, 173] on div "AM Trading Arosa Trading Atamin Bebe Bask Belvedere Group Bika Home Furniture B…" at bounding box center [750, 101] width 100 height 150
click at [788, 168] on div "Sunn Brands" at bounding box center [750, 164] width 100 height 18
